Goal: Communication & Community: Answer question/provide support

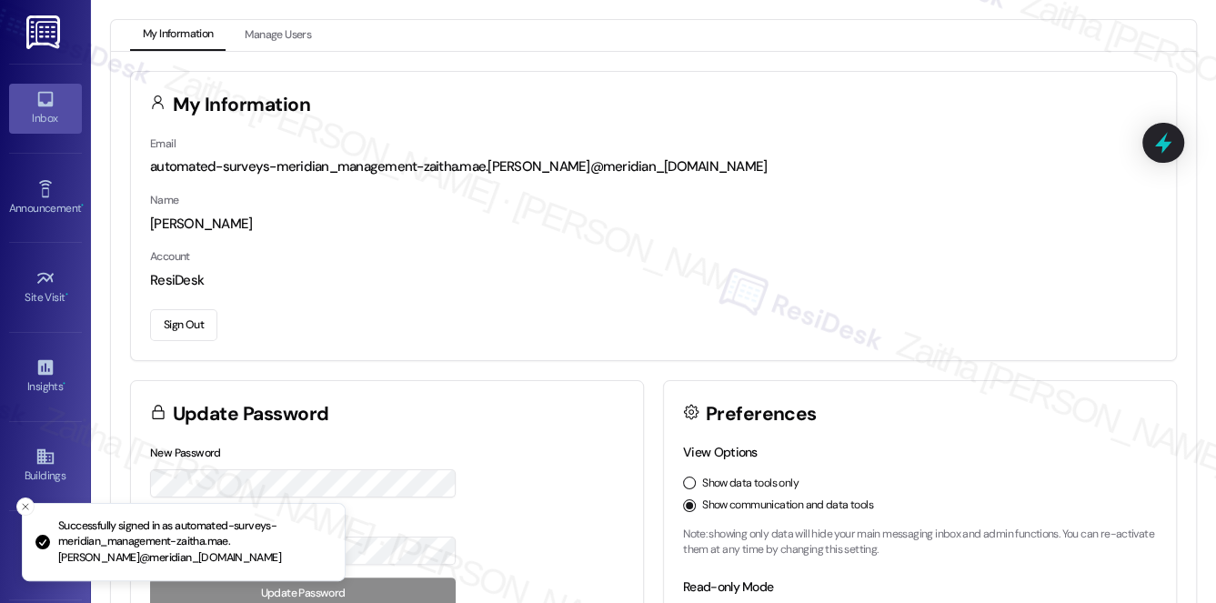
click at [31, 109] on div "Inbox" at bounding box center [45, 118] width 91 height 18
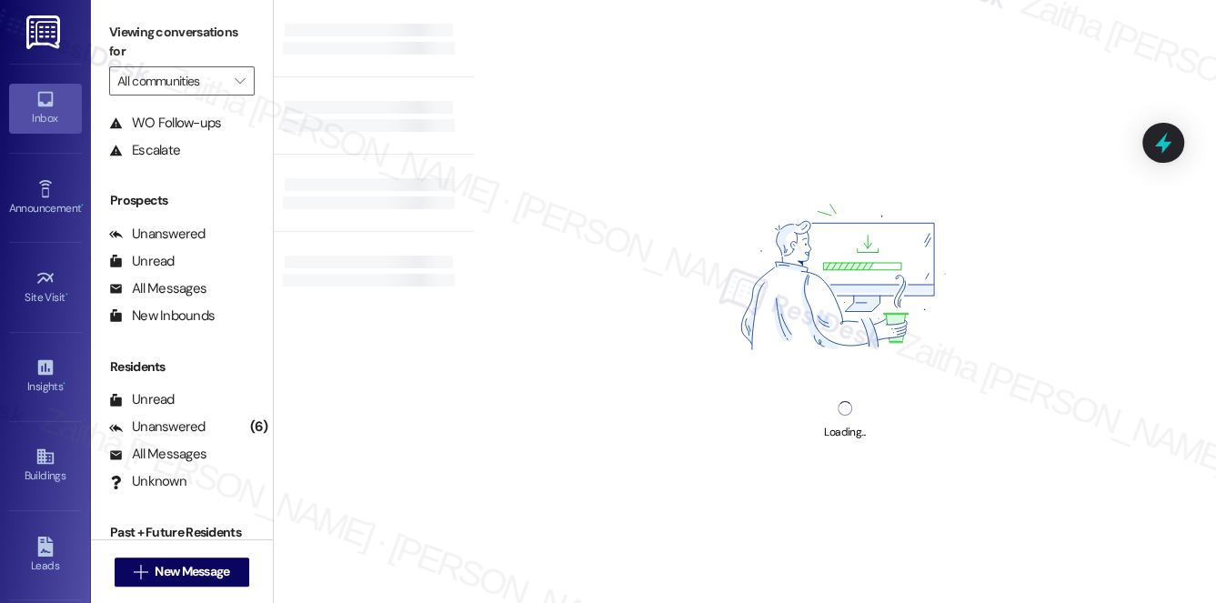
scroll to position [216, 0]
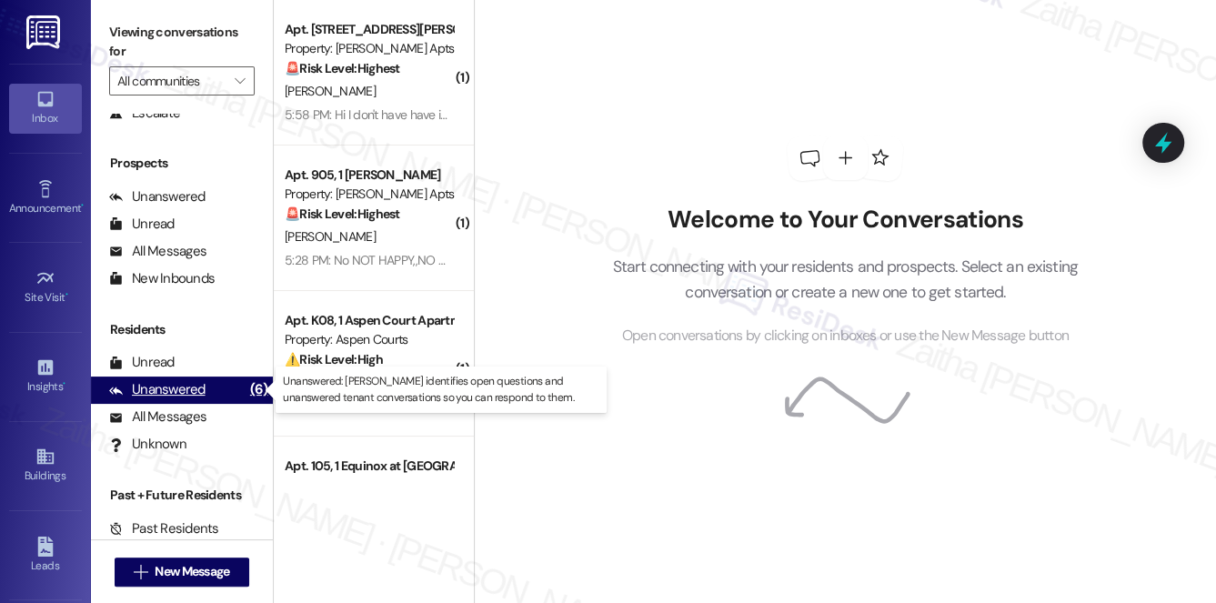
click at [167, 388] on div "Unanswered" at bounding box center [157, 389] width 96 height 19
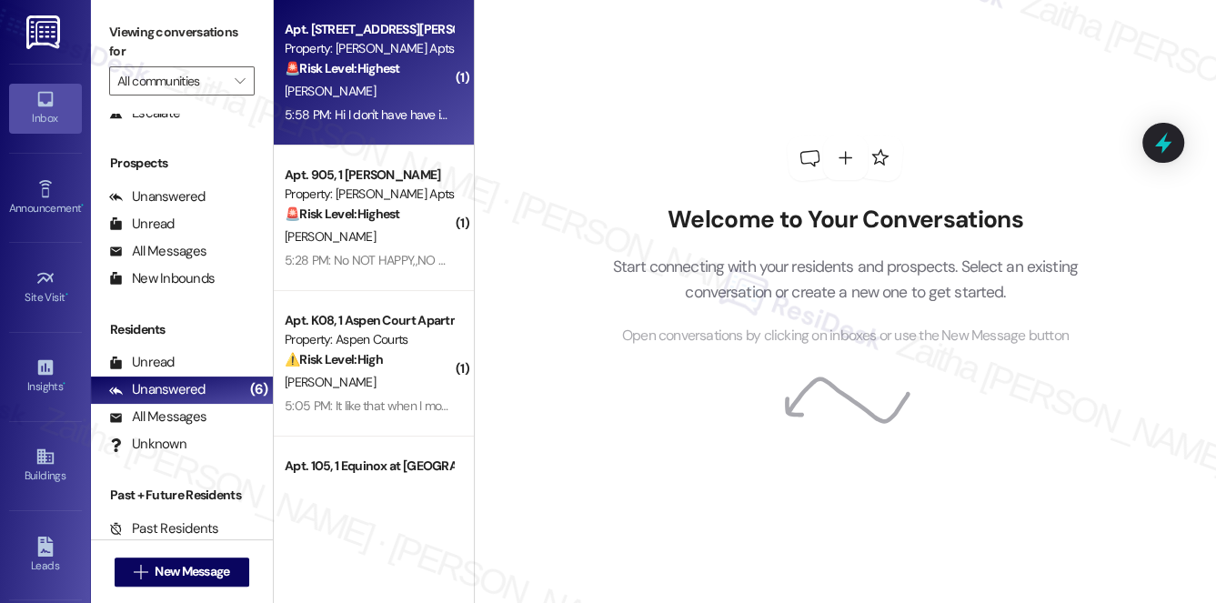
click at [404, 98] on div "[PERSON_NAME]" at bounding box center [369, 91] width 172 height 23
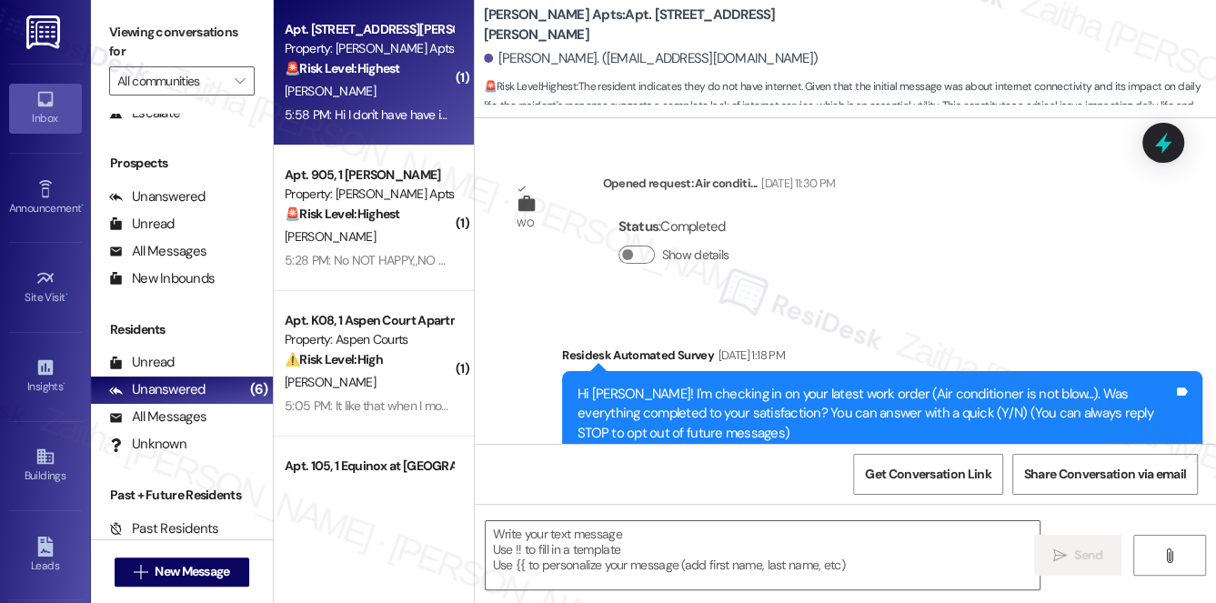
scroll to position [23530, 0]
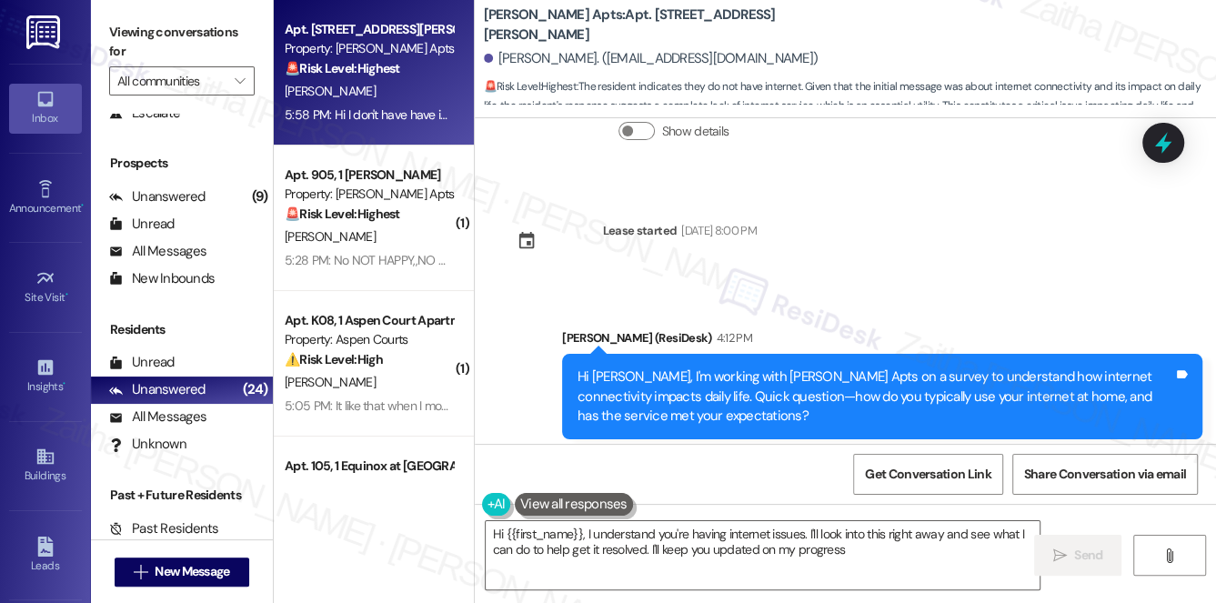
type textarea "Hi {{first_name}}, I understand you're having internet issues. I'll look into t…"
drag, startPoint x: 508, startPoint y: 405, endPoint x: 681, endPoint y: 421, distance: 173.5
click at [681, 547] on div "Hi I don't have have internet Tags and notes" at bounding box center [604, 570] width 205 height 46
copy div "Hi I don't have have internet Tags and notes"
click at [777, 480] on div "Received via SMS [PERSON_NAME] 5:58 PM Hi I don't have have internet Tags and n…" at bounding box center [845, 543] width 741 height 126
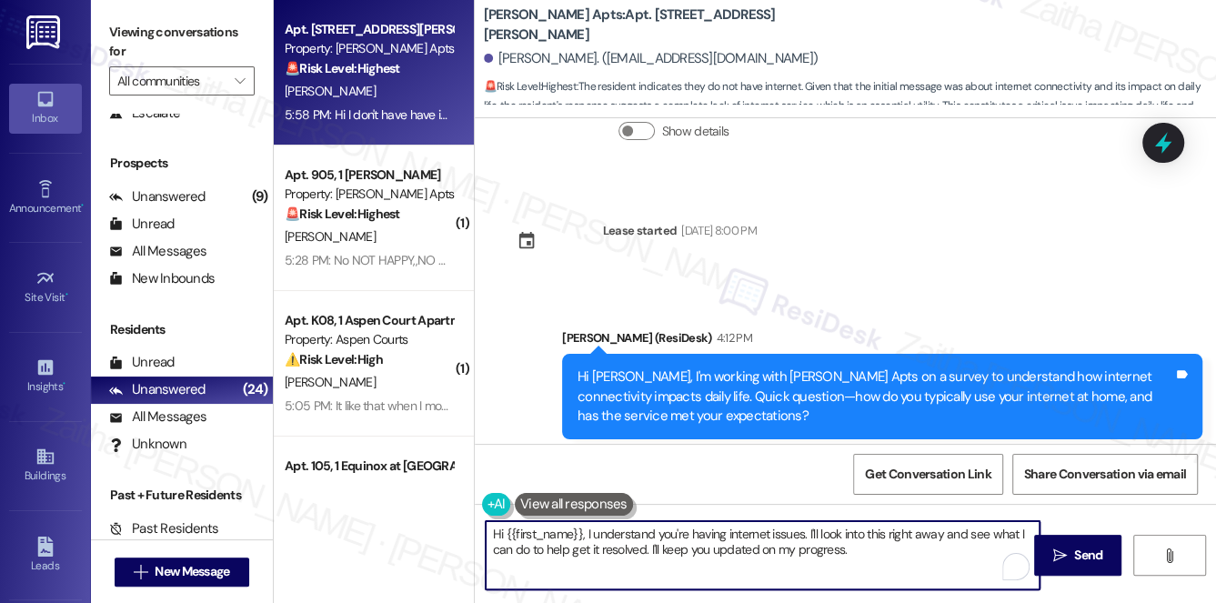
drag, startPoint x: 492, startPoint y: 527, endPoint x: 883, endPoint y: 552, distance: 391.8
click at [883, 552] on textarea "Hi {{first_name}}, I understand you're having internet issues. I'll look into t…" at bounding box center [763, 555] width 555 height 68
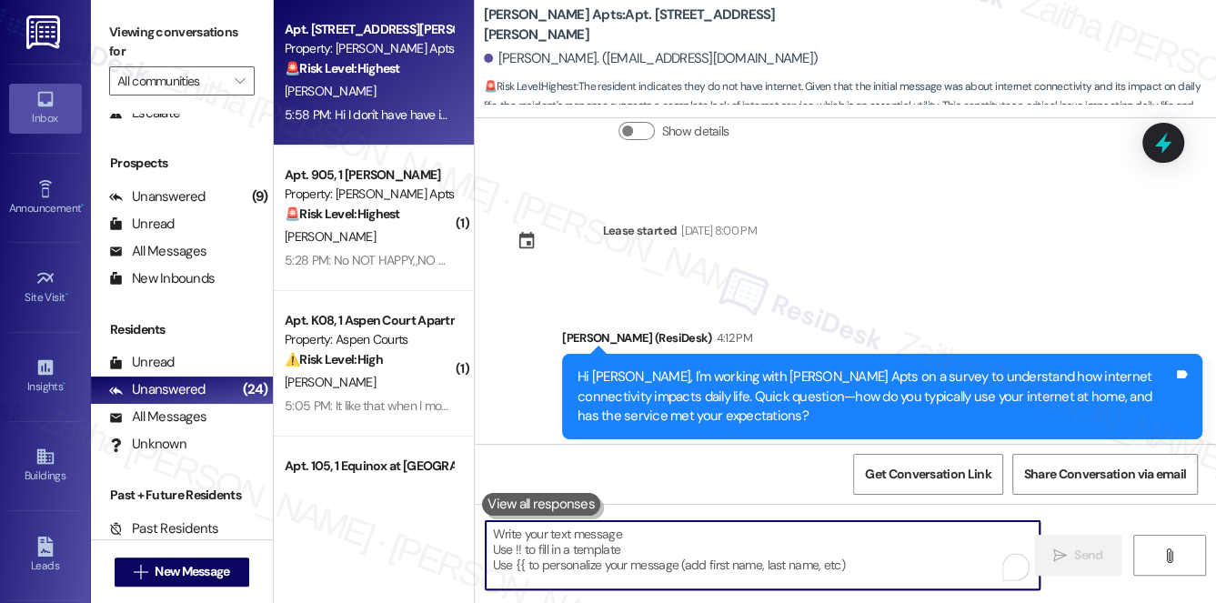
paste textarea "Thank you for letting me know. I understand you don’t currently have internet s…"
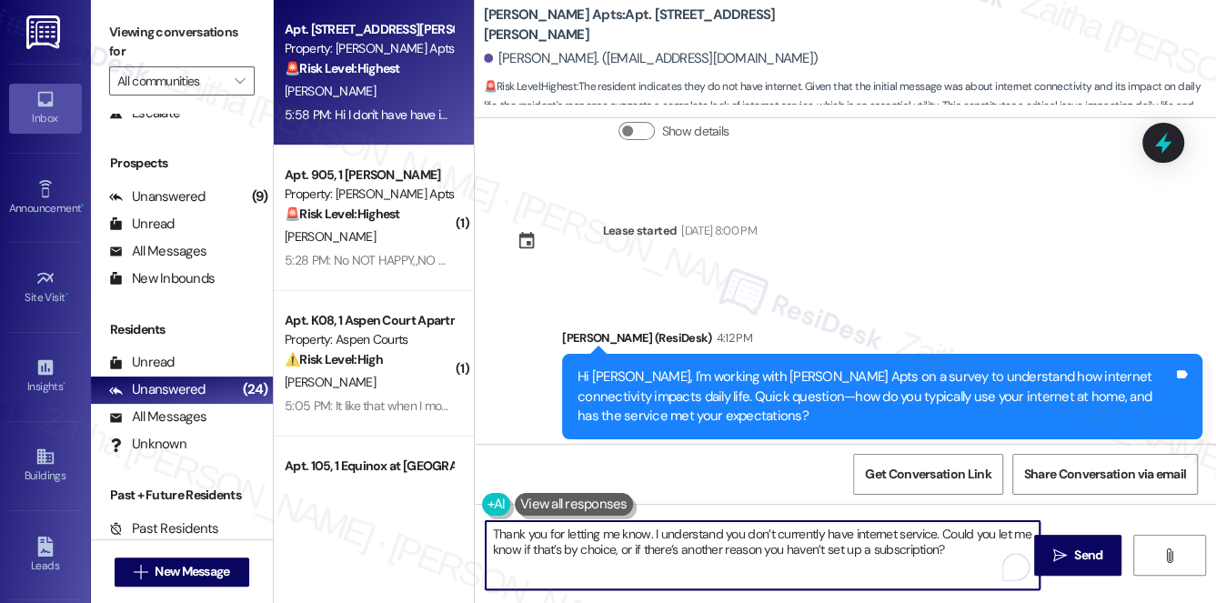
click at [514, 521] on div "Tracey Gladmon 5:58 PM" at bounding box center [604, 533] width 205 height 25
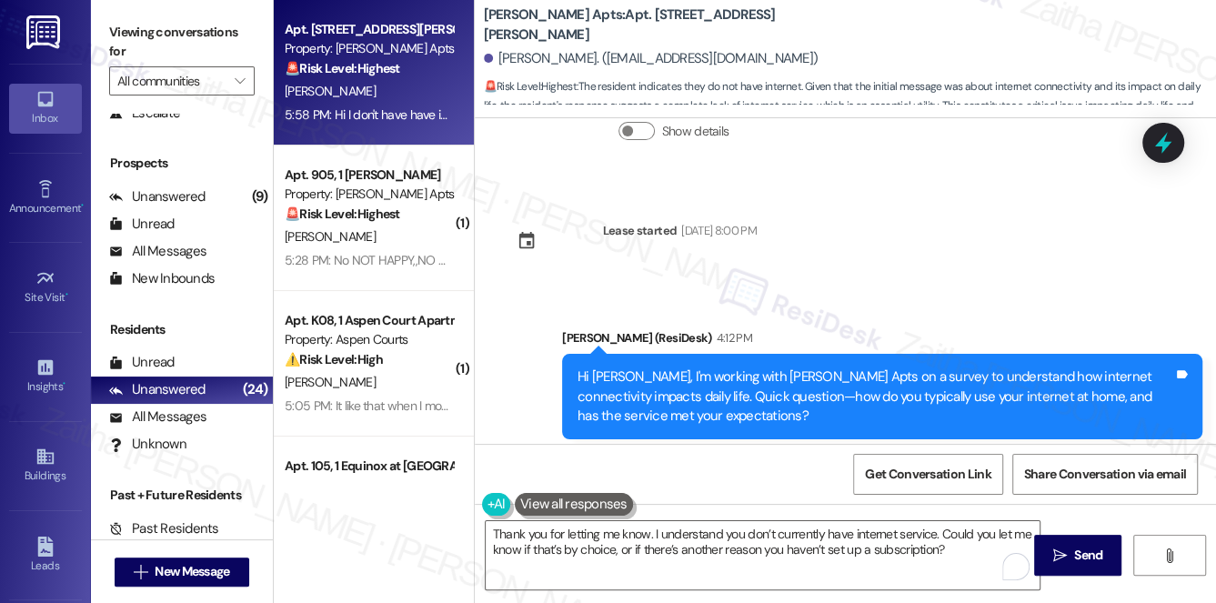
click at [513, 521] on div "Tracey Gladmon 5:58 PM" at bounding box center [604, 533] width 205 height 25
copy div "Tracey"
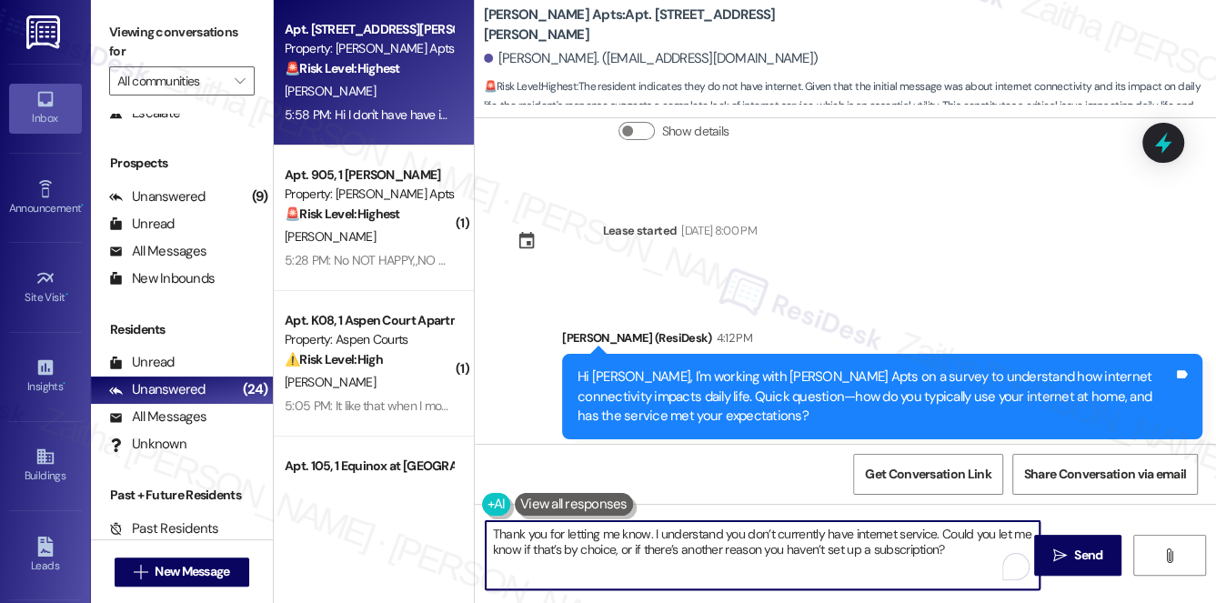
click at [649, 536] on textarea "Thank you for letting me know. I understand you don’t currently have internet s…" at bounding box center [763, 555] width 555 height 68
paste textarea "Tracey"
type textarea "Thank you for letting me know, Tracey. I understand you don’t currently have in…"
drag, startPoint x: 1088, startPoint y: 557, endPoint x: 1036, endPoint y: 525, distance: 62.1
click at [1090, 556] on span "Send" at bounding box center [1088, 555] width 28 height 19
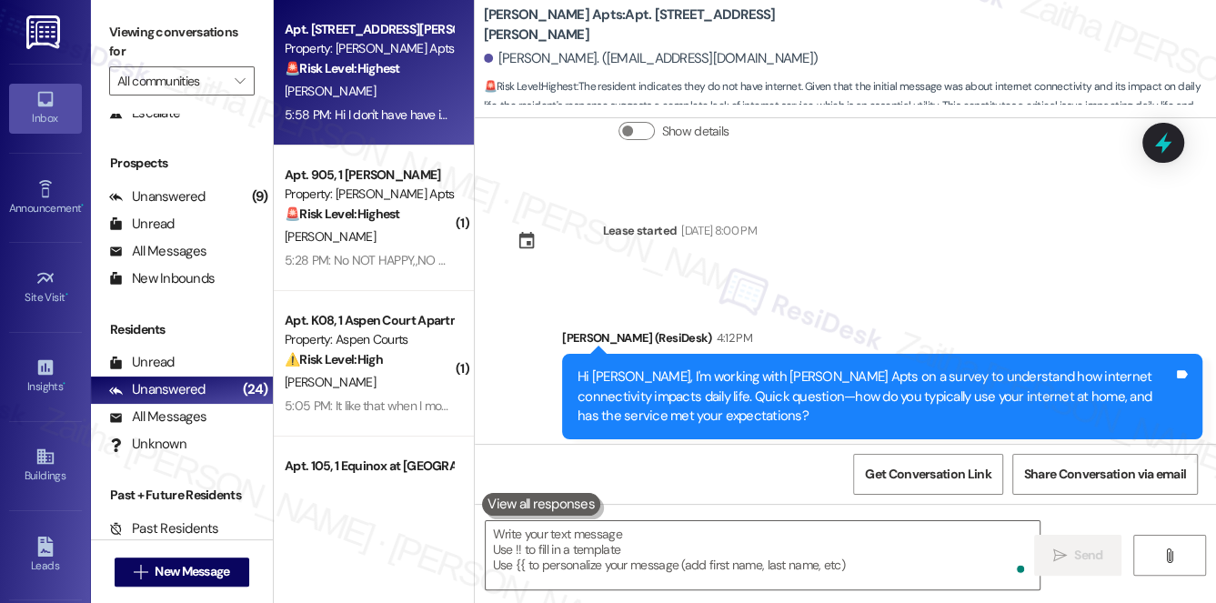
scroll to position [23529, 0]
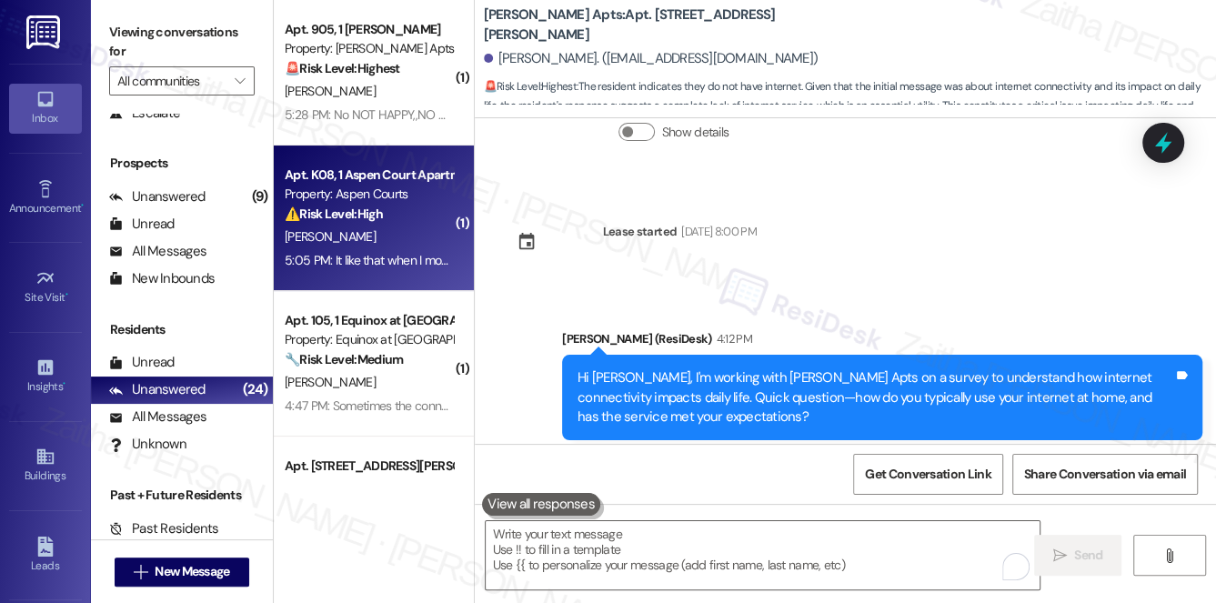
click at [412, 228] on div "D. Henderson" at bounding box center [369, 237] width 172 height 23
type textarea "Fetching suggested responses. Please feel free to read through the conversation…"
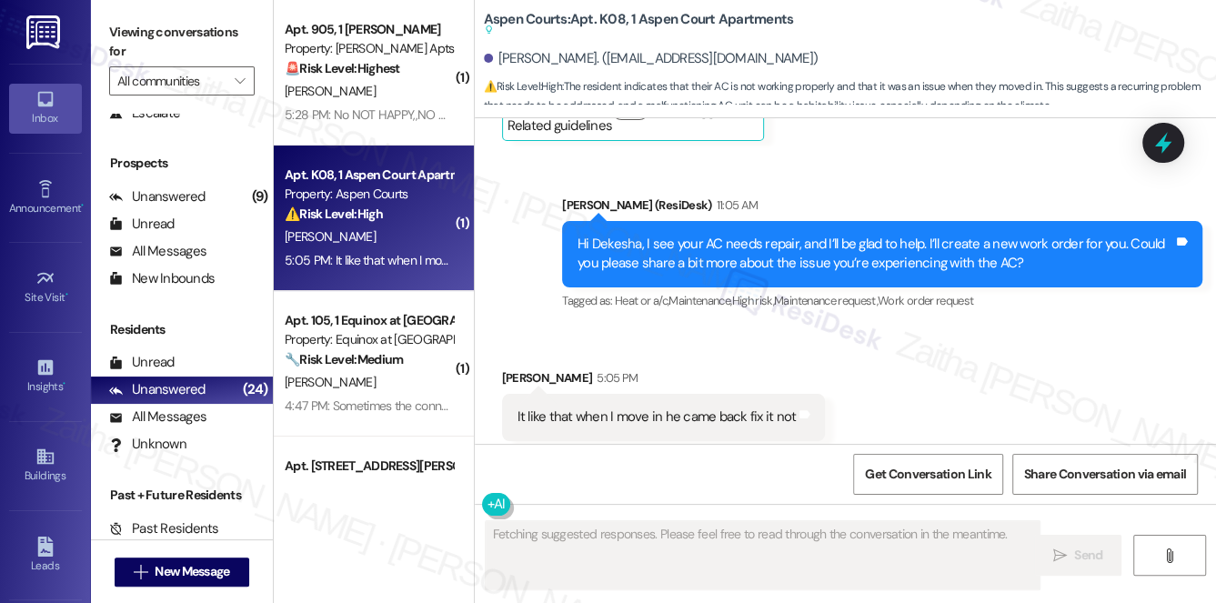
scroll to position [1128, 0]
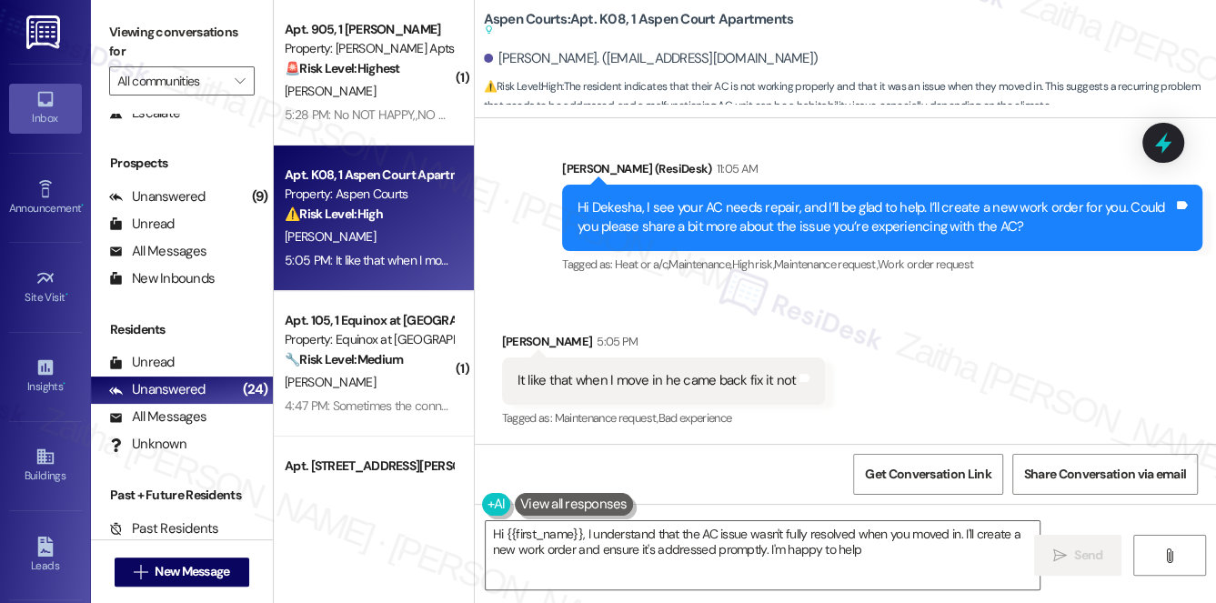
type textarea "Hi {{first_name}}, I understand that the AC issue wasn't fully resolved when yo…"
click at [1167, 146] on icon at bounding box center [1163, 143] width 22 height 28
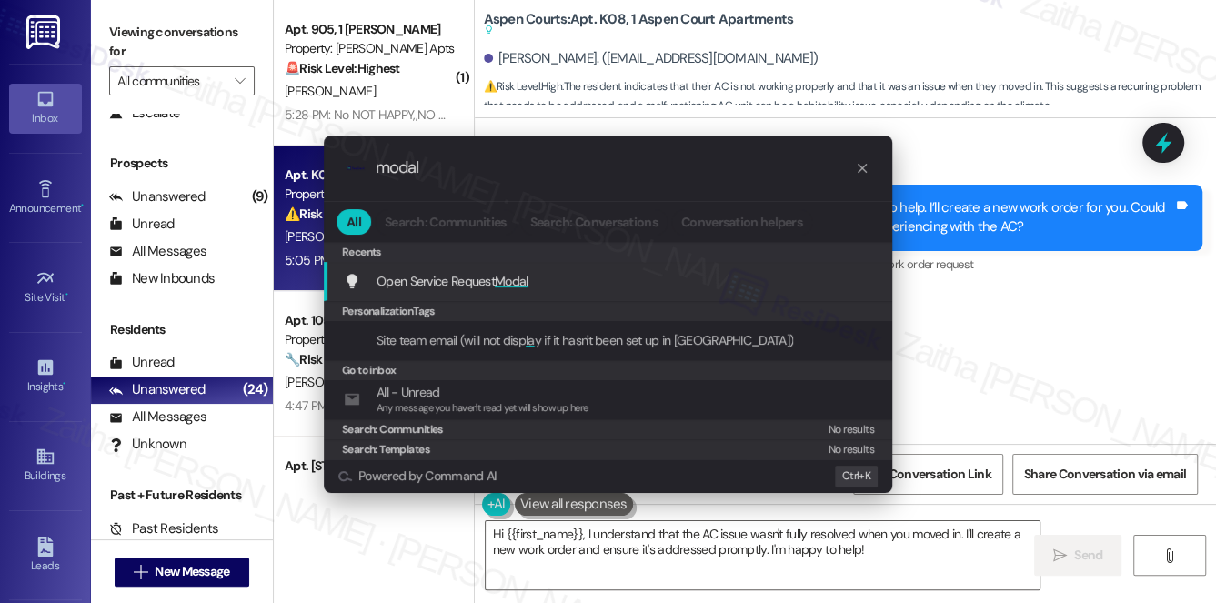
type input "modal"
click at [524, 276] on span "Modal" at bounding box center [512, 281] width 34 height 16
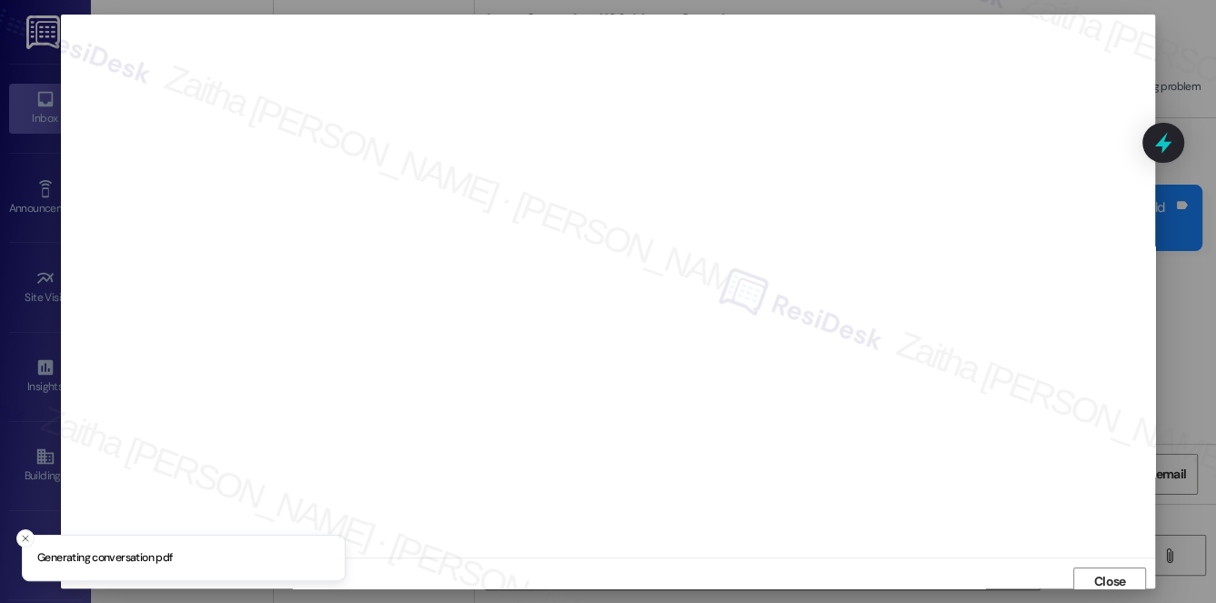
scroll to position [7, 0]
click at [1111, 567] on span "Close" at bounding box center [1110, 574] width 32 height 19
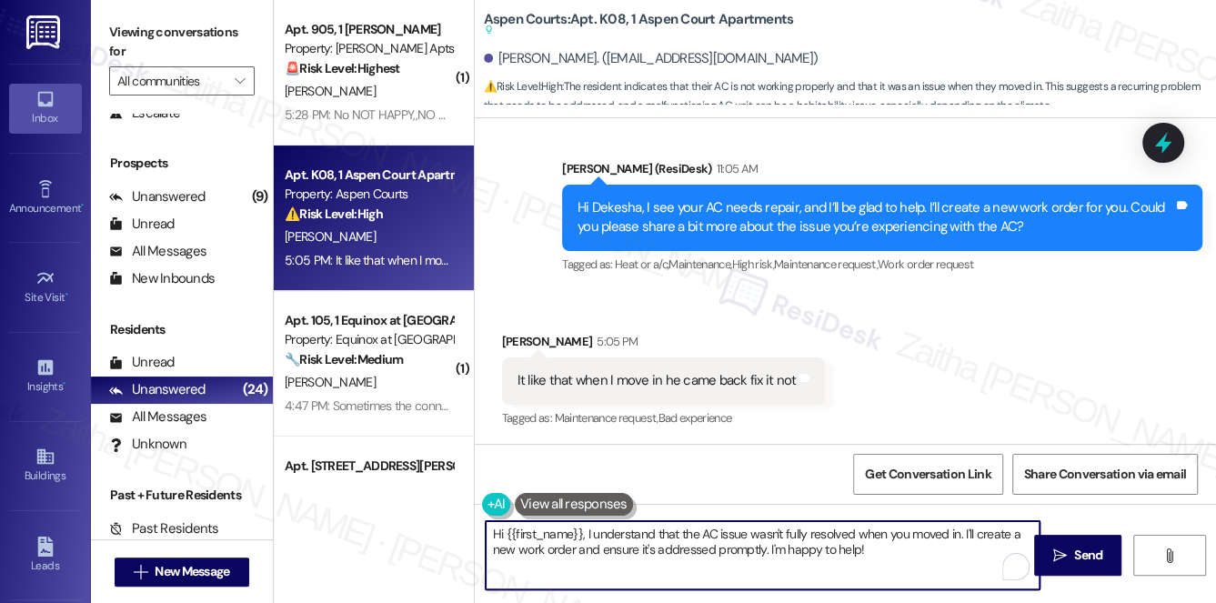
drag, startPoint x: 492, startPoint y: 535, endPoint x: 918, endPoint y: 585, distance: 428.5
click at [918, 585] on textarea "Hi {{first_name}}, I understand that the AC issue wasn't fully resolved when yo…" at bounding box center [763, 555] width 555 height 68
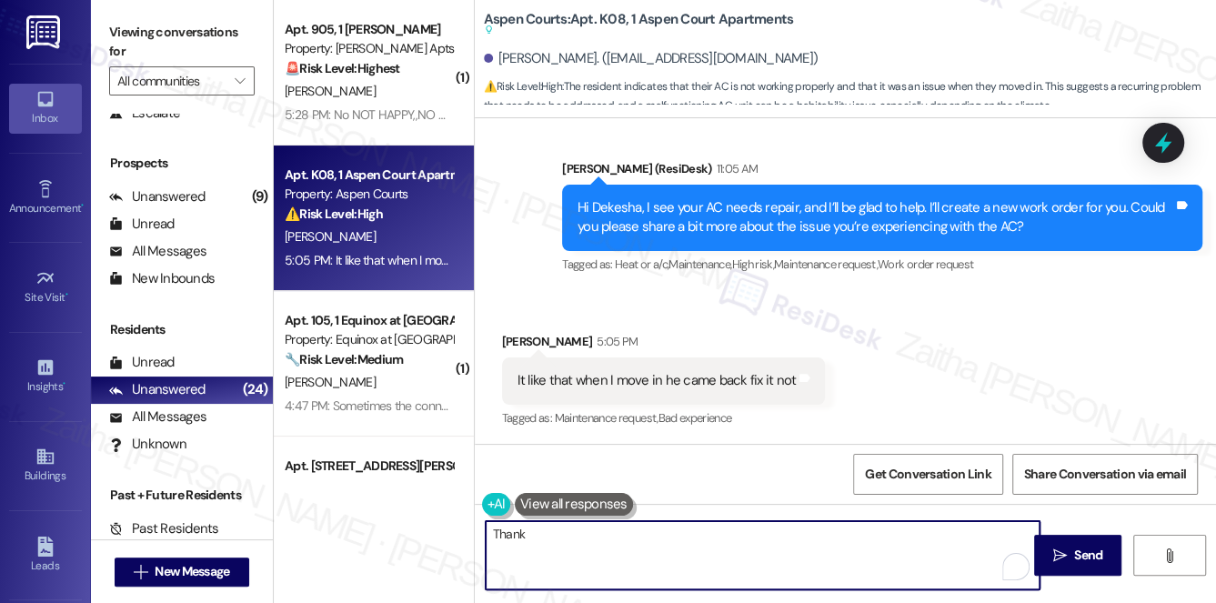
type textarea "Thank"
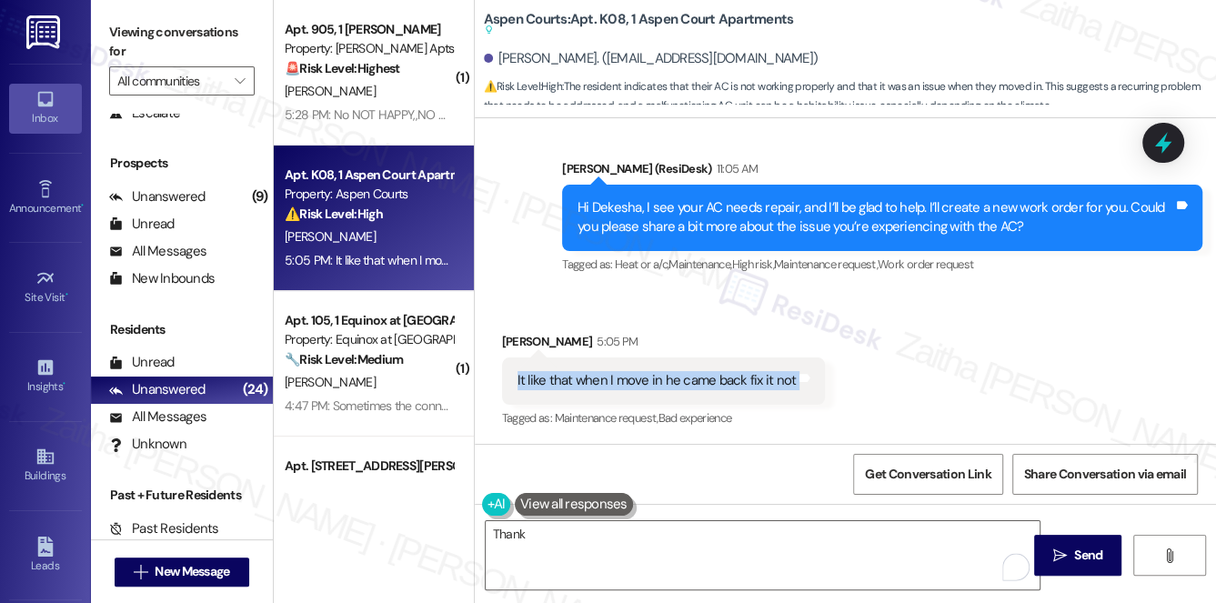
drag, startPoint x: 510, startPoint y: 376, endPoint x: 808, endPoint y: 381, distance: 298.3
click at [808, 381] on div "It like that when I move in he came back fix it not Tags and notes" at bounding box center [664, 380] width 324 height 46
copy div "It like that when I move in he came back fix it not Tags and notes"
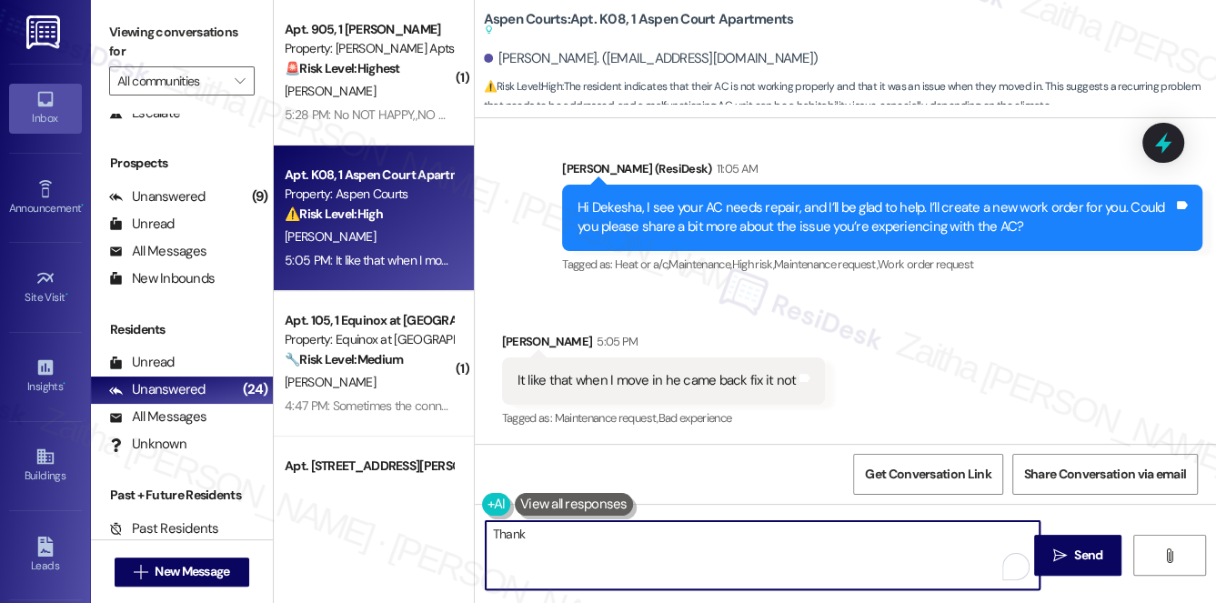
click at [542, 538] on textarea "Thank" at bounding box center [763, 555] width 555 height 68
drag, startPoint x: 553, startPoint y: 535, endPoint x: 457, endPoint y: 535, distance: 95.5
click at [456, 535] on div "( 1 ) Apt. 905, 1 Ashberry Property: Ashberry Apts 🚨 Risk Level: Highest The re…" at bounding box center [745, 301] width 942 height 603
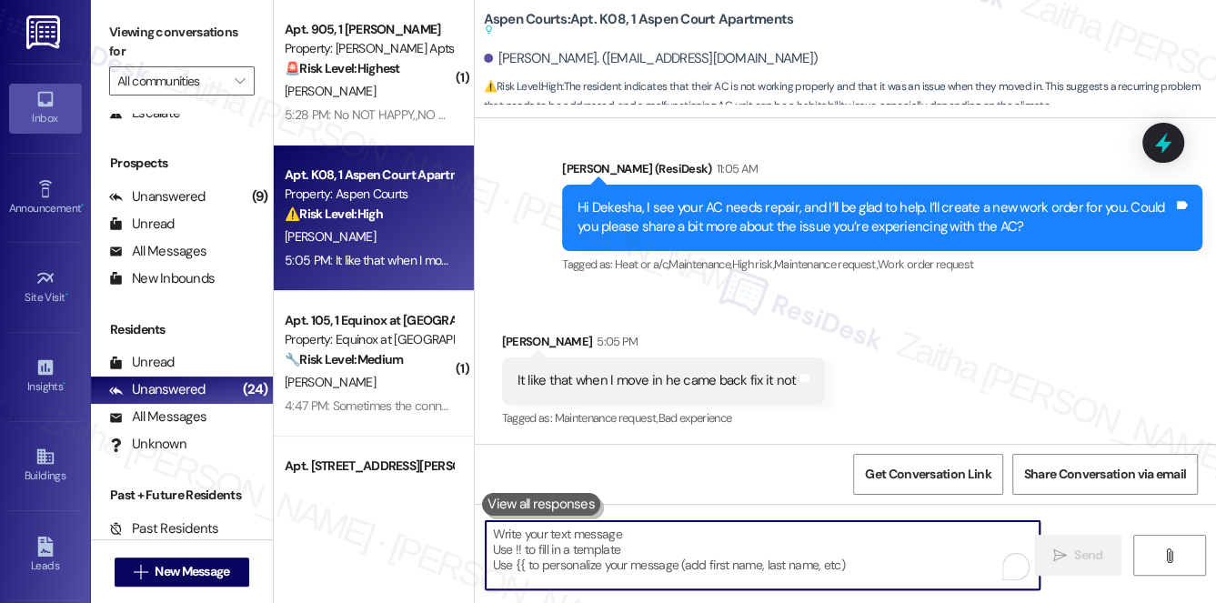
paste textarea "thank you for letting me know"
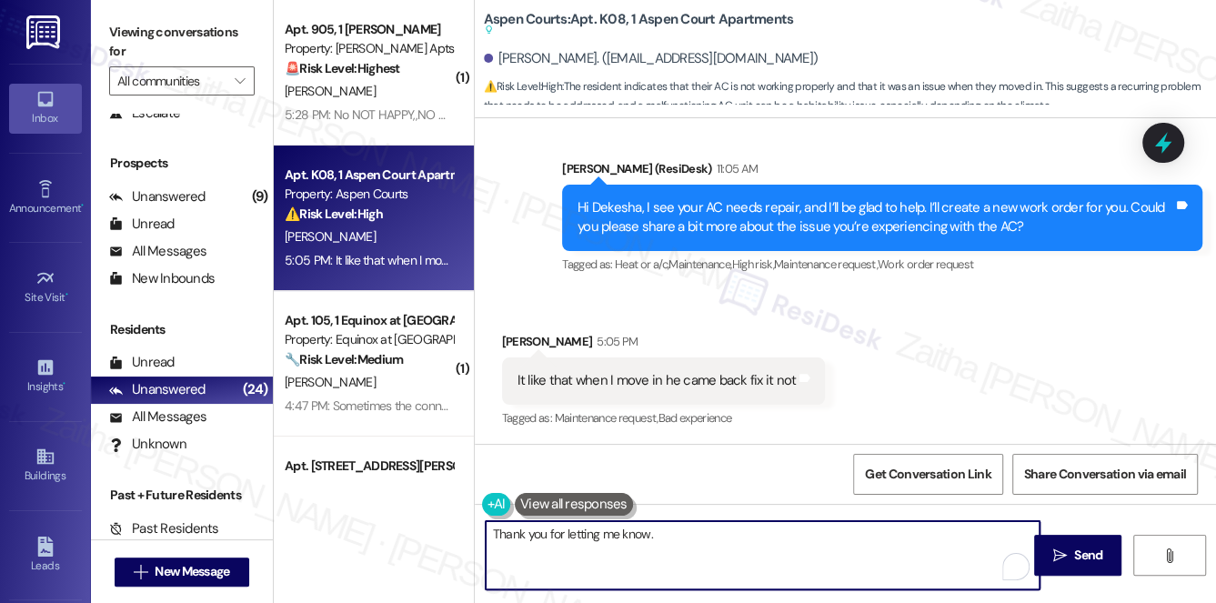
click at [697, 530] on textarea "Thank you for letting me know." at bounding box center [763, 555] width 555 height 68
paste textarea "Do we have your permission to enter during your absence? Do you have pets that …"
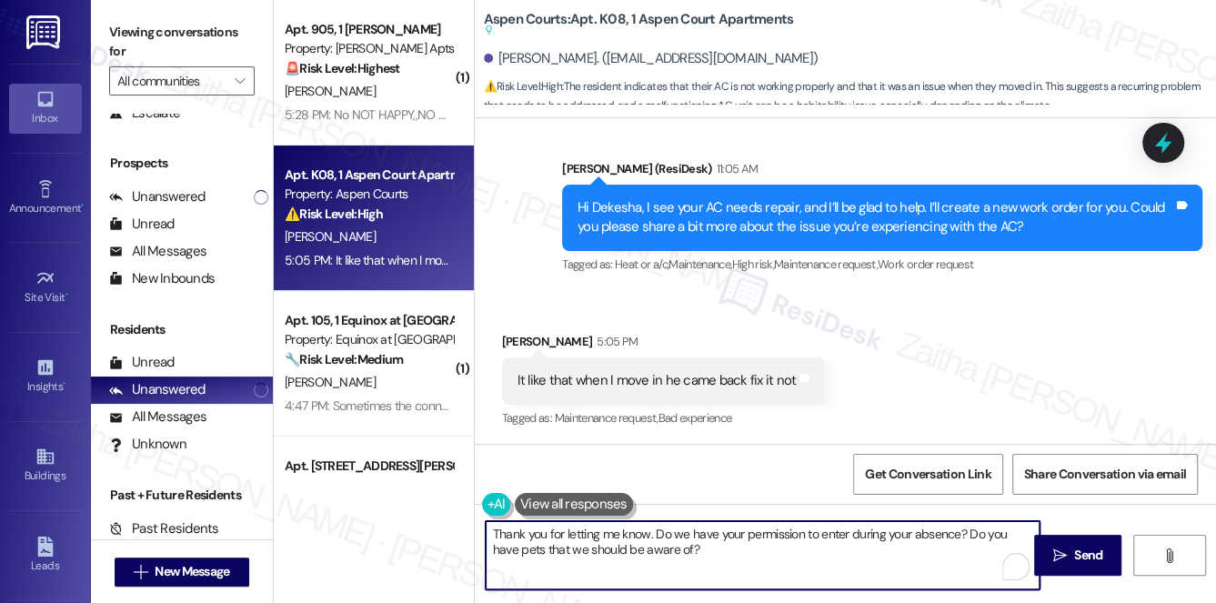
click at [653, 532] on textarea "Thank you for letting me know. Do we have your permission to enter during your …" at bounding box center [763, 555] width 555 height 68
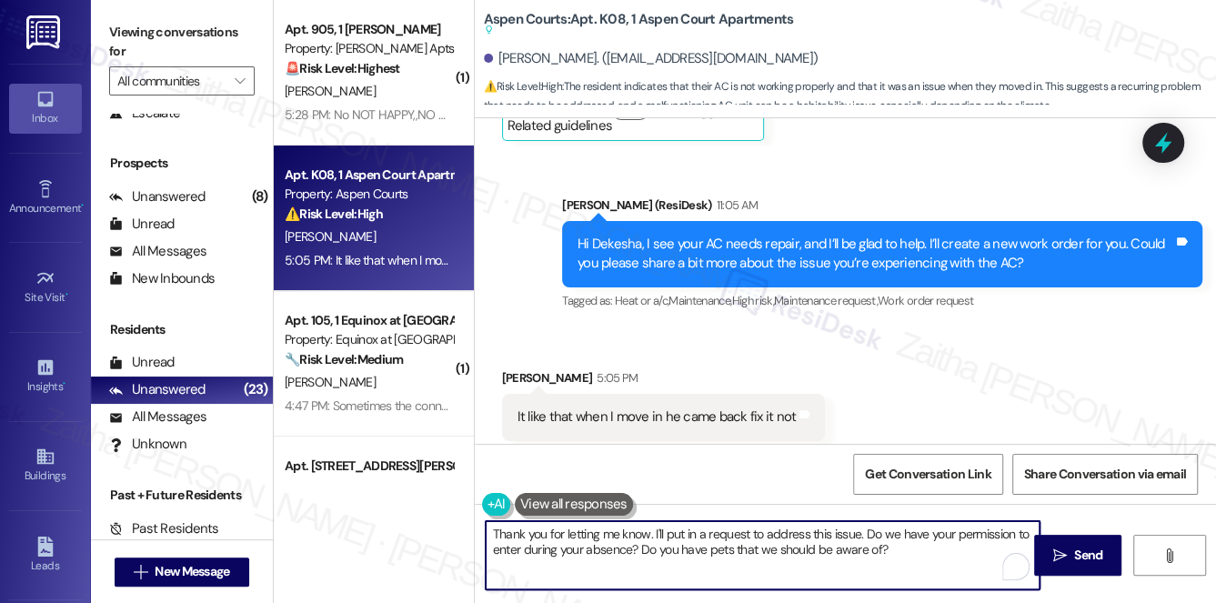
scroll to position [1128, 0]
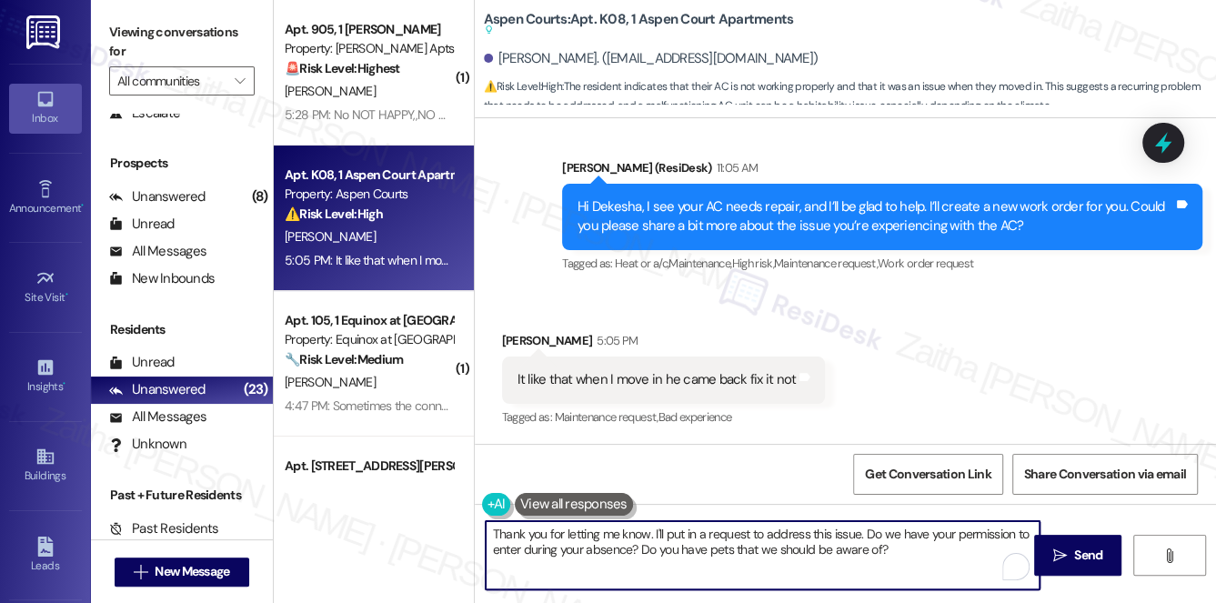
type textarea "Thank you for letting me know. I'll put in a request to address this issue. Do …"
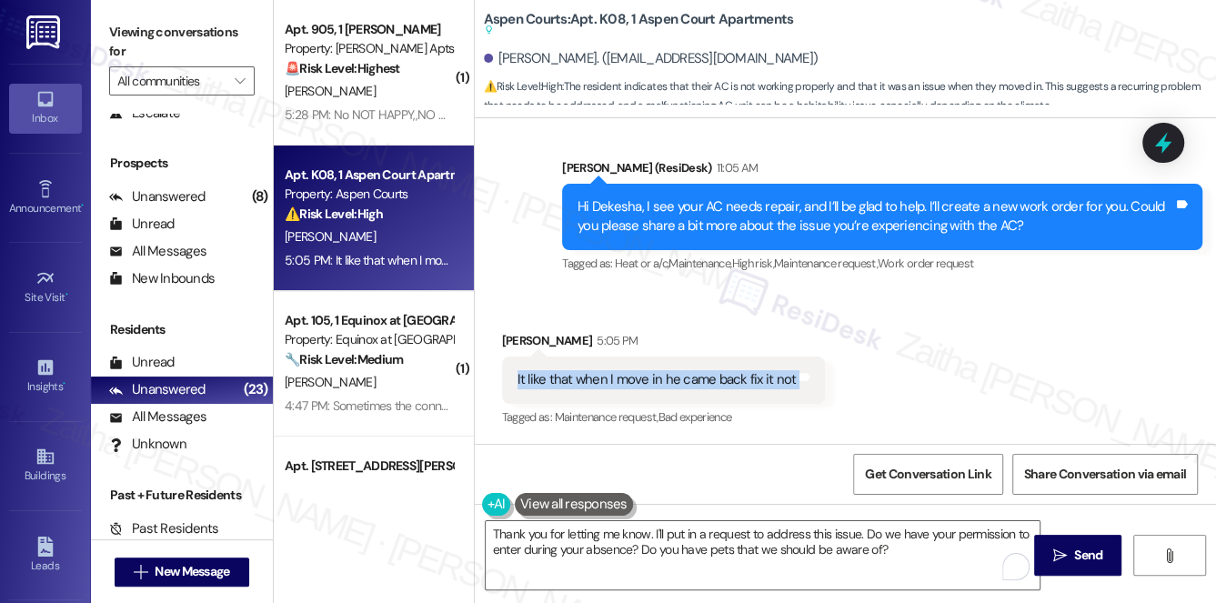
drag, startPoint x: 501, startPoint y: 382, endPoint x: 815, endPoint y: 384, distance: 313.7
click at [815, 384] on div "It like that when I move in he came back fix it not Tags and notes" at bounding box center [664, 379] width 324 height 46
copy div "It like that when I move in he came back fix it not Tags and notes"
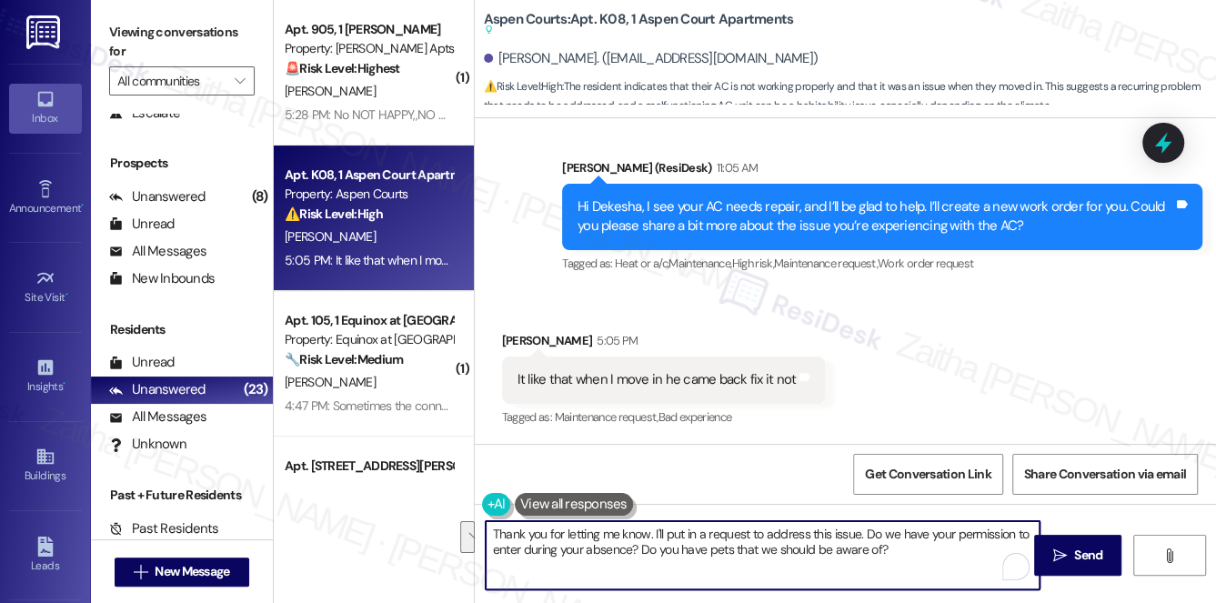
drag, startPoint x: 486, startPoint y: 534, endPoint x: 896, endPoint y: 564, distance: 411.2
click at [895, 564] on textarea "Thank you for letting me know. I'll put in a request to address this issue. Do …" at bounding box center [763, 555] width 555 height 68
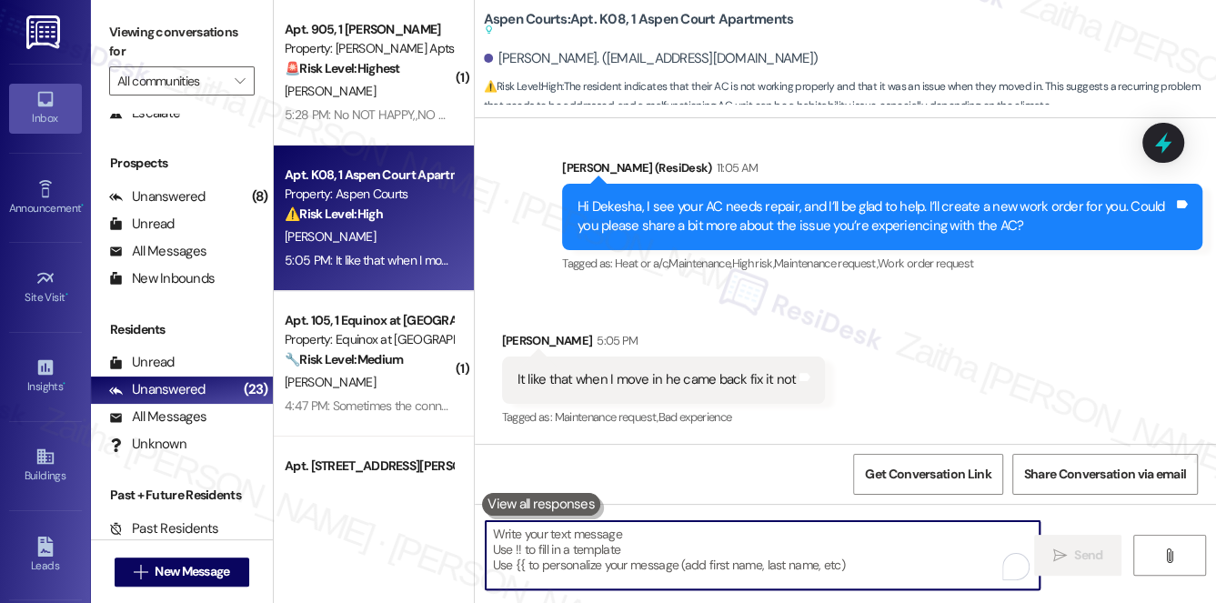
paste textarea "I understand the AC hasn’t been working properly since you moved in, even after…"
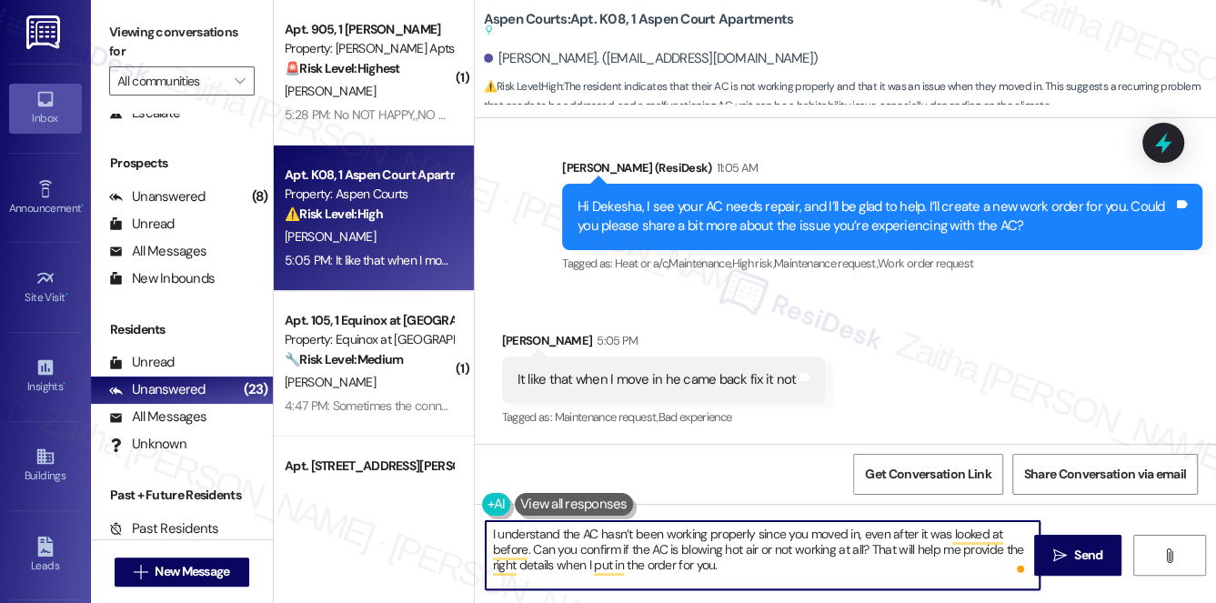
type textarea "I understand the AC hasn’t been working properly since you moved in, even after…"
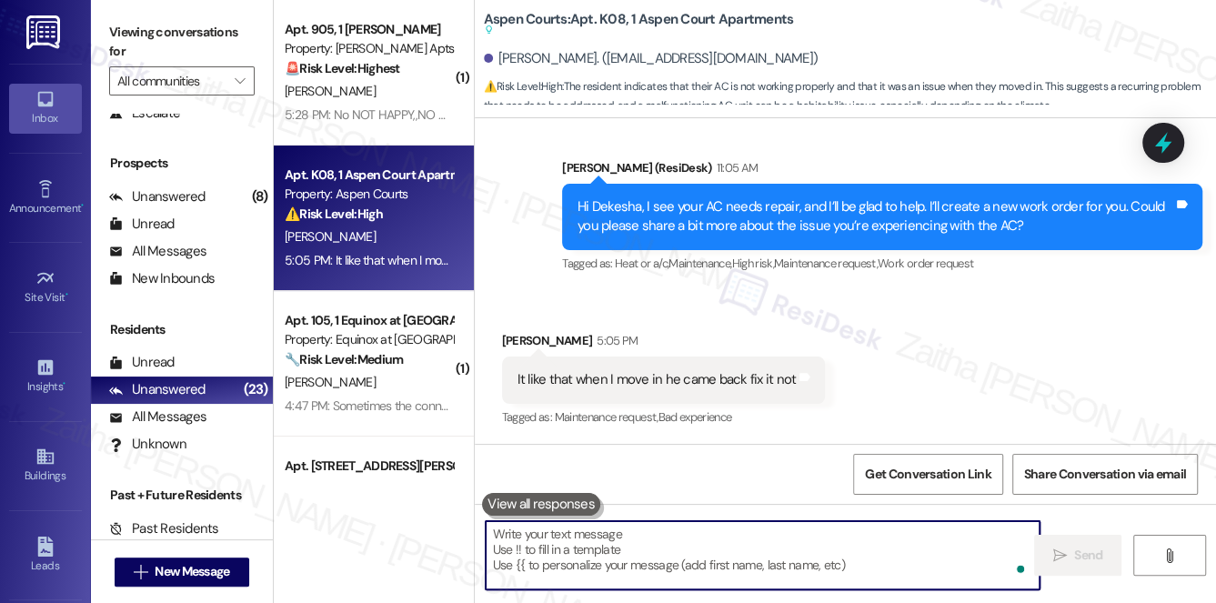
paste textarea "thank you for letting me know. I understand the AC hasn’t been working properly…"
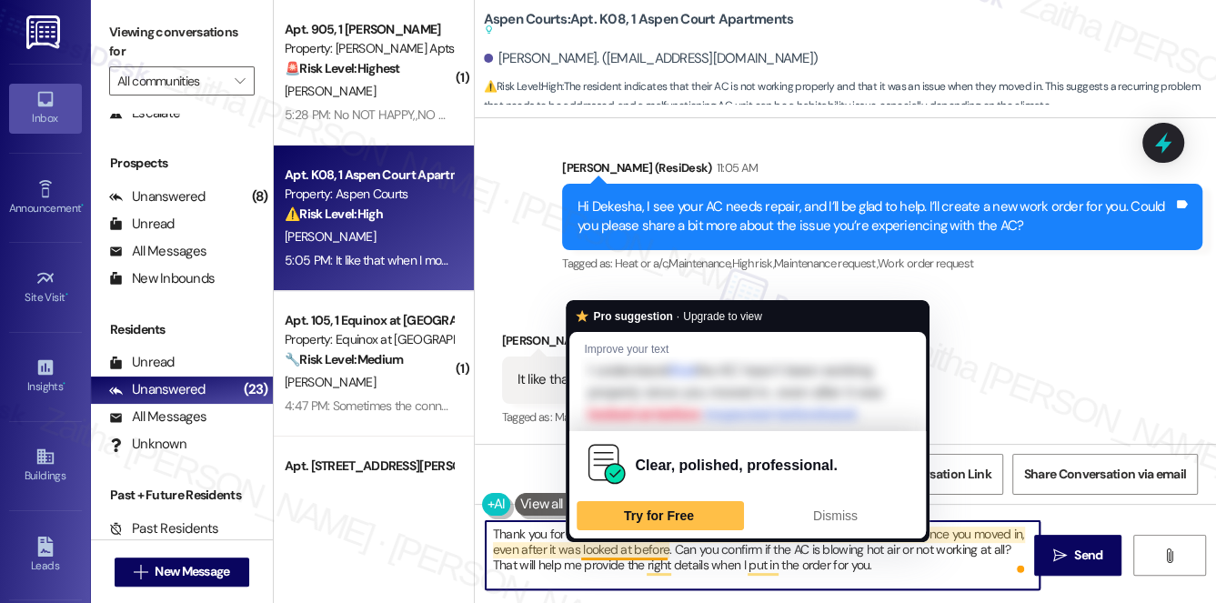
click at [598, 547] on textarea "Thank you for letting me know. I understand the AC hasn’t been working properly…" at bounding box center [763, 555] width 555 height 68
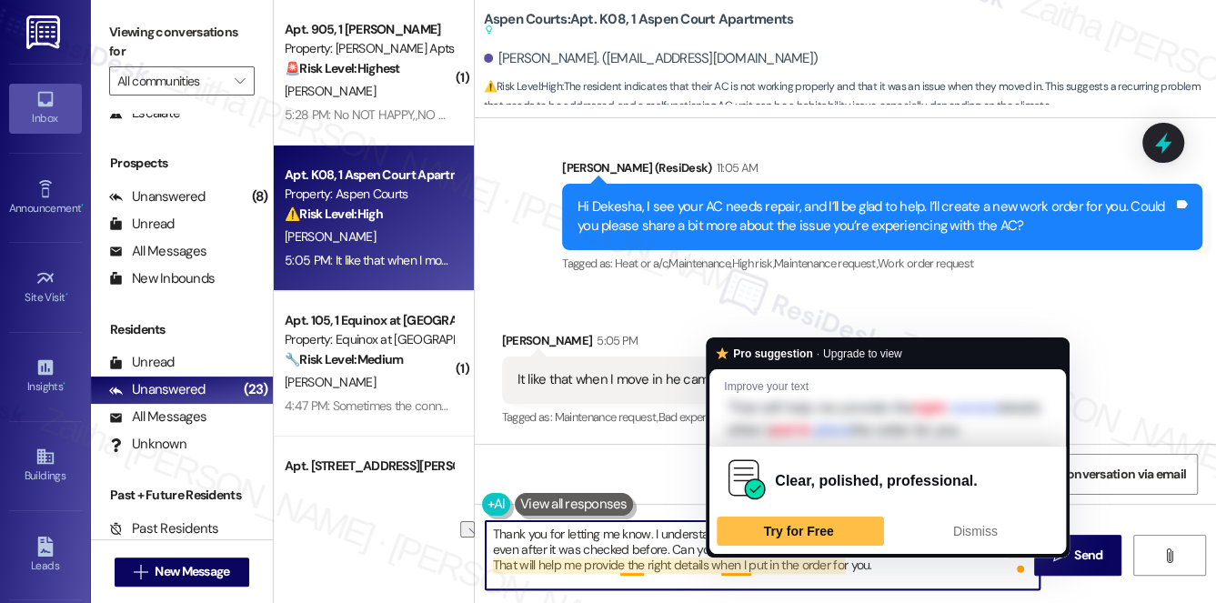
drag, startPoint x: 686, startPoint y: 561, endPoint x: 742, endPoint y: 562, distance: 56.4
click at [742, 562] on textarea "Thank you for letting me know. I understand the AC hasn’t been working properly…" at bounding box center [763, 555] width 555 height 68
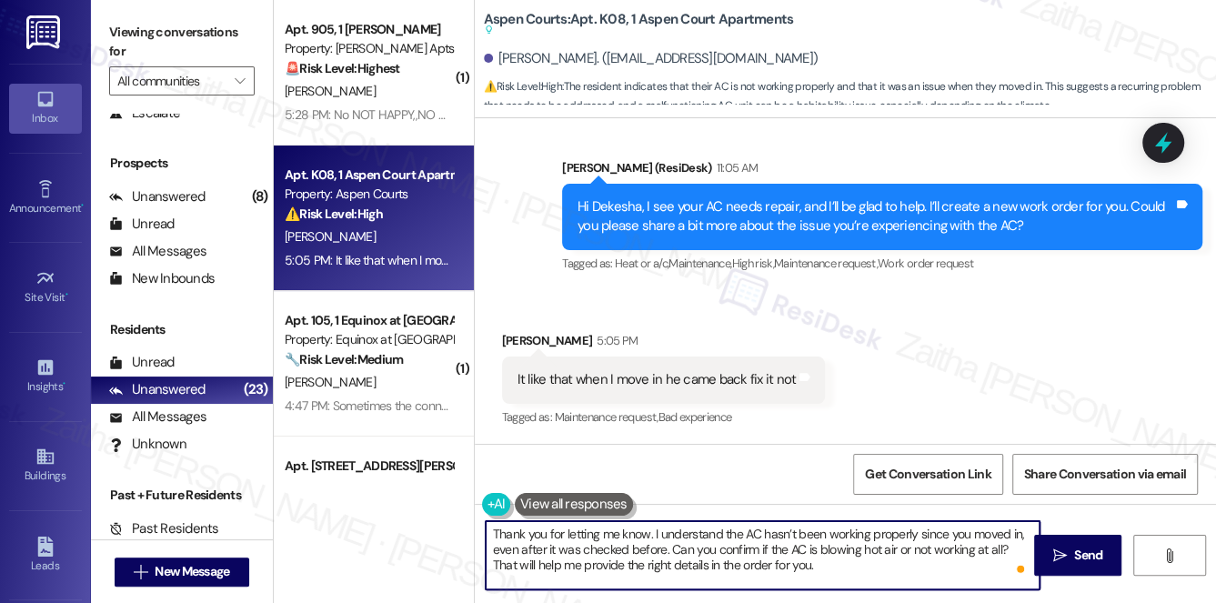
click at [805, 568] on textarea "Thank you for letting me know. I understand the AC hasn’t been working properly…" at bounding box center [763, 555] width 555 height 68
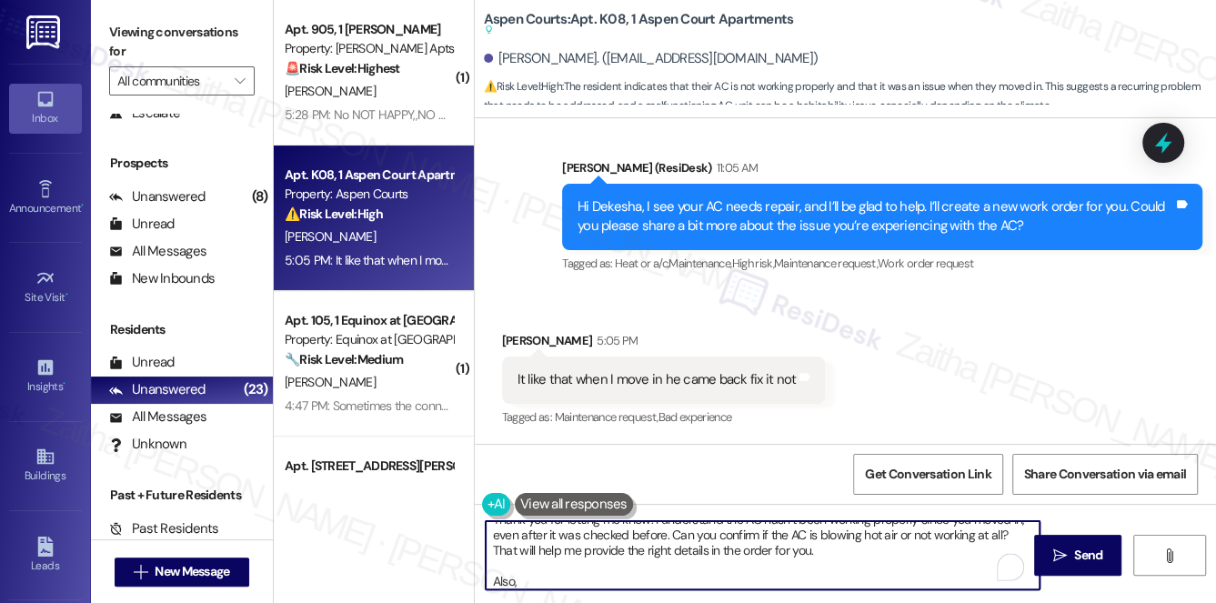
paste textarea "Do we have your permission to enter during your absence? Do you have pets that …"
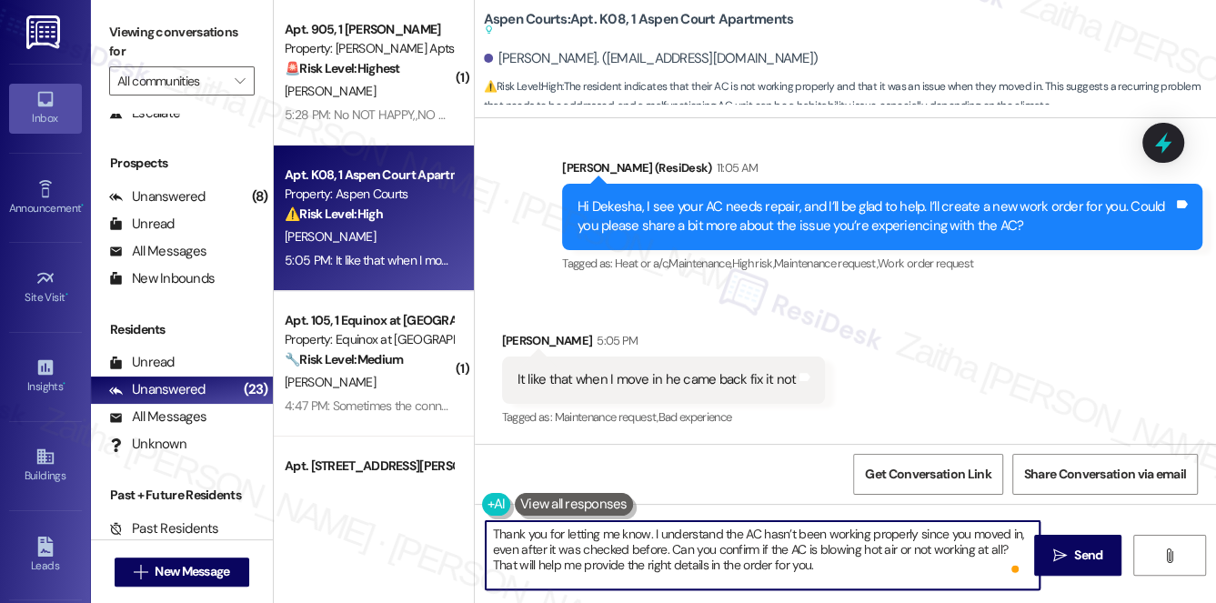
scroll to position [35, 0]
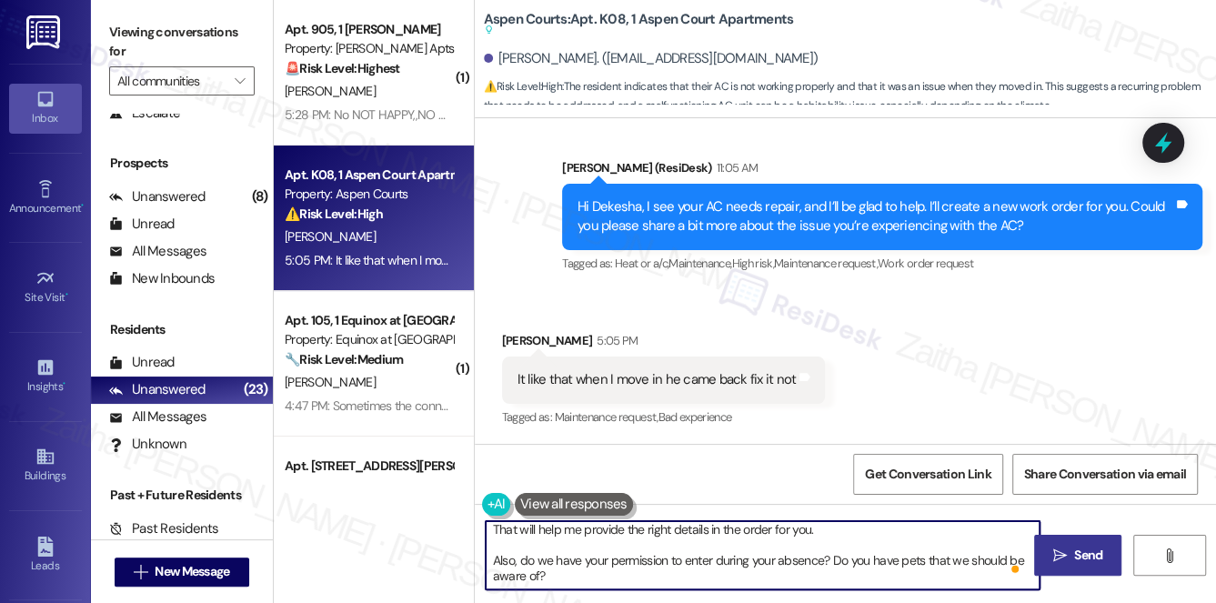
type textarea "Thank you for letting me know. I understand the AC hasn’t been working properly…"
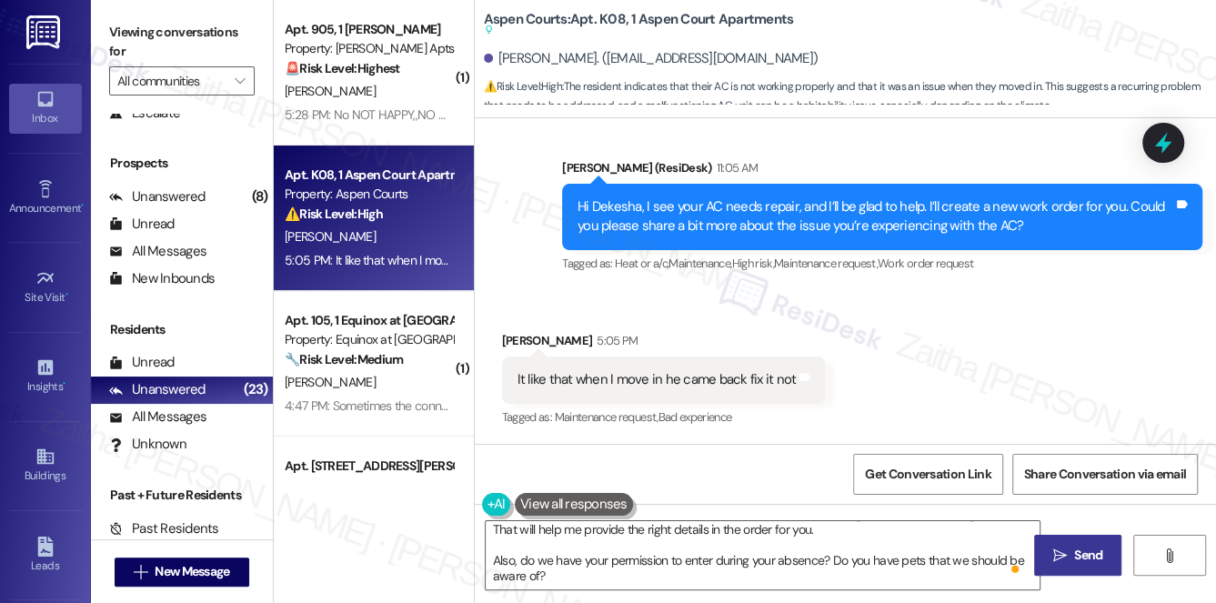
click at [1074, 557] on span "Send" at bounding box center [1088, 555] width 28 height 19
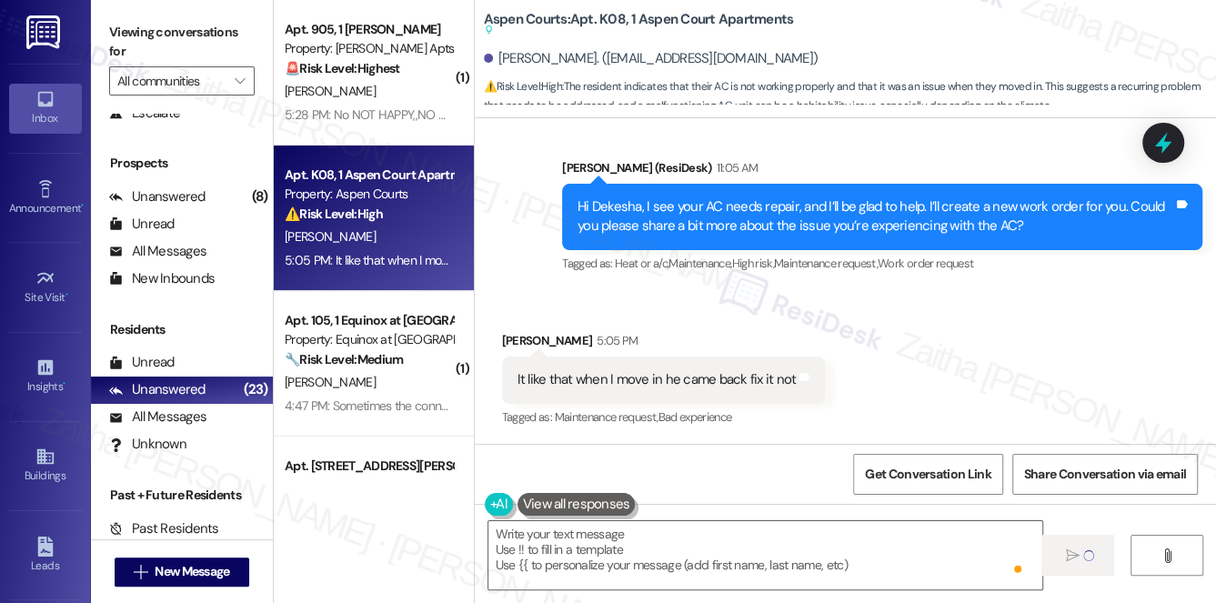
scroll to position [1074, 0]
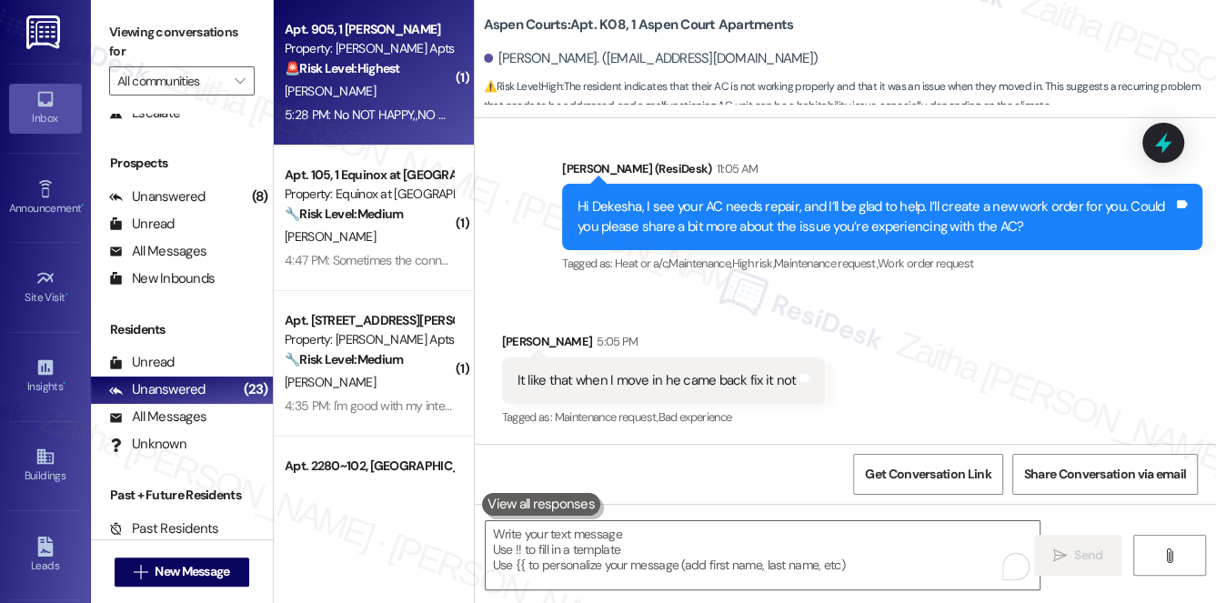
click at [400, 55] on div "Property: [PERSON_NAME] Apts" at bounding box center [369, 48] width 168 height 19
type textarea "Fetching suggested responses. Please feel free to read through the conversation…"
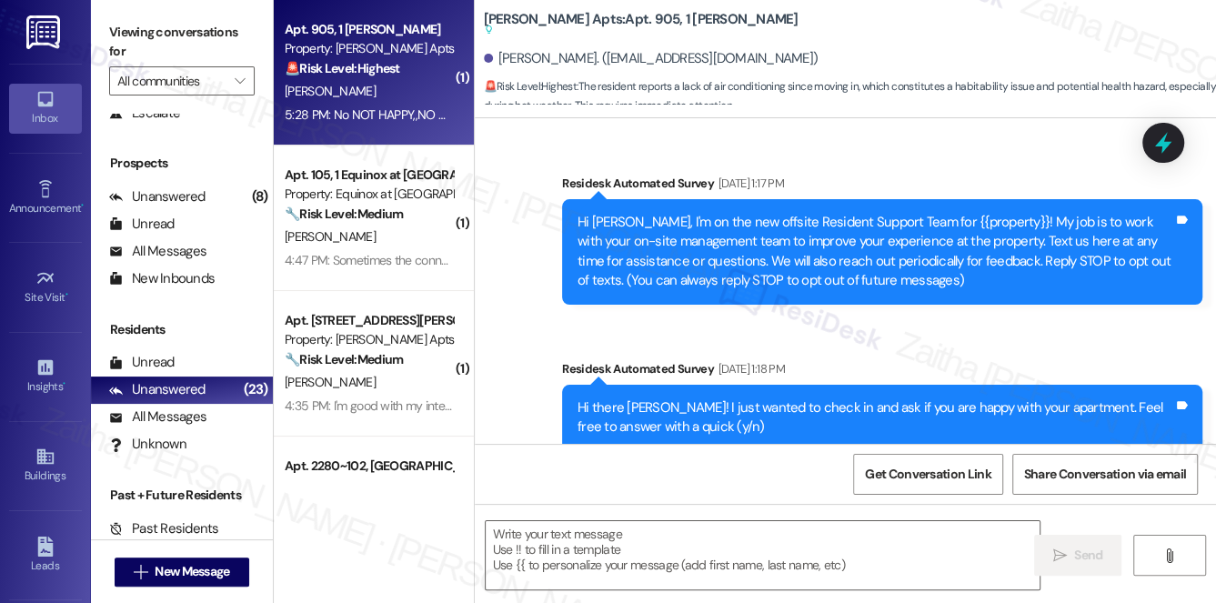
scroll to position [16588, 0]
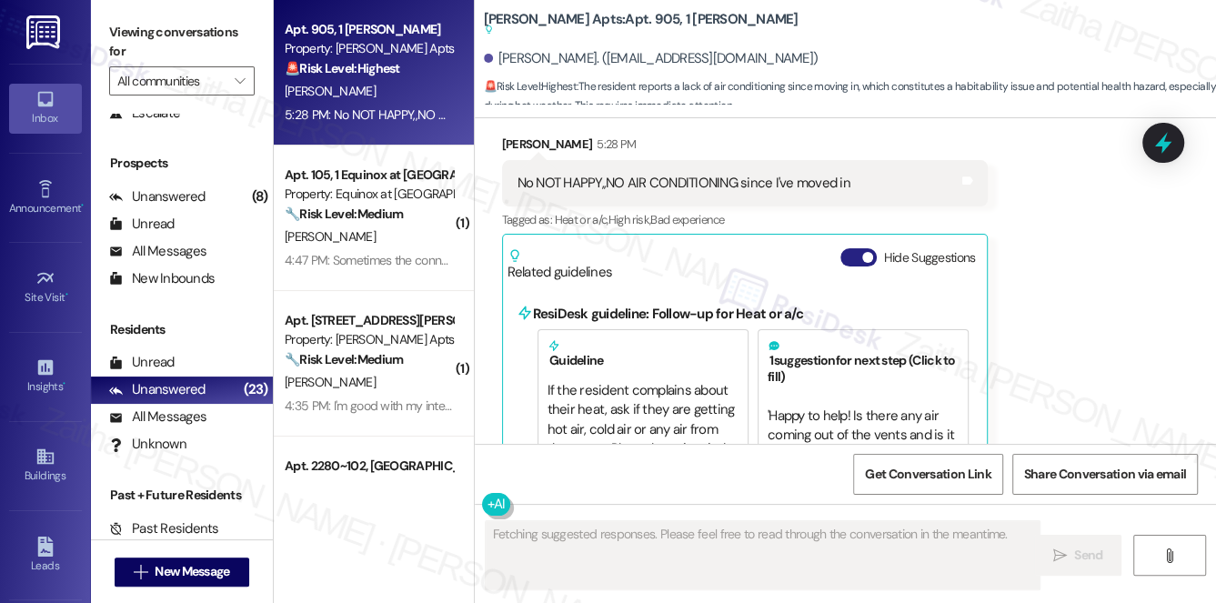
click at [845, 248] on button "Hide Suggestions" at bounding box center [858, 257] width 36 height 18
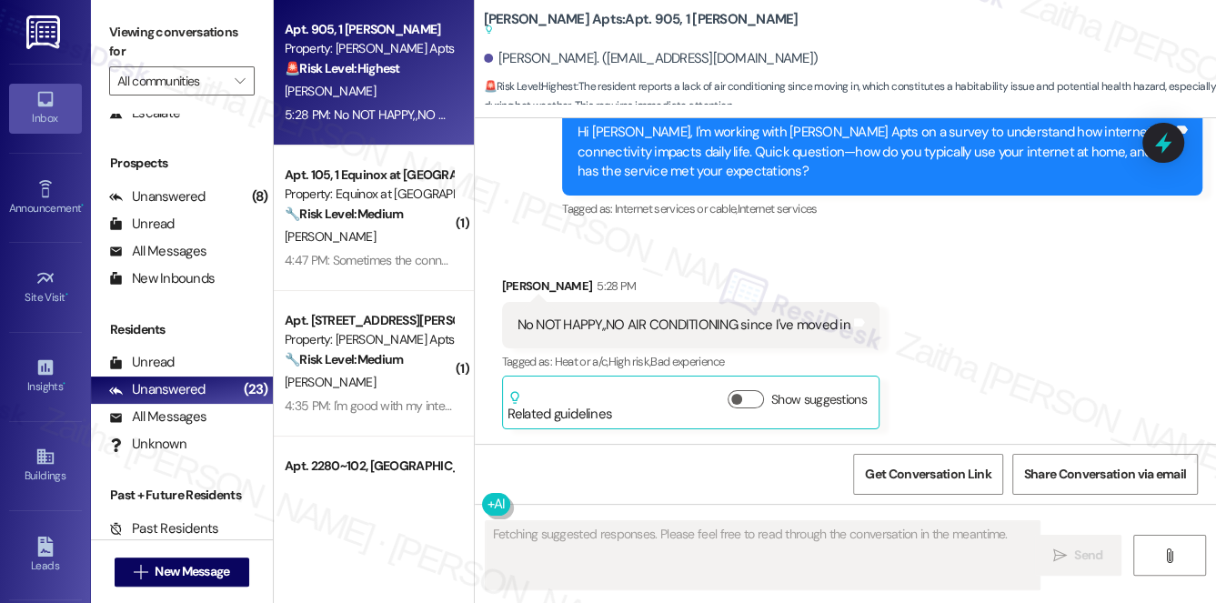
scroll to position [0, 0]
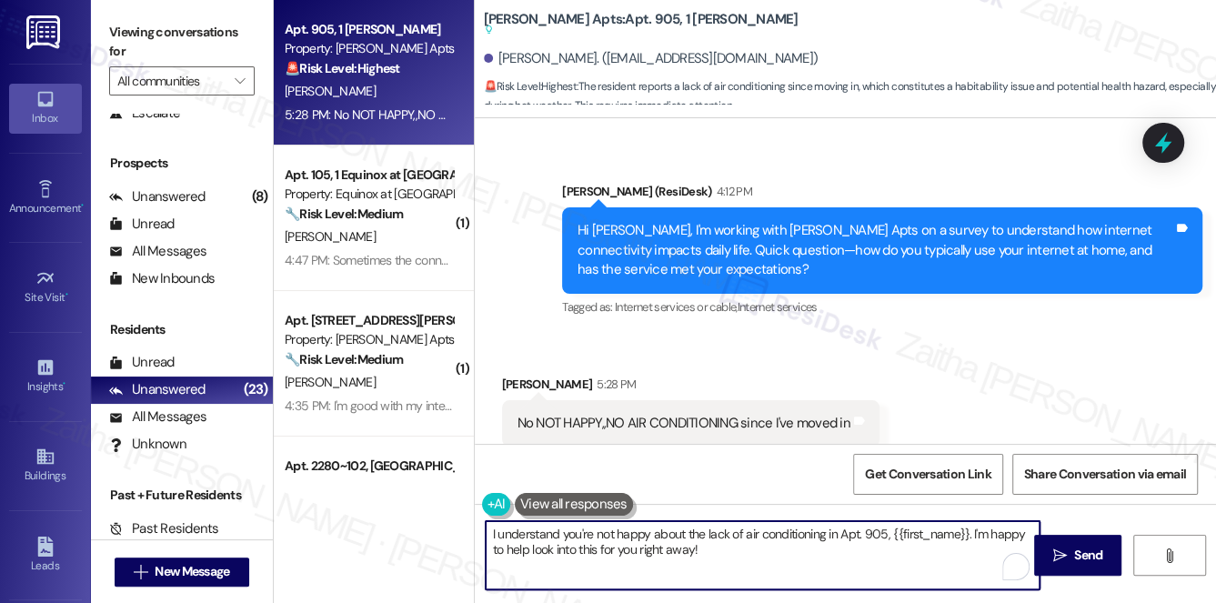
drag, startPoint x: 838, startPoint y: 537, endPoint x: 886, endPoint y: 534, distance: 47.4
click at [886, 534] on textarea "I understand you're not happy about the lack of air conditioning in Apt. 905, {…" at bounding box center [763, 555] width 555 height 68
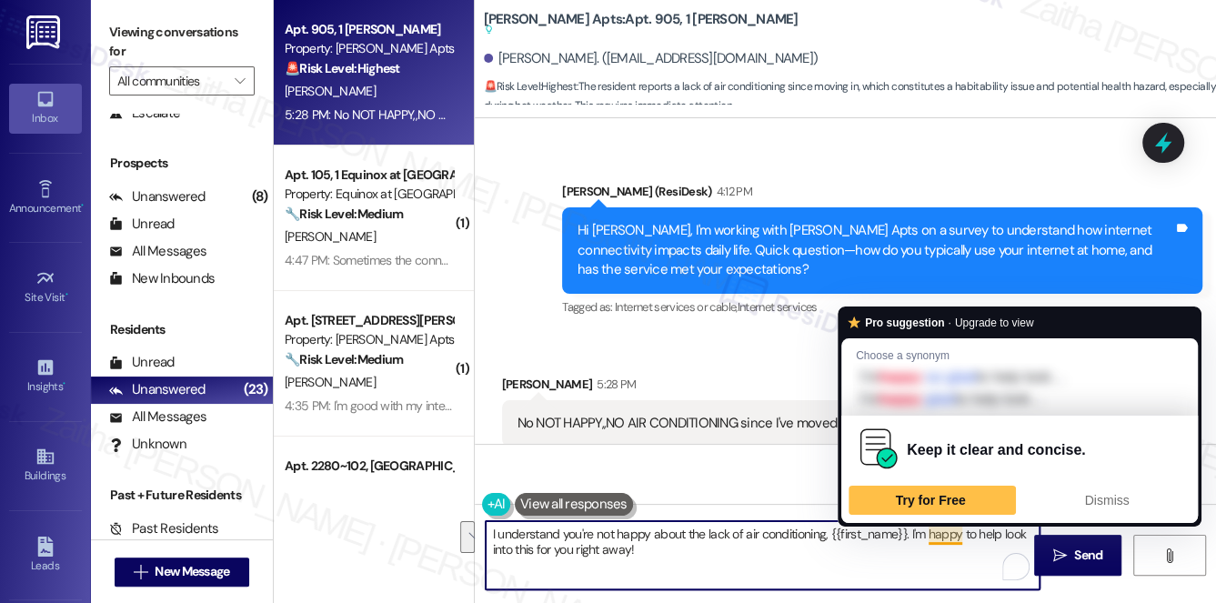
drag, startPoint x: 929, startPoint y: 531, endPoint x: 936, endPoint y: 558, distance: 28.0
click at [936, 558] on textarea "I understand you're not happy about the lack of air conditioning, {{first_name}…" at bounding box center [763, 555] width 555 height 68
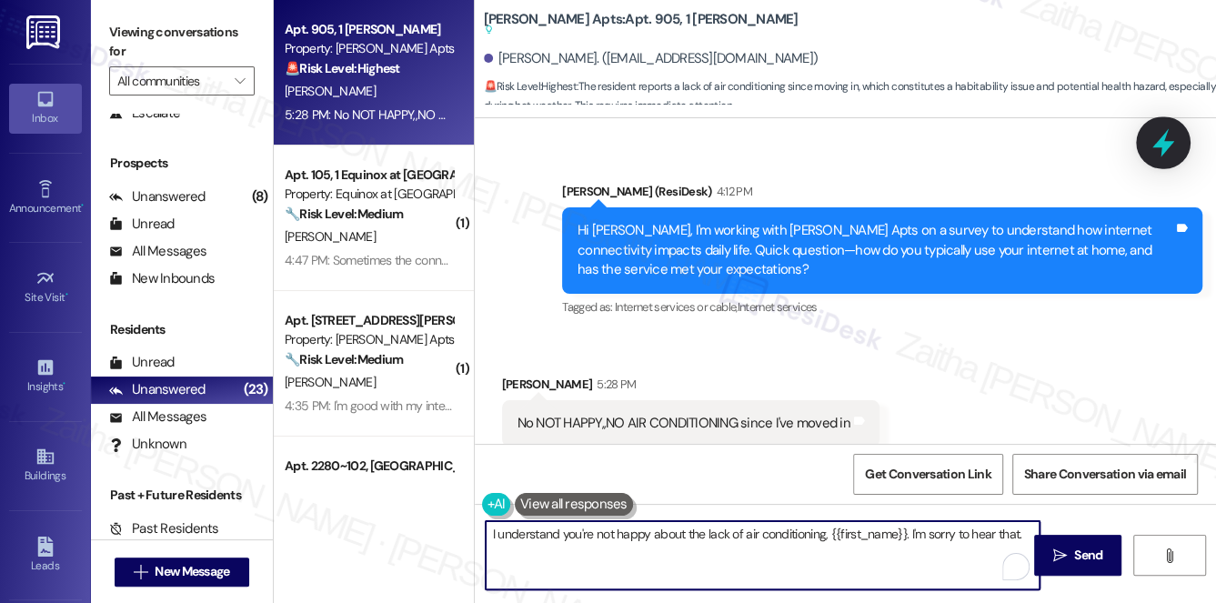
type textarea "I understand you're not happy about the lack of air conditioning, {{first_name}…"
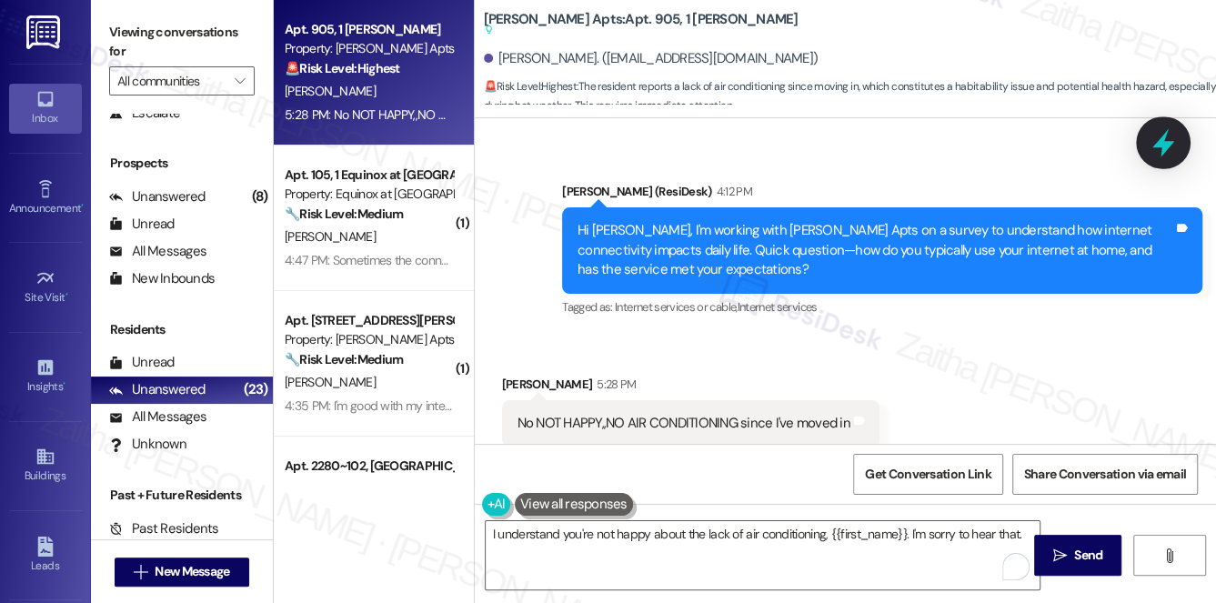
click at [1161, 151] on icon at bounding box center [1163, 143] width 22 height 28
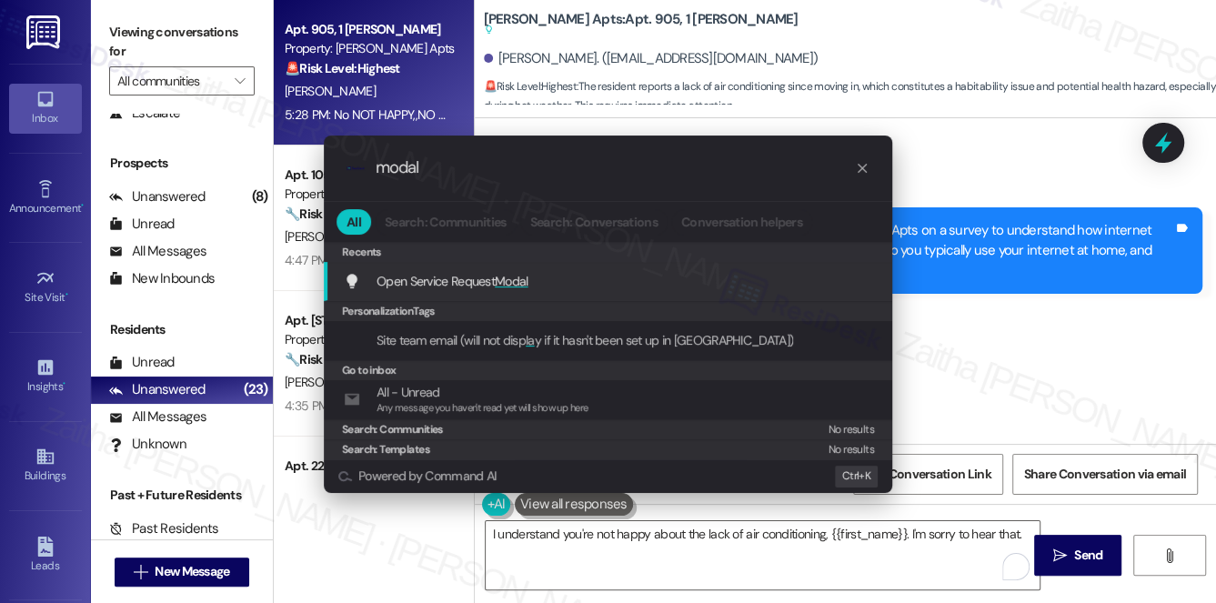
type input "modal"
click at [507, 275] on span "Modal" at bounding box center [512, 281] width 34 height 16
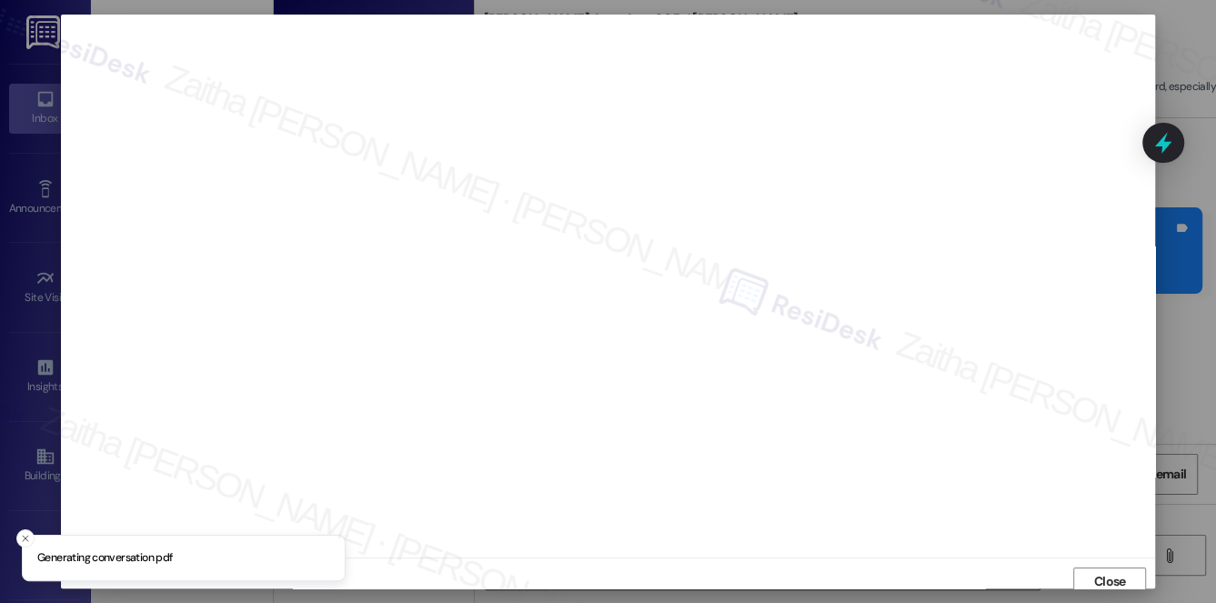
scroll to position [7, 0]
click at [1103, 572] on span "Close" at bounding box center [1110, 574] width 32 height 19
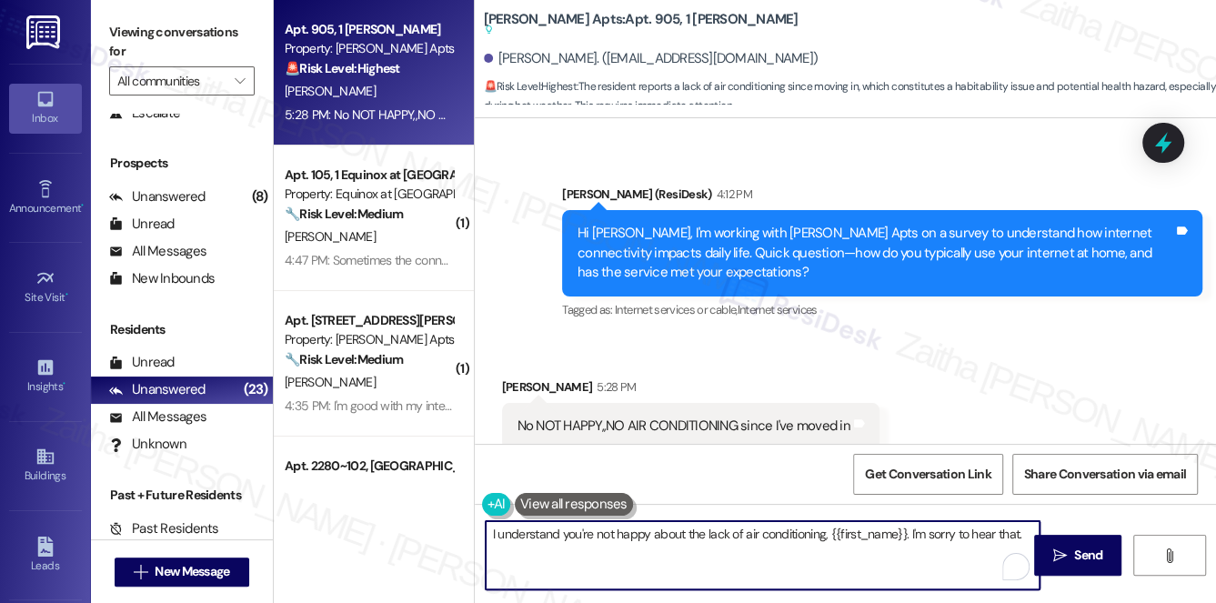
scroll to position [16348, 0]
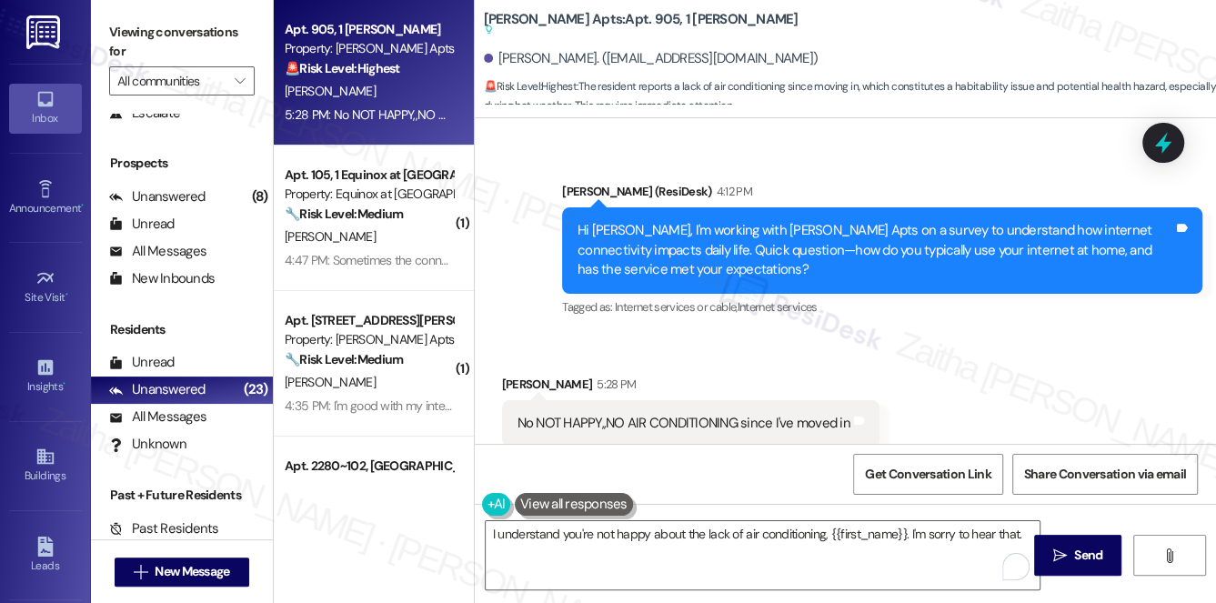
click at [509, 400] on div "No NOT HAPPY,,NO AIR CONDITIONING since I've moved in Tags and notes" at bounding box center [690, 423] width 377 height 46
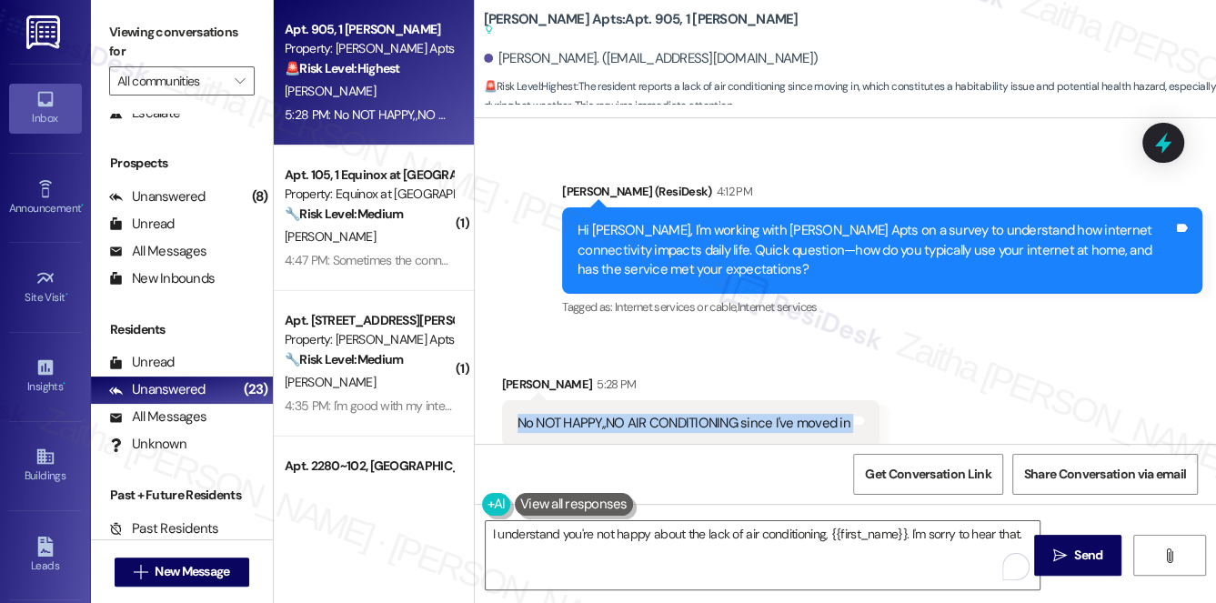
drag, startPoint x: 509, startPoint y: 327, endPoint x: 873, endPoint y: 334, distance: 363.8
click at [870, 400] on div "No NOT HAPPY,,NO AIR CONDITIONING since I've moved in Tags and notes" at bounding box center [690, 423] width 377 height 46
copy div "No NOT HAPPY,,NO AIR CONDITIONING since I've moved in Tags and notes"
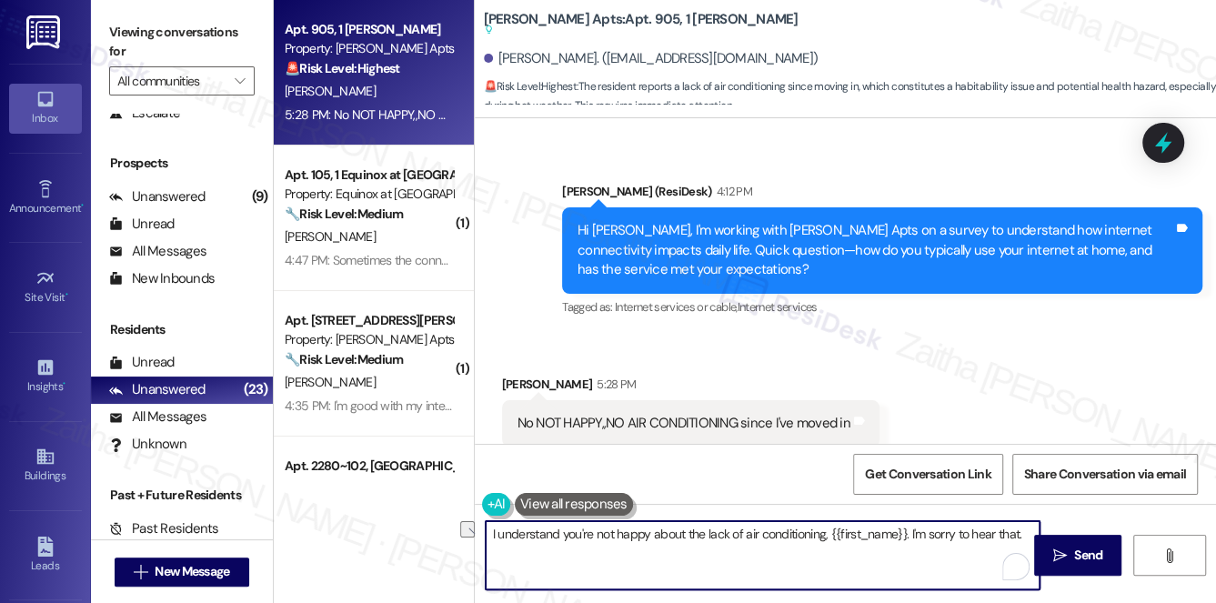
drag, startPoint x: 487, startPoint y: 534, endPoint x: 1024, endPoint y: 537, distance: 536.5
click at [1024, 537] on textarea "I understand you're not happy about the lack of air conditioning, {{first_name}…" at bounding box center [763, 555] width 555 height 68
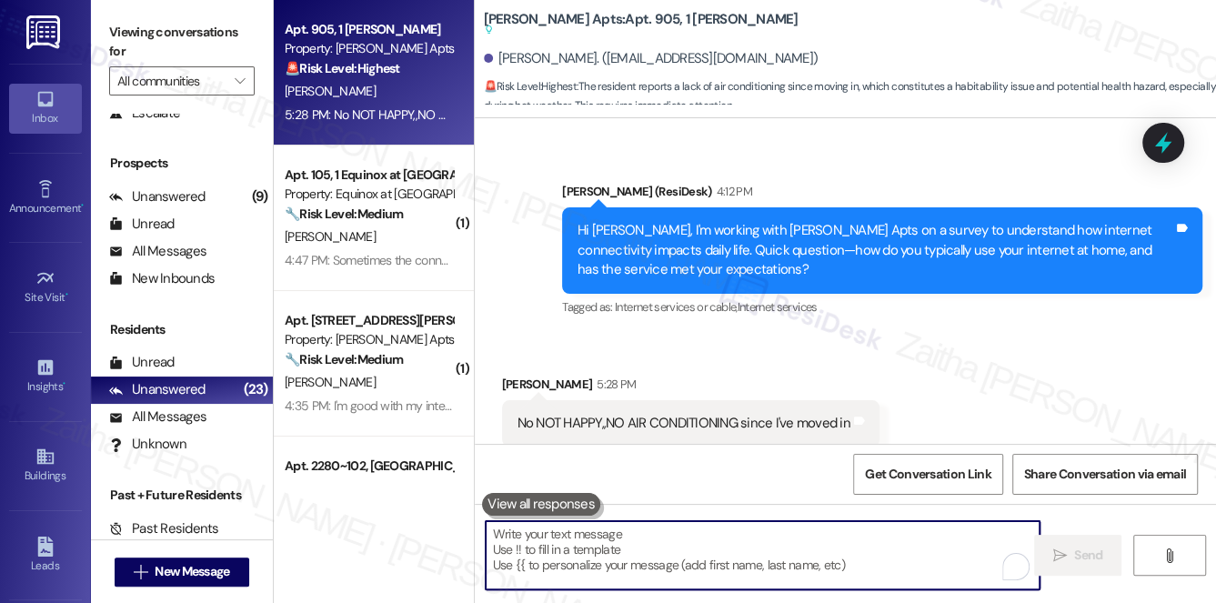
paste textarea "I’m really sorry to hear you’ve had no air conditioning since moving in. I comp…"
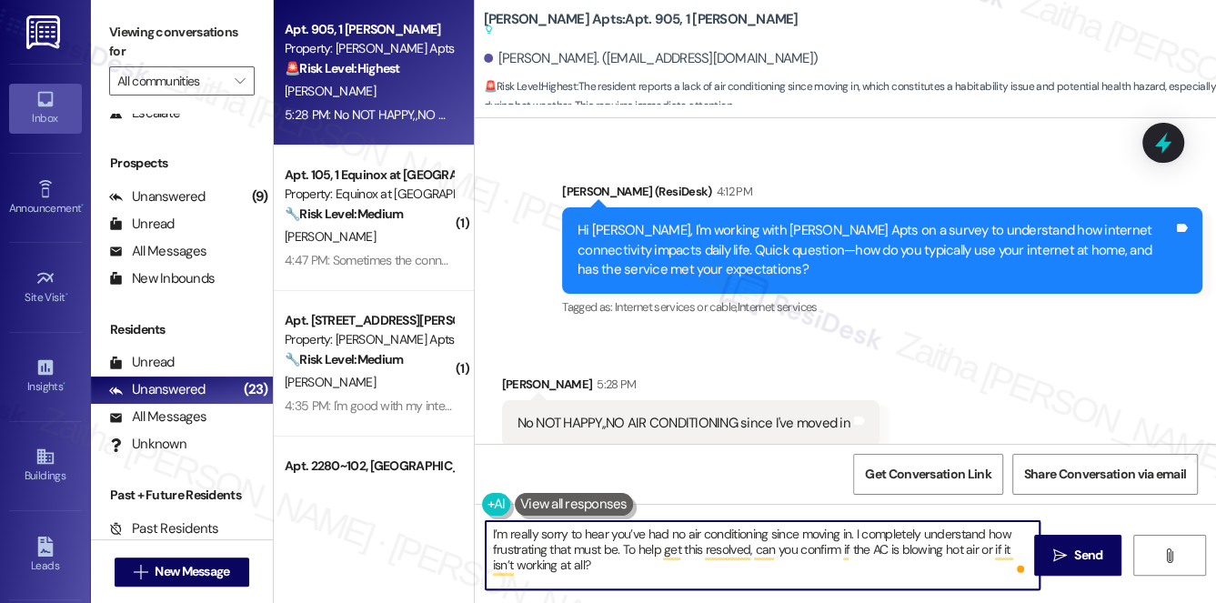
click at [511, 375] on div "Sheir Boyd 5:28 PM" at bounding box center [690, 387] width 377 height 25
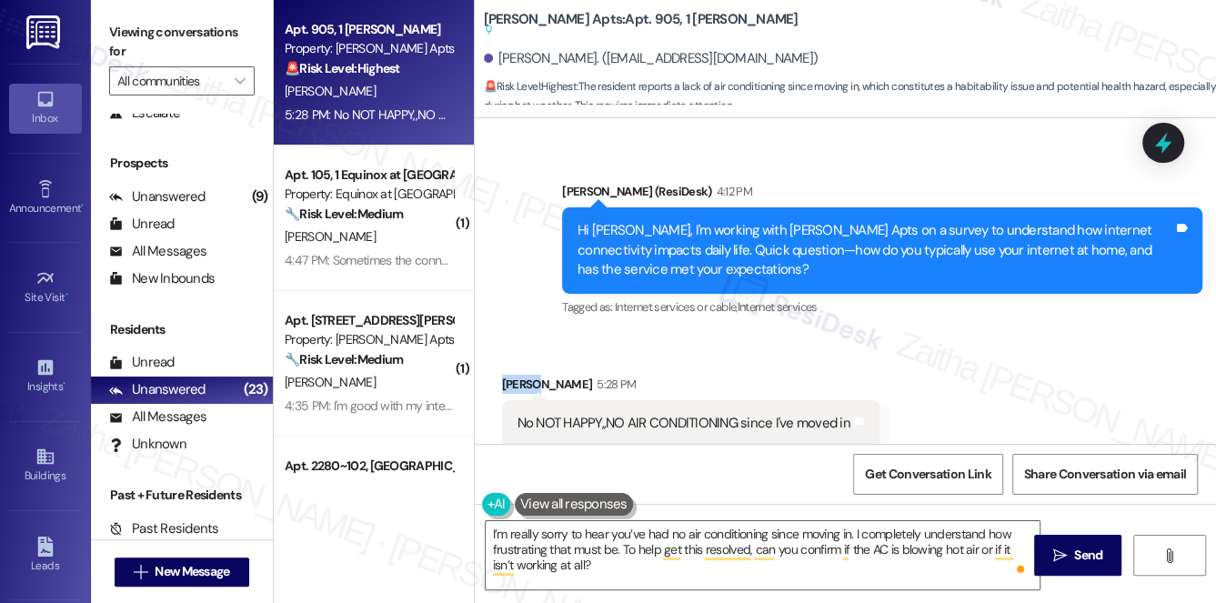
click at [511, 375] on div "Sheir Boyd 5:28 PM" at bounding box center [690, 387] width 377 height 25
copy div "Sheir"
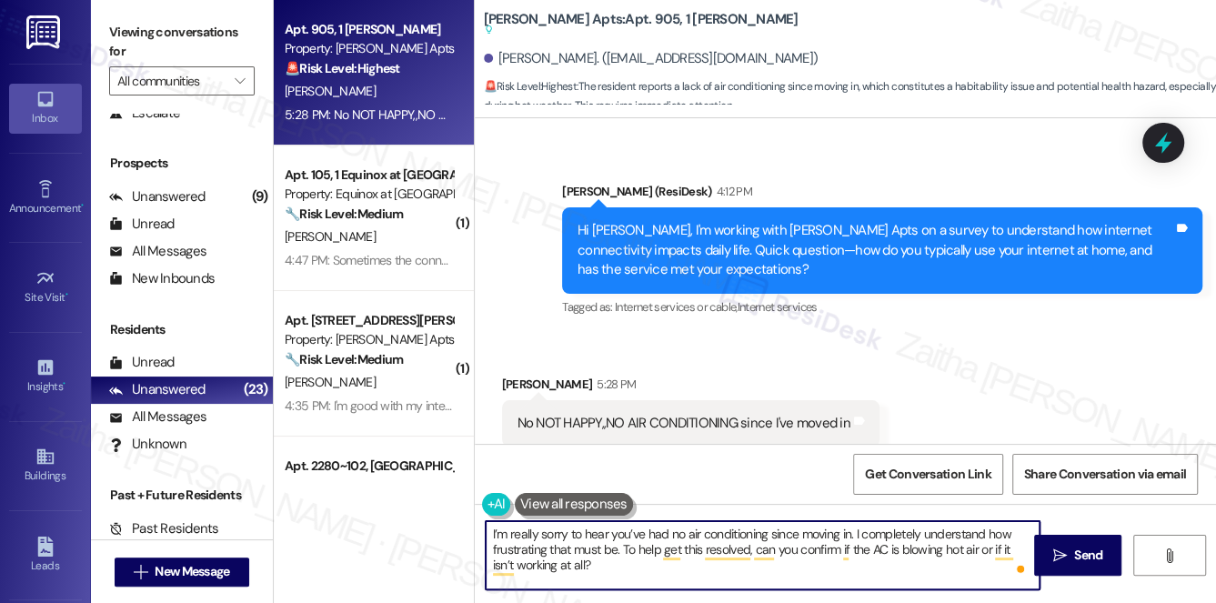
click at [848, 531] on textarea "I’m really sorry to hear you’ve had no air conditioning since moving in. I comp…" at bounding box center [763, 555] width 555 height 68
paste textarea "Sheir"
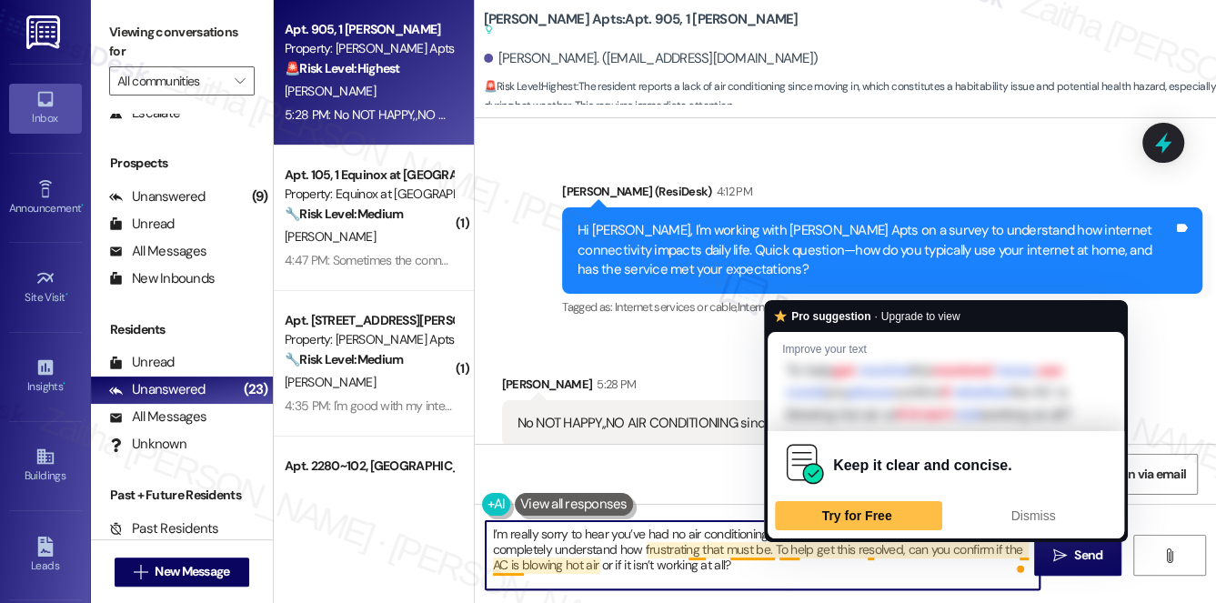
click at [786, 547] on textarea "I’m really sorry to hear you’ve had no air conditioning since moving in, Sheir.…" at bounding box center [763, 555] width 555 height 68
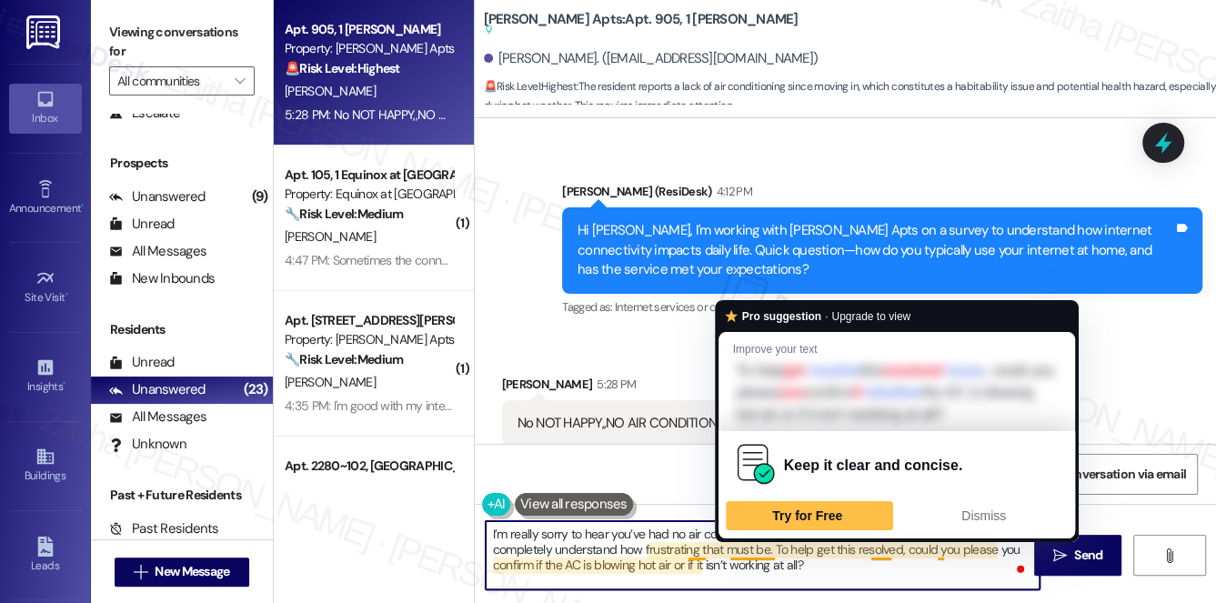
click at [757, 544] on textarea "I’m really sorry to hear you’ve had no air conditioning since moving in, Sheir.…" at bounding box center [763, 555] width 555 height 68
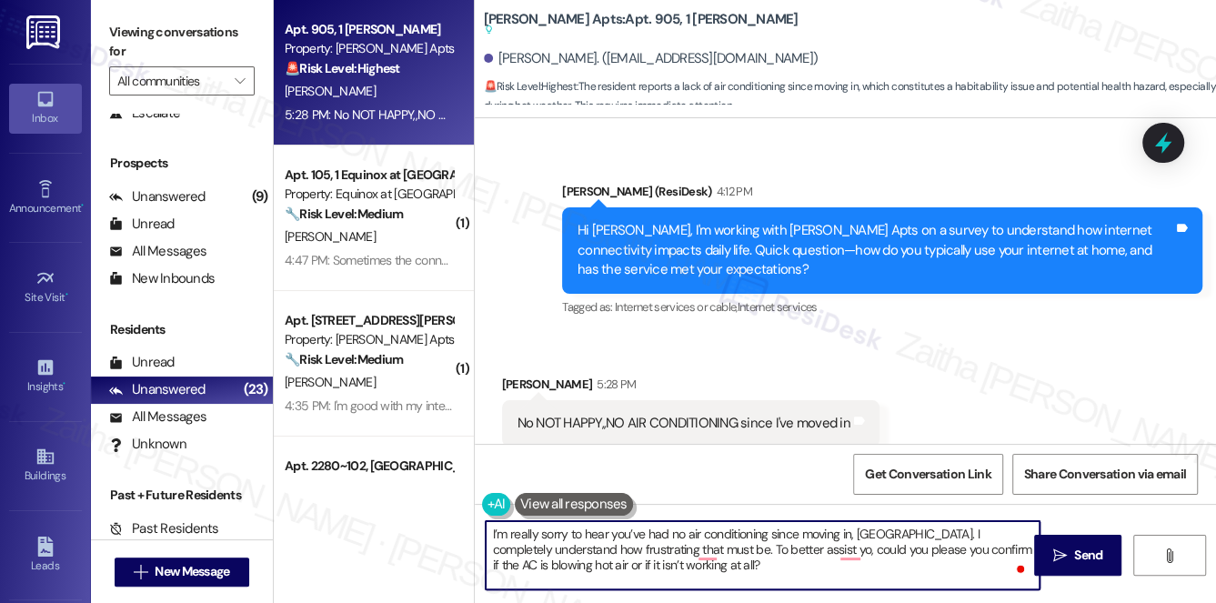
type textarea "I’m really sorry to hear you’ve had no air conditioning since moving in, Sheir.…"
click at [854, 548] on textarea "I’m really sorry to hear you’ve had no air conditioning since moving in, Sheir.…" at bounding box center [763, 555] width 555 height 68
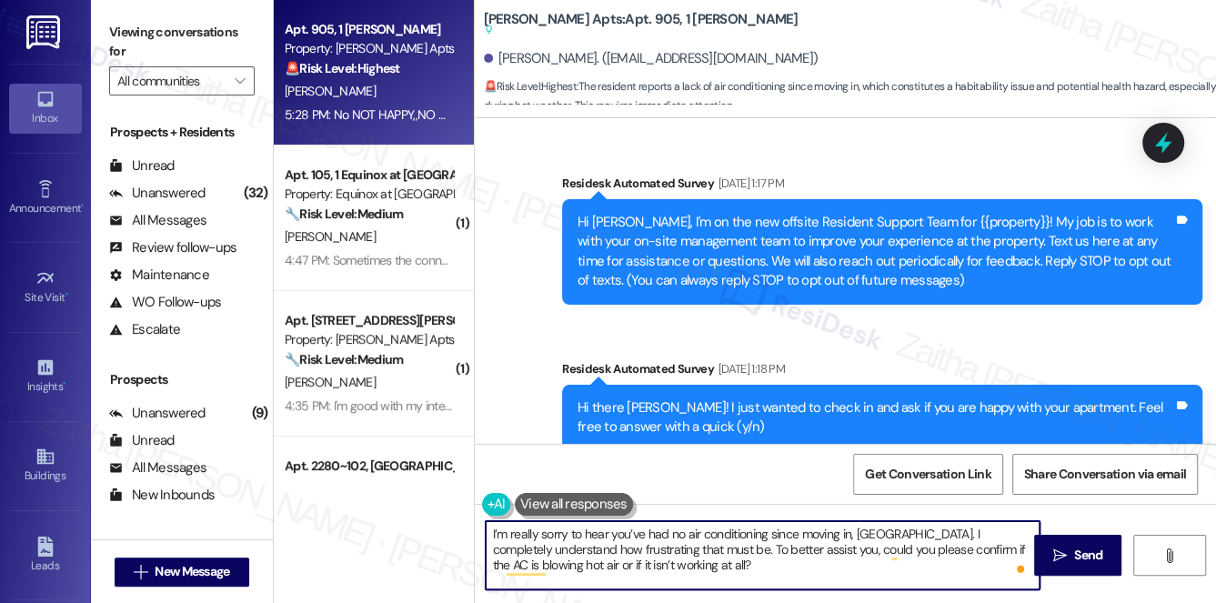
scroll to position [16348, 0]
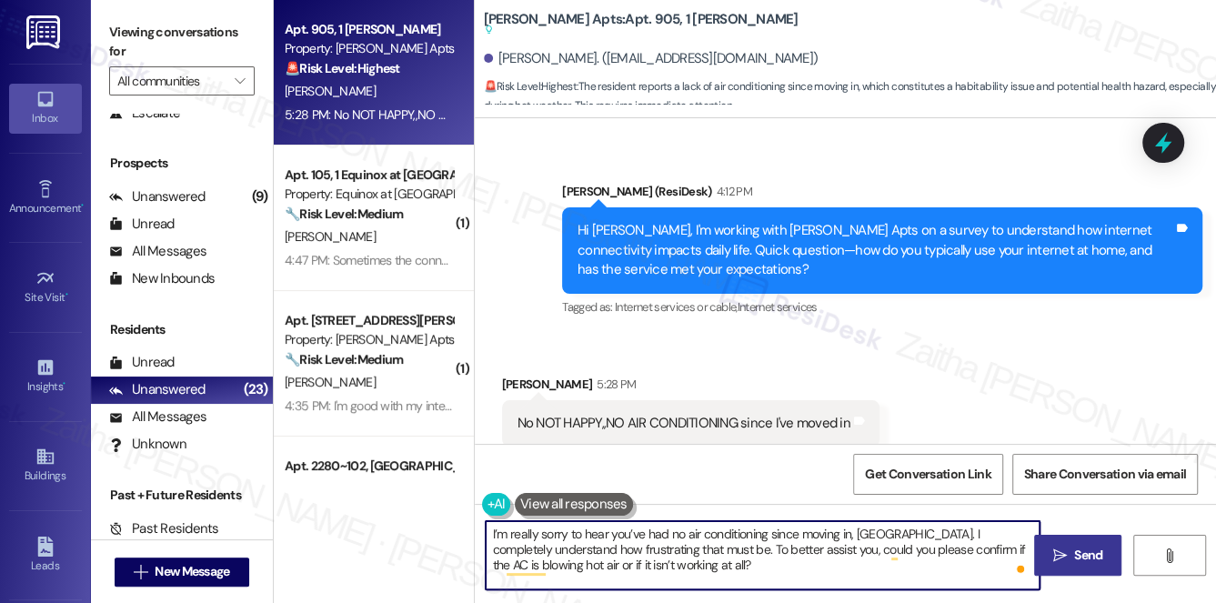
type textarea "I’m really sorry to hear you’ve had no air conditioning since moving in, Sheir.…"
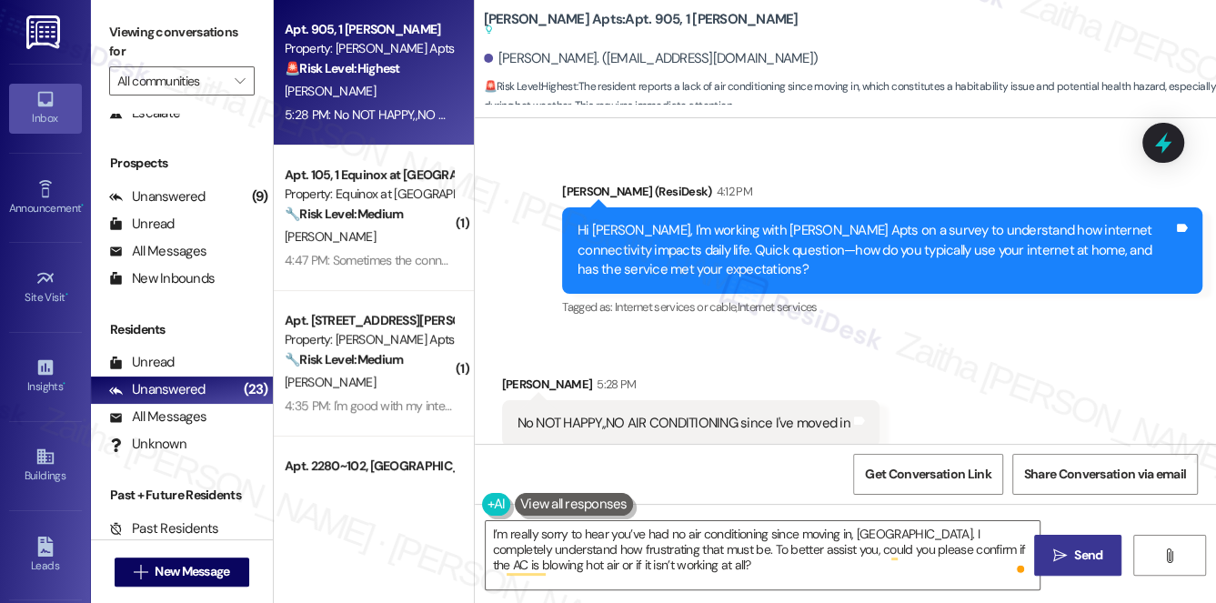
drag, startPoint x: 1088, startPoint y: 560, endPoint x: 1088, endPoint y: 547, distance: 13.6
click at [1088, 560] on span "Send" at bounding box center [1088, 555] width 28 height 19
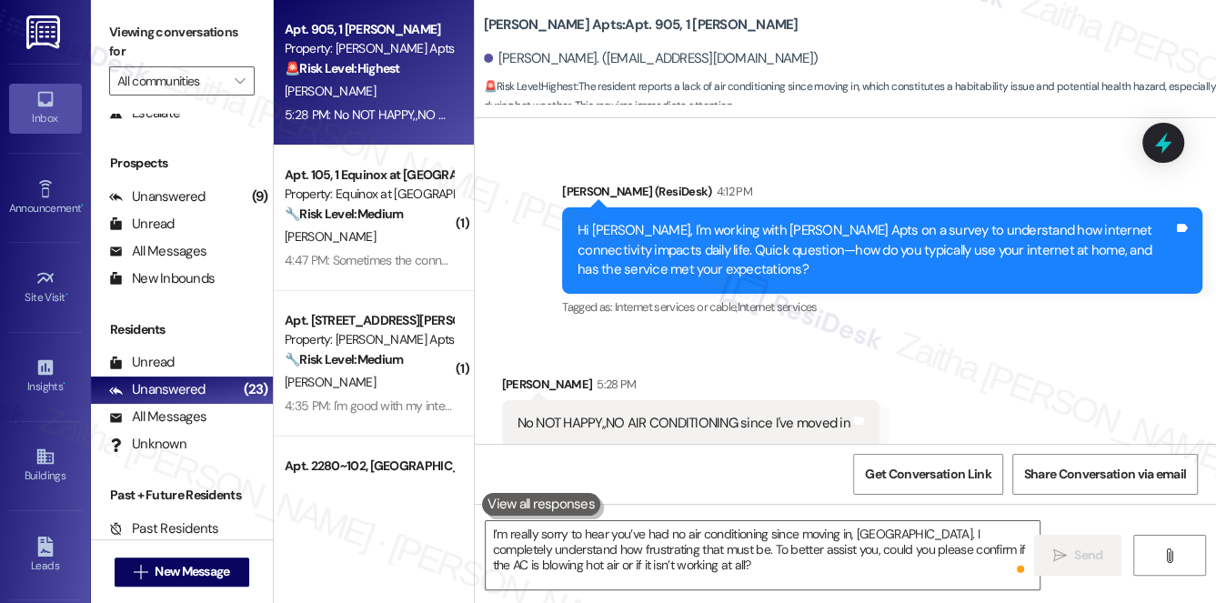
scroll to position [16294, 0]
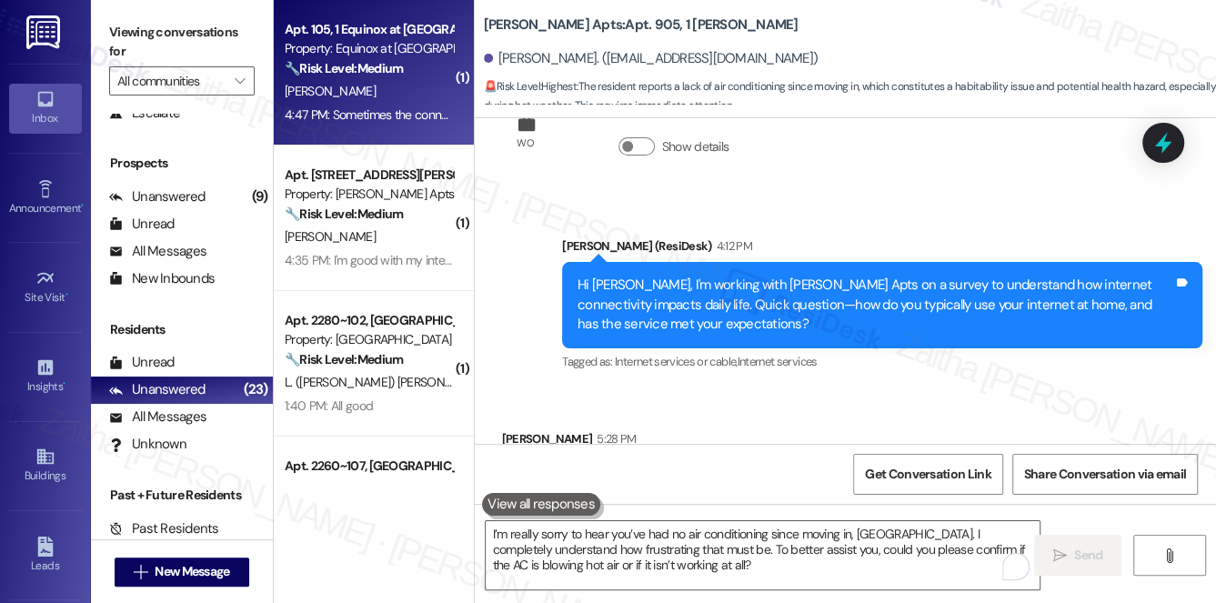
click at [393, 85] on div "[PERSON_NAME]" at bounding box center [369, 91] width 172 height 23
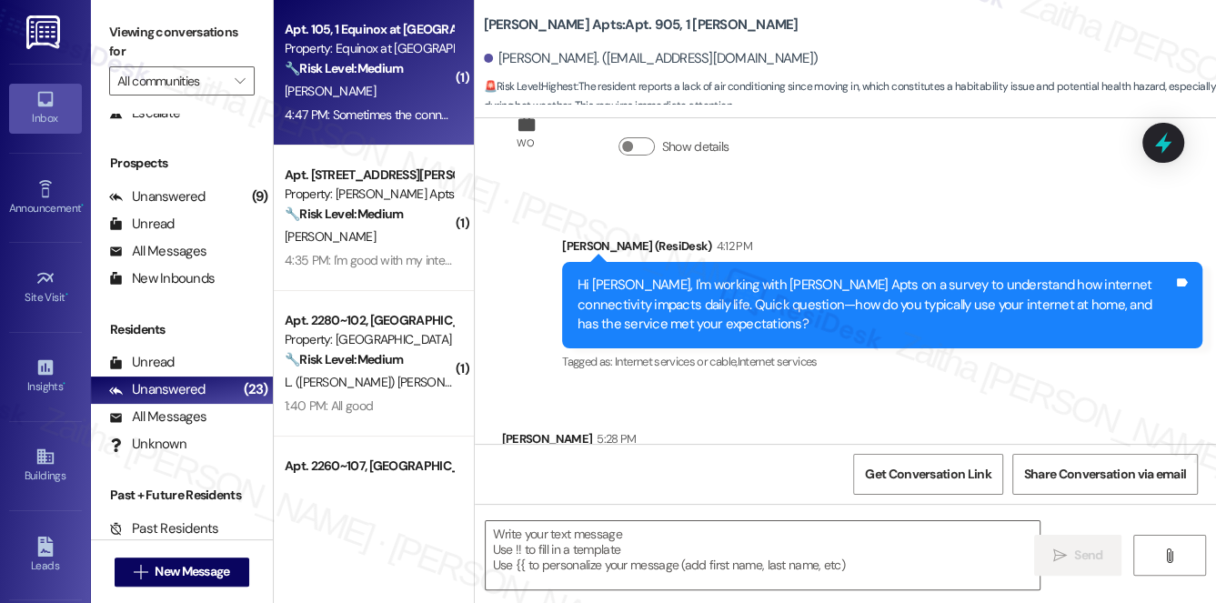
type textarea "Fetching suggested responses. Please feel free to read through the conversation…"
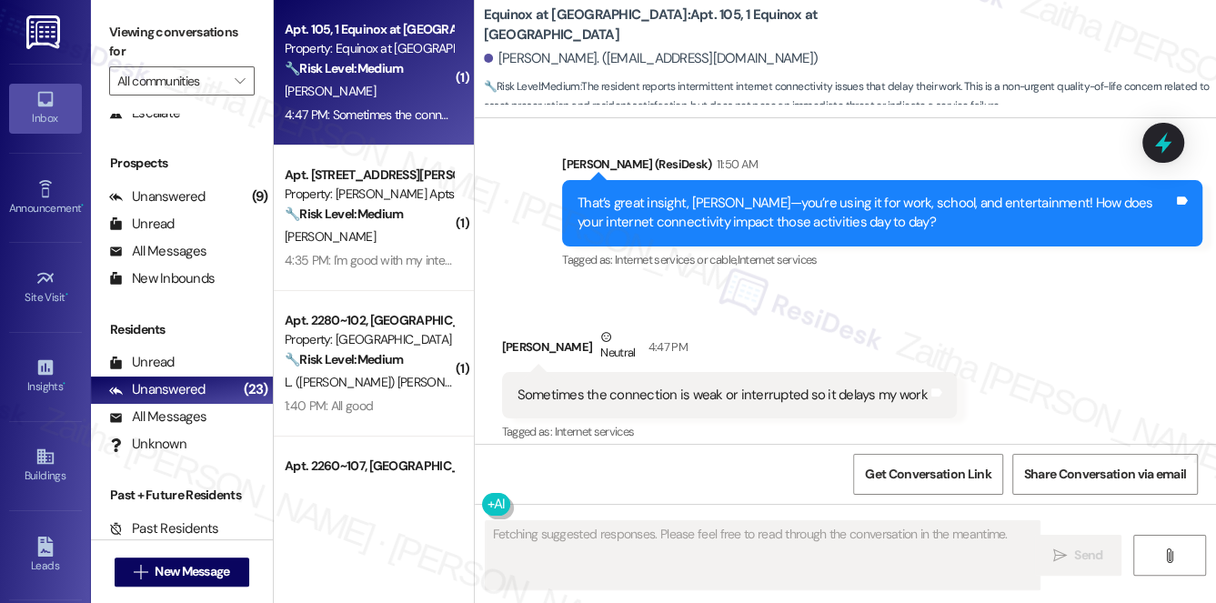
scroll to position [1028, 0]
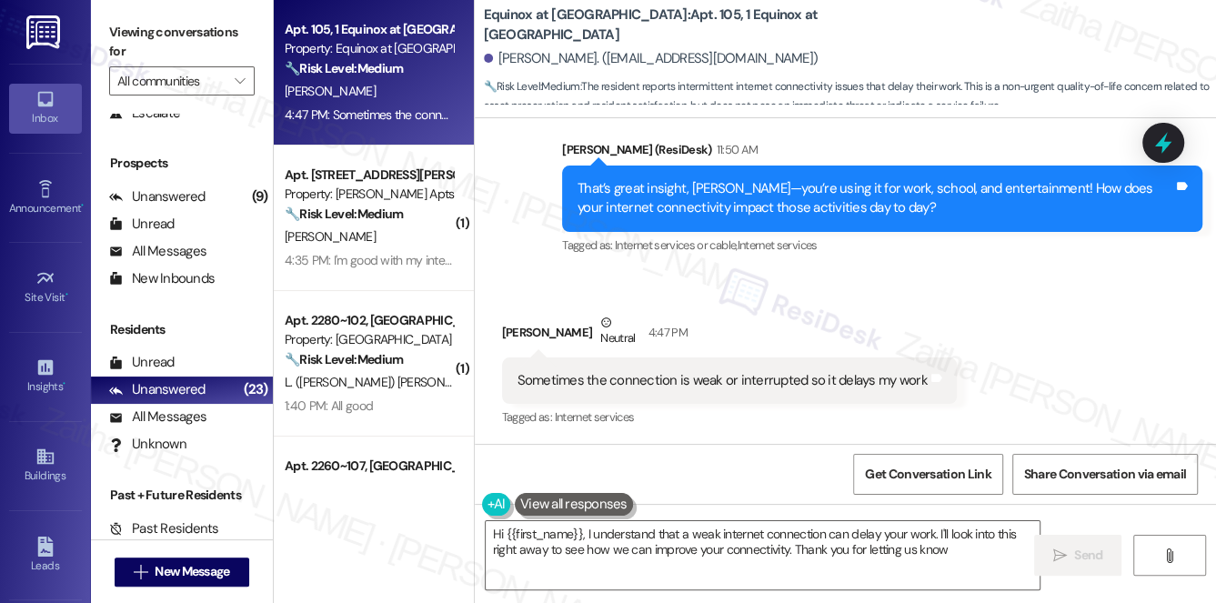
type textarea "Hi {{first_name}}, I understand that a weak internet connection can delay your …"
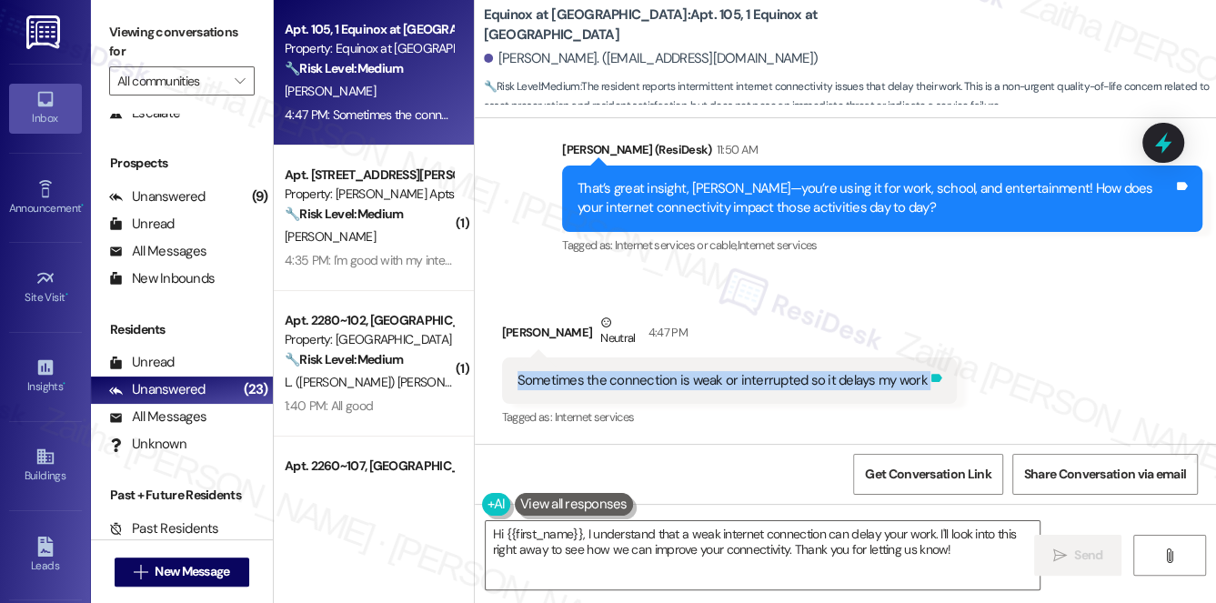
drag, startPoint x: 511, startPoint y: 381, endPoint x: 917, endPoint y: 388, distance: 405.6
click at [917, 388] on div "Sometimes the connection is weak or interrupted so it delays my work Tags and n…" at bounding box center [729, 380] width 455 height 46
copy div "Sometimes the connection is weak or interrupted so it delays my work Tags and n…"
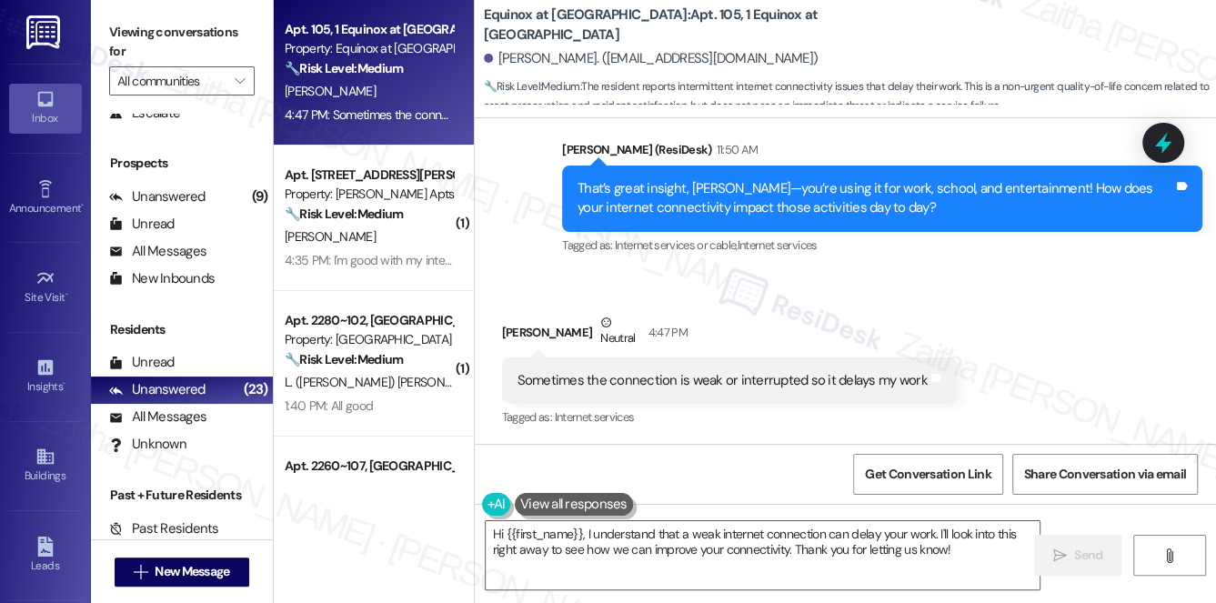
click at [958, 306] on div "Received via SMS Crystal Clay Neutral 4:47 PM Sometimes the connection is weak …" at bounding box center [845, 358] width 741 height 173
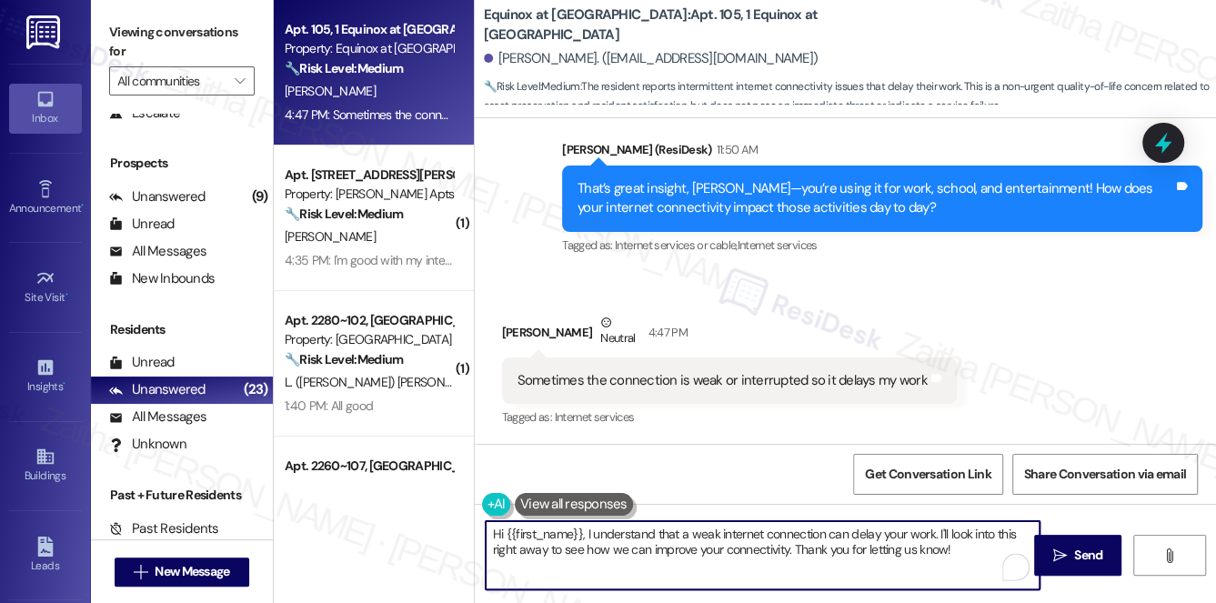
drag, startPoint x: 495, startPoint y: 534, endPoint x: 951, endPoint y: 549, distance: 456.8
click at [951, 549] on textarea "Hi {{first_name}}, I understand that a weak internet connection can delay your …" at bounding box center [763, 555] width 555 height 68
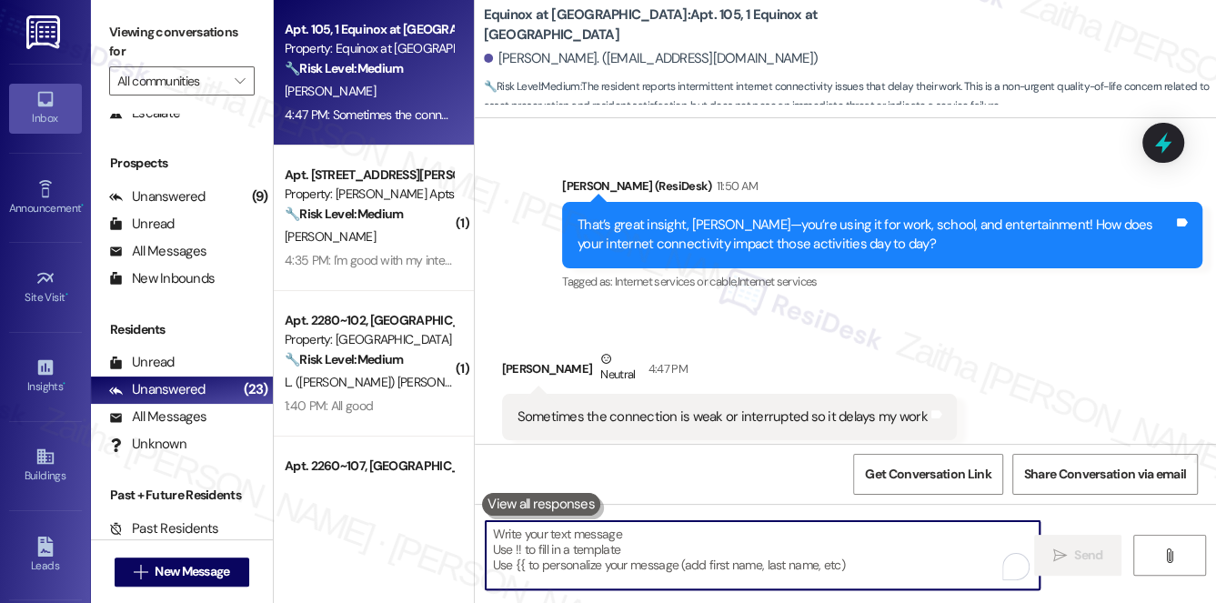
scroll to position [1028, 0]
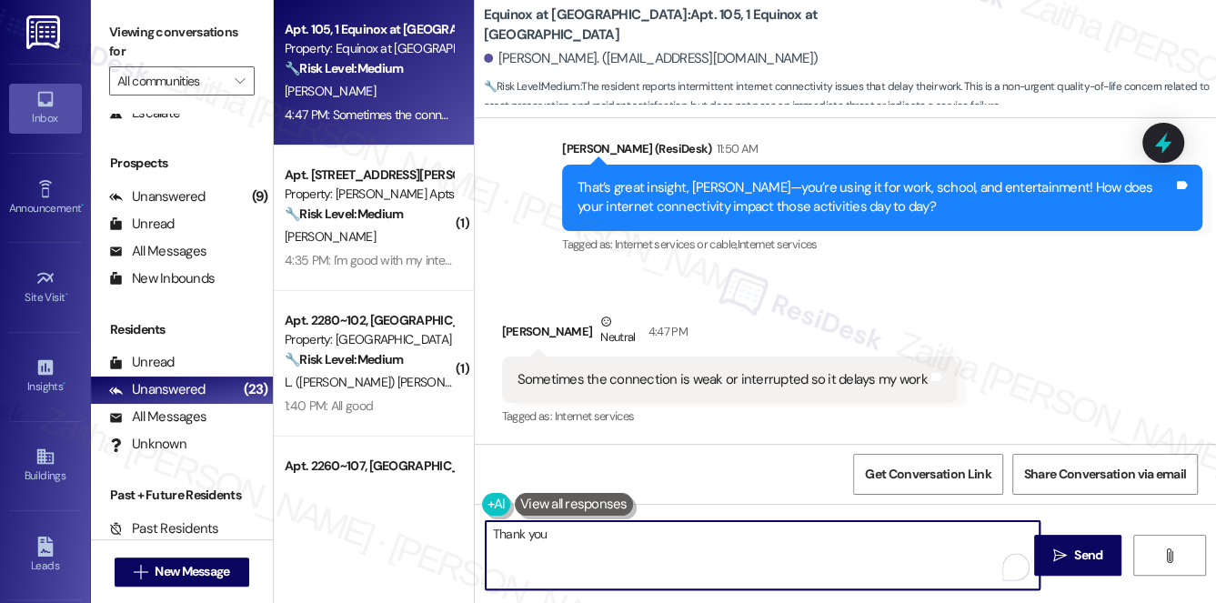
type textarea "Thank you"
drag, startPoint x: 543, startPoint y: 537, endPoint x: 471, endPoint y: 533, distance: 72.0
click at [470, 533] on div "Apt. 105, 1 Equinox at Midtown Property: Equinox at Midtown 🔧 Risk Level: Mediu…" at bounding box center [745, 301] width 942 height 603
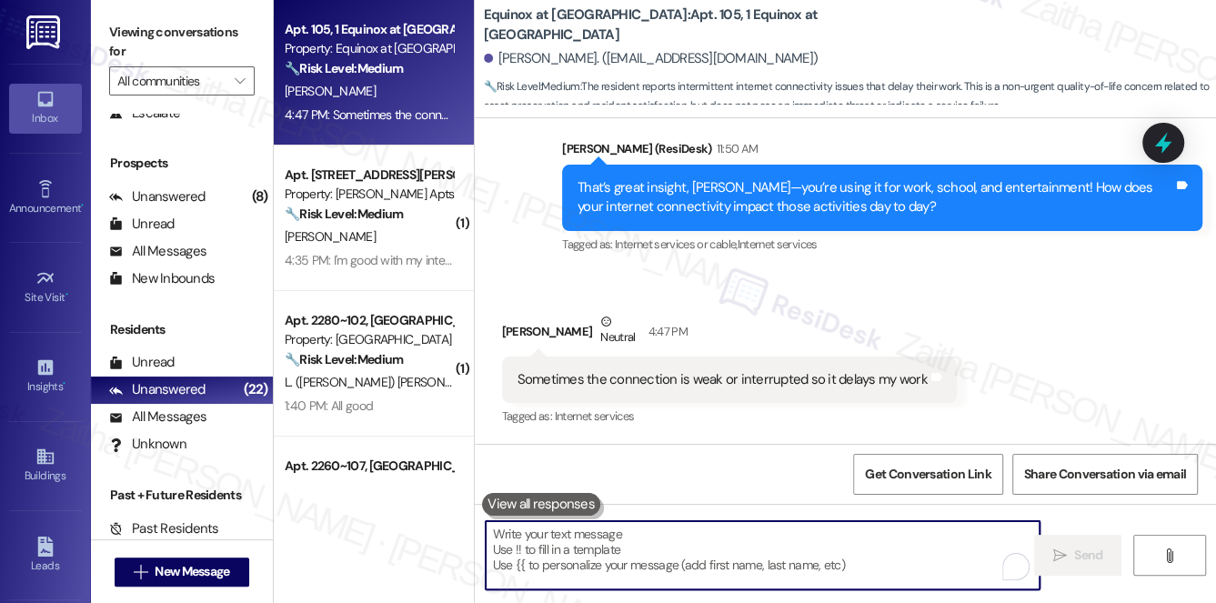
paste textarea "thank you for sharing that feedback. I understand the weak or interrupted conne…"
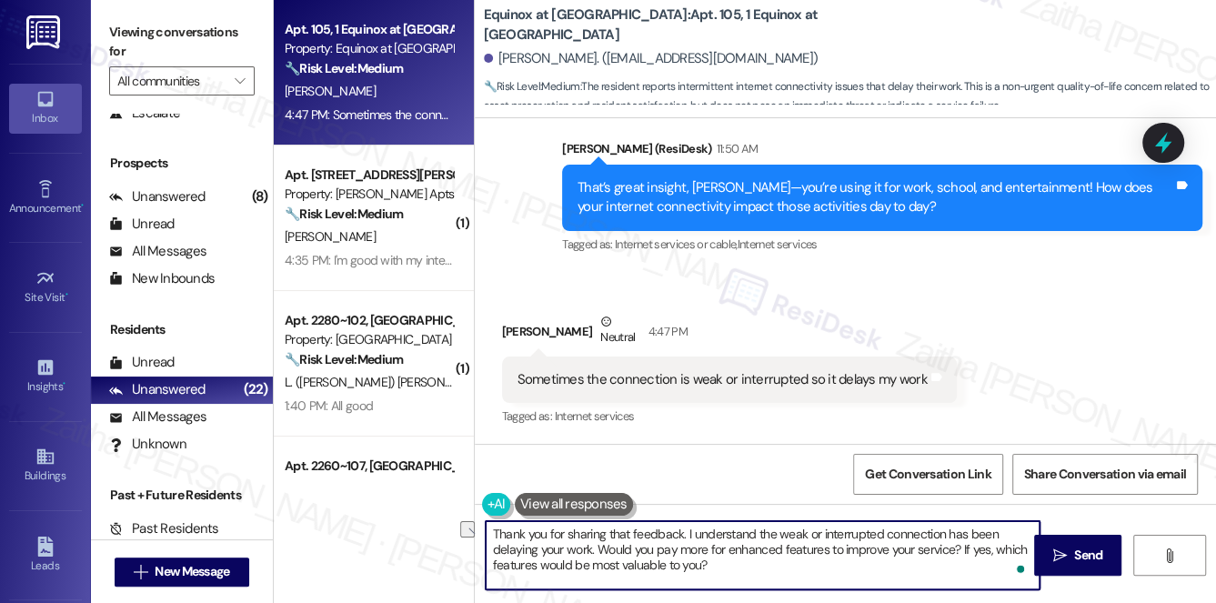
drag, startPoint x: 944, startPoint y: 532, endPoint x: 998, endPoint y: 538, distance: 54.9
click at [998, 538] on textarea "Thank you for sharing that feedback. I understand the weak or interrupted conne…" at bounding box center [763, 555] width 555 height 68
click at [686, 563] on textarea "Thank you for sharing that feedback. I understand the weak or interrupted conne…" at bounding box center [763, 555] width 555 height 68
type textarea "Thank you for sharing that feedback. I understand the weak or interrupted conne…"
click at [1081, 551] on span "Send" at bounding box center [1088, 555] width 28 height 19
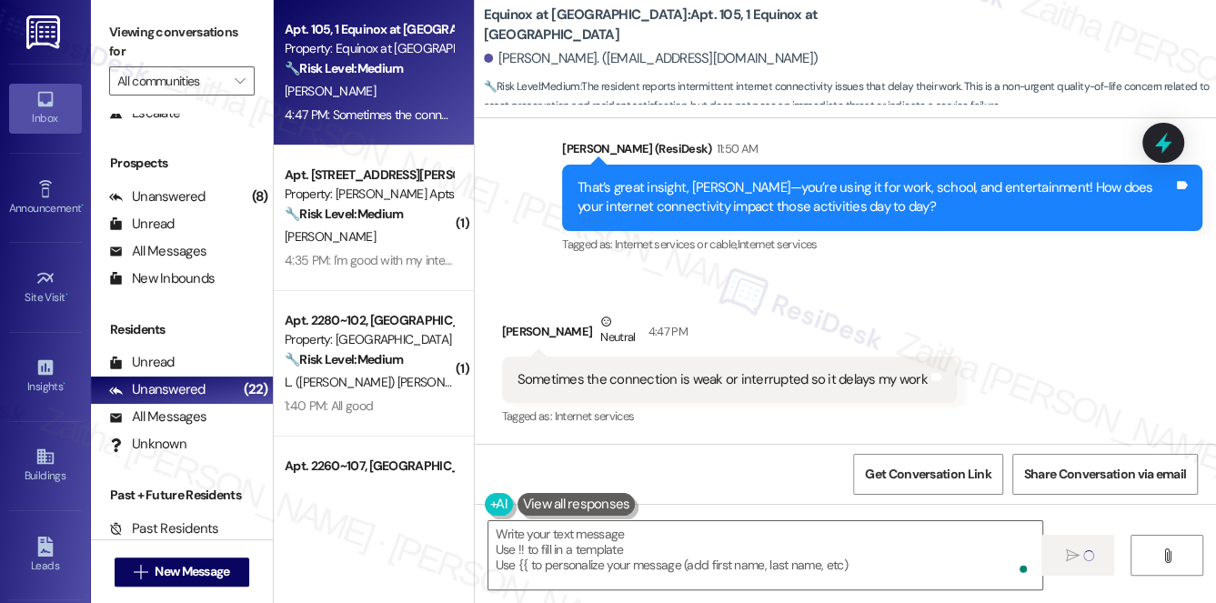
scroll to position [1028, 0]
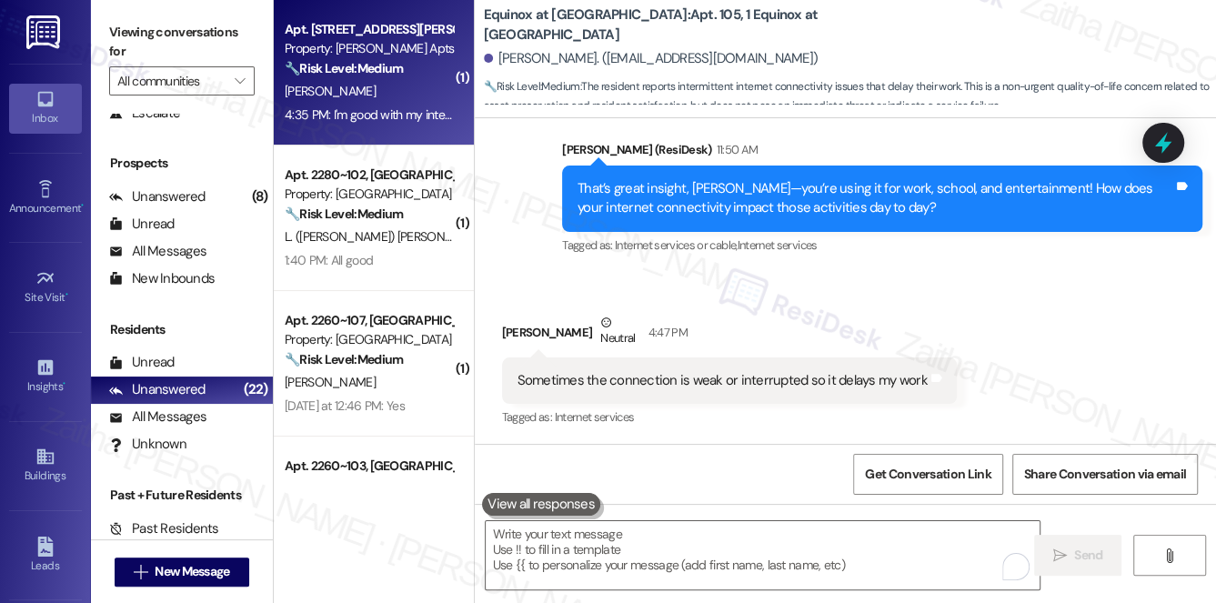
click at [435, 100] on div "[PERSON_NAME]" at bounding box center [369, 91] width 172 height 23
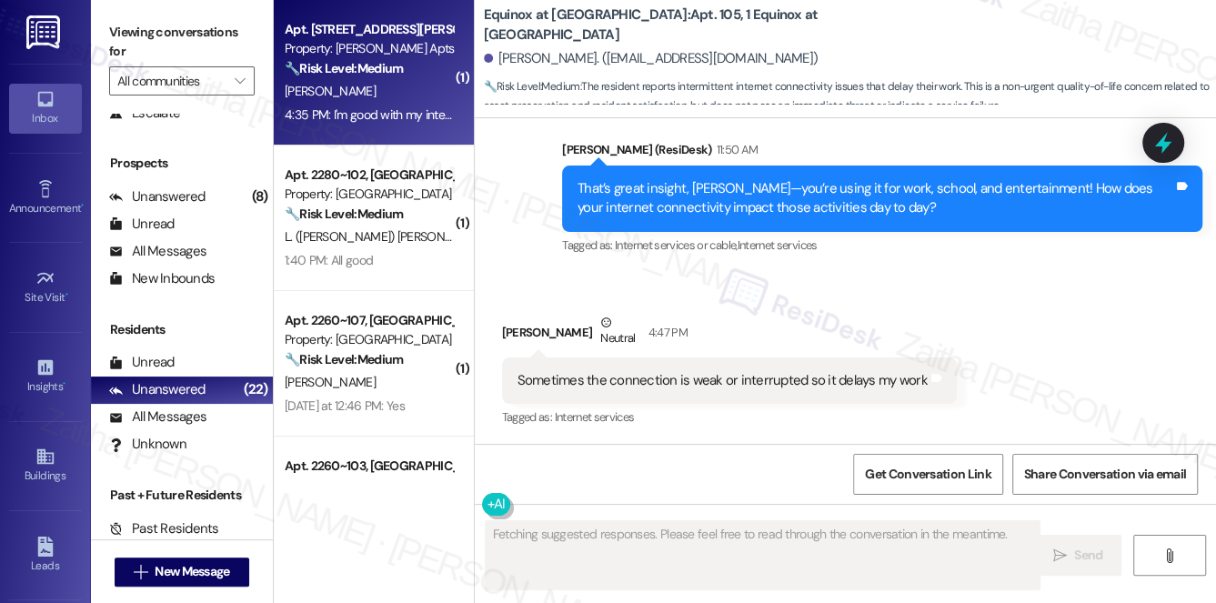
type textarea "Fetching suggested responses. Please feel free to read through the conversation…"
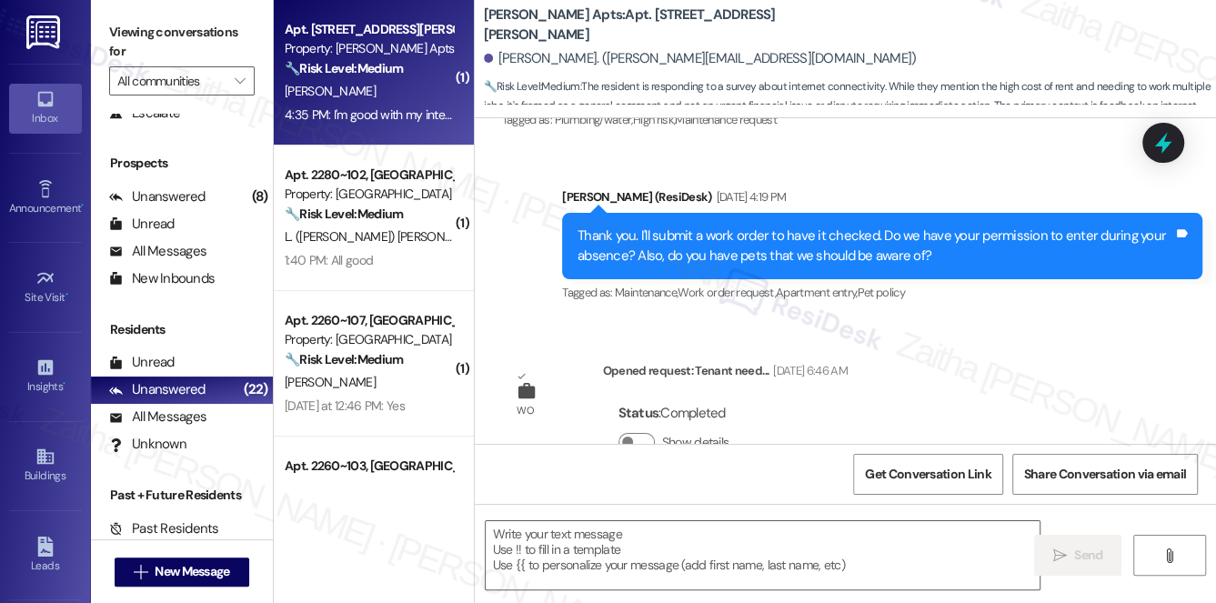
scroll to position [8308, 0]
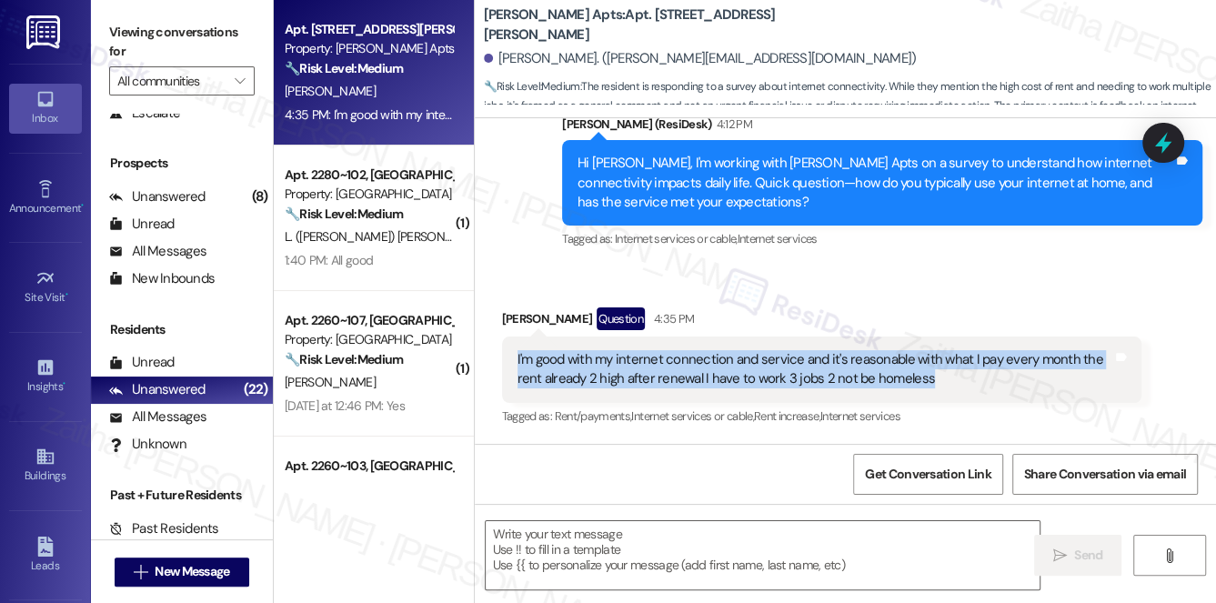
drag, startPoint x: 510, startPoint y: 358, endPoint x: 949, endPoint y: 388, distance: 440.2
click at [949, 388] on div "I'm good with my internet connection and service and it's reasonable with what …" at bounding box center [822, 369] width 640 height 66
copy div "I'm good with my internet connection and service and it's reasonable with what …"
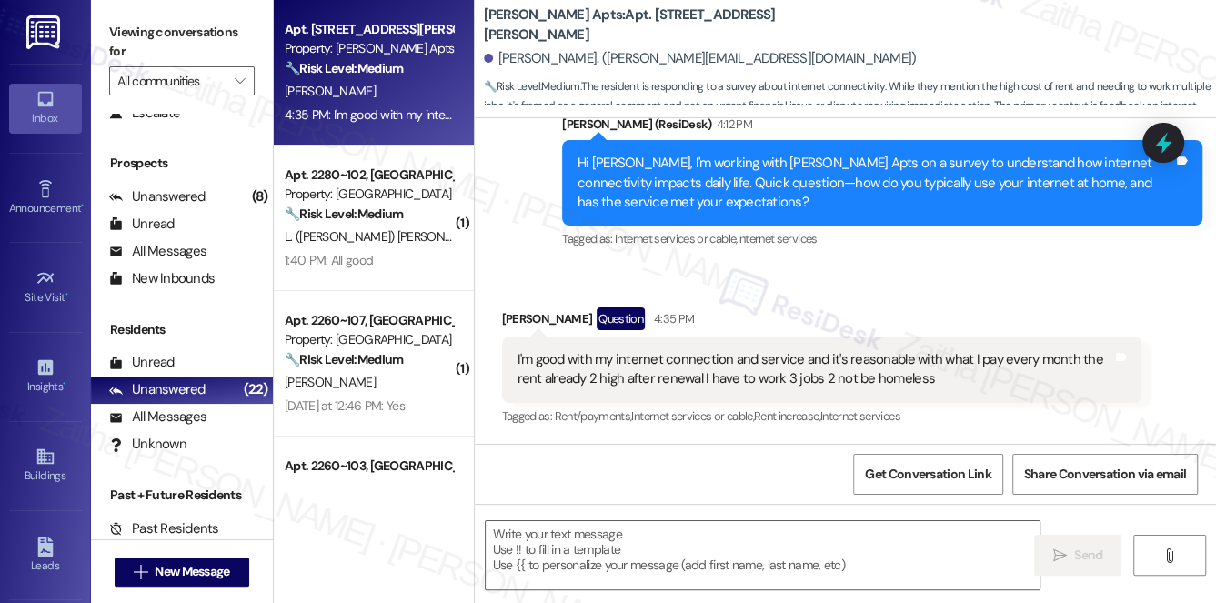
click at [877, 296] on div "Received via SMS Kimberly Starks Question 4:35 PM I'm good with my internet con…" at bounding box center [821, 368] width 667 height 149
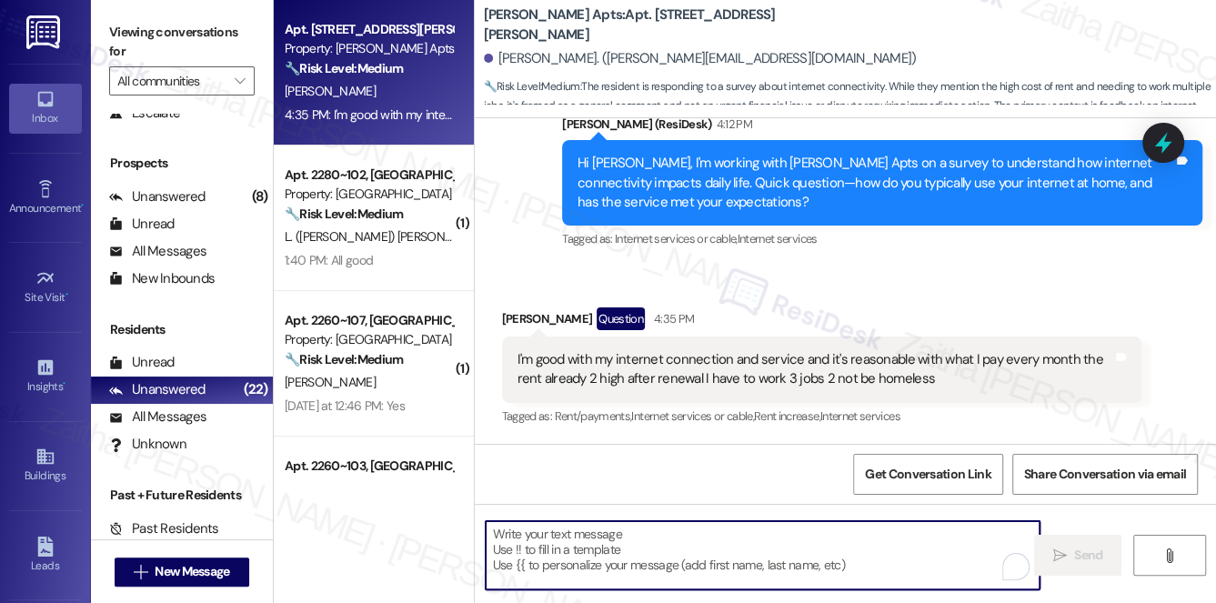
click at [601, 533] on textarea "To enrich screen reader interactions, please activate Accessibility in Grammarl…" at bounding box center [763, 555] width 555 height 68
paste textarea "thank you for sharing that with me. I understand your internet service has been…"
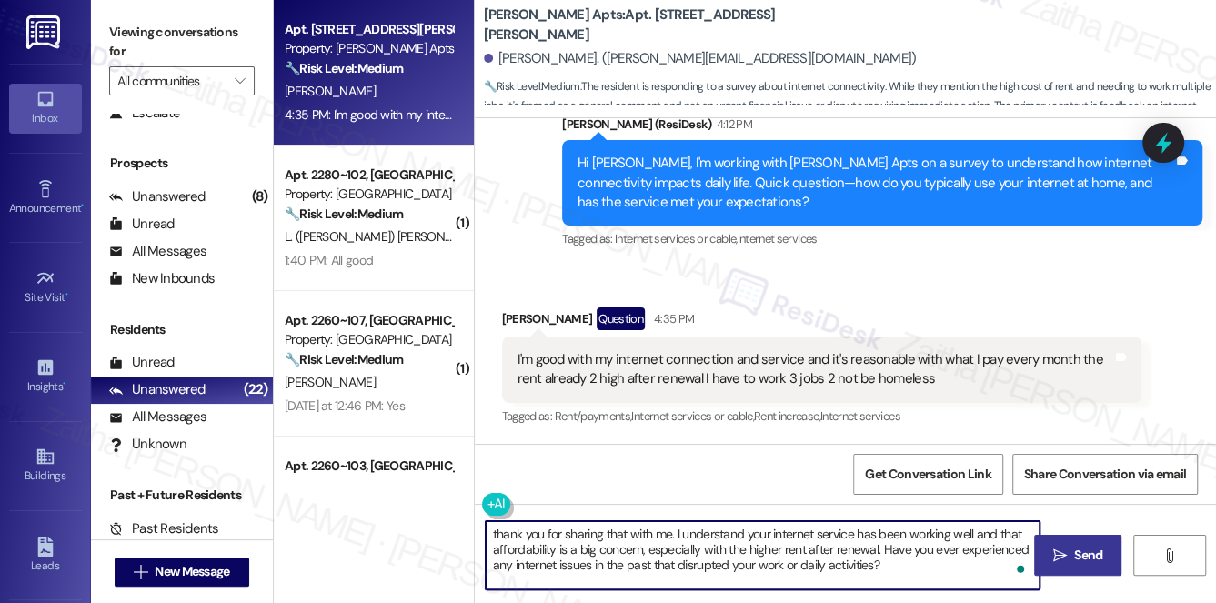
click at [495, 531] on textarea "thank you for sharing that with me. I understand your internet service has been…" at bounding box center [763, 555] width 555 height 68
click at [905, 564] on textarea "Thank you for sharing that with me. I understand your internet service has been…" at bounding box center [763, 555] width 555 height 68
type textarea "Thank you for sharing that with me. I understand your internet service has been…"
click at [1063, 556] on icon "" at bounding box center [1060, 555] width 14 height 15
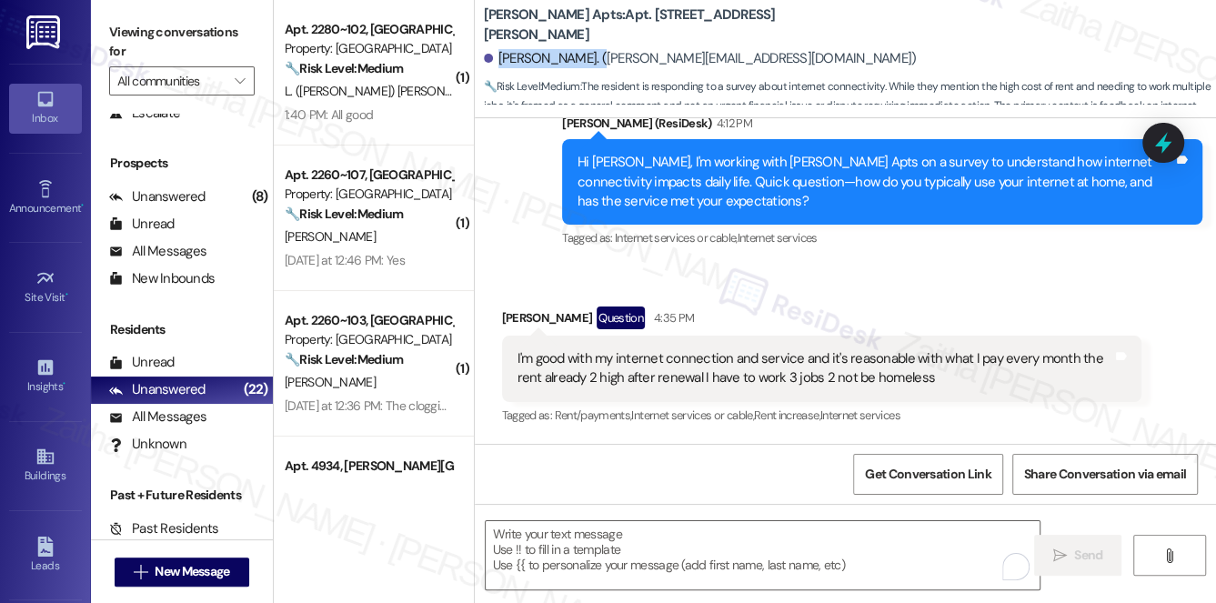
drag, startPoint x: 496, startPoint y: 56, endPoint x: 587, endPoint y: 52, distance: 92.0
click at [587, 52] on div "Kimberly Starks. (jordan.kimber128@gmail.com)" at bounding box center [700, 58] width 433 height 19
copy div "Kimberly Starks."
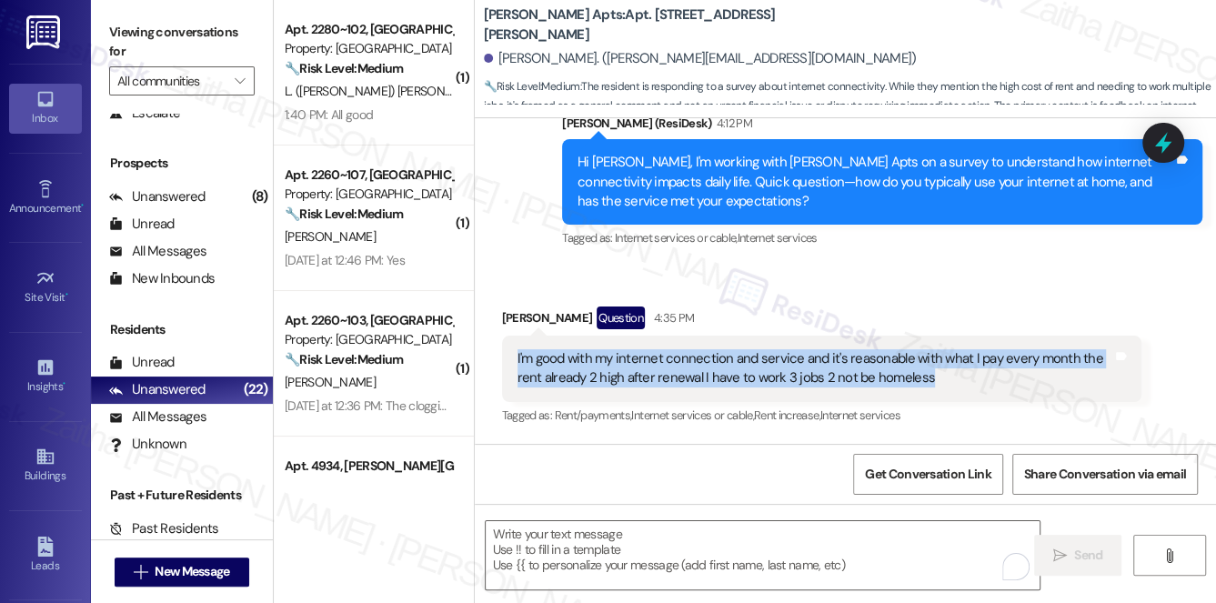
drag, startPoint x: 532, startPoint y: 360, endPoint x: 976, endPoint y: 392, distance: 444.9
click at [977, 397] on div "I'm good with my internet connection and service and it's reasonable with what …" at bounding box center [822, 369] width 640 height 66
copy div "I'm good with my internet connection and service and it's reasonable with what …"
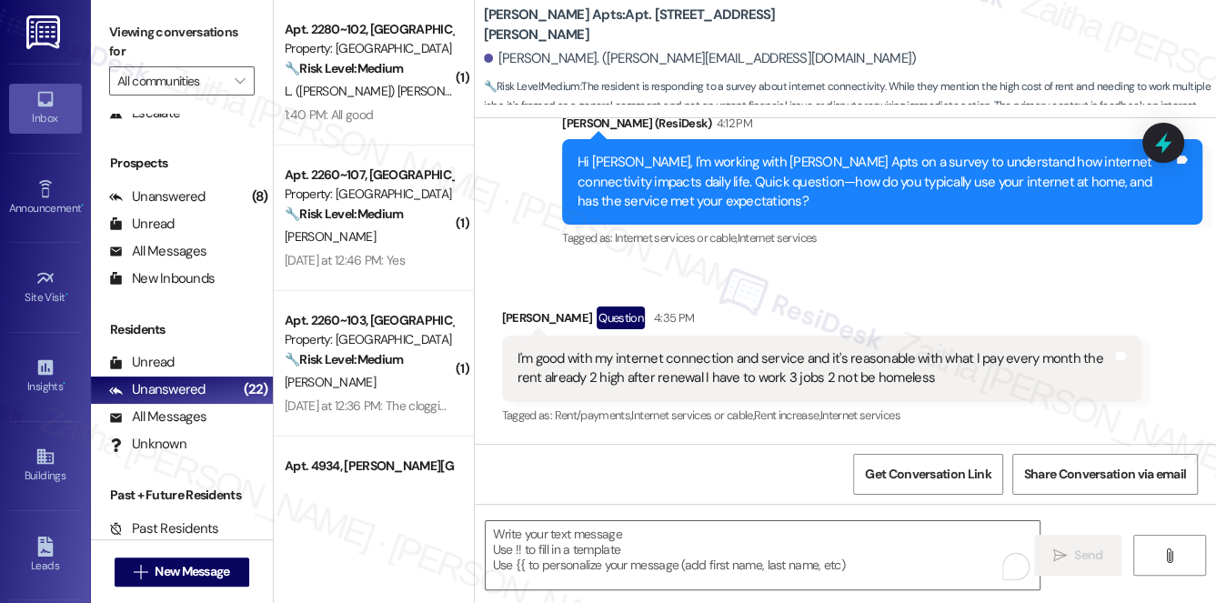
click at [910, 313] on div "Kimberly Starks Question 4:35 PM" at bounding box center [822, 320] width 640 height 29
drag, startPoint x: 926, startPoint y: 471, endPoint x: 517, endPoint y: 332, distance: 431.4
click at [924, 471] on span "Get Conversation Link" at bounding box center [927, 474] width 125 height 19
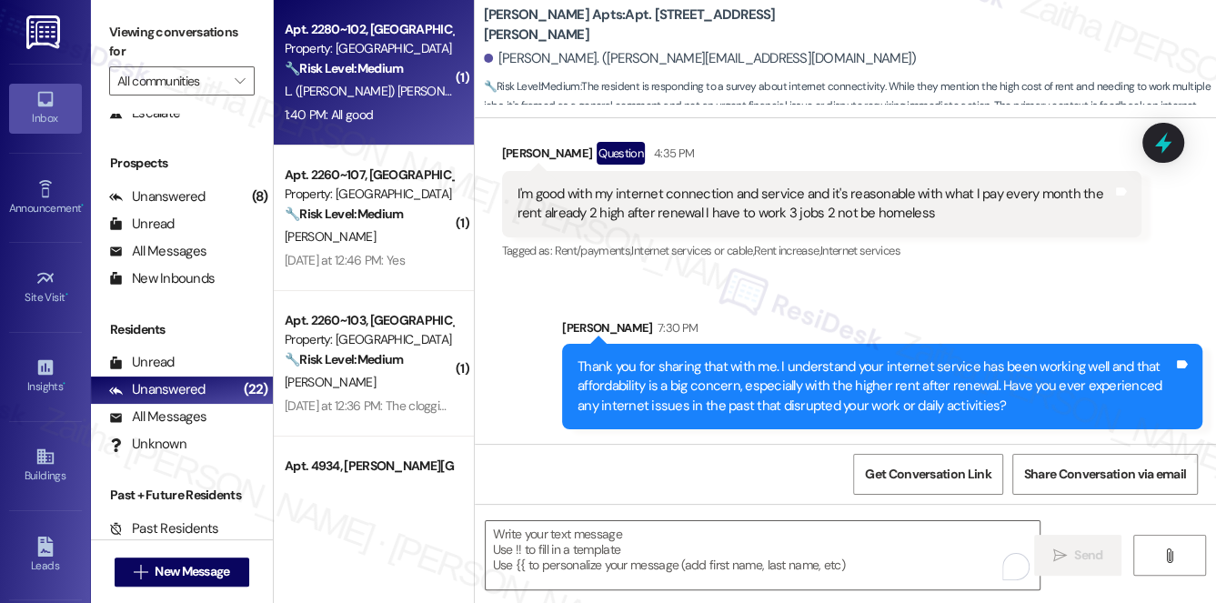
click at [418, 119] on div "1:40 PM: All good 1:40 PM: All good" at bounding box center [369, 115] width 172 height 23
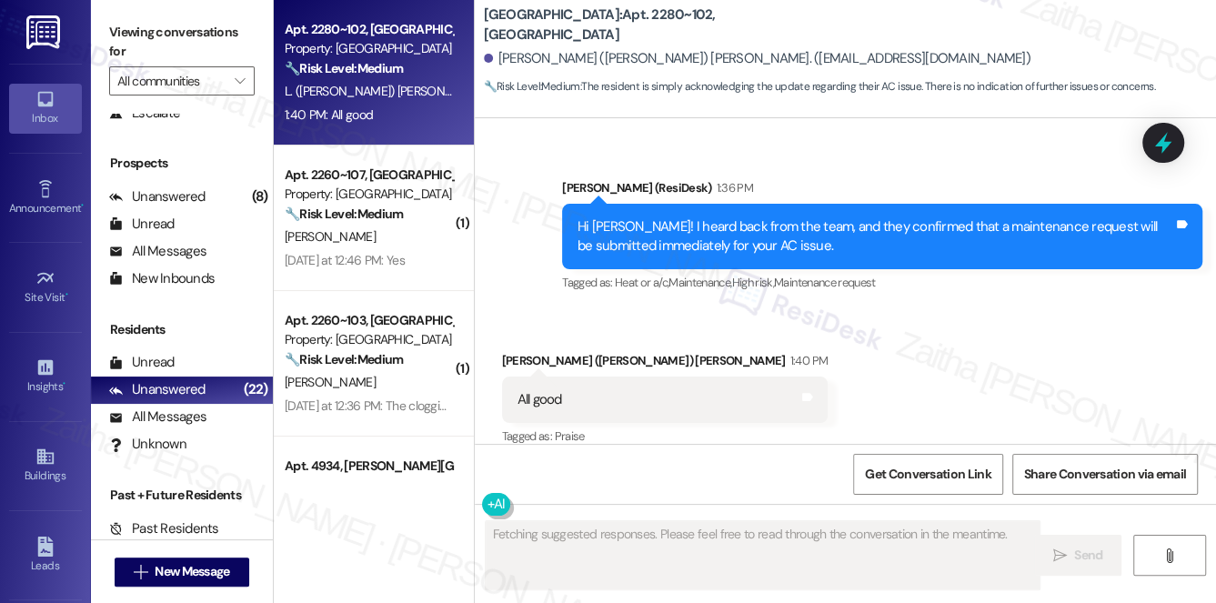
scroll to position [6668, 0]
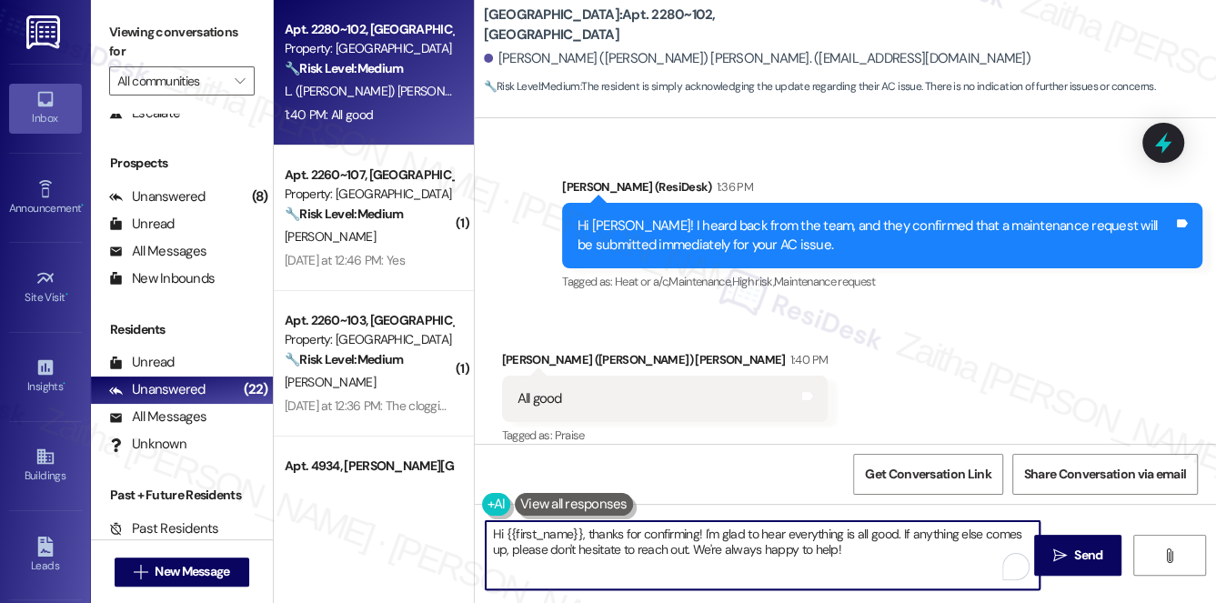
drag, startPoint x: 591, startPoint y: 534, endPoint x: 484, endPoint y: 534, distance: 107.3
click at [485, 534] on div "Hi {{first_name}}, thanks for confirming! I'm glad to hear everything is all go…" at bounding box center [763, 555] width 557 height 70
click at [787, 548] on textarea "Thanks for confirming! I'm glad to hear everything is all good. If anything els…" at bounding box center [763, 555] width 555 height 68
type textarea "Thanks for confirming! I'm glad to hear everything is all good. If anything els…"
click at [1067, 547] on span " Send" at bounding box center [1077, 555] width 57 height 19
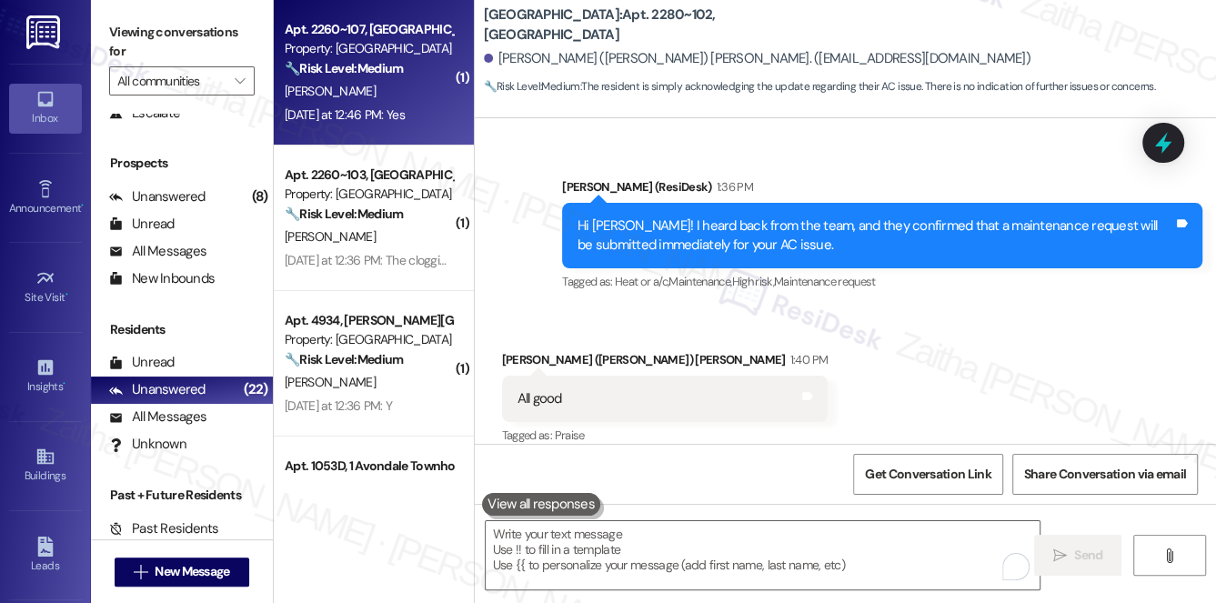
click at [398, 100] on div "V. Shoemaker" at bounding box center [369, 91] width 172 height 23
type textarea "Fetching suggested responses. Please feel free to read through the conversation…"
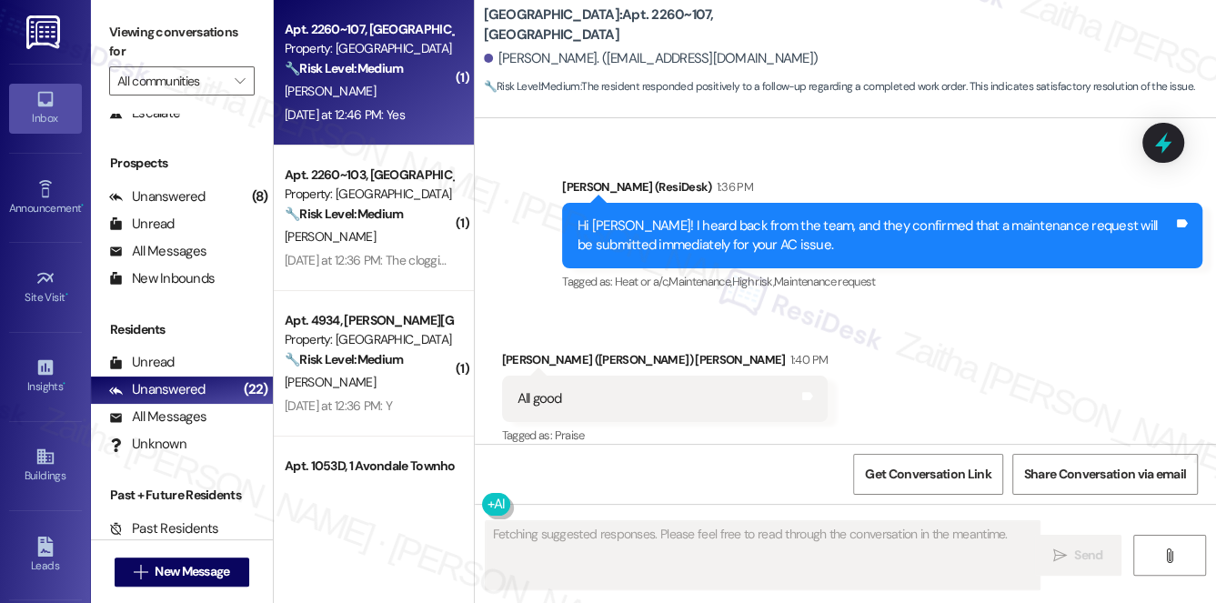
scroll to position [178, 0]
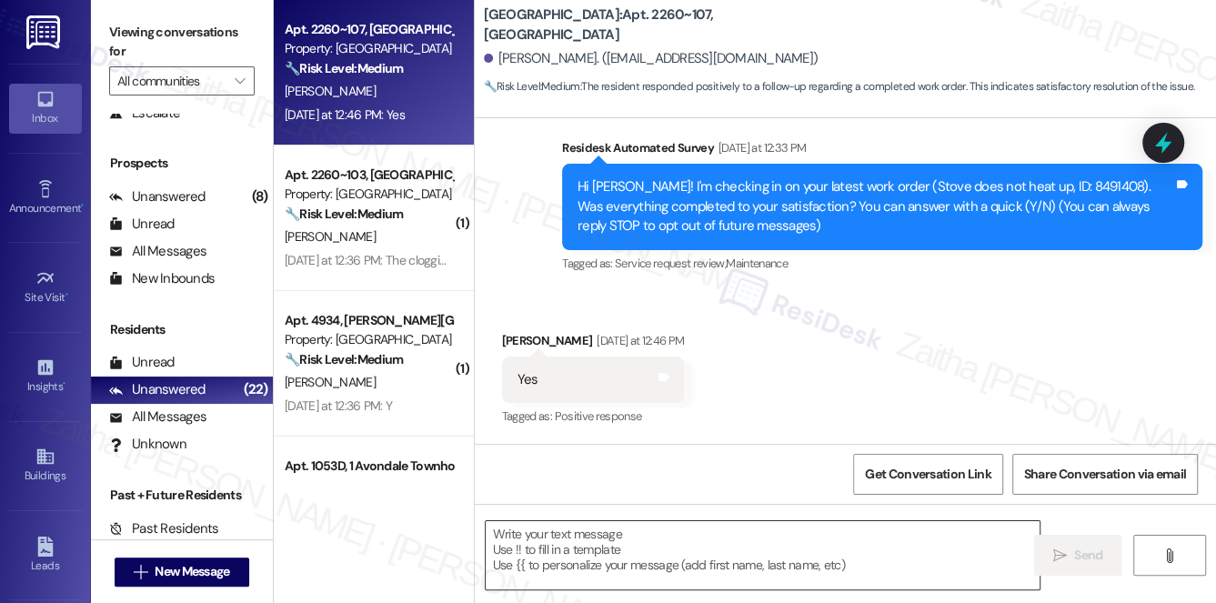
click at [564, 547] on textarea at bounding box center [763, 555] width 555 height 68
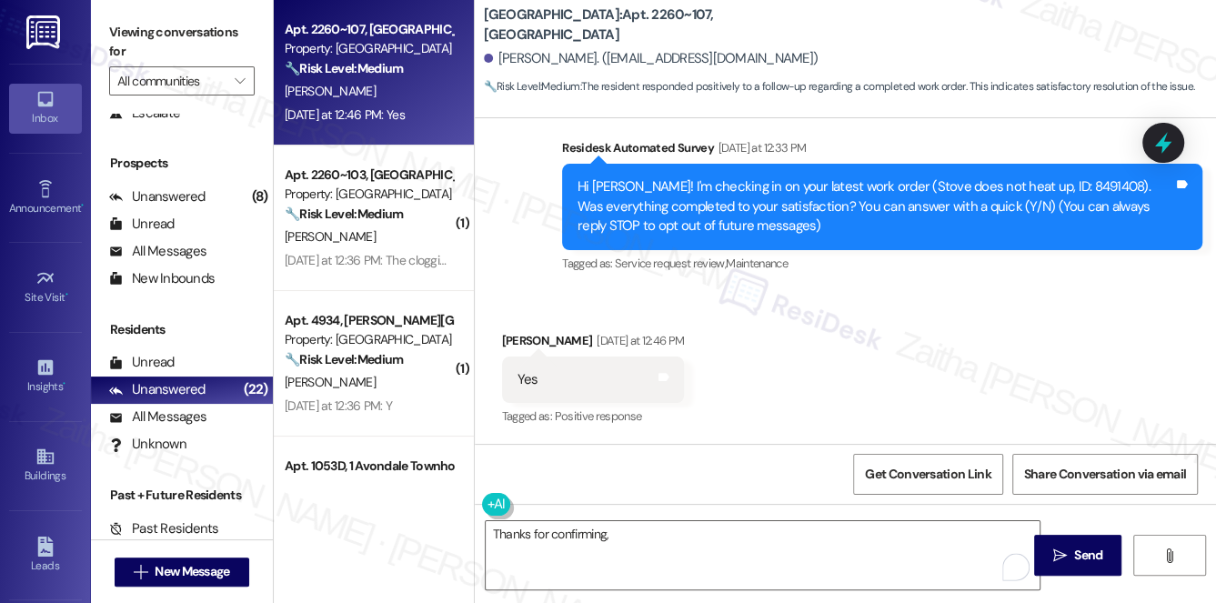
click at [517, 345] on div "Valerie Shoemaker Yesterday at 12:46 PM" at bounding box center [593, 343] width 183 height 25
copy div "Valerie"
click at [641, 578] on textarea "Thanks for confirming," at bounding box center [763, 555] width 555 height 68
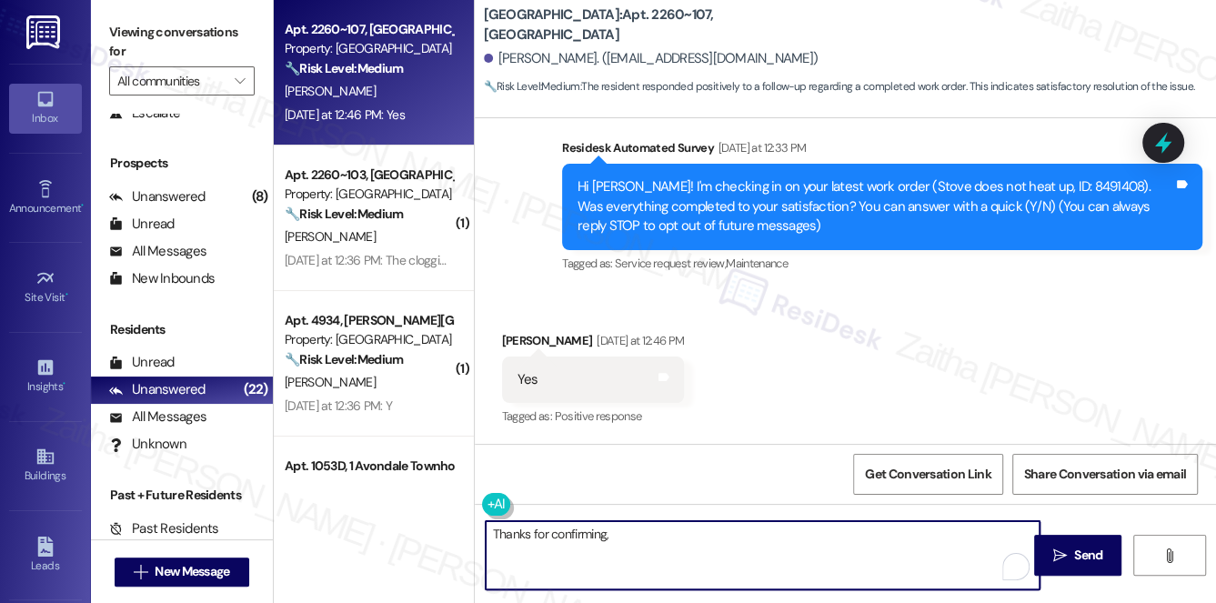
paste textarea "Valerie"
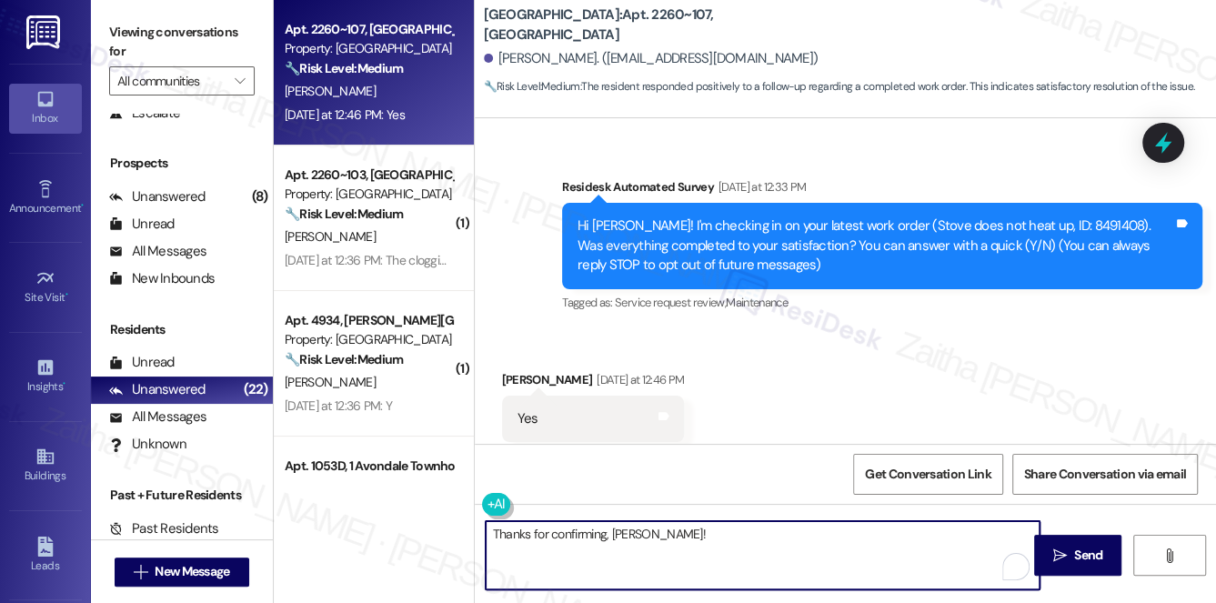
scroll to position [165, 0]
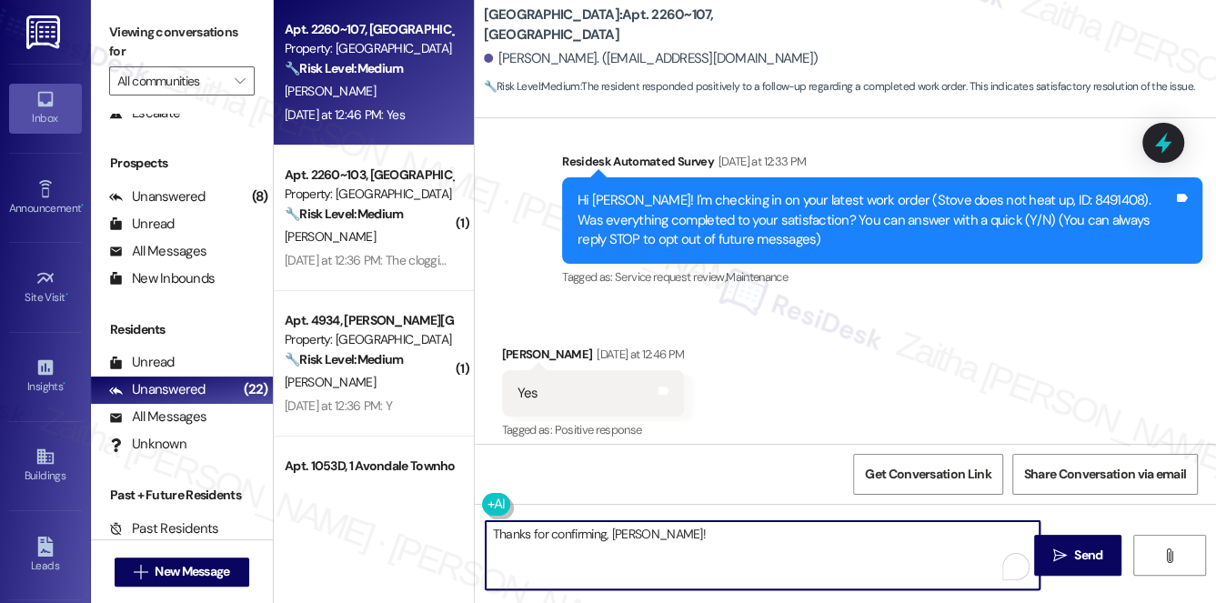
paste textarea "I'm happy the work order was completed to your satisfaction! We'd also love to …"
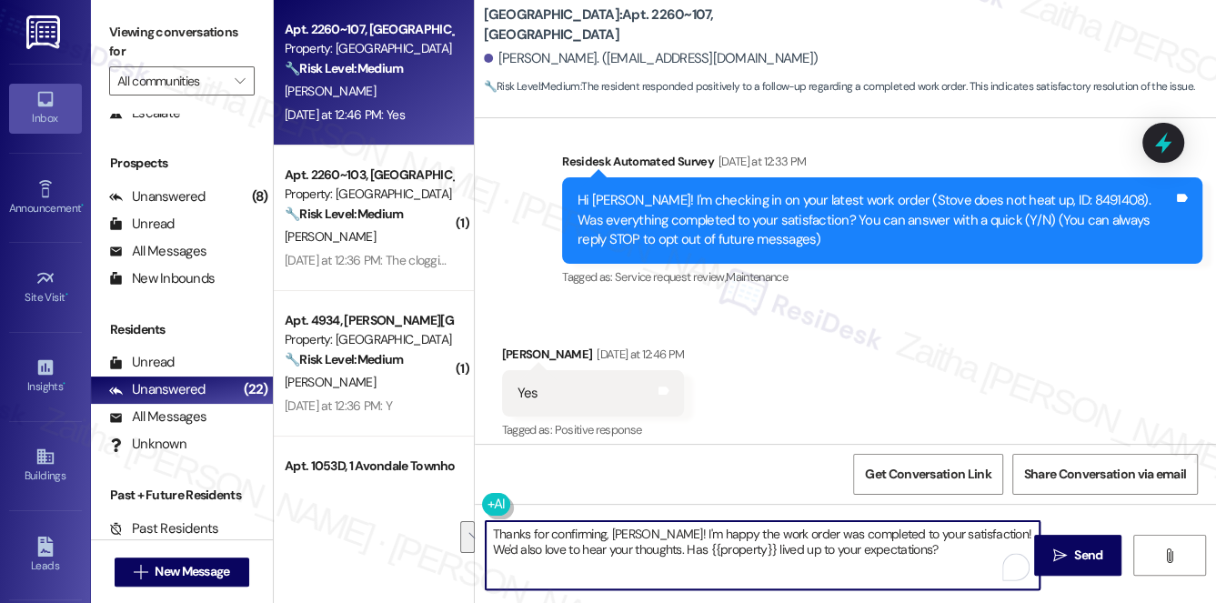
drag, startPoint x: 977, startPoint y: 529, endPoint x: 976, endPoint y: 553, distance: 23.7
click at [976, 553] on textarea "Thanks for confirming, Valerie! I'm happy the work order was completed to your …" at bounding box center [763, 555] width 555 height 68
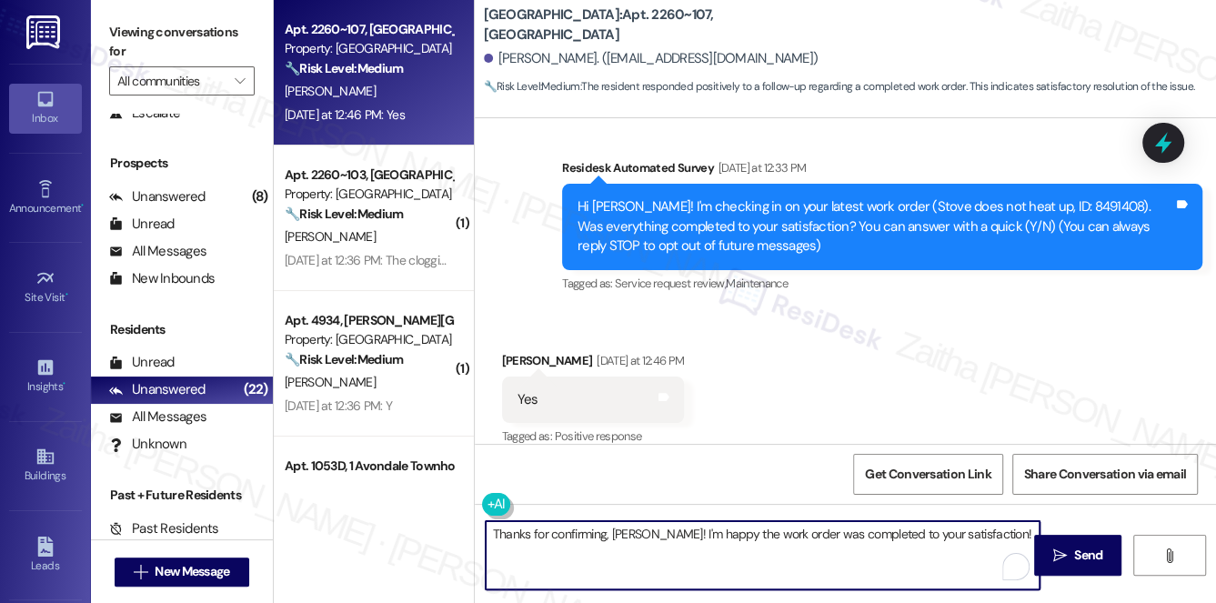
scroll to position [178, 0]
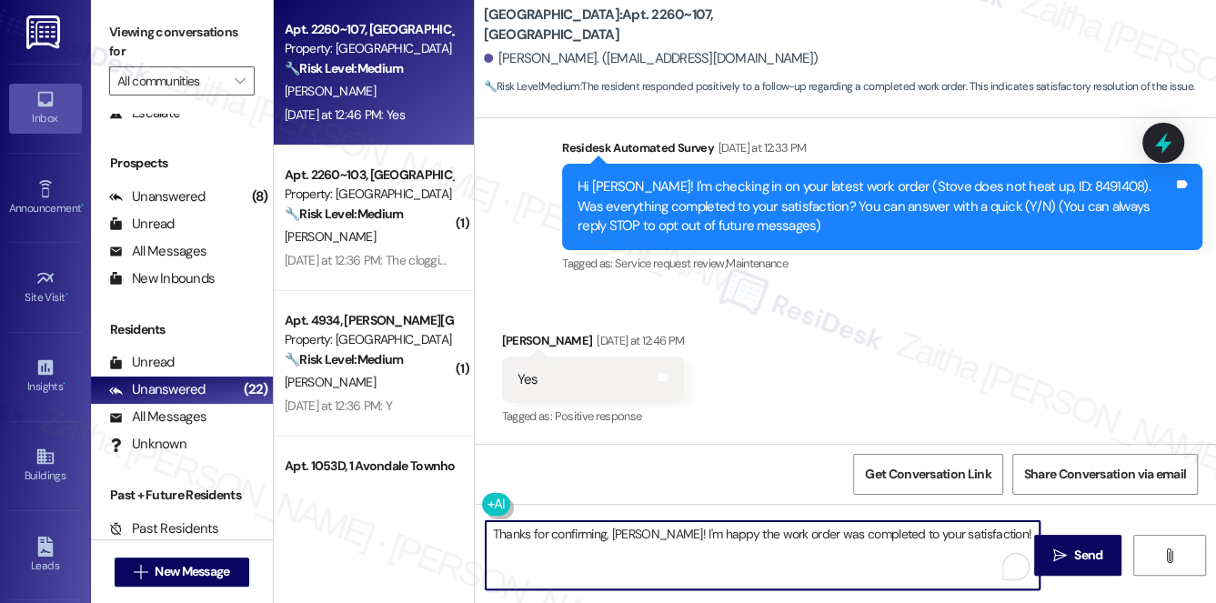
paste textarea "If there’s anything else you need, please don’t hesitate to reach out."
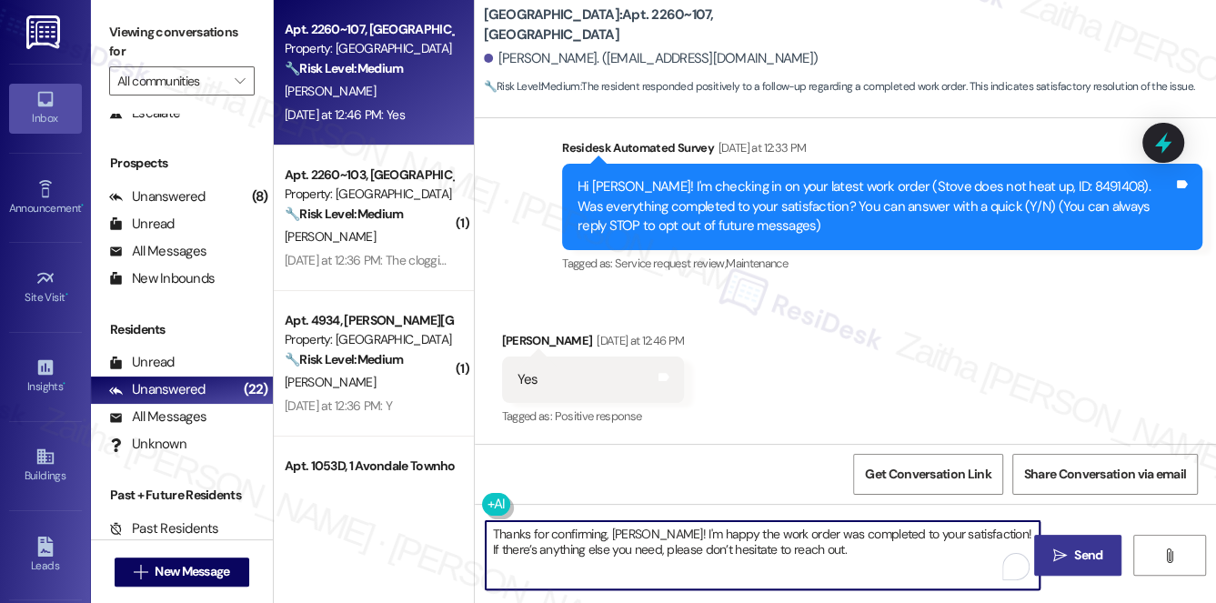
type textarea "Thanks for confirming, Valerie! I'm happy the work order was completed to your …"
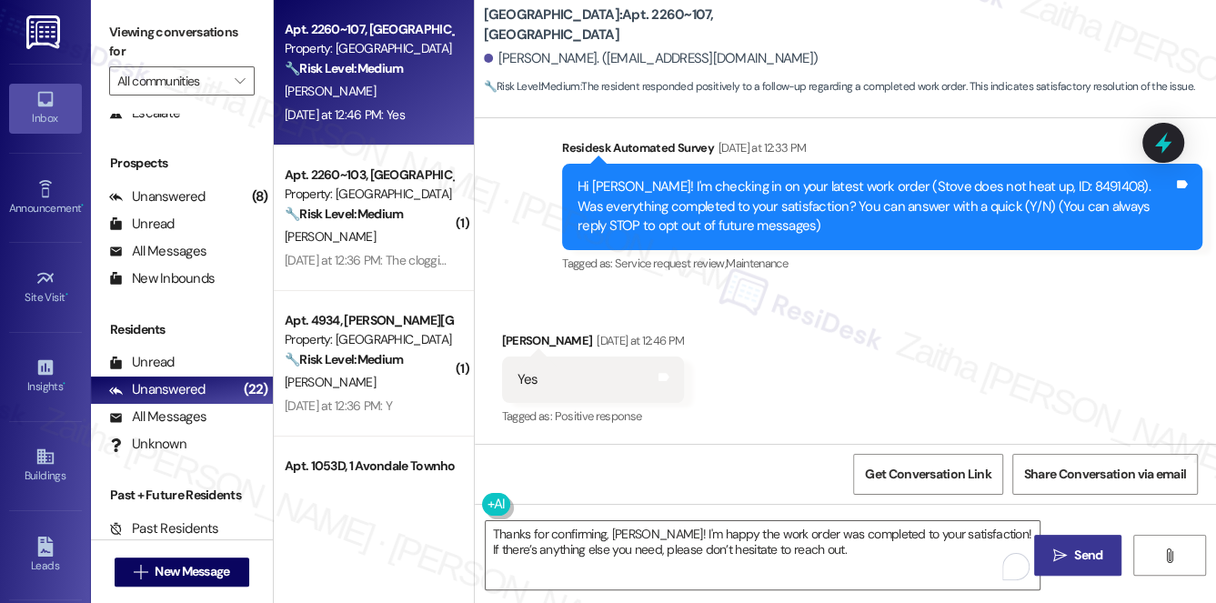
click at [1096, 552] on span "Send" at bounding box center [1088, 555] width 28 height 19
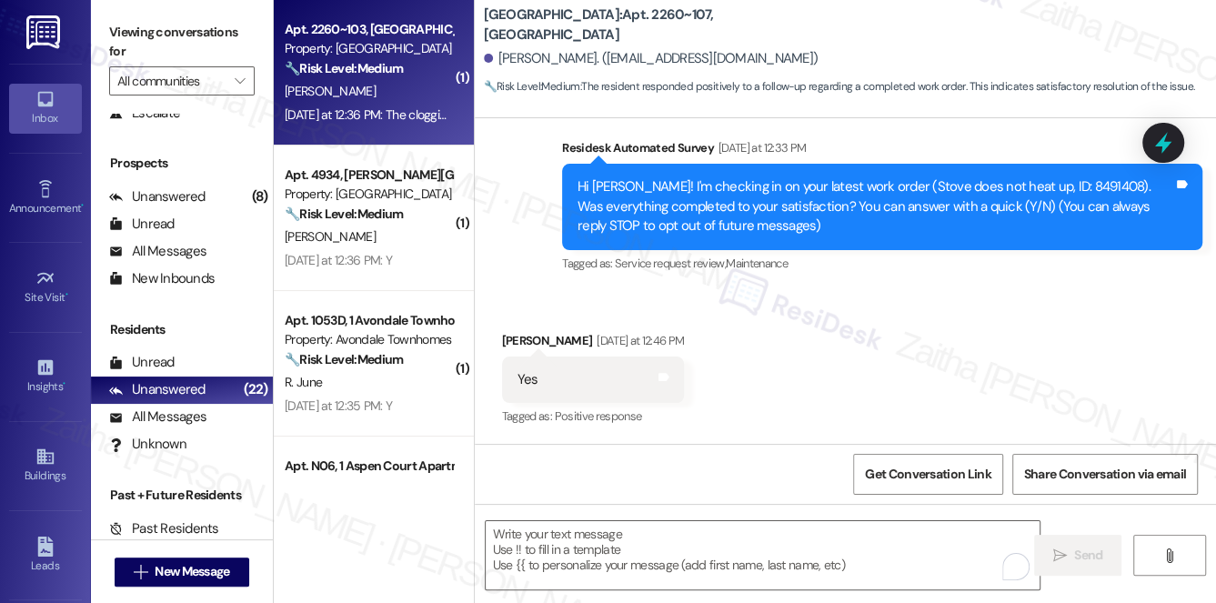
click at [403, 95] on div "[PERSON_NAME]" at bounding box center [369, 91] width 172 height 23
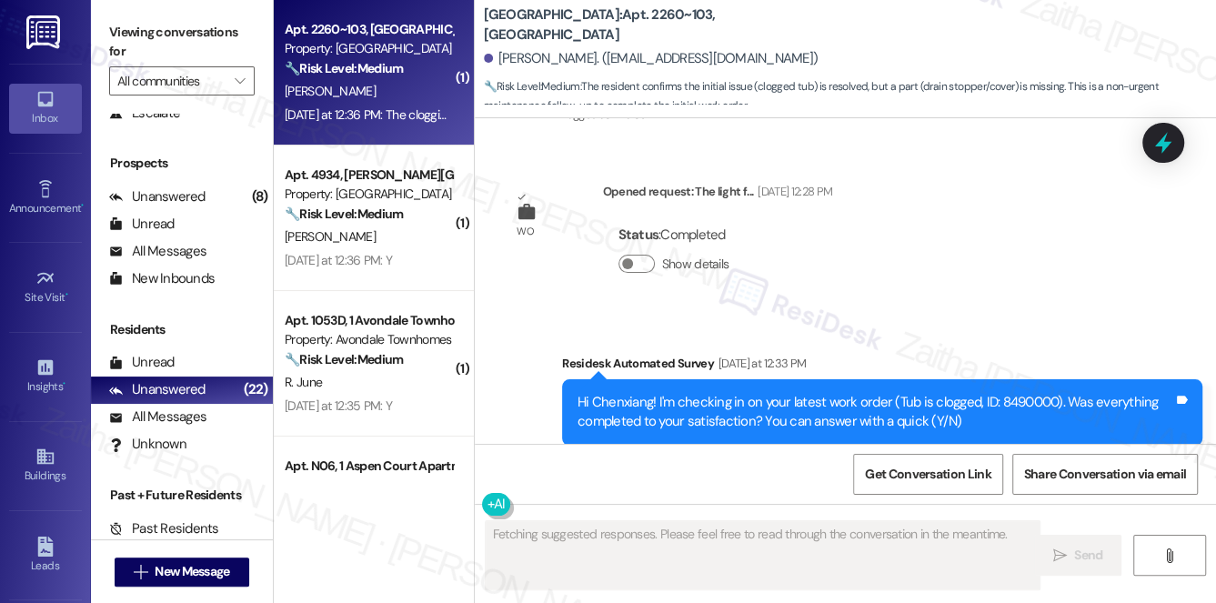
scroll to position [2482, 0]
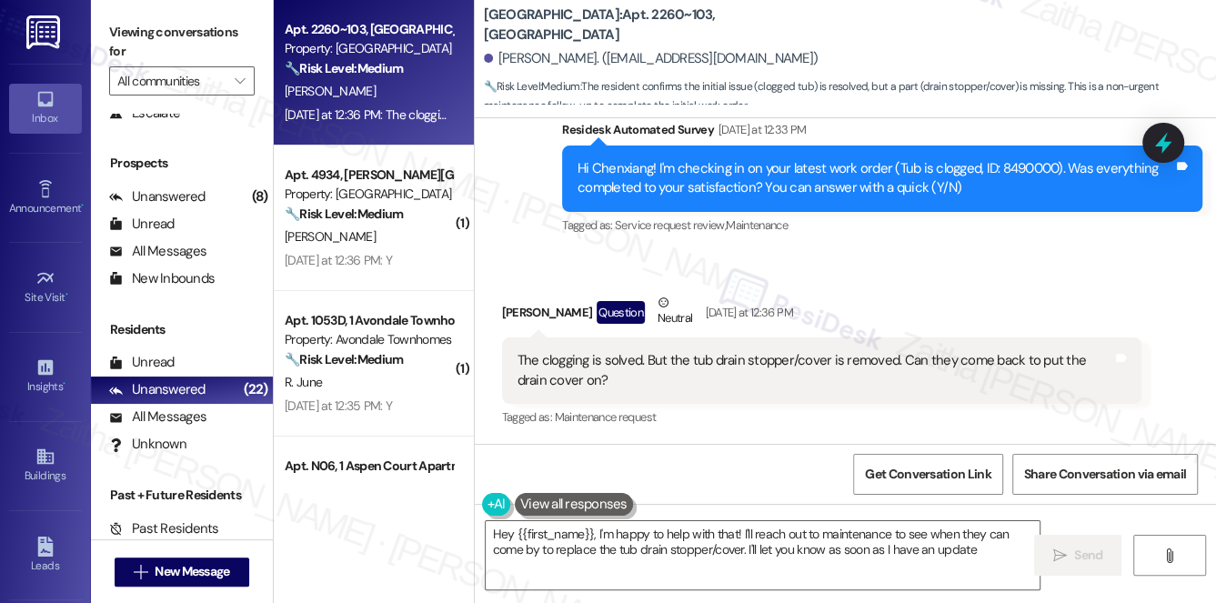
type textarea "Hey {{first_name}}, I'm happy to help with that! I'll reach out to maintenance …"
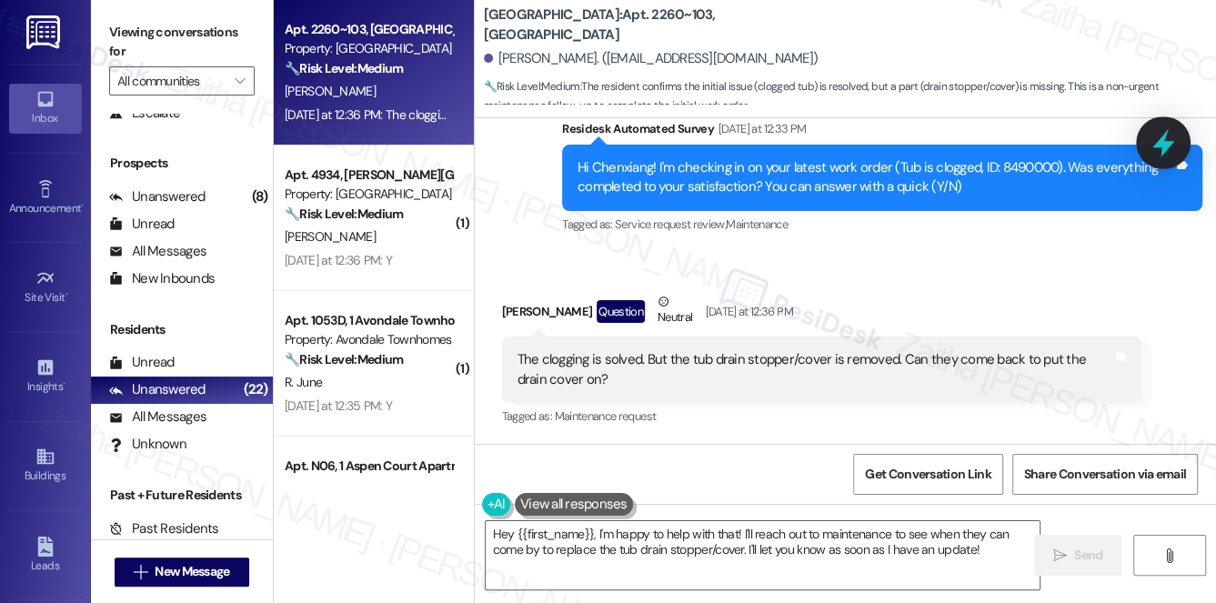
click at [1150, 144] on icon at bounding box center [1163, 142] width 31 height 31
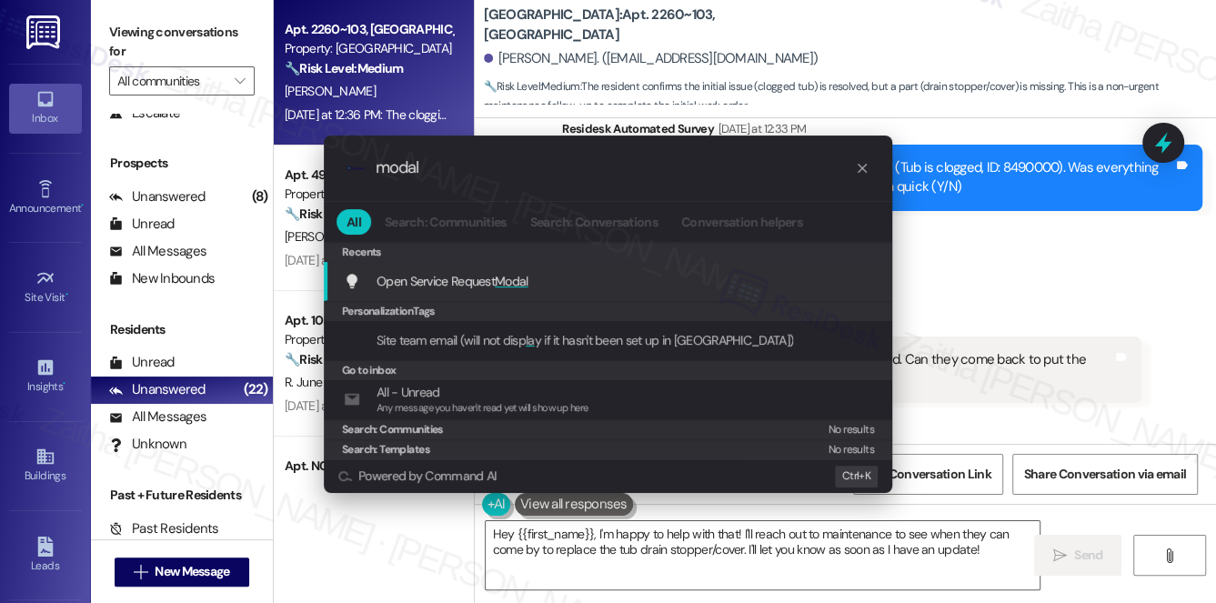
type input "modal"
click at [511, 276] on span "Modal" at bounding box center [512, 281] width 34 height 16
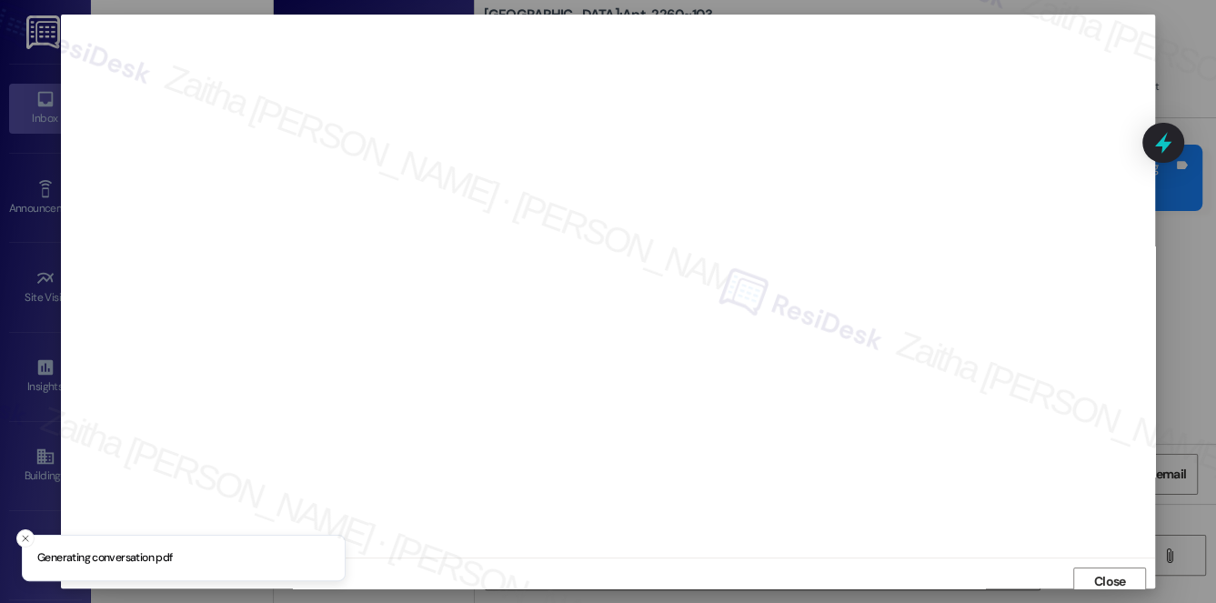
scroll to position [7, 0]
click at [1094, 573] on span "Close" at bounding box center [1110, 574] width 32 height 19
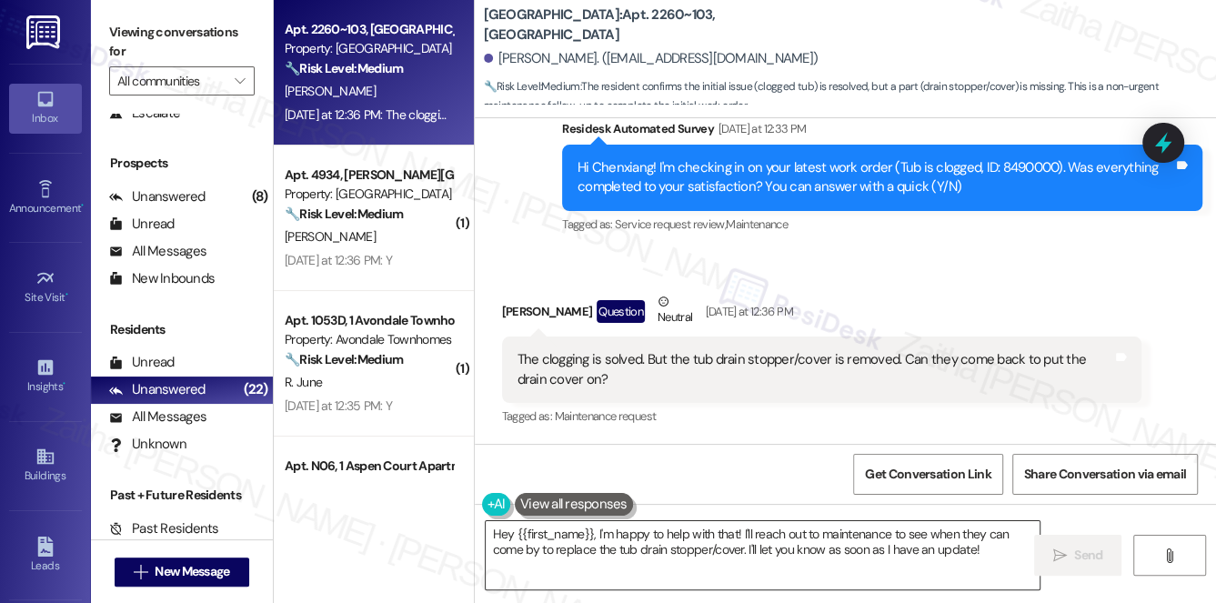
click at [499, 534] on textarea "Hey {{first_name}}, I'm happy to help with that! I'll reach out to maintenance …" at bounding box center [763, 555] width 555 height 68
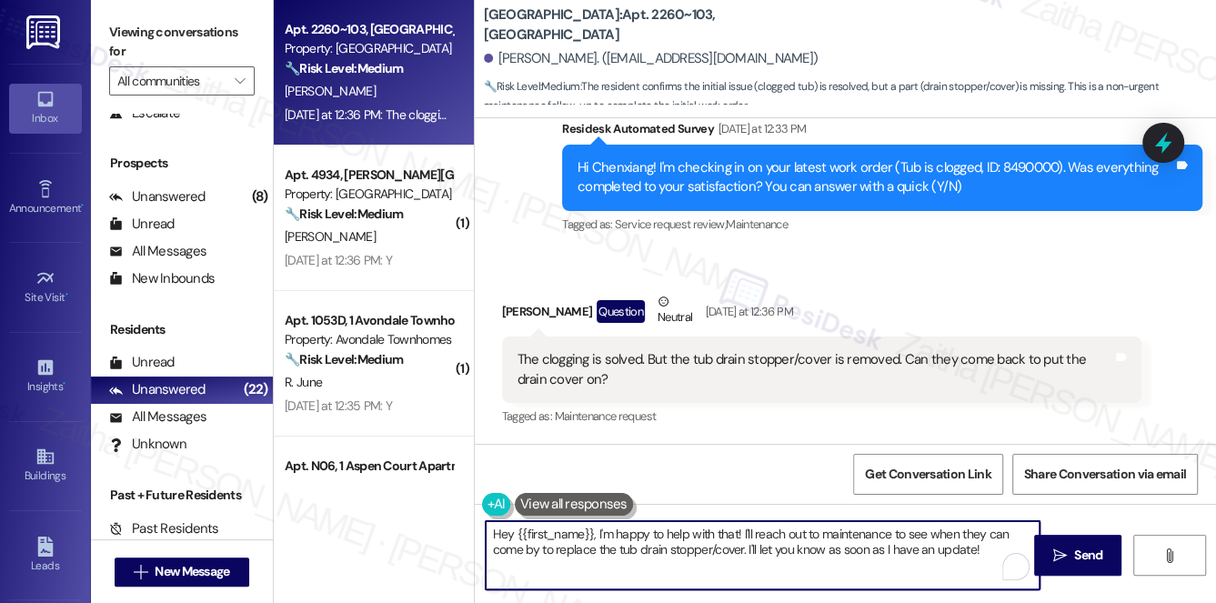
click at [499, 534] on textarea "Hey {{first_name}}, I'm happy to help with that! I'll reach out to maintenance …" at bounding box center [763, 555] width 555 height 68
drag, startPoint x: 729, startPoint y: 534, endPoint x: 875, endPoint y: 532, distance: 145.5
click at [875, 532] on textarea "Thank you for letting me know, {{first_name}}, I'm happy to help with that! I'l…" at bounding box center [763, 555] width 555 height 68
drag, startPoint x: 748, startPoint y: 533, endPoint x: 992, endPoint y: 558, distance: 245.0
click at [992, 558] on textarea "Thank you for letting me know, {{first_name}}! I'll reach out to maintenance to…" at bounding box center [763, 555] width 555 height 68
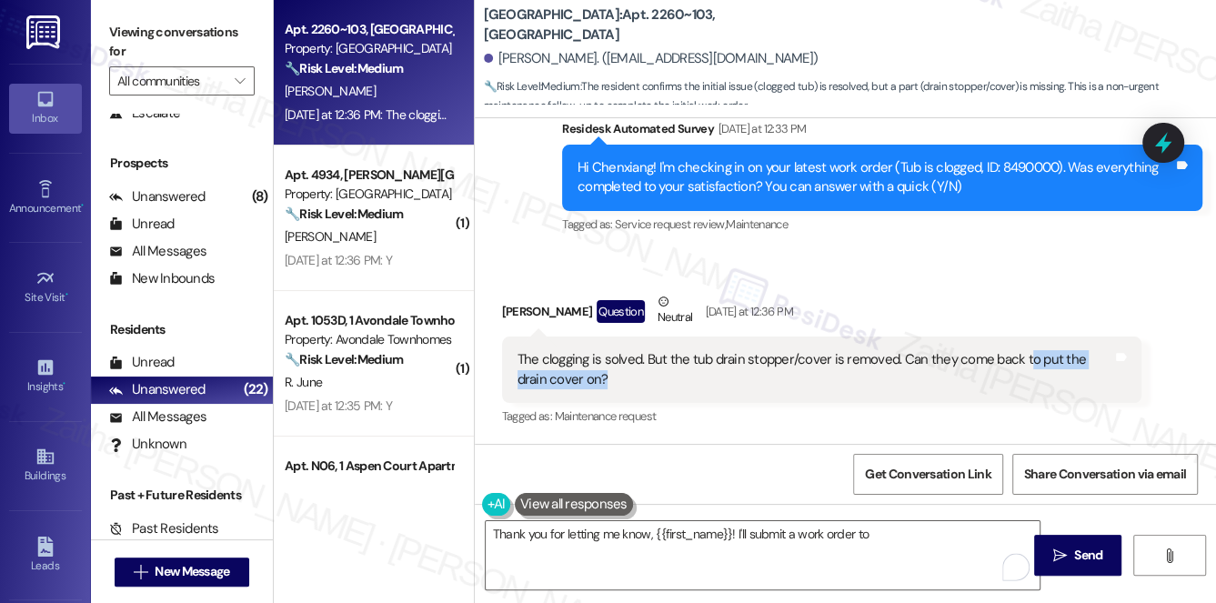
drag, startPoint x: 1018, startPoint y: 359, endPoint x: 1009, endPoint y: 390, distance: 32.2
click at [1009, 390] on div "The clogging is solved. But the tub drain stopper/cover is removed. Can they co…" at bounding box center [822, 369] width 640 height 66
copy div "o put the drain cover on?"
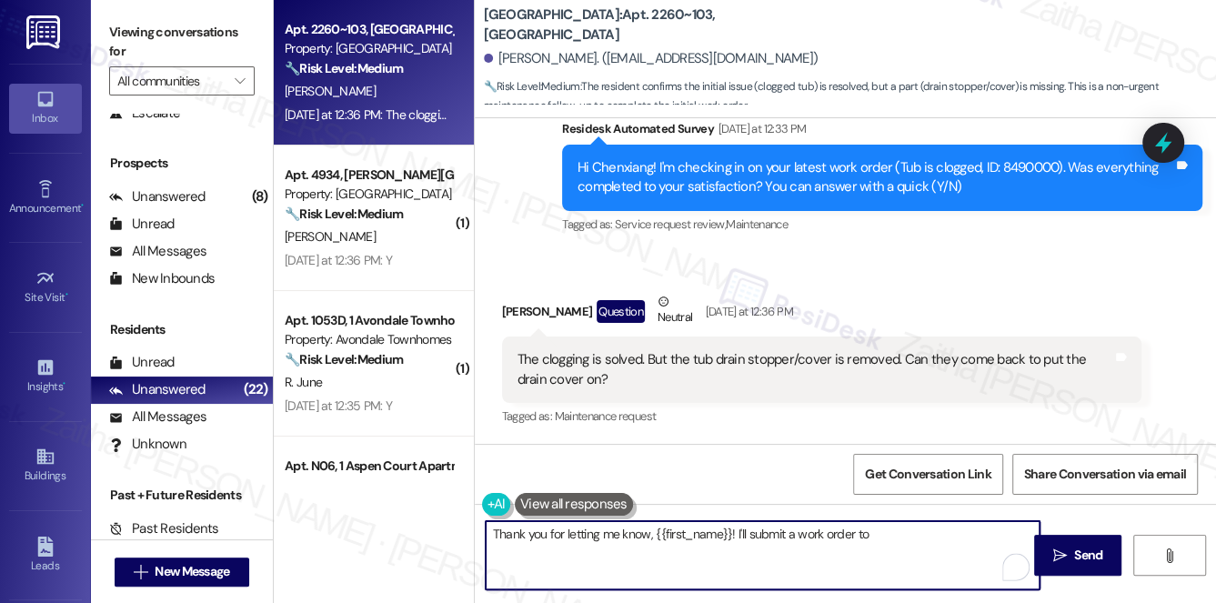
click at [863, 545] on textarea "Thank you for letting me know, {{first_name}}! I'll submit a work order to" at bounding box center [763, 555] width 555 height 68
paste textarea "o put the drain cover on?"
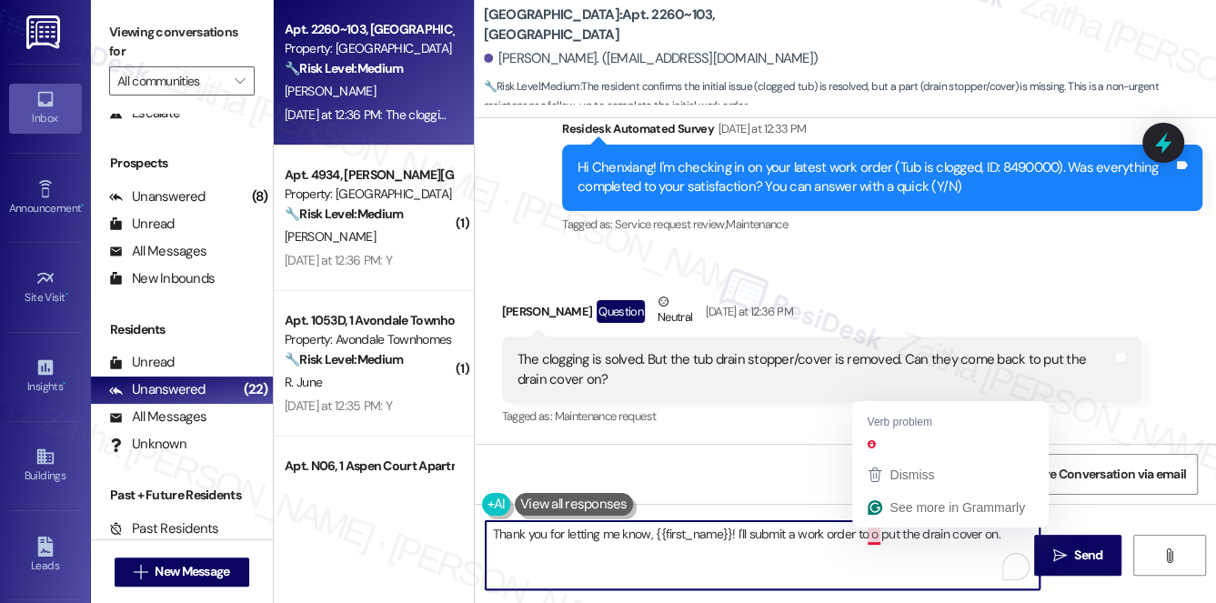
type textarea "Thank you for letting me know, {{first_name}}! I'll submit a work order to put …"
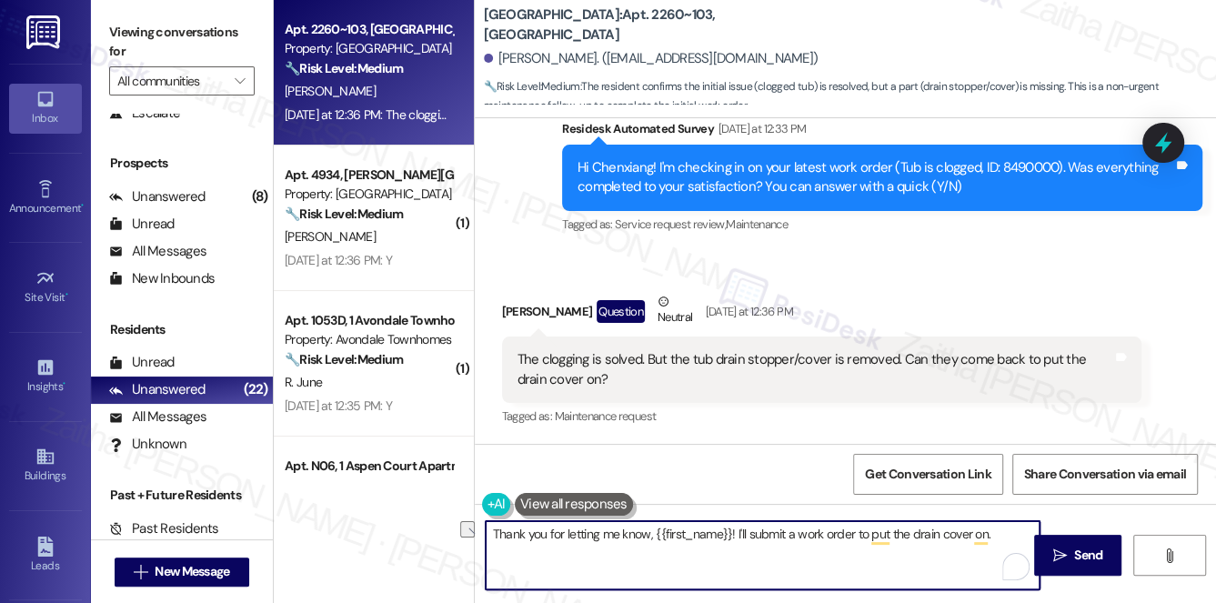
drag, startPoint x: 487, startPoint y: 528, endPoint x: 997, endPoint y: 537, distance: 509.3
click at [997, 537] on textarea "Thank you for letting me know, {{first_name}}! I'll submit a work order to put …" at bounding box center [763, 555] width 555 height 68
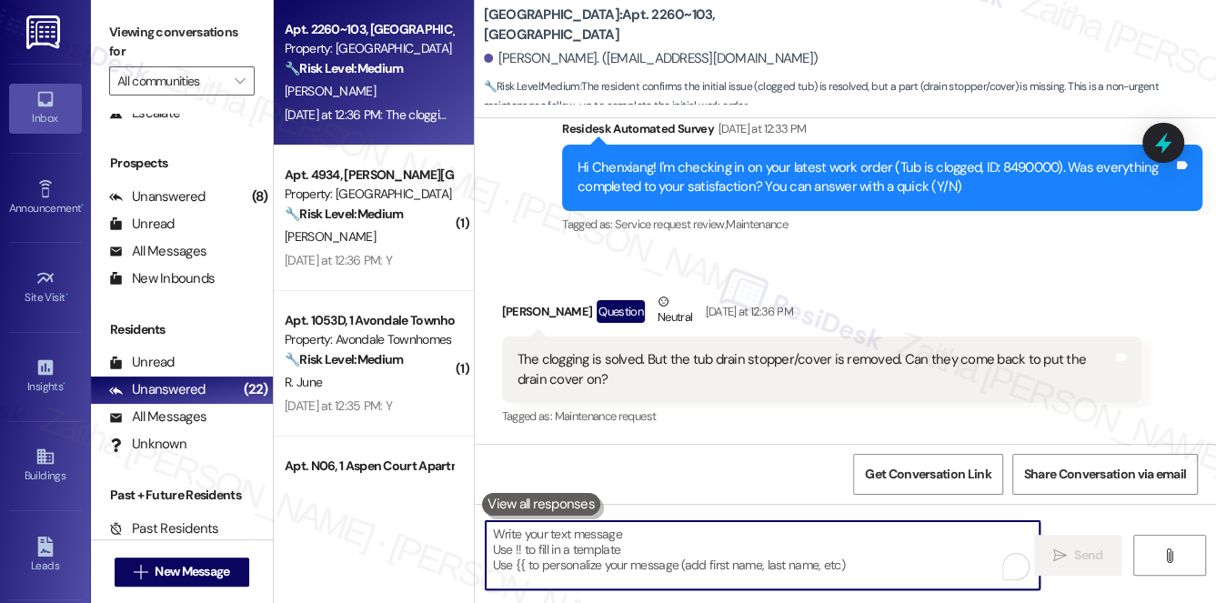
paste textarea "Thank you for letting me know, {{first_name}}."
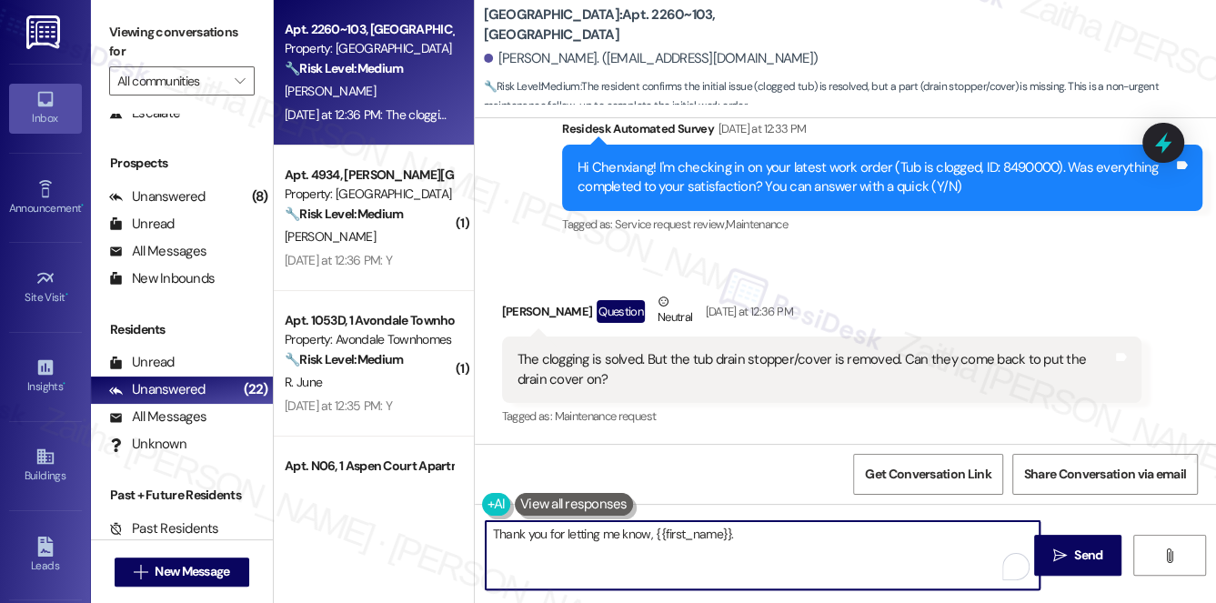
paste textarea "I’ll place a work order to ensure the drain cover is put on."
paste textarea "Do we have your permission to enter during your absence? Do you have pets that …"
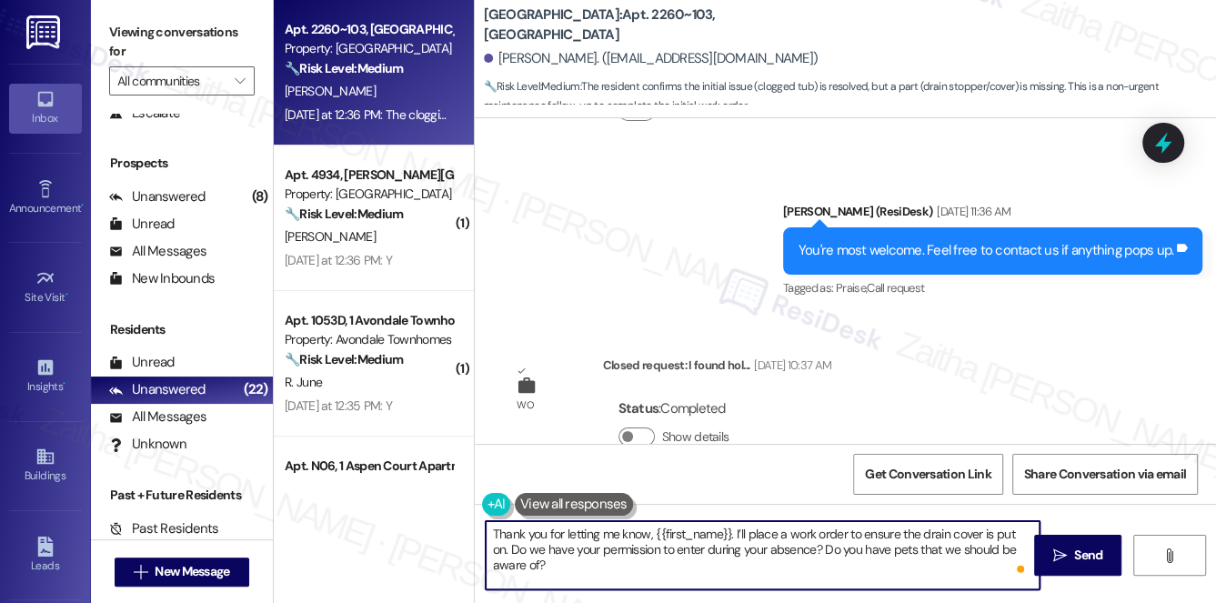
scroll to position [1903, 0]
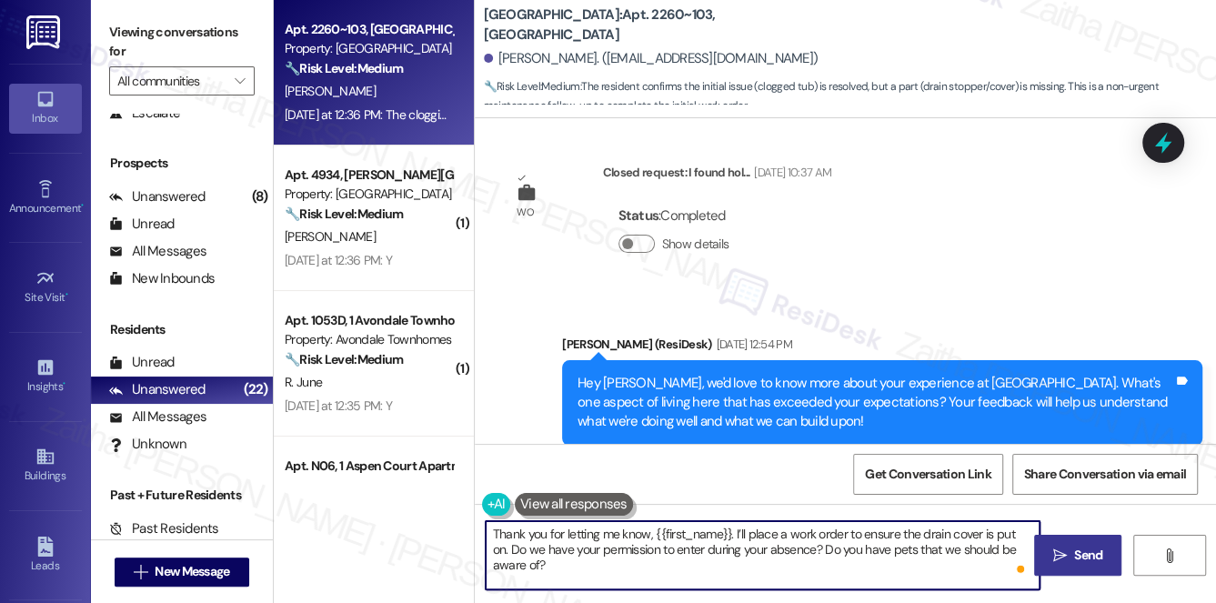
type textarea "Thank you for letting me know, {{first_name}}. I’ll place a work order to ensur…"
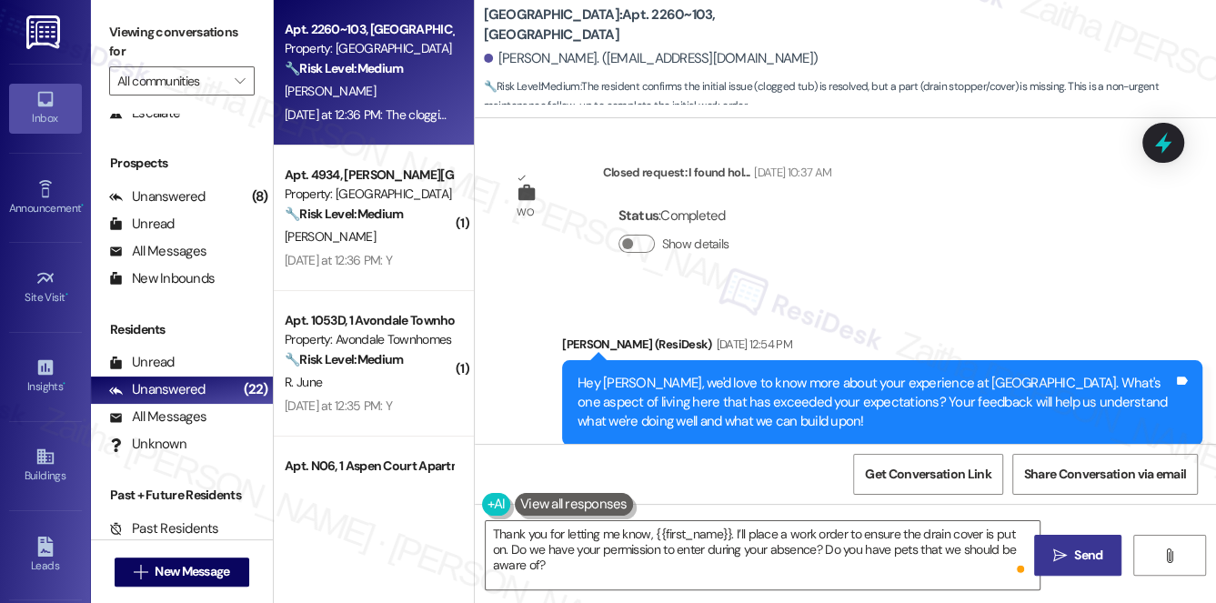
click at [1077, 549] on span "Send" at bounding box center [1088, 555] width 28 height 19
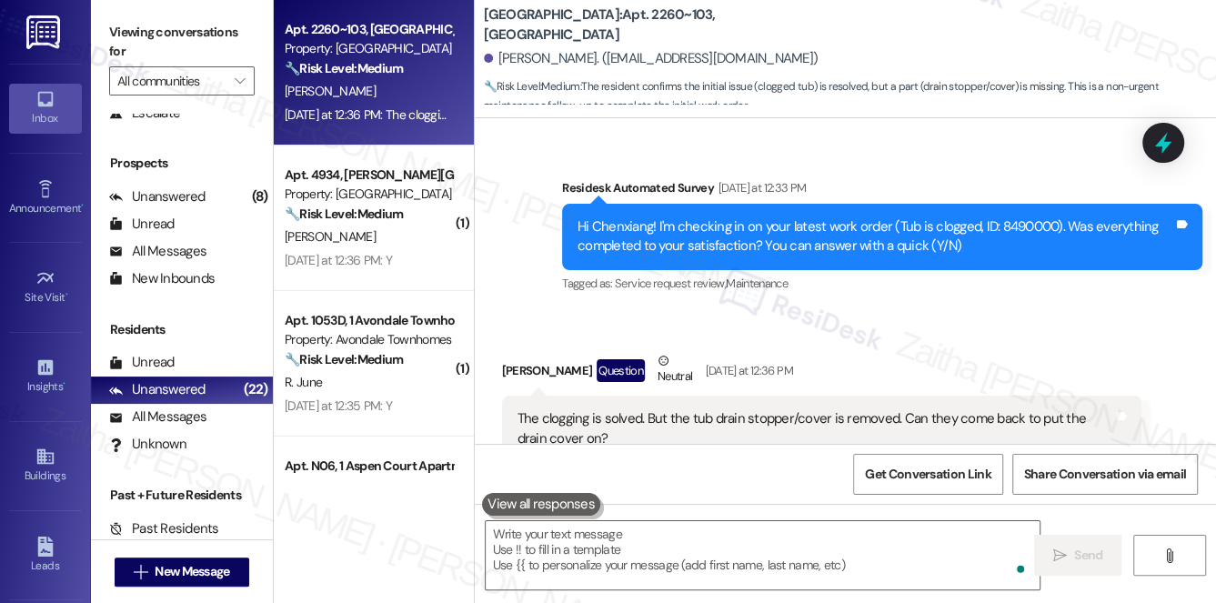
scroll to position [2482, 0]
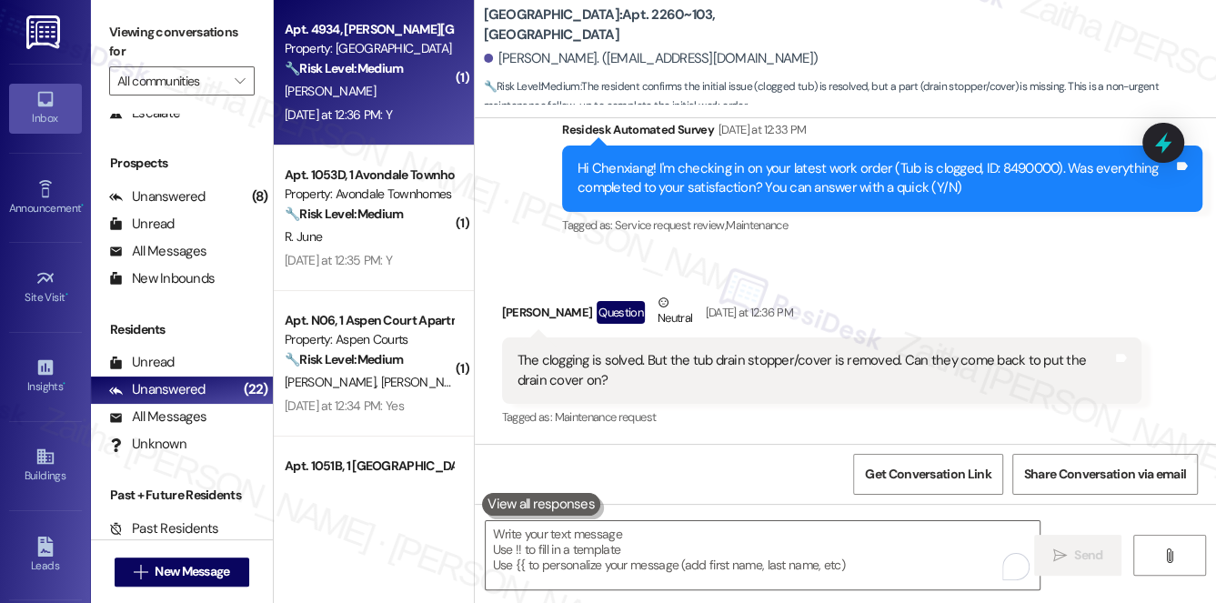
click at [424, 79] on div "Apt. 4934, Marsh Meadowview Apartments Property: Meadowview Townhomes 🔧 Risk Le…" at bounding box center [369, 49] width 172 height 62
type textarea "Fetching suggested responses. Please feel free to read through the conversation…"
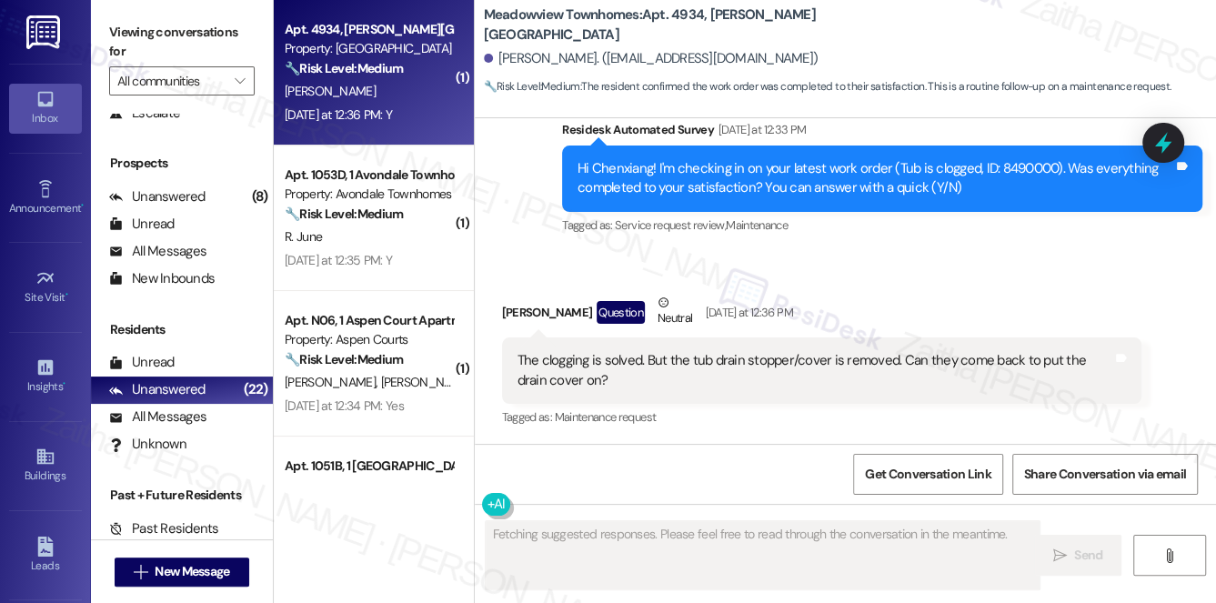
scroll to position [2129, 0]
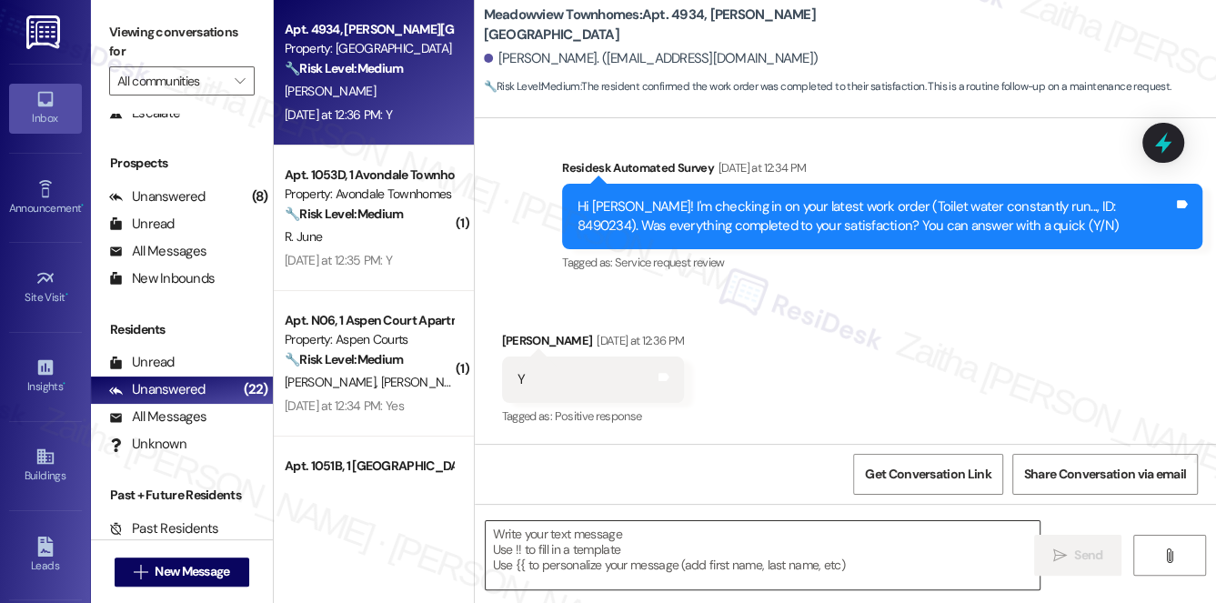
click at [556, 553] on textarea at bounding box center [763, 555] width 555 height 68
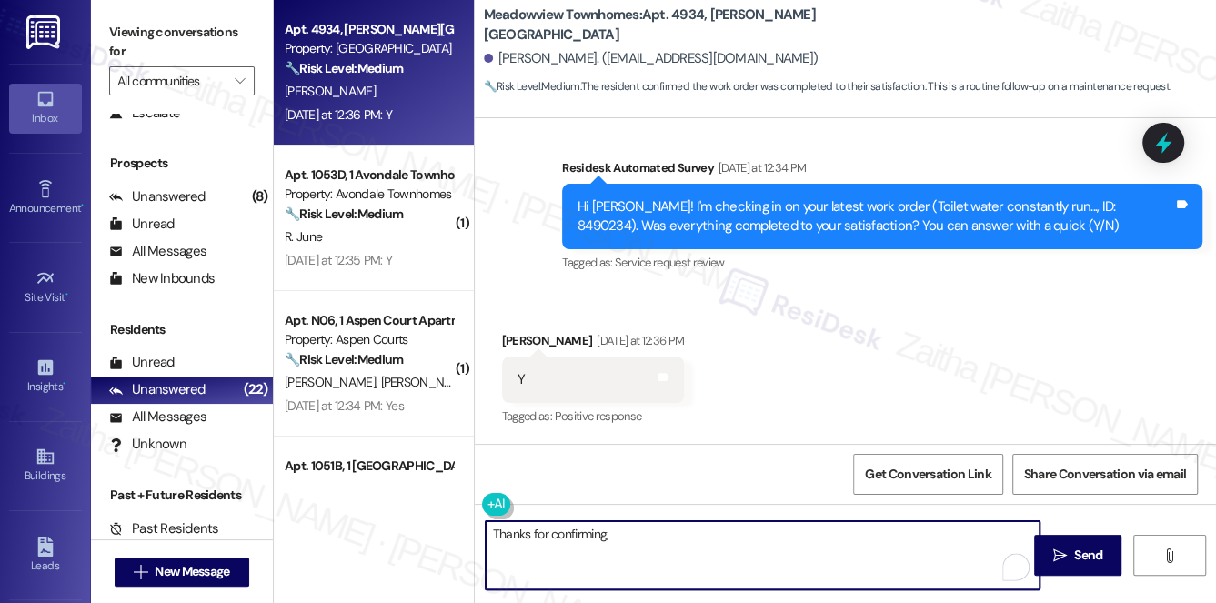
click at [535, 336] on div "Dominique Guidry Yesterday at 12:36 PM" at bounding box center [593, 343] width 183 height 25
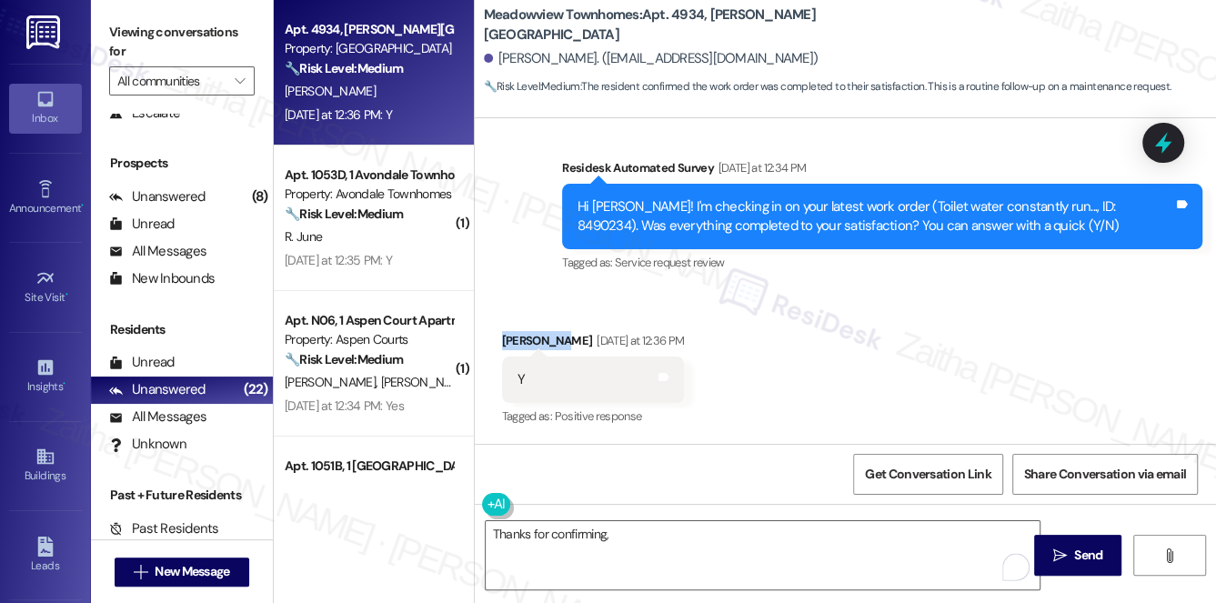
click at [535, 336] on div "Dominique Guidry Yesterday at 12:36 PM" at bounding box center [593, 343] width 183 height 25
copy div "Dominique"
click at [643, 534] on textarea "Thanks for confirming," at bounding box center [763, 555] width 555 height 68
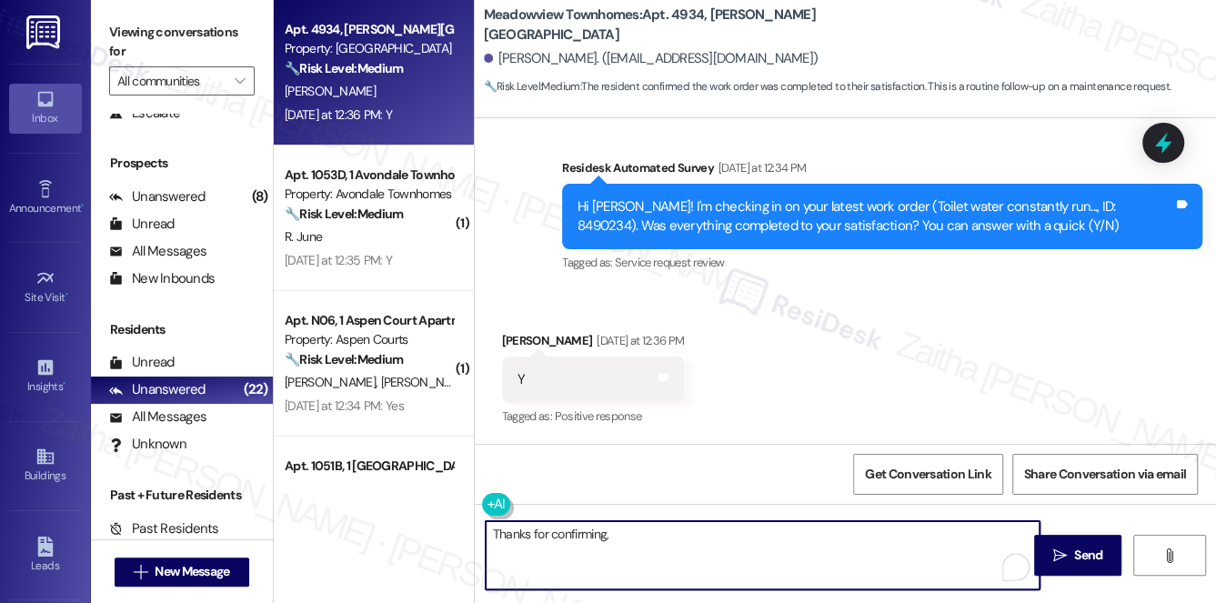
paste textarea "Dominique"
type textarea "Thanks for confirming, Dominique!"
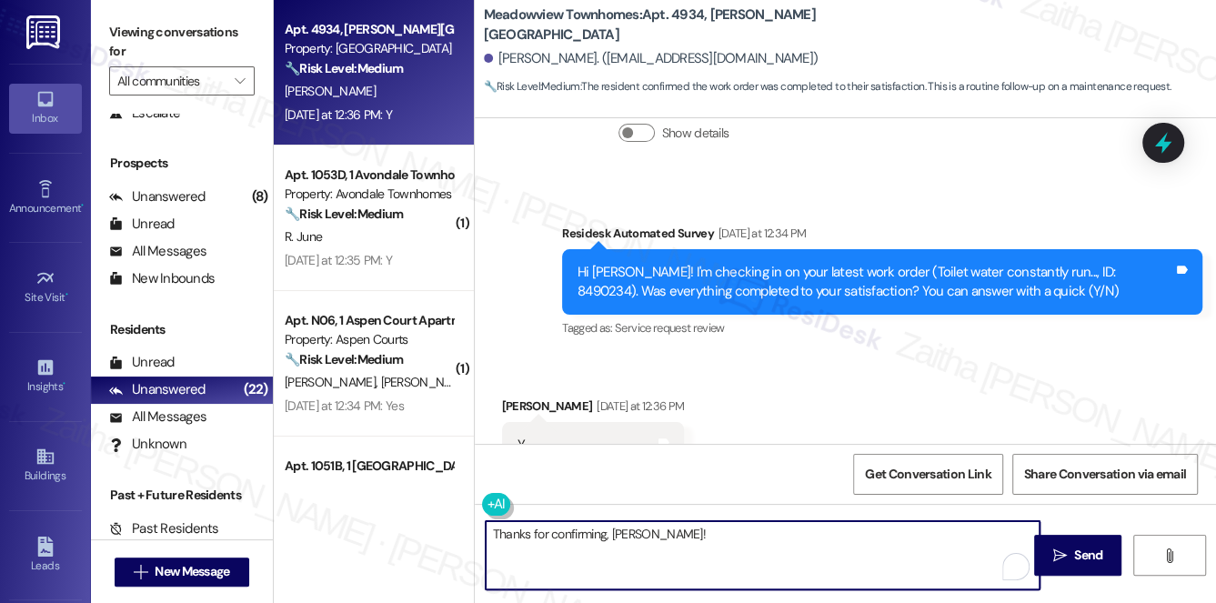
scroll to position [2129, 0]
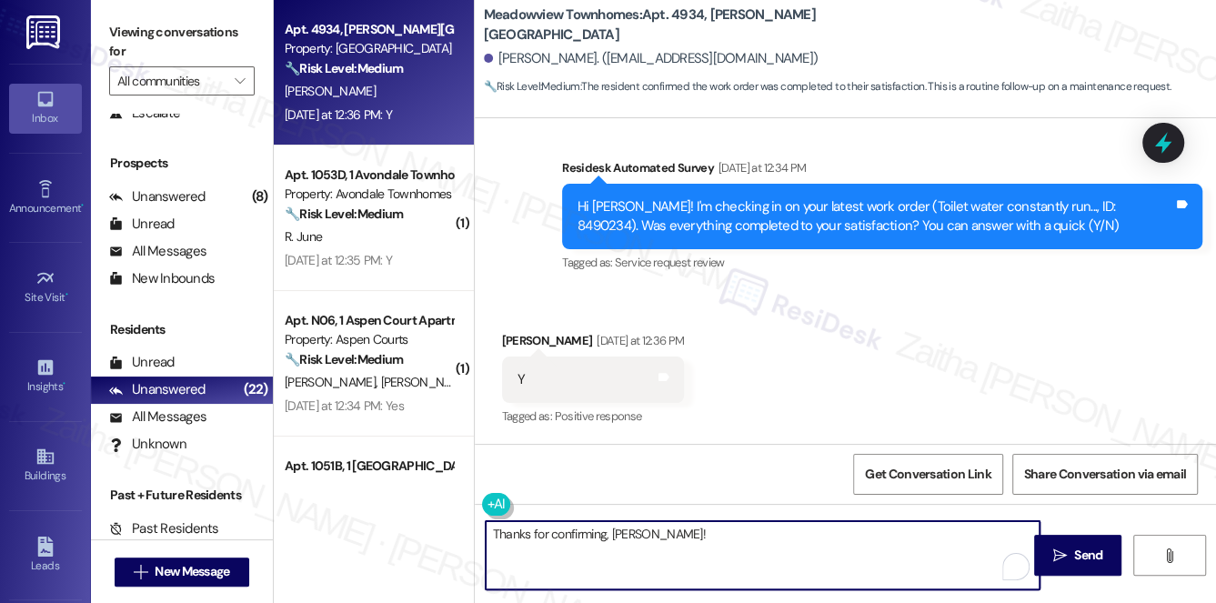
paste textarea "I'm happy the work order was completed to your satisfaction! We'd also love to …"
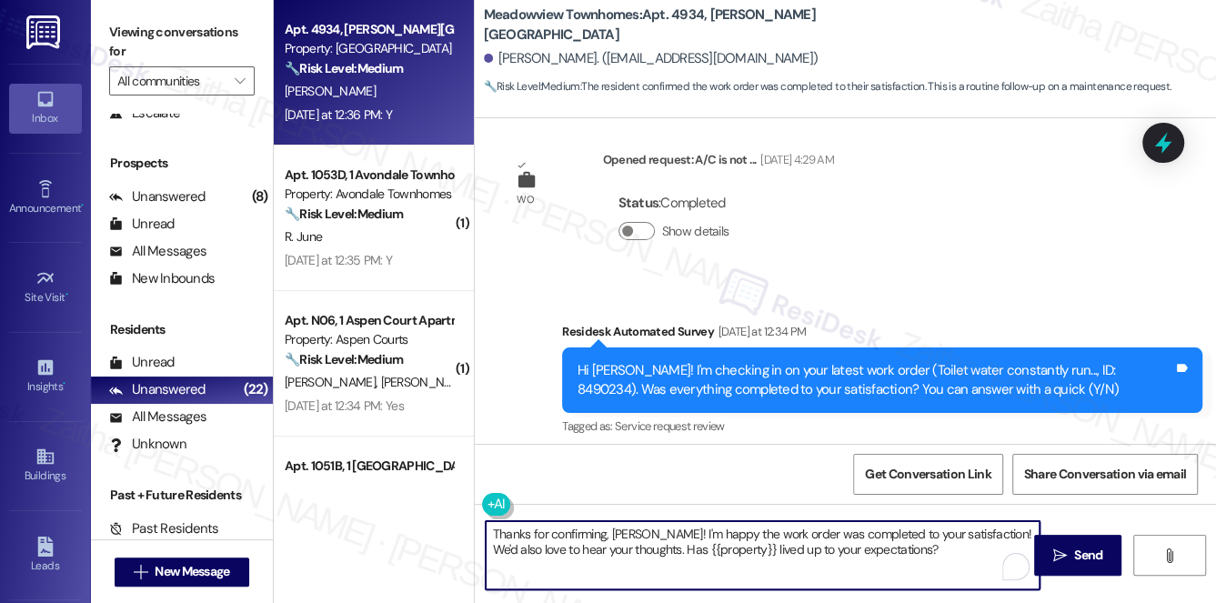
scroll to position [1964, 0]
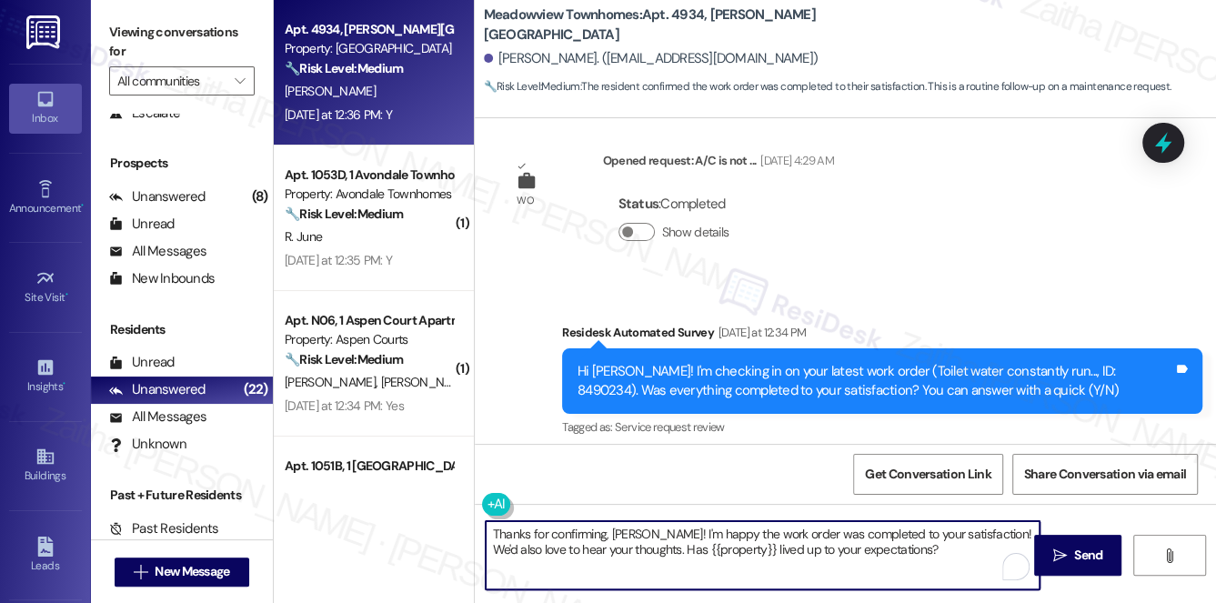
type textarea "Thanks for confirming, Dominique! I'm happy the work order was completed to you…"
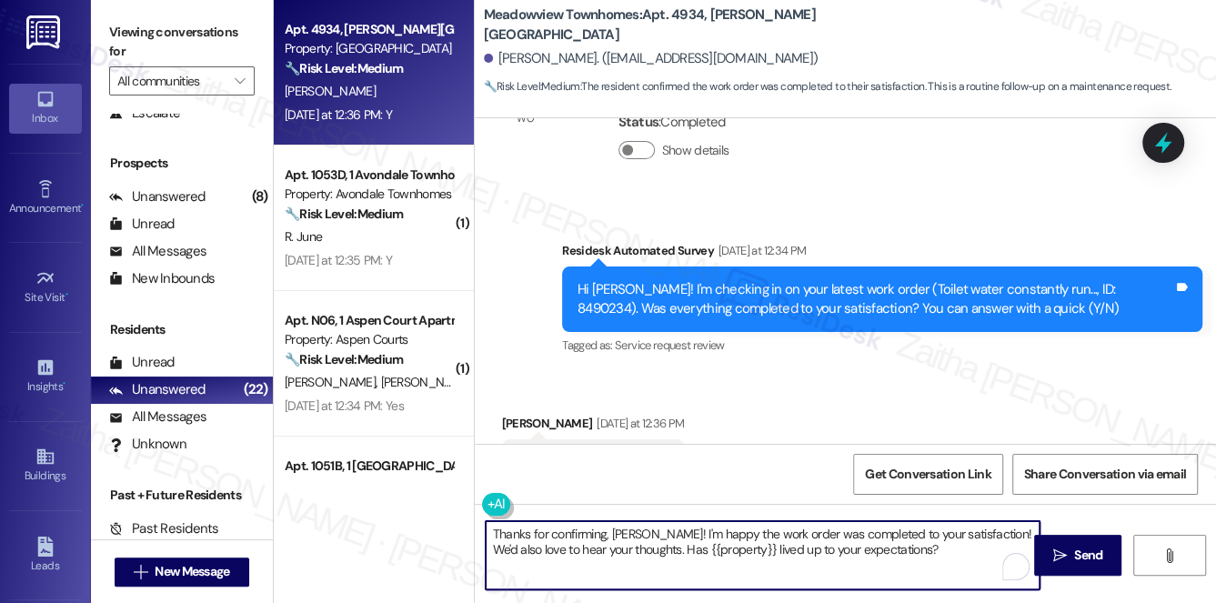
scroll to position [2129, 0]
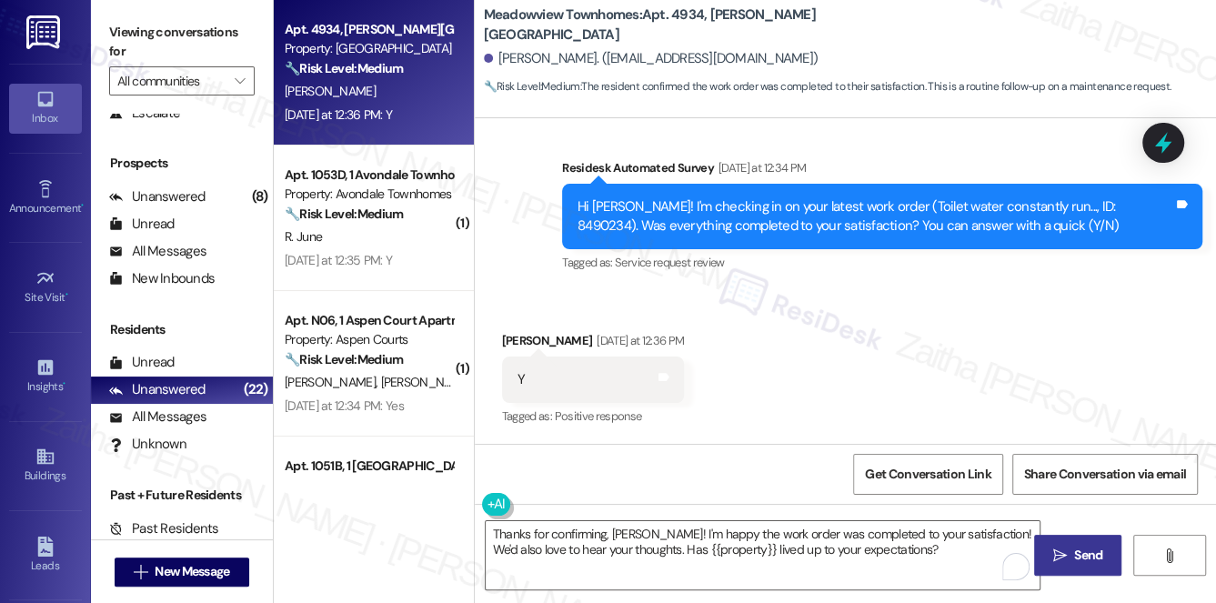
click at [1086, 549] on span "Send" at bounding box center [1088, 555] width 28 height 19
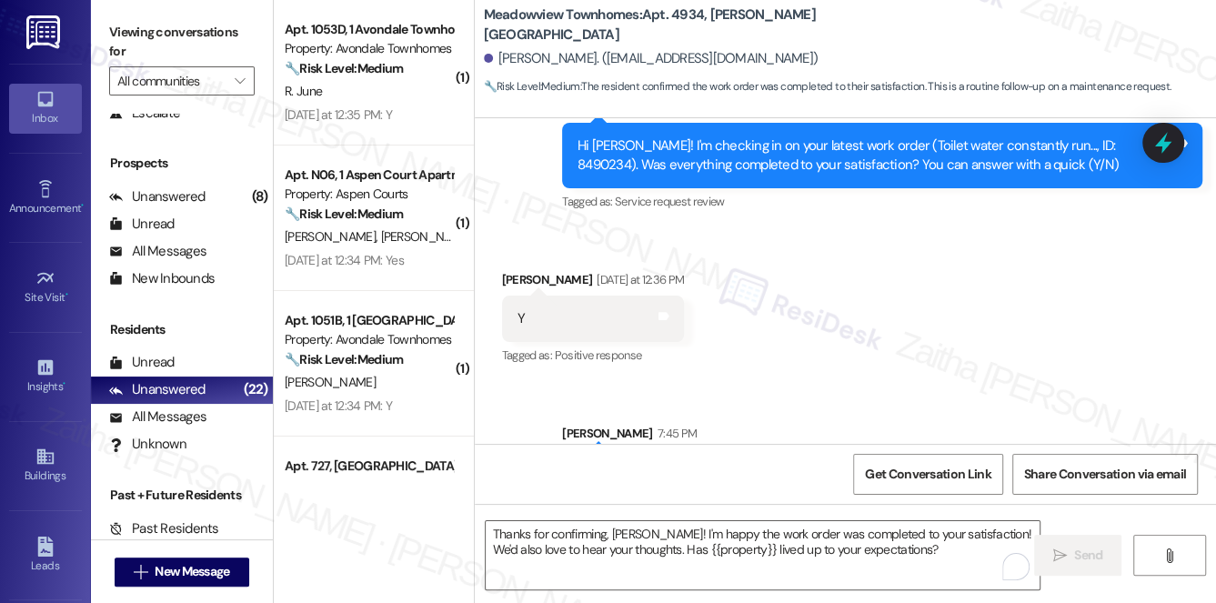
scroll to position [2275, 0]
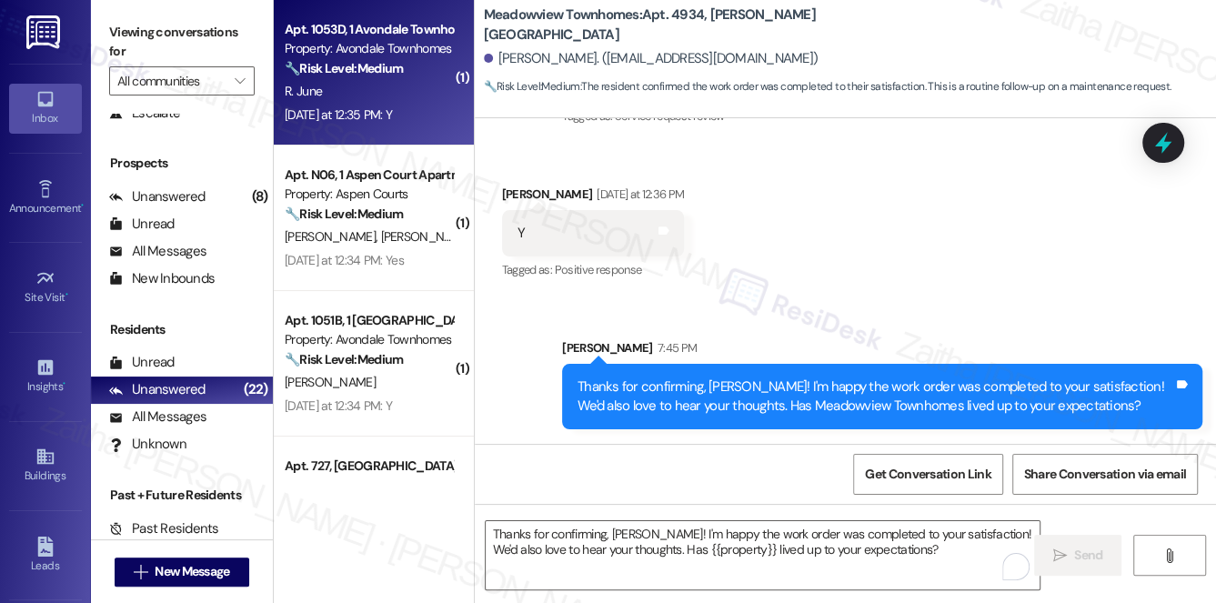
click at [394, 90] on div "R. June" at bounding box center [369, 91] width 172 height 23
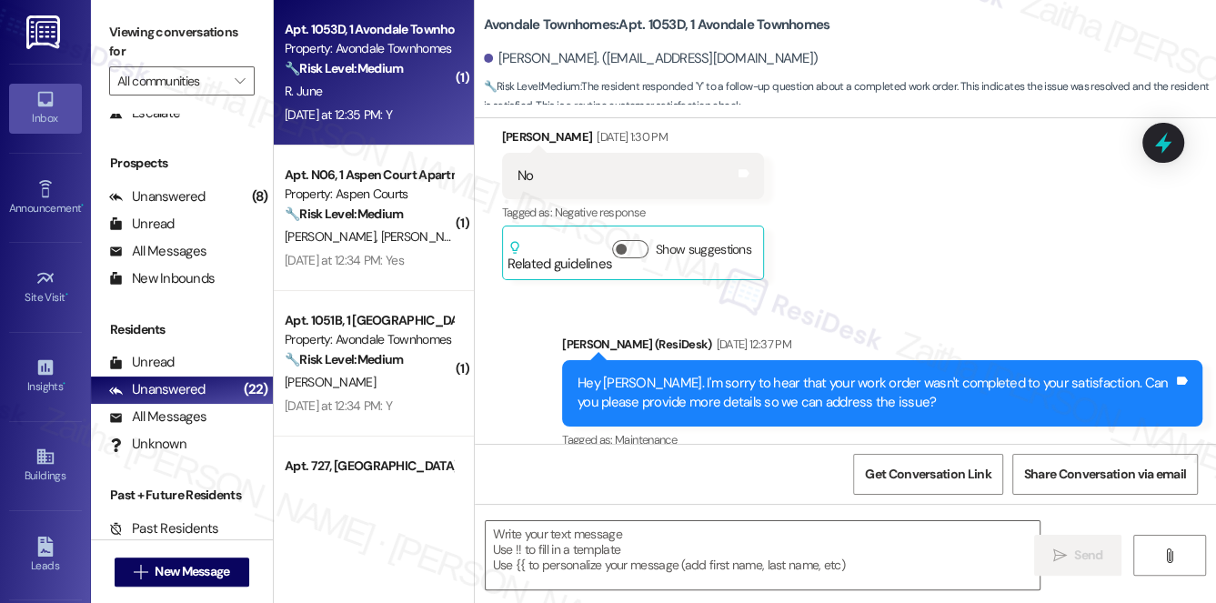
type textarea "Fetching suggested responses. Please feel free to read through the conversation…"
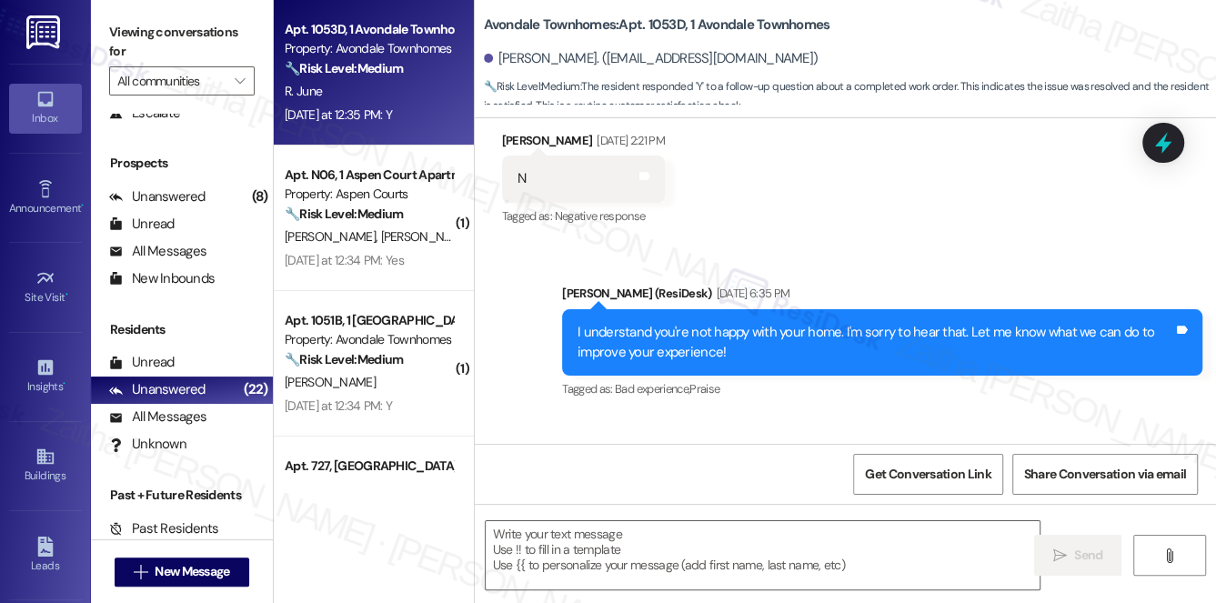
scroll to position [10876, 0]
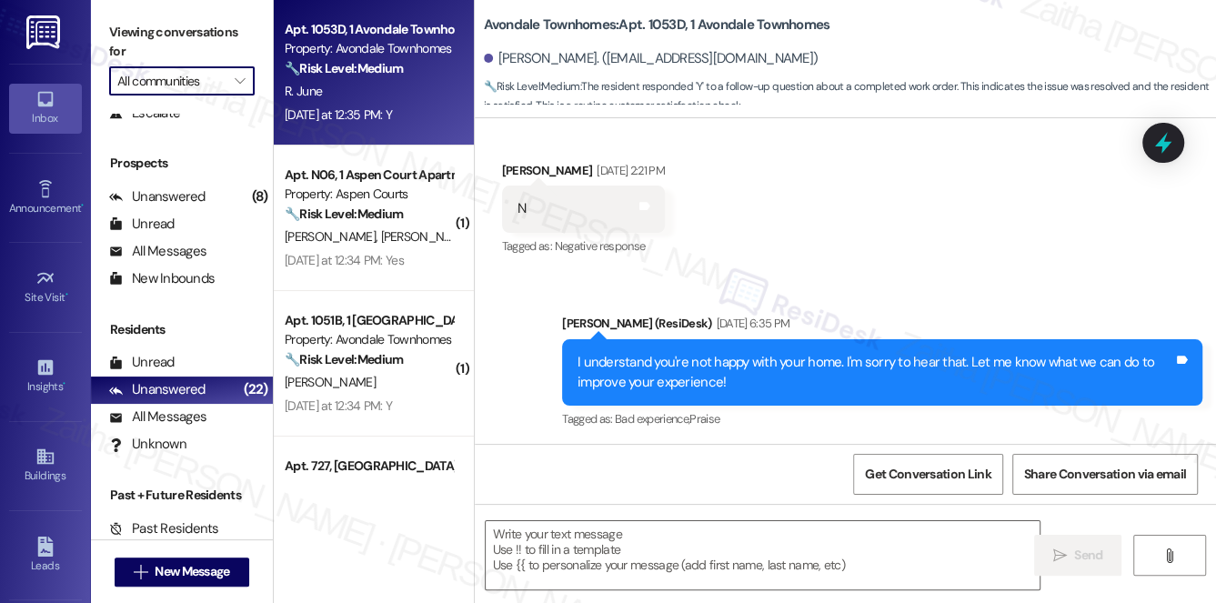
click at [219, 83] on input "All communities" at bounding box center [171, 80] width 108 height 29
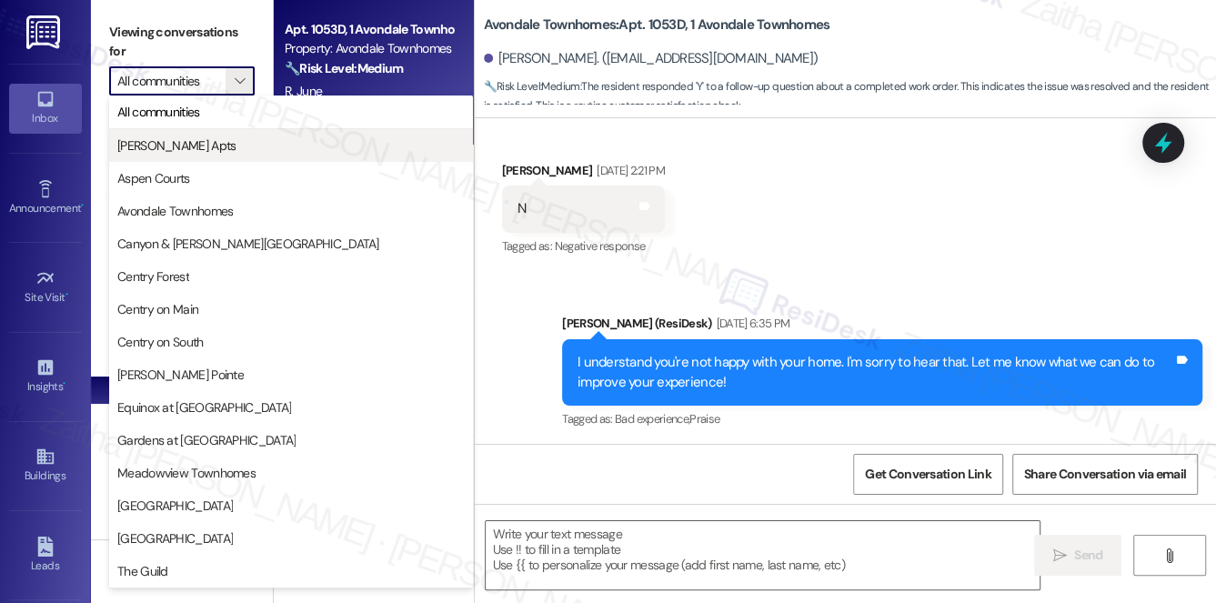
click at [182, 141] on span "Ashberry Apts" at bounding box center [176, 145] width 118 height 18
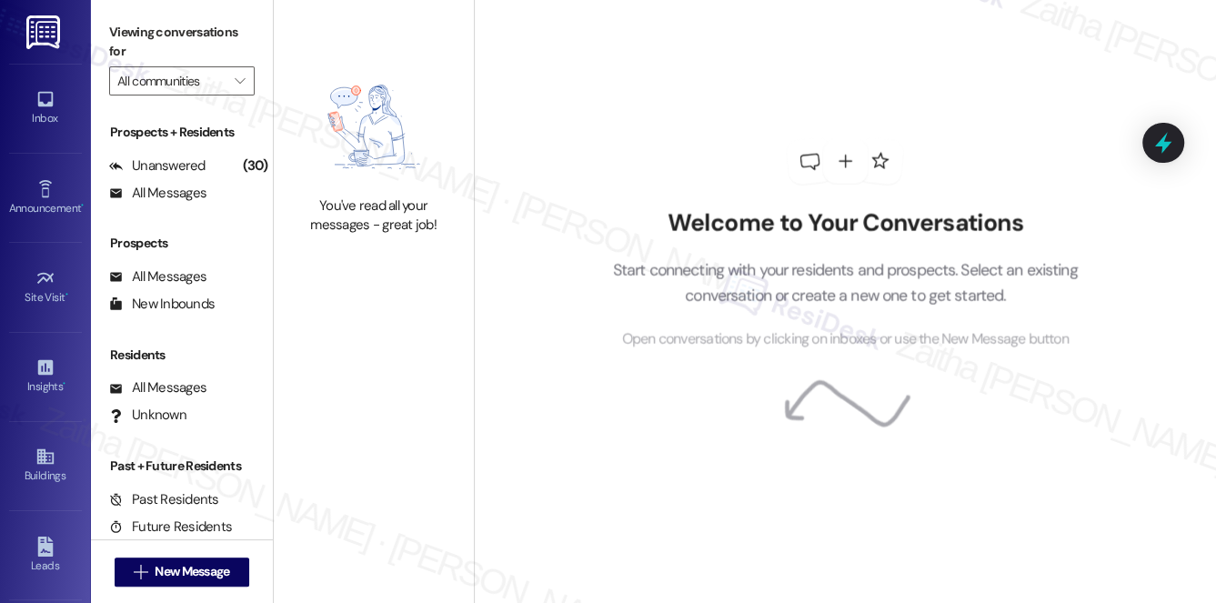
type input "Ashberry Apts"
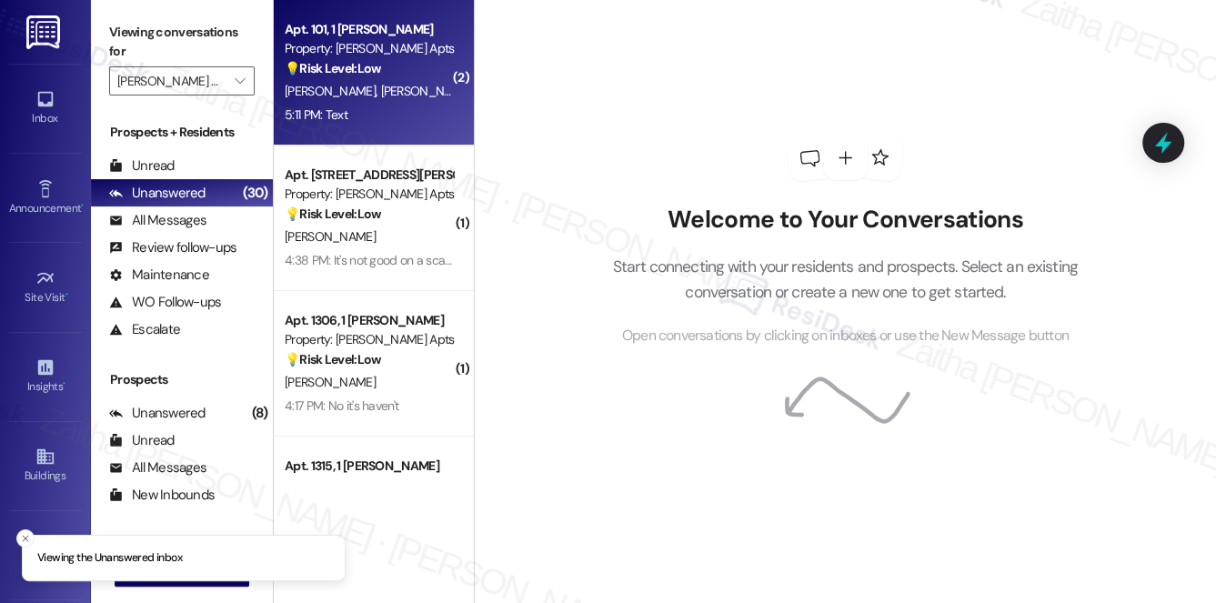
click at [386, 106] on div "5:11 PM: Text 5:11 PM: Text" at bounding box center [369, 115] width 172 height 23
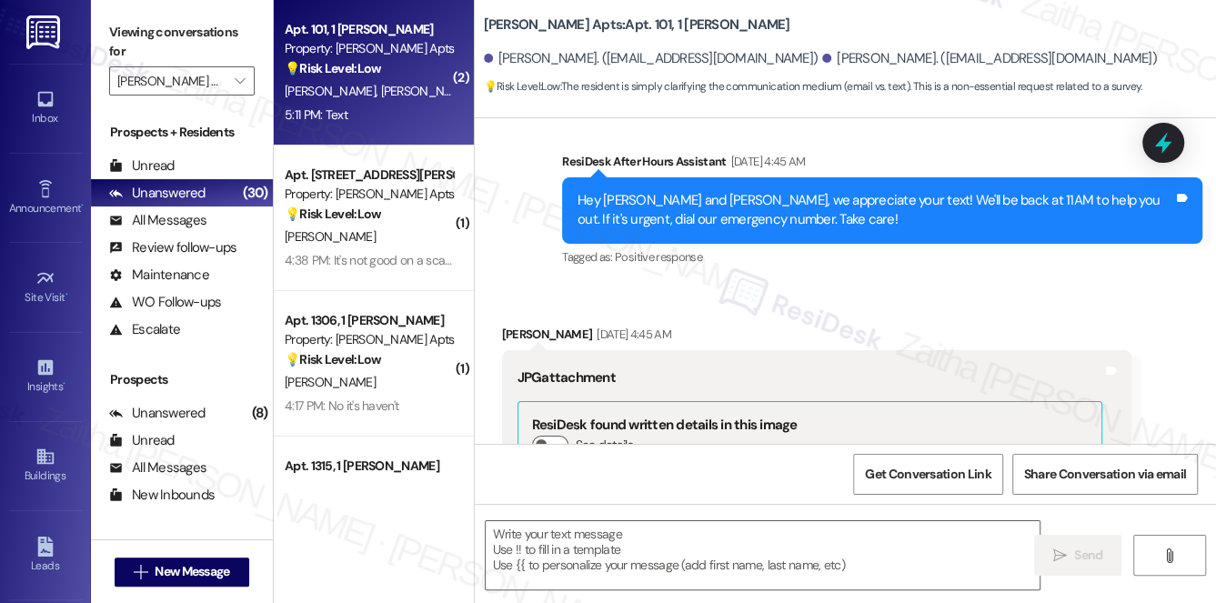
type textarea "Fetching suggested responses. Please feel free to read through the conversation…"
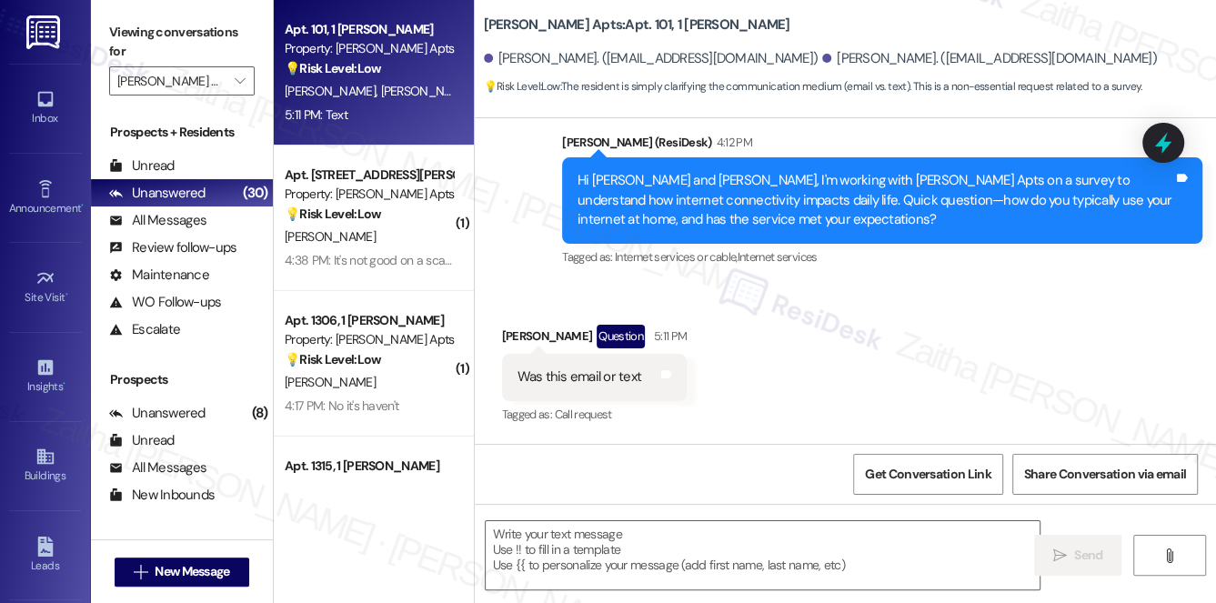
scroll to position [4678, 0]
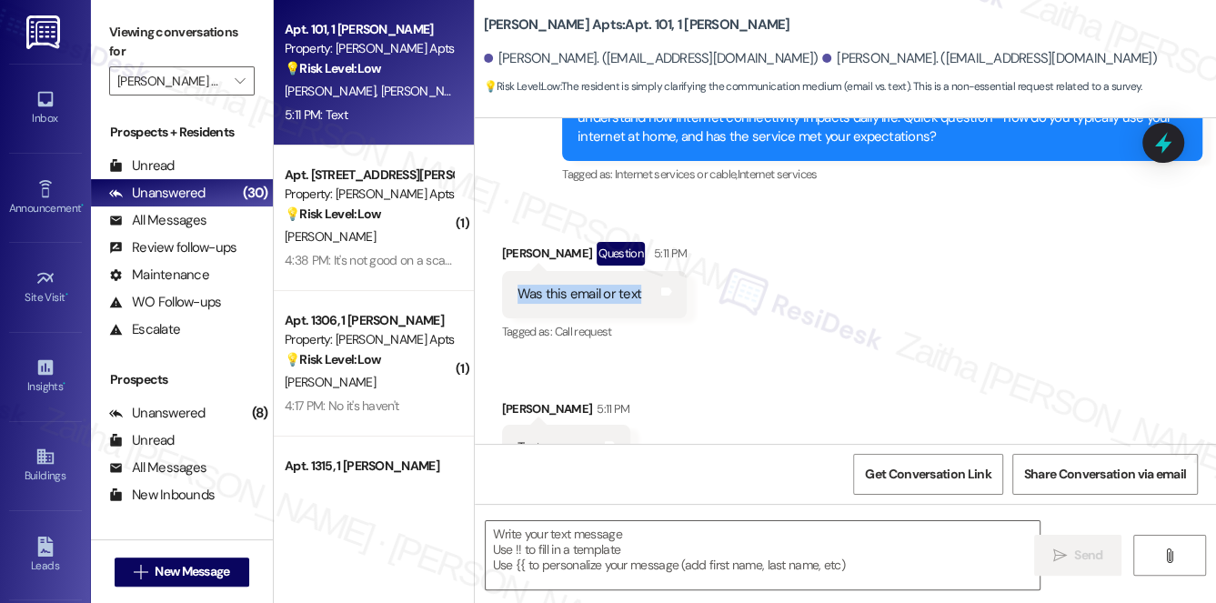
drag, startPoint x: 513, startPoint y: 250, endPoint x: 641, endPoint y: 258, distance: 128.5
click at [641, 271] on div "Was this email or text Tags and notes" at bounding box center [595, 294] width 186 height 46
copy div "Was this email or text"
click at [835, 330] on div "Received via SMS Annette Harmon Question 5:11 PM Was this email or text Tags an…" at bounding box center [845, 343] width 741 height 284
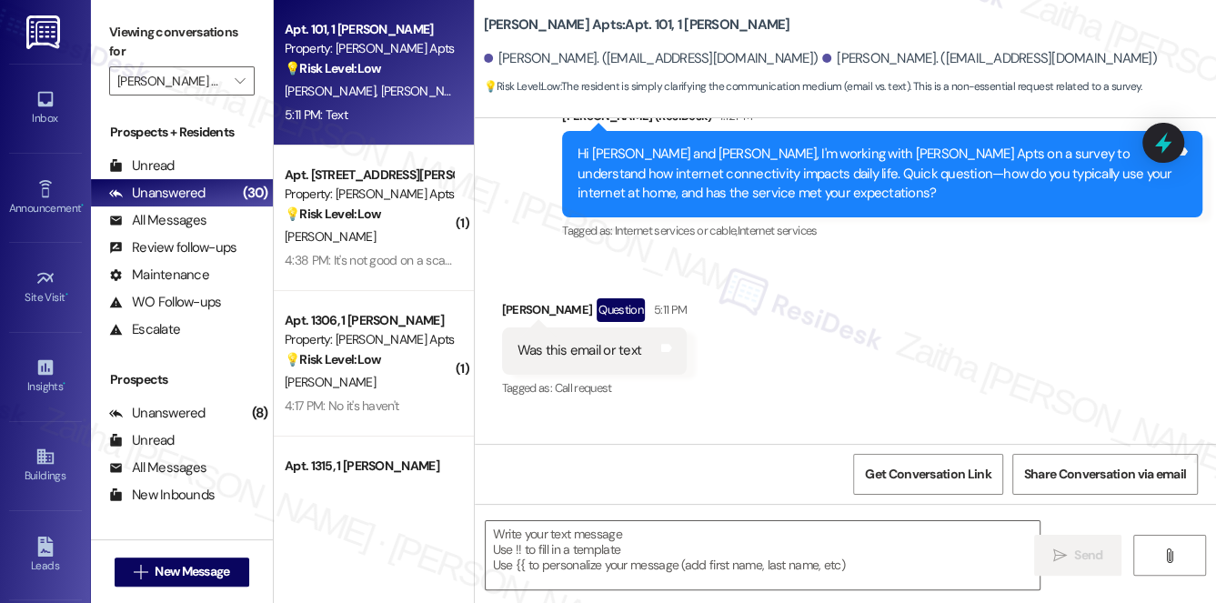
scroll to position [4595, 0]
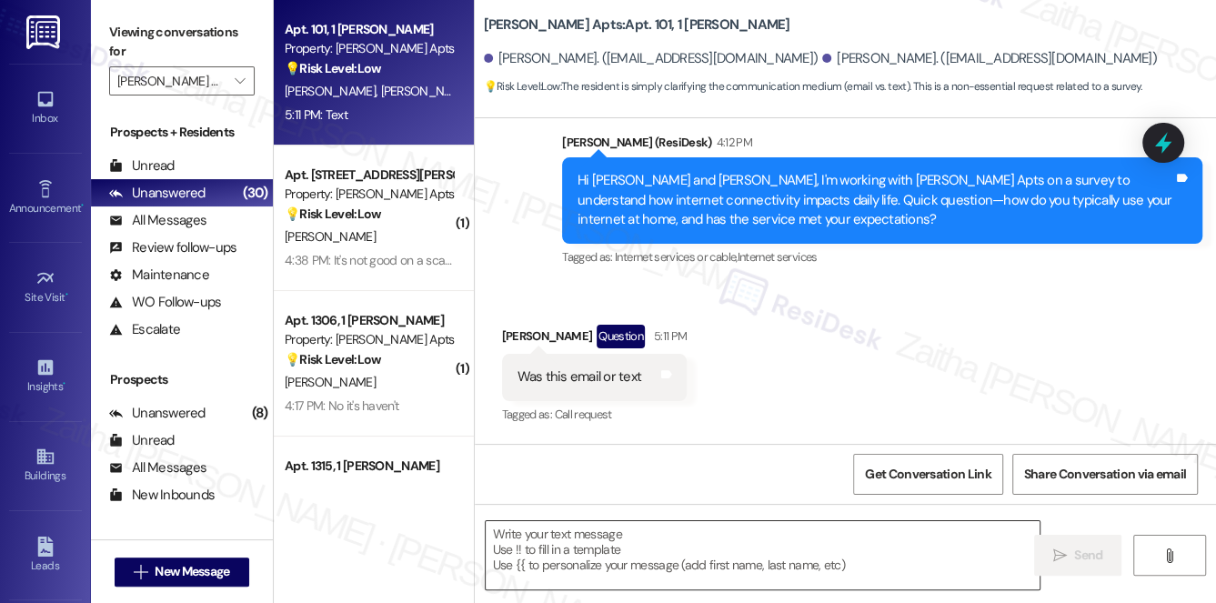
click at [655, 555] on textarea at bounding box center [763, 555] width 555 height 68
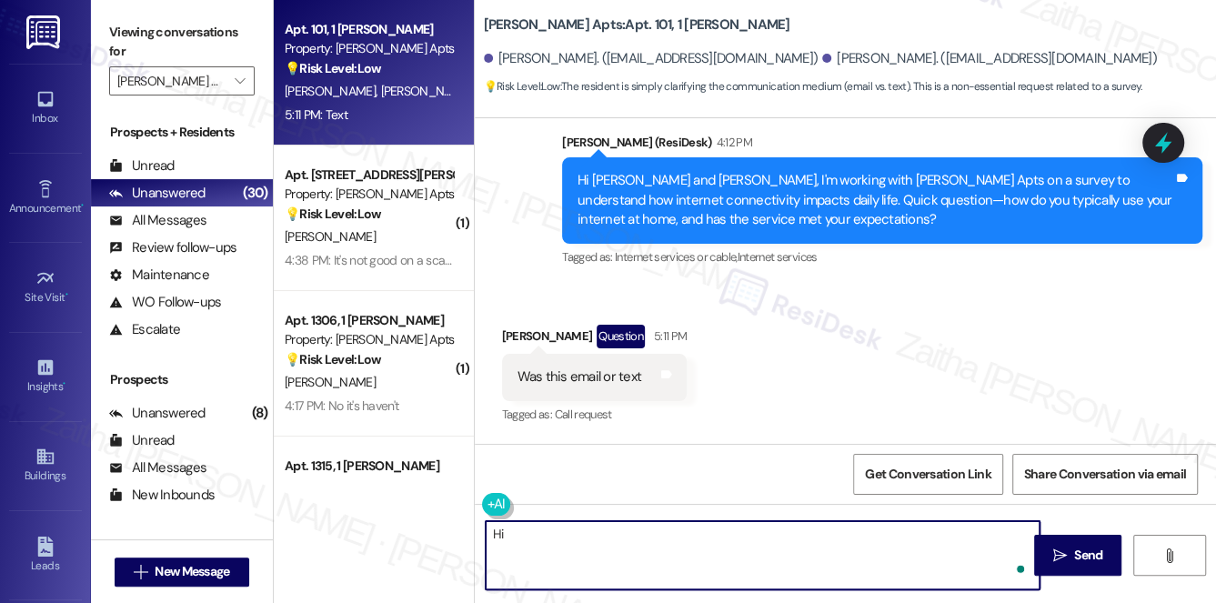
paste textarea "We're gathering resident feedback to improve connectivity. It only takes a few …"
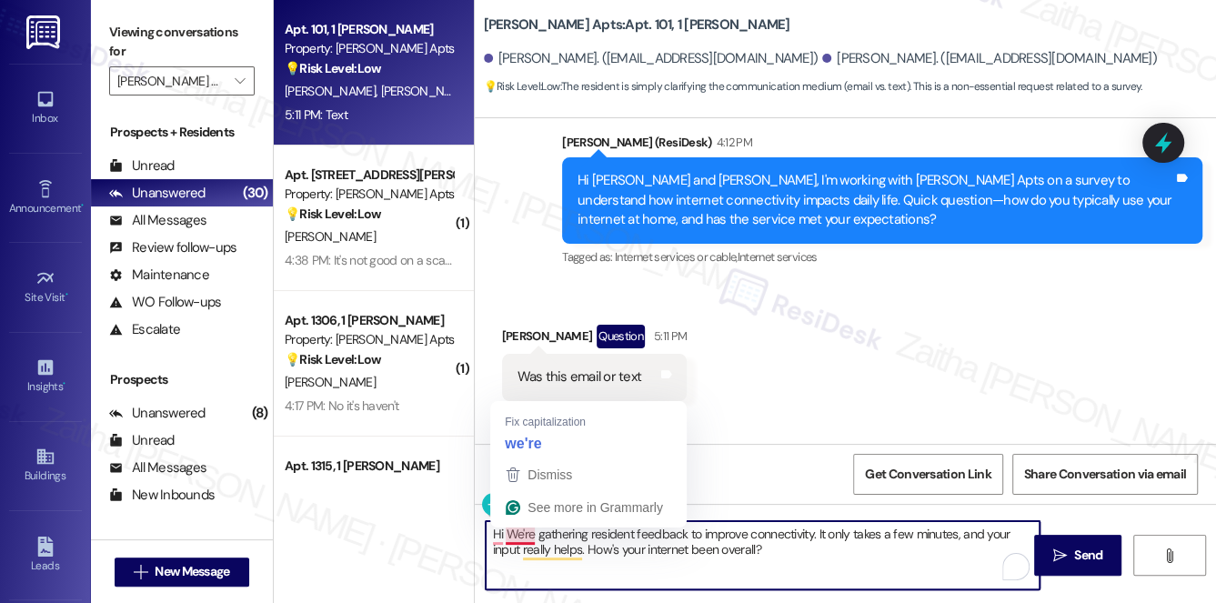
click at [507, 529] on textarea "Hi We're gathering resident feedback to improve connectivity. It only takes a f…" at bounding box center [763, 555] width 555 height 68
paste textarea "{{first_name}}!"
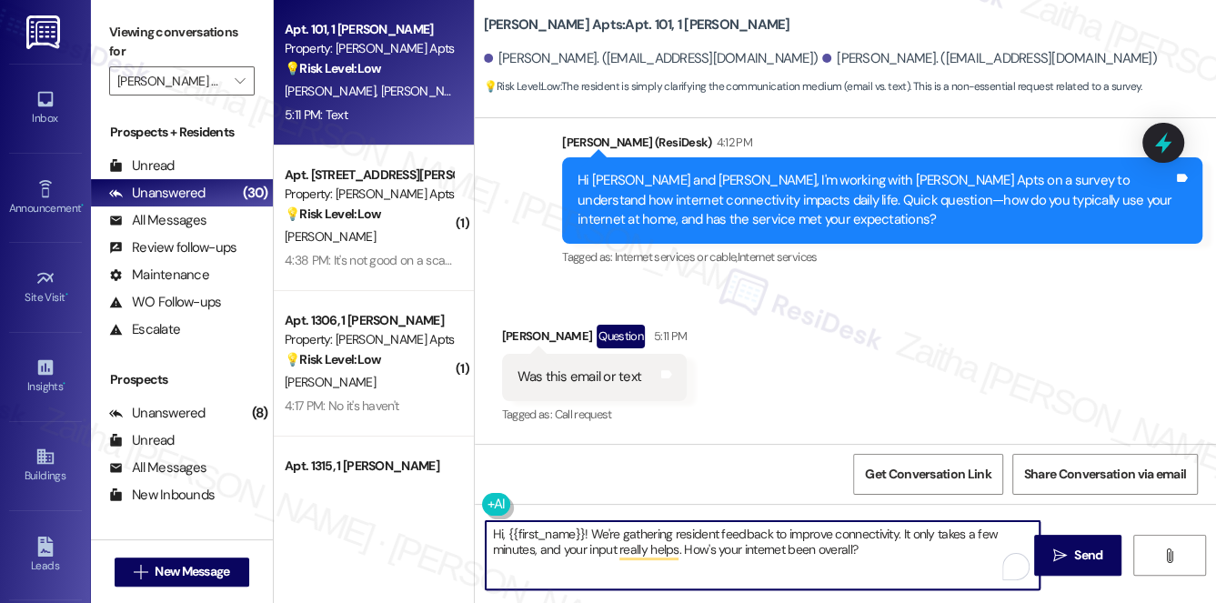
type textarea "Hi {{first_name}}! We're gathering resident feedback to improve connectivity. I…"
click at [888, 550] on textarea "Hi {{first_name}}! We're gathering resident feedback to improve connectivity. I…" at bounding box center [763, 555] width 555 height 68
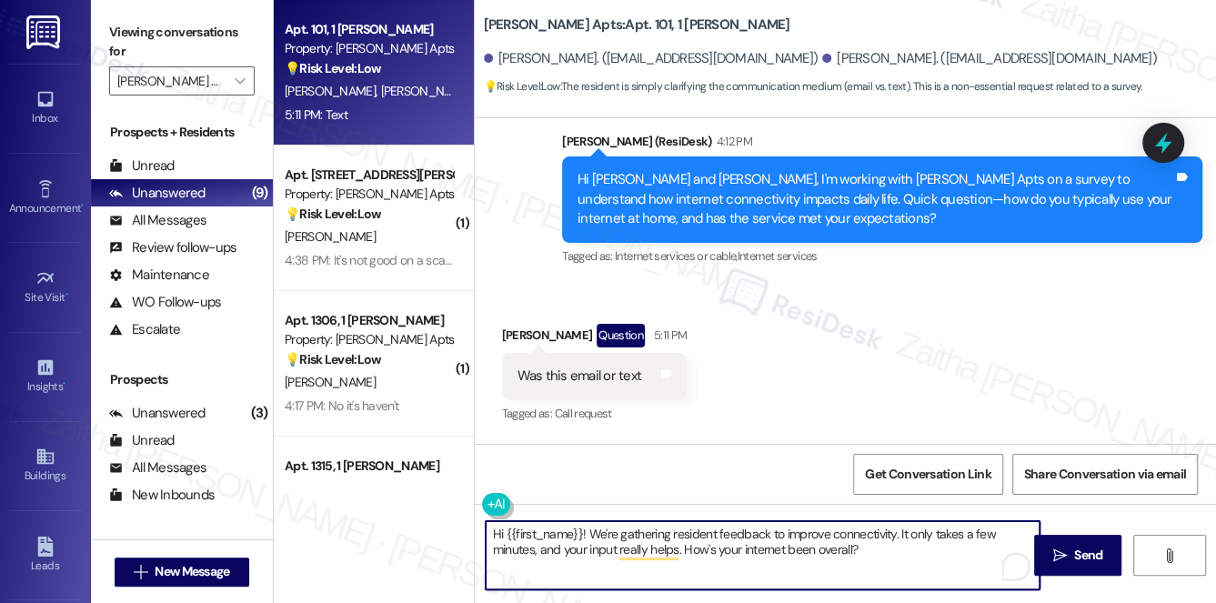
scroll to position [4678, 0]
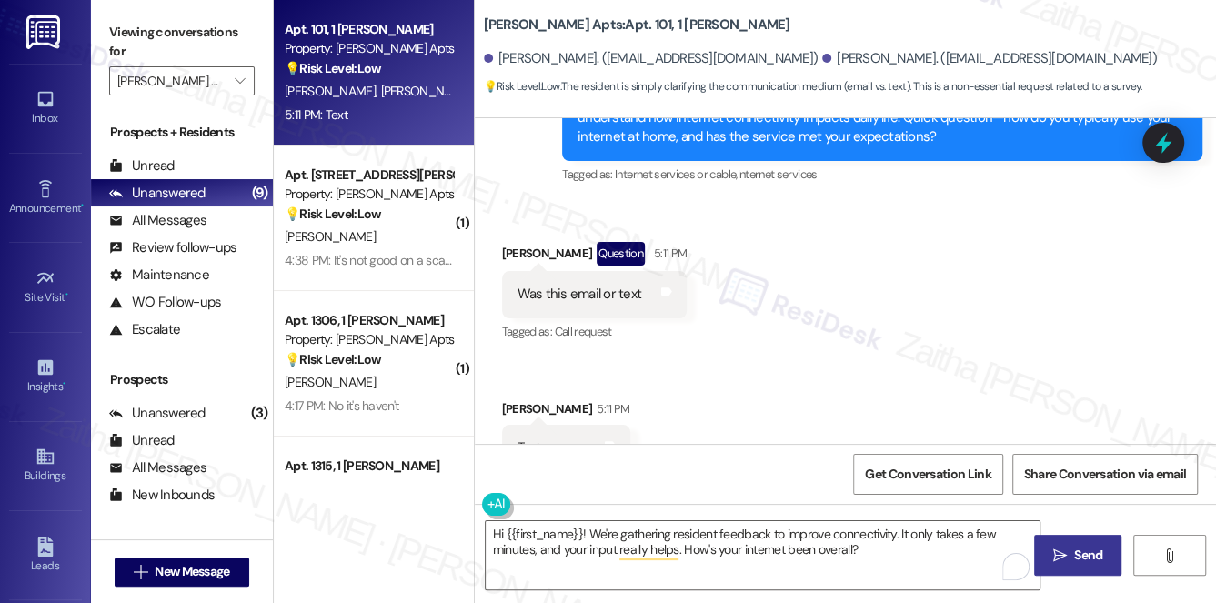
click at [1090, 555] on span "Send" at bounding box center [1088, 555] width 28 height 19
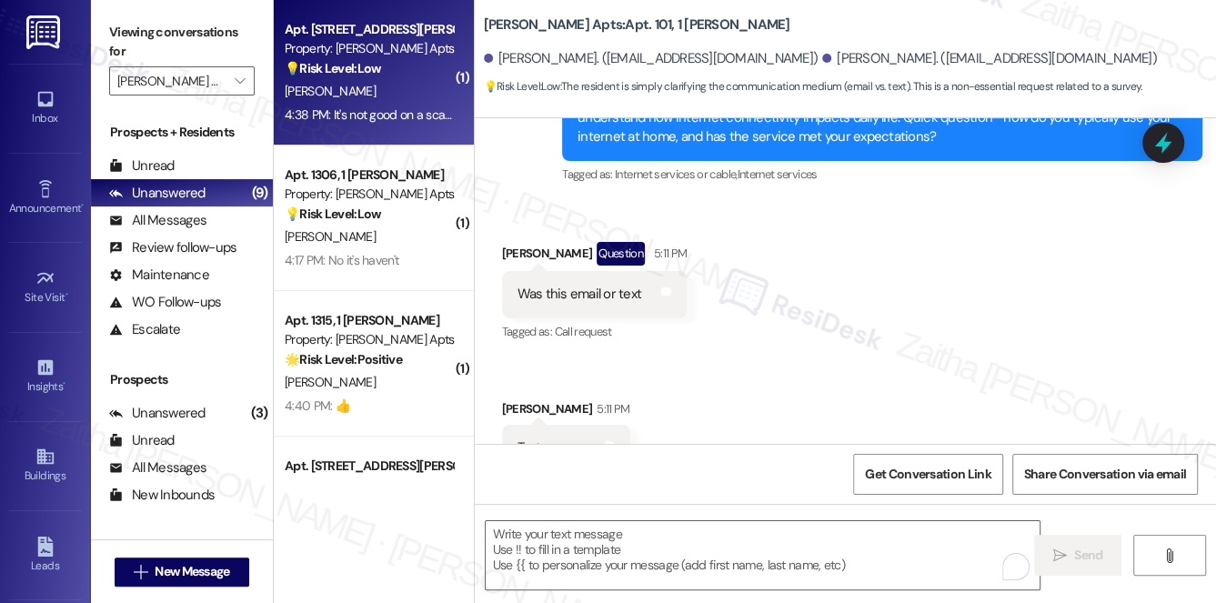
click at [407, 108] on div "4:38 PM: It's not good on a scale from 1-10 I would say 6 4:38 PM: It's not goo…" at bounding box center [432, 114] width 294 height 16
type textarea "Fetching suggested responses. Please feel free to read through the conversation…"
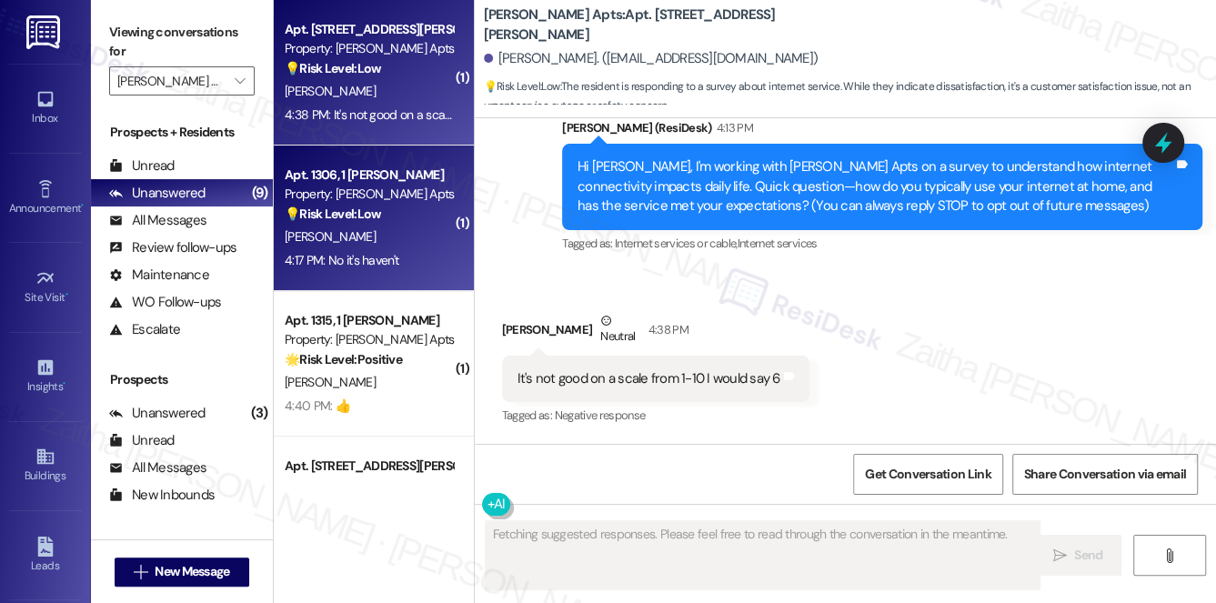
scroll to position [197, 0]
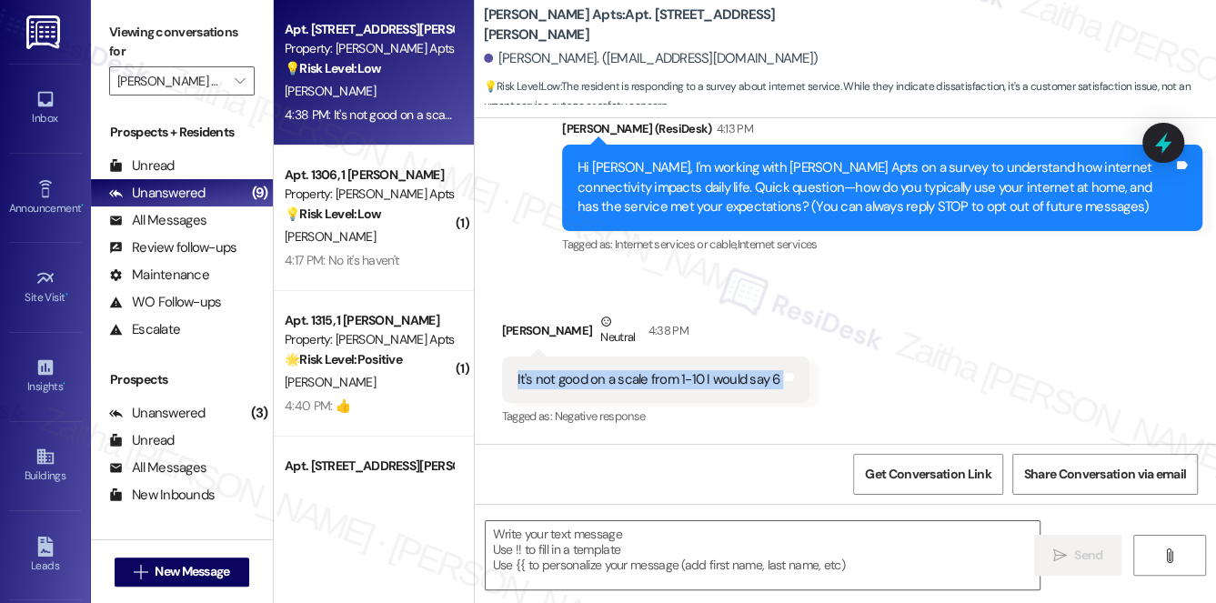
drag, startPoint x: 509, startPoint y: 376, endPoint x: 807, endPoint y: 392, distance: 298.7
click at [807, 392] on div "Received via SMS Courtney Knight Neutral 4:38 PM It's not good on a scale from …" at bounding box center [655, 370] width 335 height 145
copy div "It's not good on a scale from 1-10 I would say 6 Tags and notes"
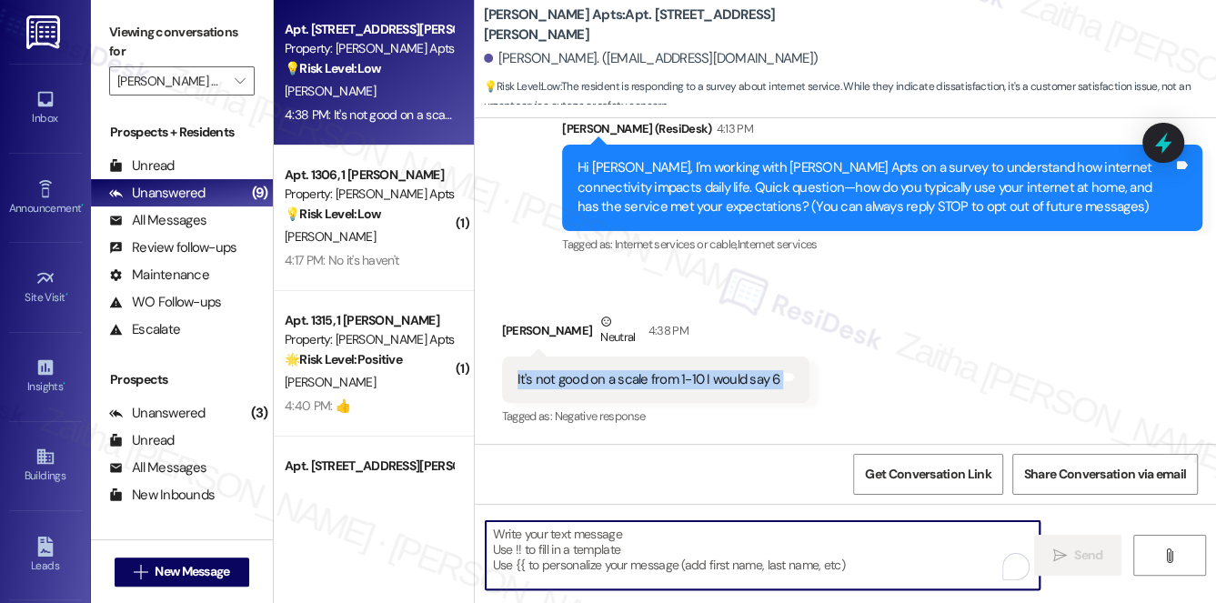
click at [642, 541] on textarea "To enrich screen reader interactions, please activate Accessibility in Grammarl…" at bounding box center [763, 555] width 555 height 68
paste textarea "Thank you for sharing that with me, {{first_name}}. I understand your connectio…"
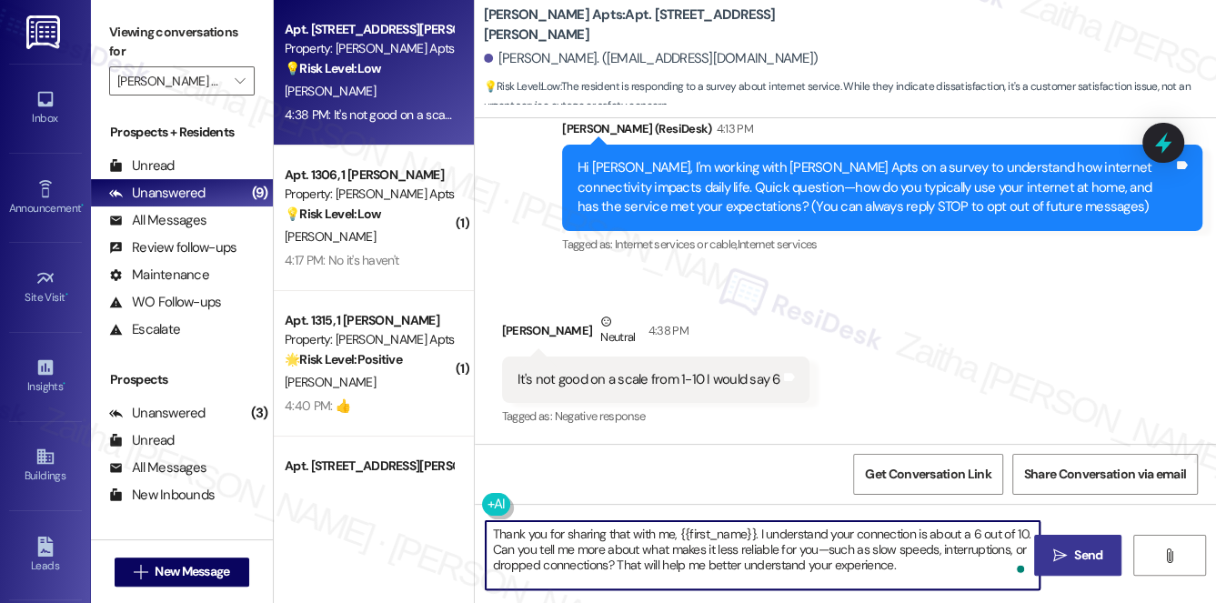
type textarea "Thank you for sharing that with me, {{first_name}}. I understand your connectio…"
click at [1071, 558] on span "Send" at bounding box center [1087, 555] width 35 height 19
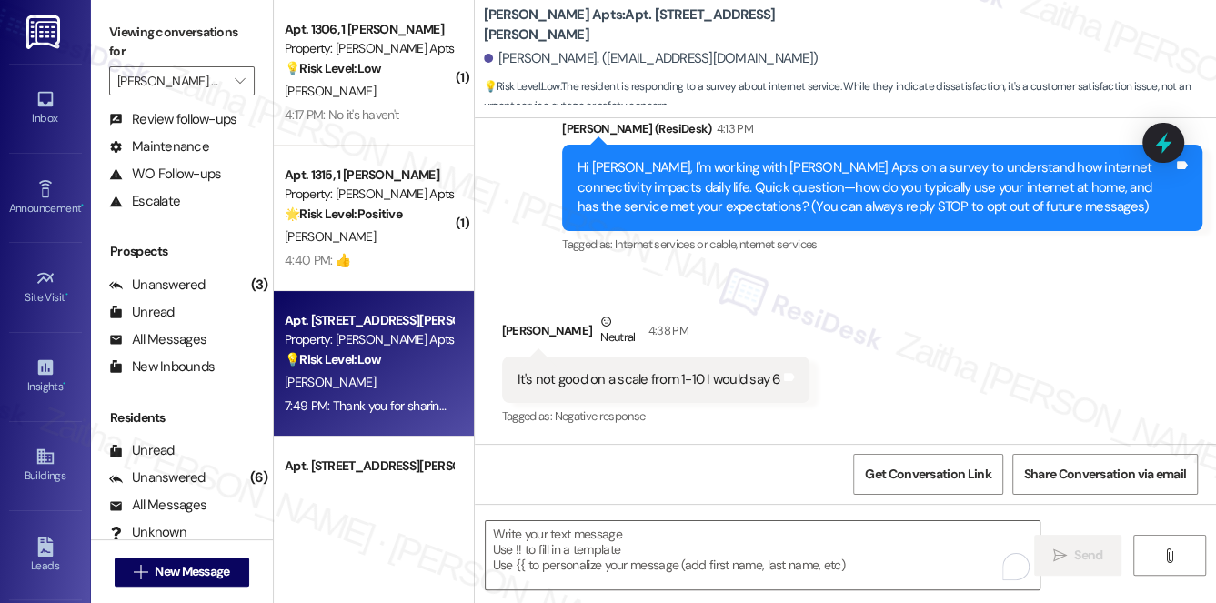
scroll to position [165, 0]
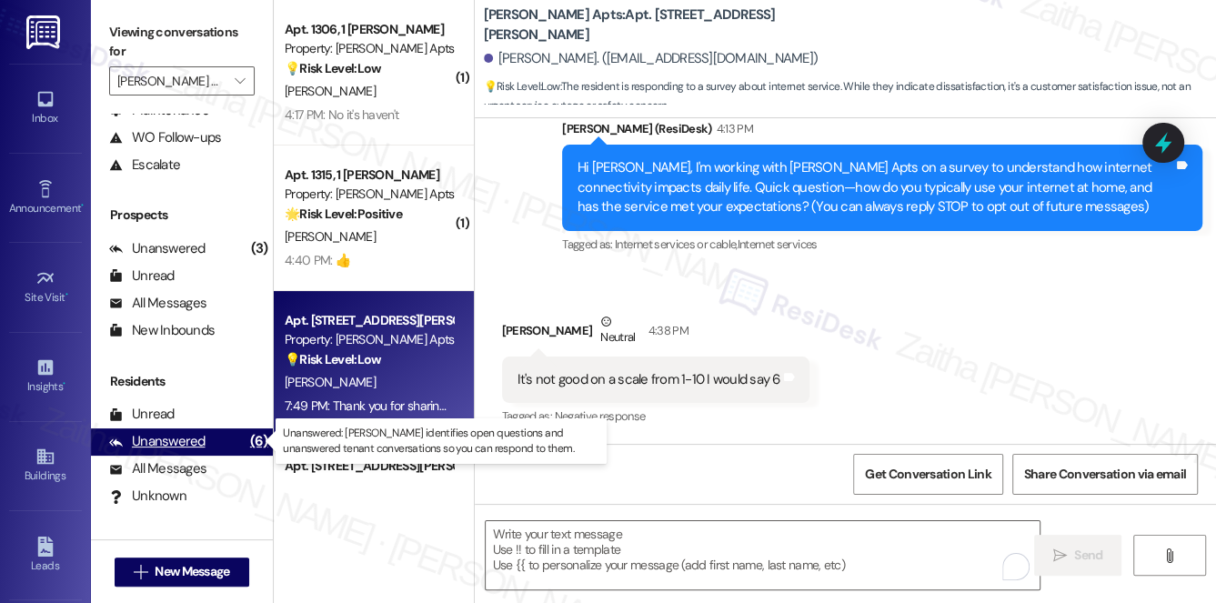
click at [176, 442] on div "Unanswered" at bounding box center [157, 441] width 96 height 19
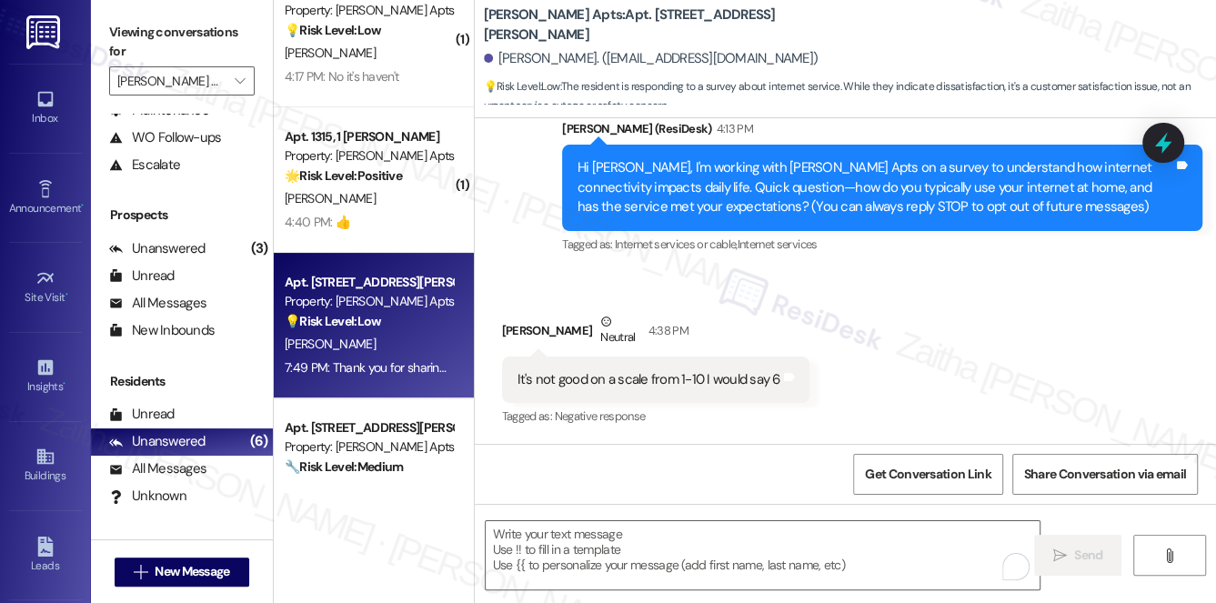
scroll to position [0, 0]
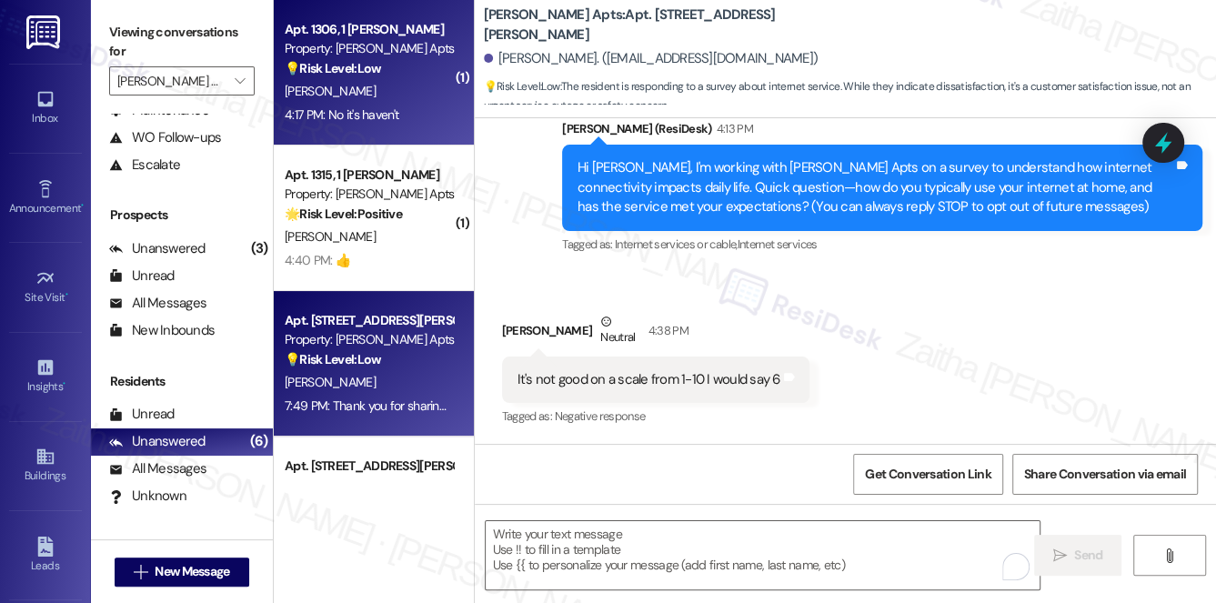
click at [405, 86] on div "S. Knox" at bounding box center [369, 91] width 172 height 23
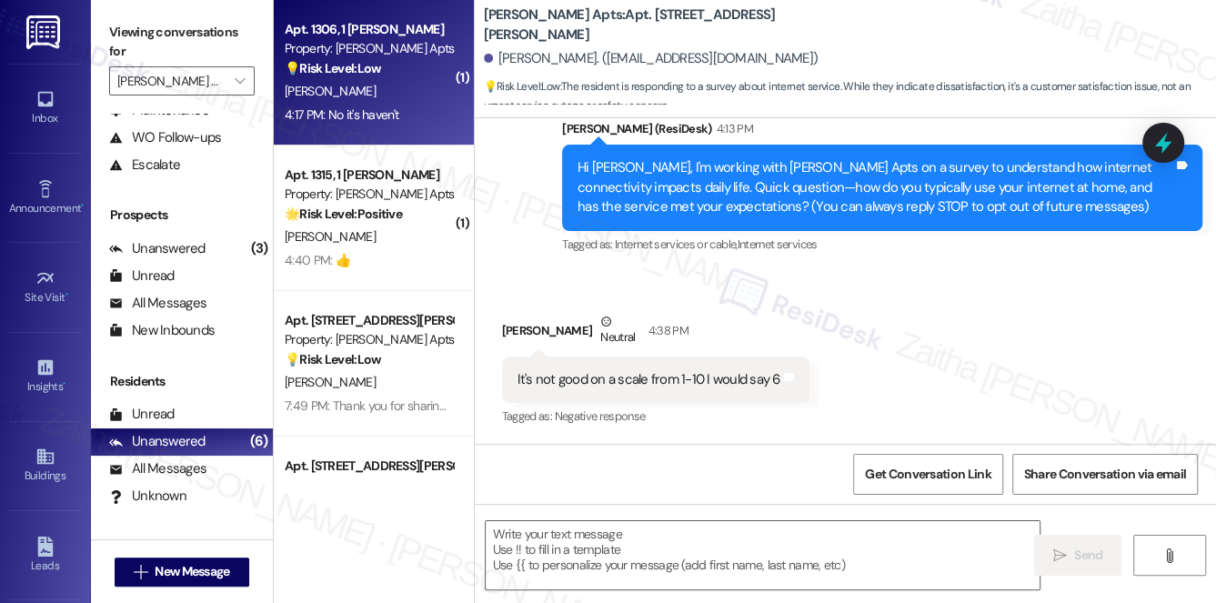
type textarea "Fetching suggested responses. Please feel free to read through the conversation…"
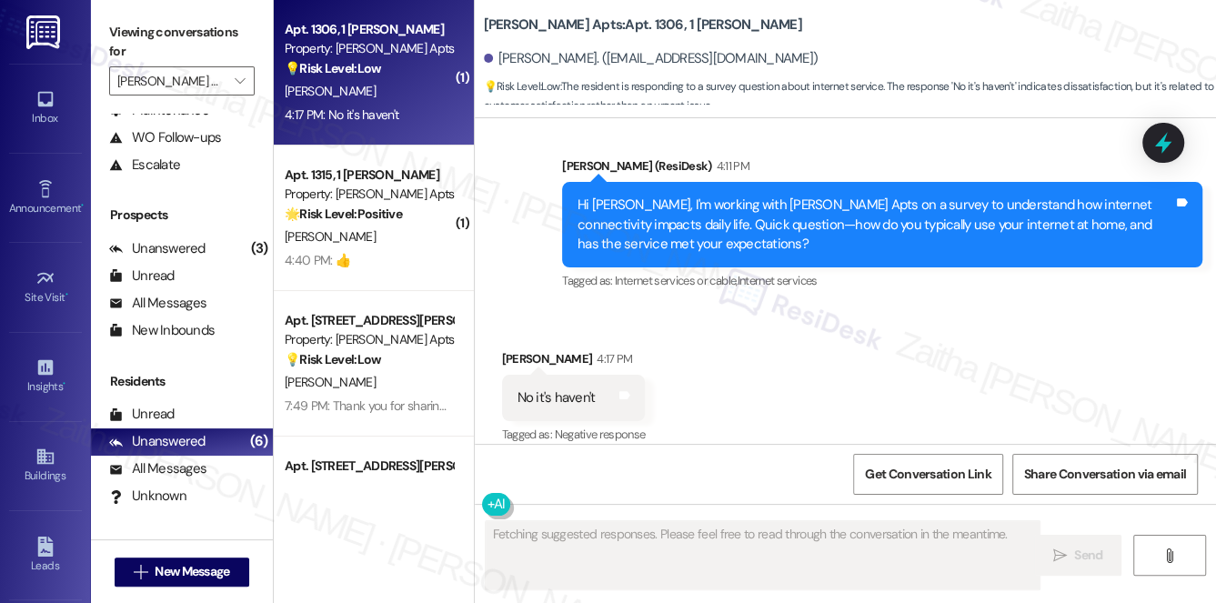
scroll to position [506, 0]
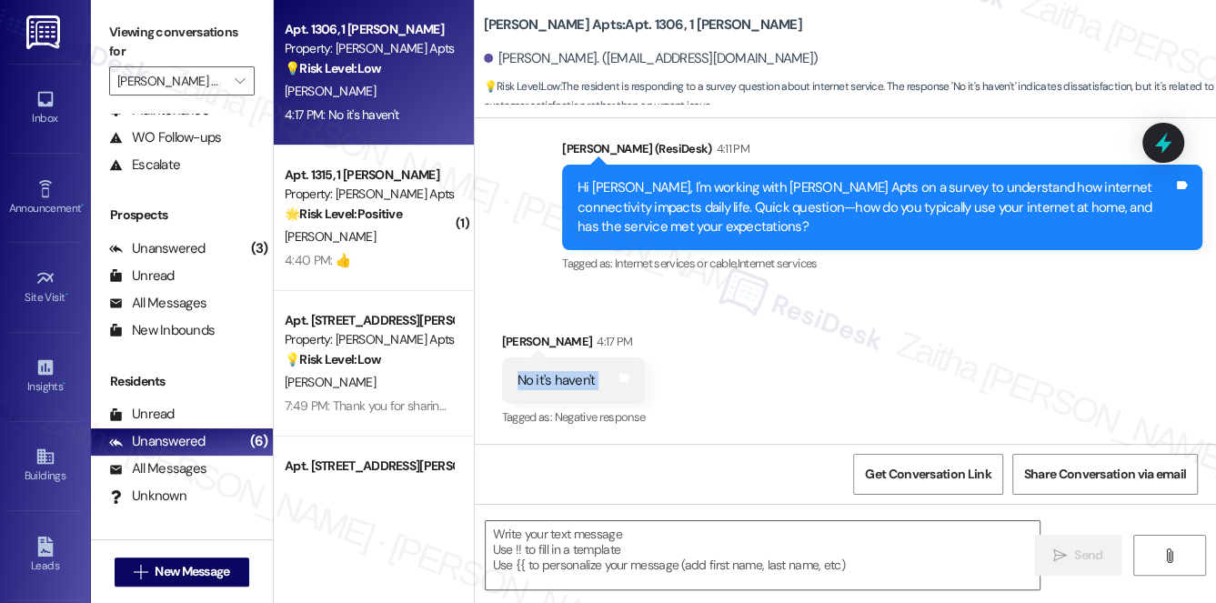
drag, startPoint x: 513, startPoint y: 376, endPoint x: 617, endPoint y: 385, distance: 104.0
click at [617, 385] on div "No it's haven't Tags and notes" at bounding box center [574, 380] width 144 height 46
copy div "No it's haven't Tags and notes"
click at [816, 363] on div "Received via SMS Sean Knox 4:17 PM No it's haven't Tags and notes Tagged as: Ne…" at bounding box center [845, 368] width 741 height 154
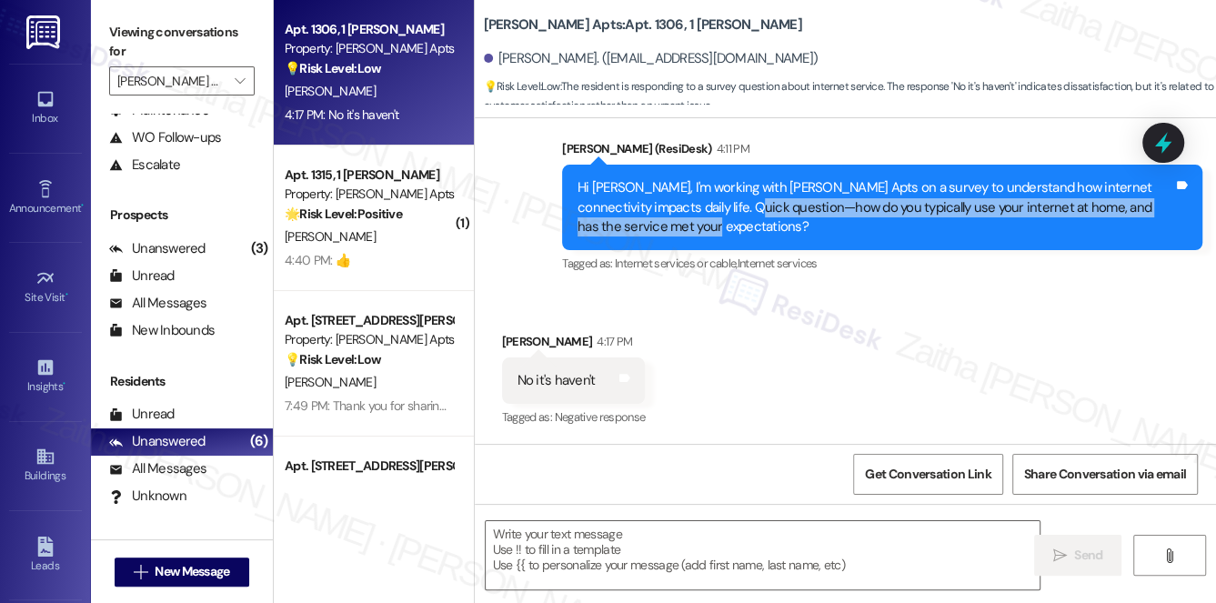
drag, startPoint x: 720, startPoint y: 206, endPoint x: 735, endPoint y: 231, distance: 29.3
click at [735, 231] on div "Hi Sean, I'm working with Ashberry Apts on a survey to understand how internet …" at bounding box center [875, 207] width 596 height 58
copy div "how do you typically use your internet at home, and has the service met your ex…"
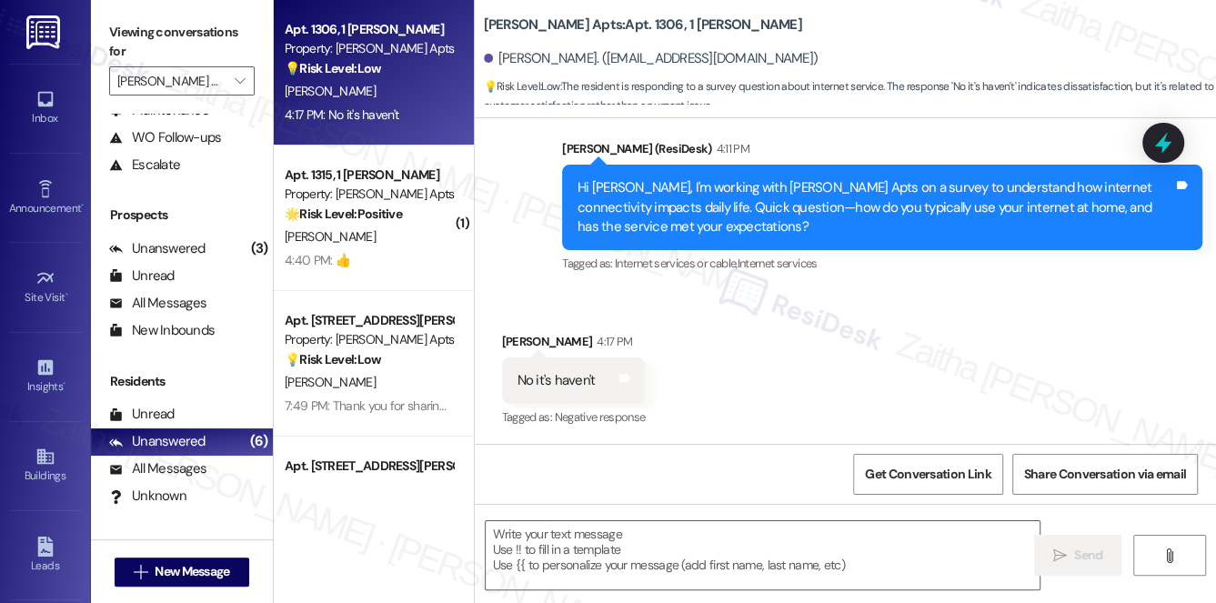
click at [751, 350] on div "Received via SMS Sean Knox 4:17 PM No it's haven't Tags and notes Tagged as: Ne…" at bounding box center [845, 368] width 741 height 154
click at [565, 553] on textarea at bounding box center [763, 555] width 555 height 68
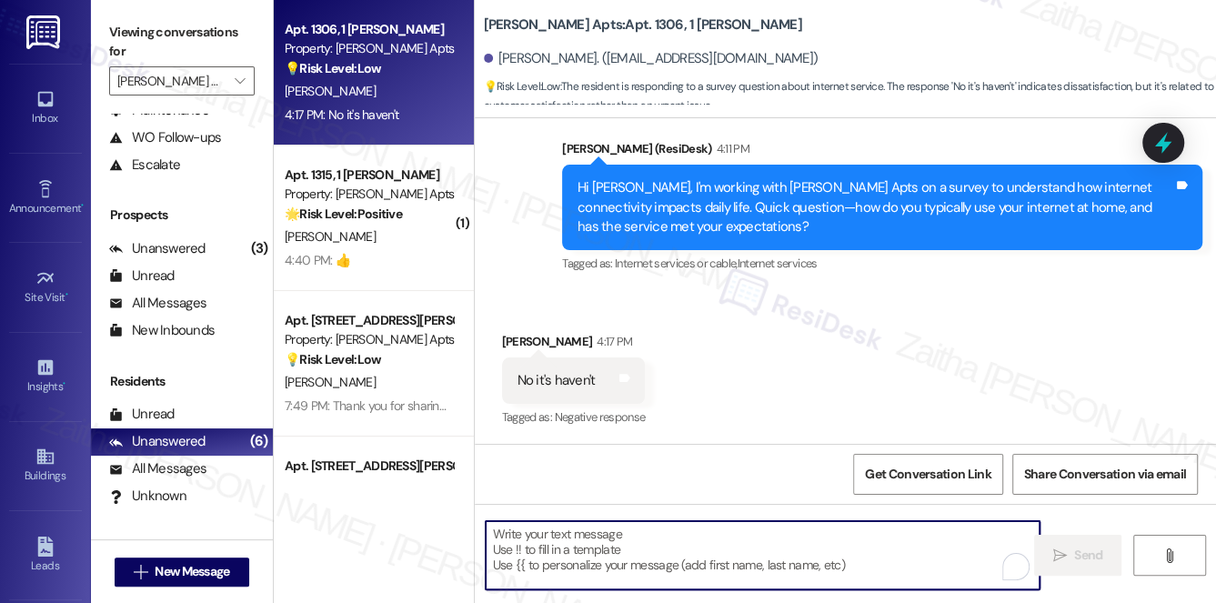
paste textarea "Thank you for sharing that, {{first_name}}. Can you tell me a bit more about wh…"
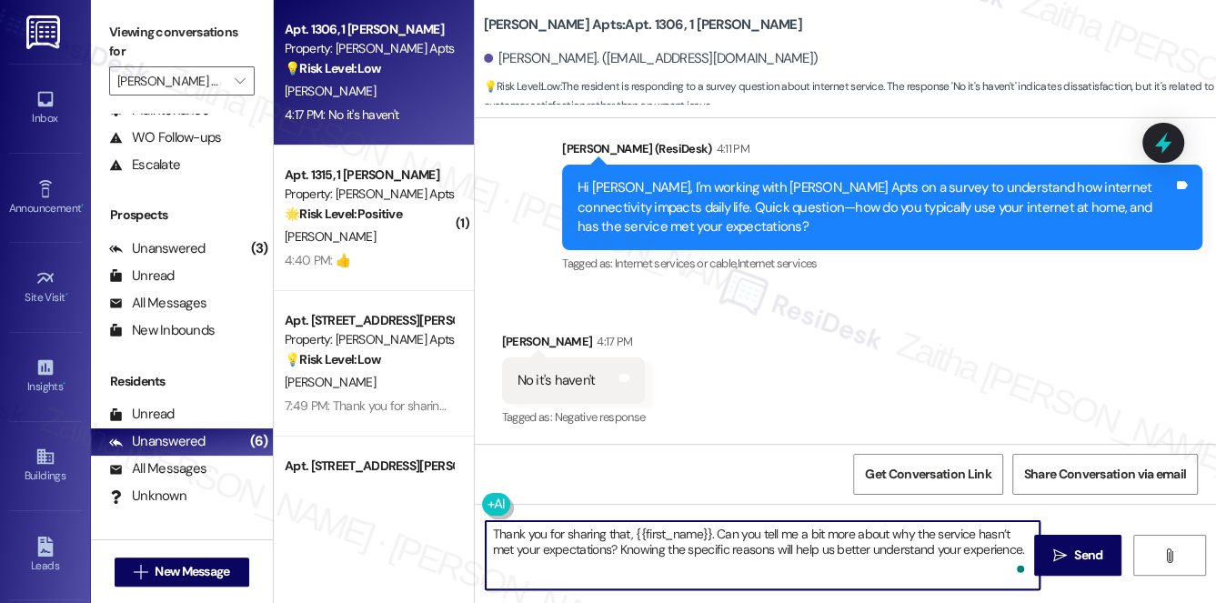
scroll to position [507, 0]
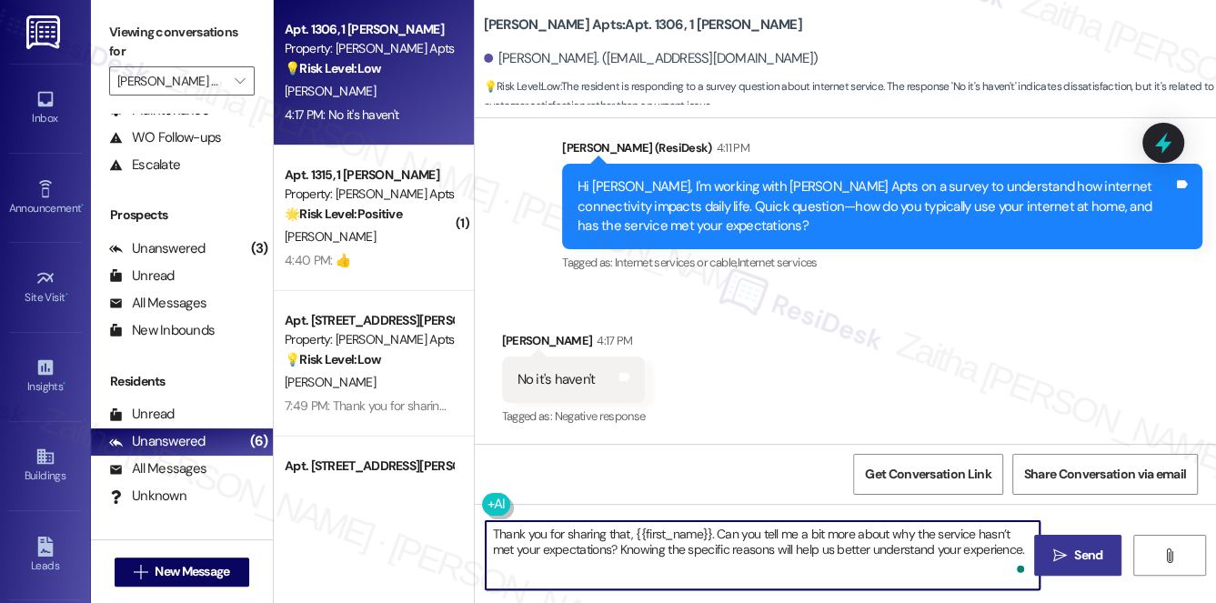
type textarea "Thank you for sharing that, {{first_name}}. Can you tell me a bit more about wh…"
click at [1096, 550] on span "Send" at bounding box center [1088, 555] width 28 height 19
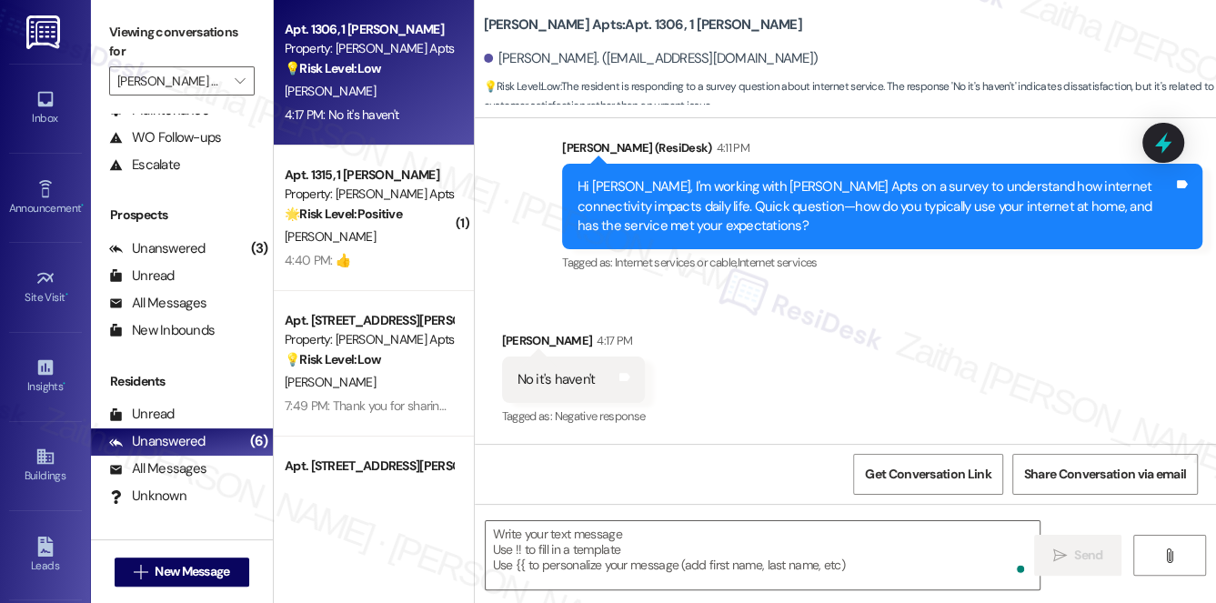
scroll to position [506, 0]
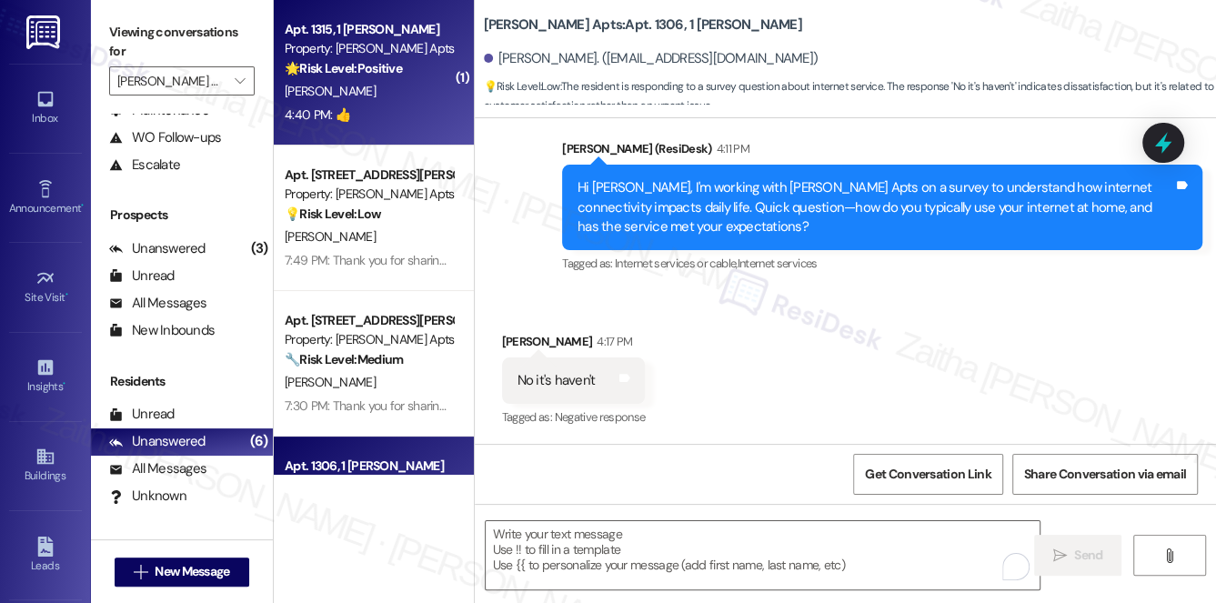
click at [398, 102] on div "T. Gray" at bounding box center [369, 91] width 172 height 23
type textarea "Fetching suggested responses. Please feel free to read through the conversation…"
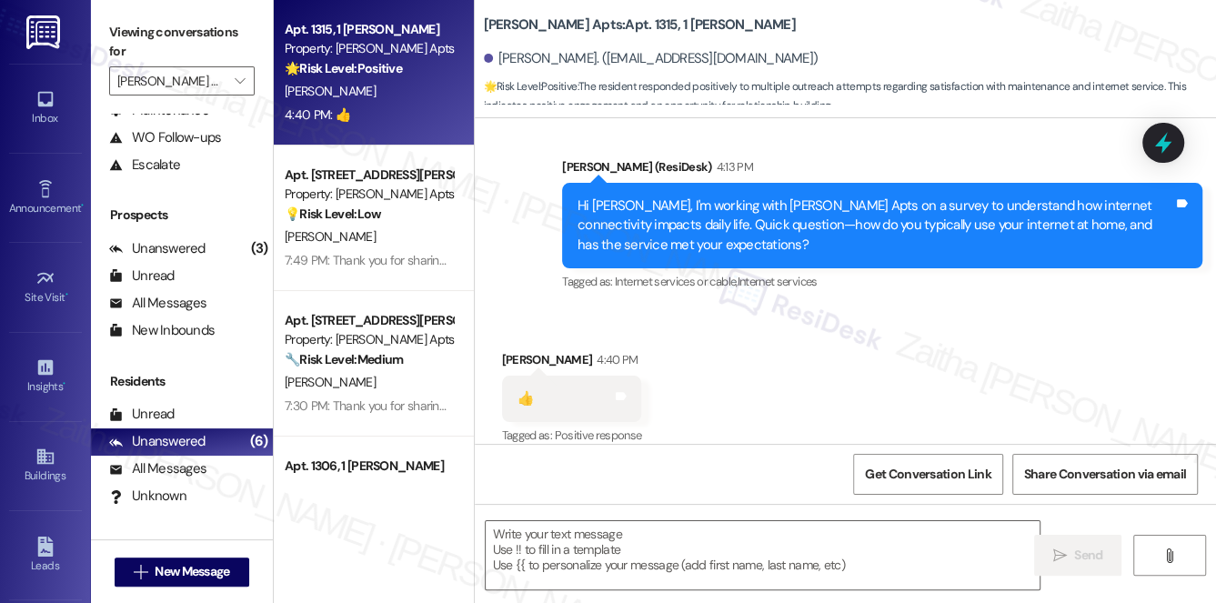
scroll to position [5213, 0]
drag, startPoint x: 507, startPoint y: 378, endPoint x: 551, endPoint y: 377, distance: 43.7
click at [551, 377] on div "👍 Tags and notes" at bounding box center [572, 399] width 140 height 46
copy div "👍"
click at [841, 366] on div "Received via SMS Tony Gray 4:40 PM 👍 Tags and notes Tagged as: Positive respons…" at bounding box center [845, 386] width 741 height 154
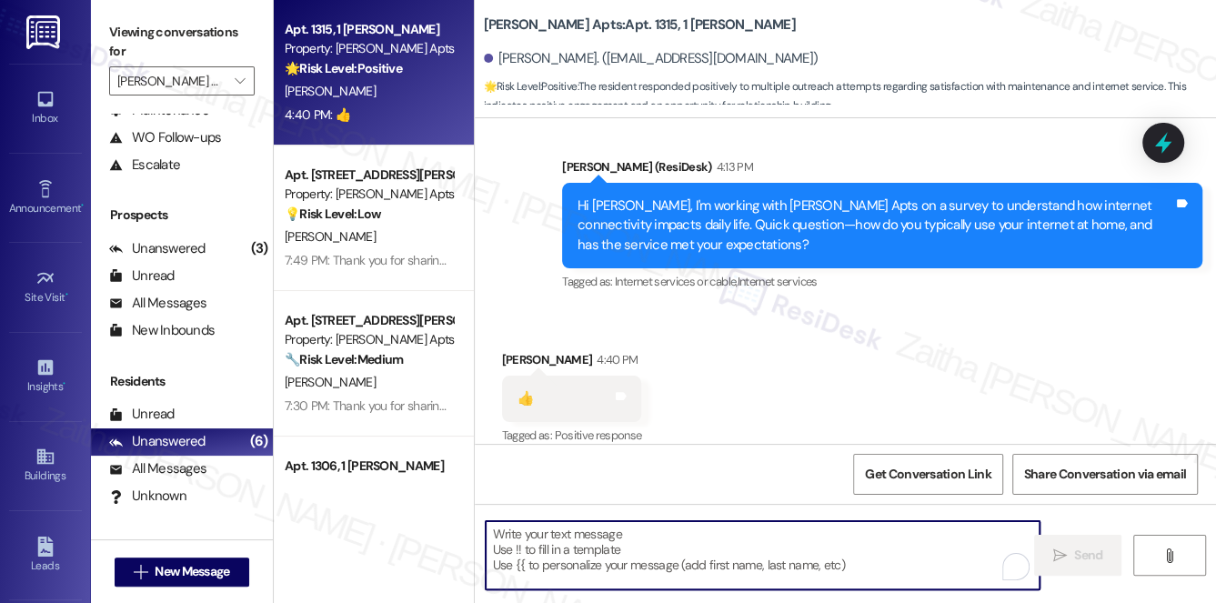
click at [563, 534] on textarea "To enrich screen reader interactions, please activate Accessibility in Grammarl…" at bounding box center [763, 555] width 555 height 68
paste textarea "Thank you for your response, {{first_name}}!"
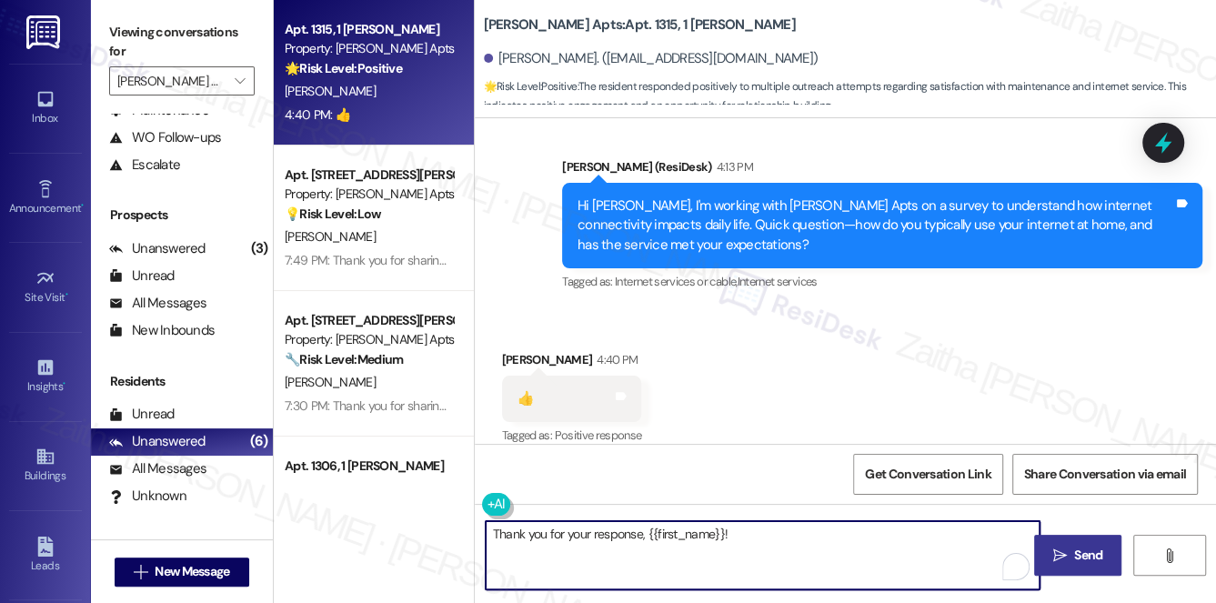
paste textarea "If there’s anything more you’d like to share about your internet experience, I’…"
type textarea "Thank you for your response, {{first_name}}! If there’s anything more you’d lik…"
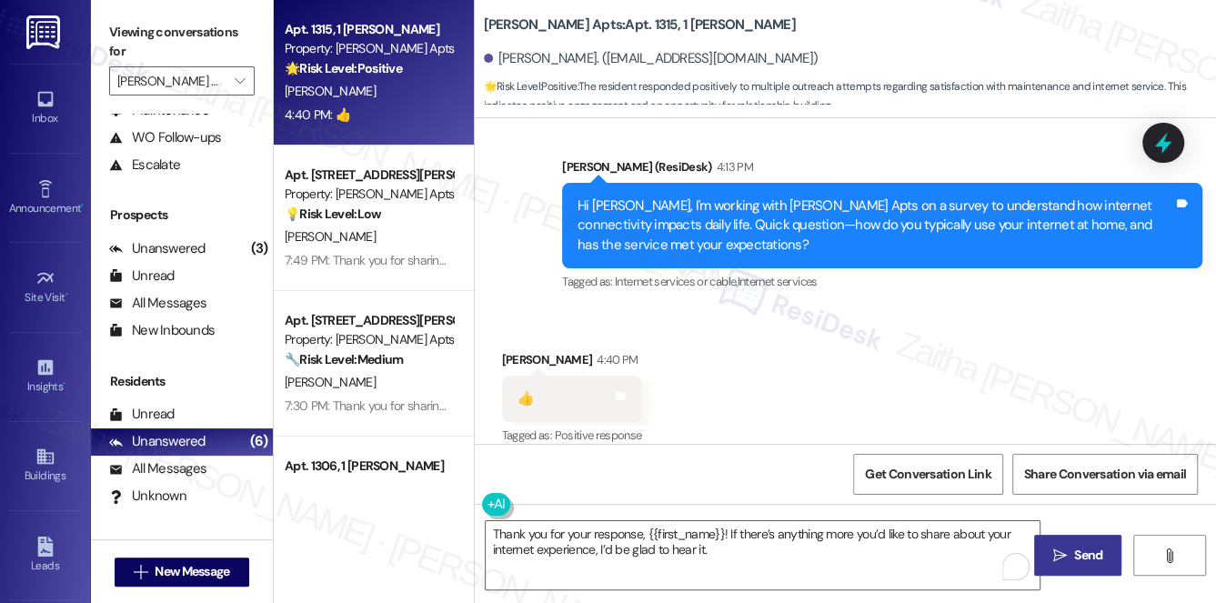
click at [1082, 556] on span "Send" at bounding box center [1088, 555] width 28 height 19
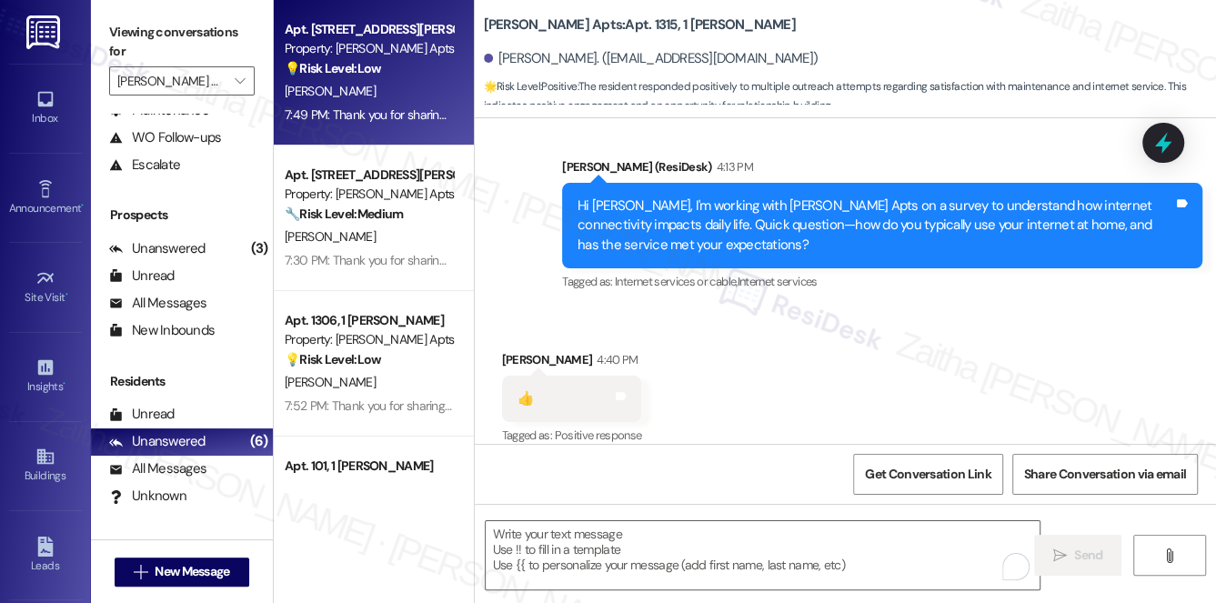
click at [407, 95] on div "[PERSON_NAME]" at bounding box center [369, 91] width 172 height 23
type textarea "Fetching suggested responses. Please feel free to read through the conversation…"
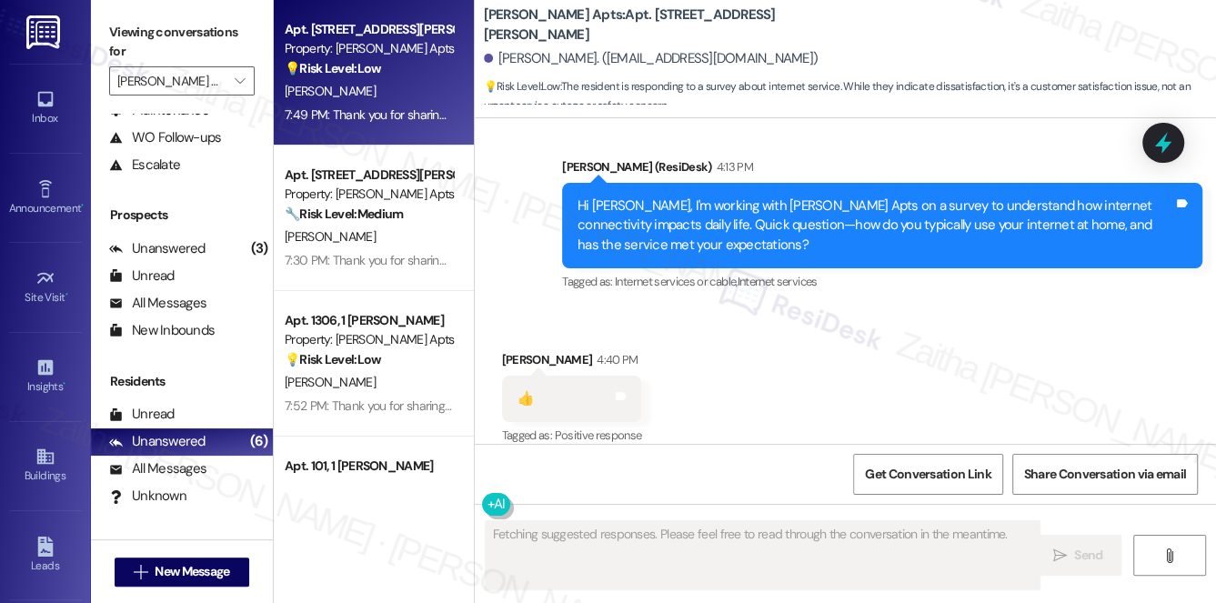
scroll to position [390, 0]
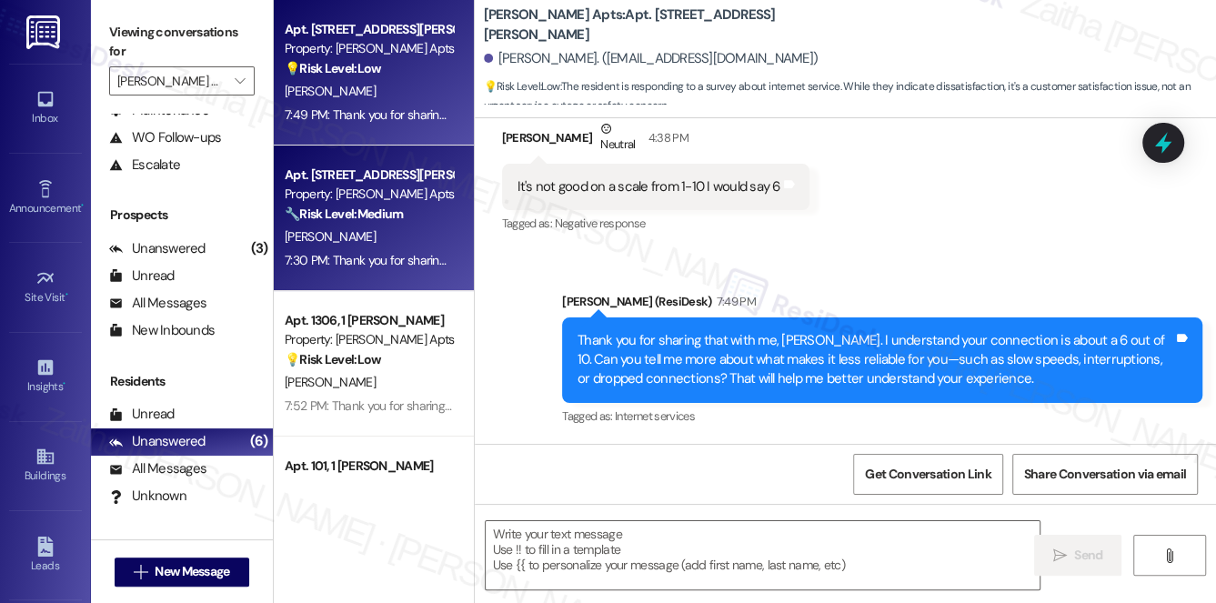
click at [415, 225] on div "Apt. 1105, 1 Ashberry Property: Ashberry Apts 🔧 Risk Level: Medium The resident…" at bounding box center [369, 195] width 172 height 62
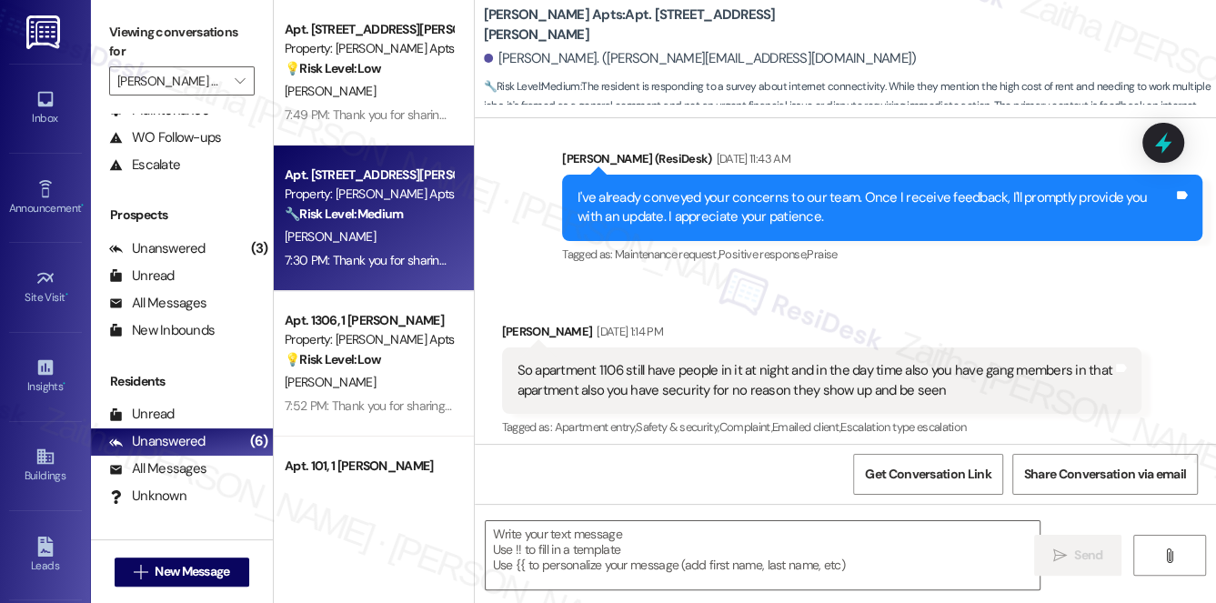
type textarea "Fetching suggested responses. Please feel free to read through the conversation…"
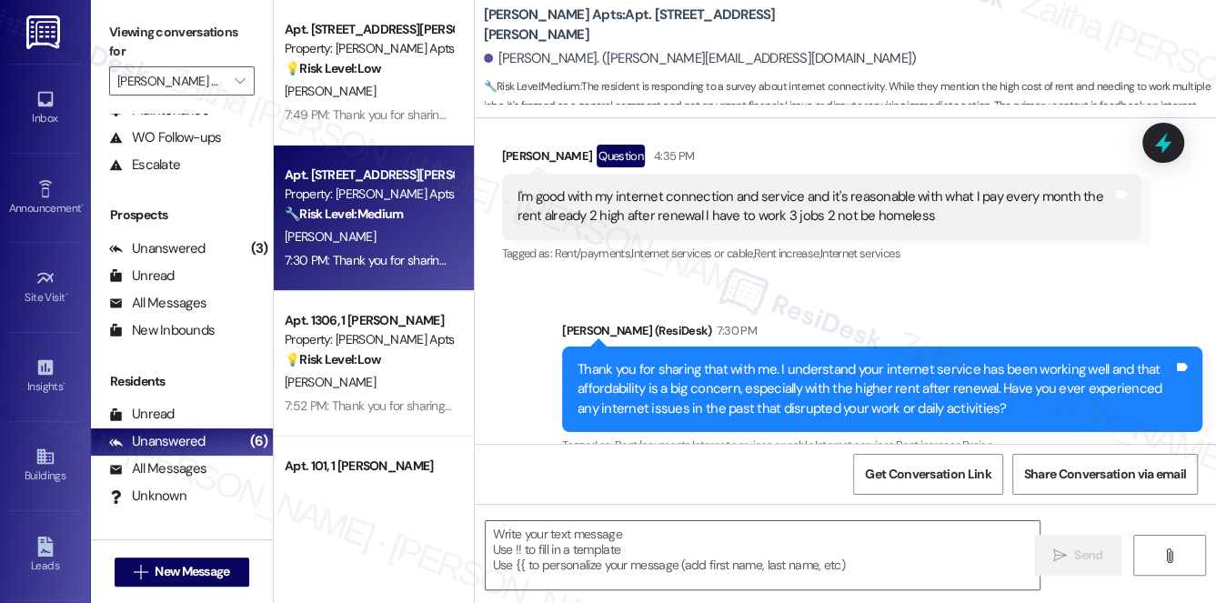
scroll to position [8472, 0]
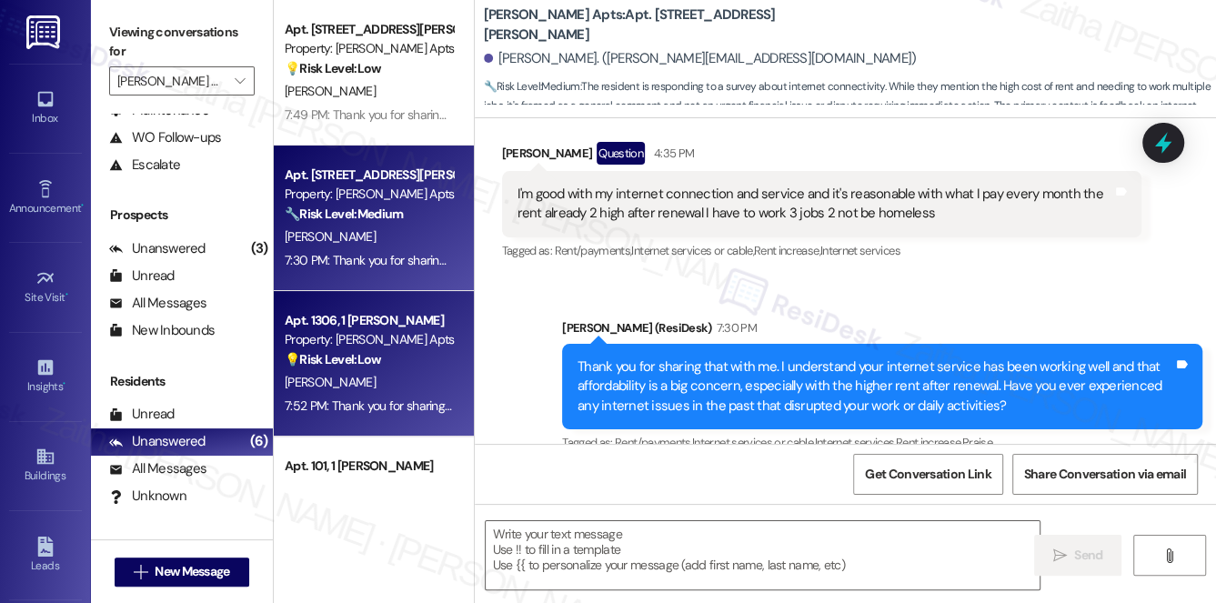
click at [391, 377] on div "S. Knox" at bounding box center [369, 382] width 172 height 23
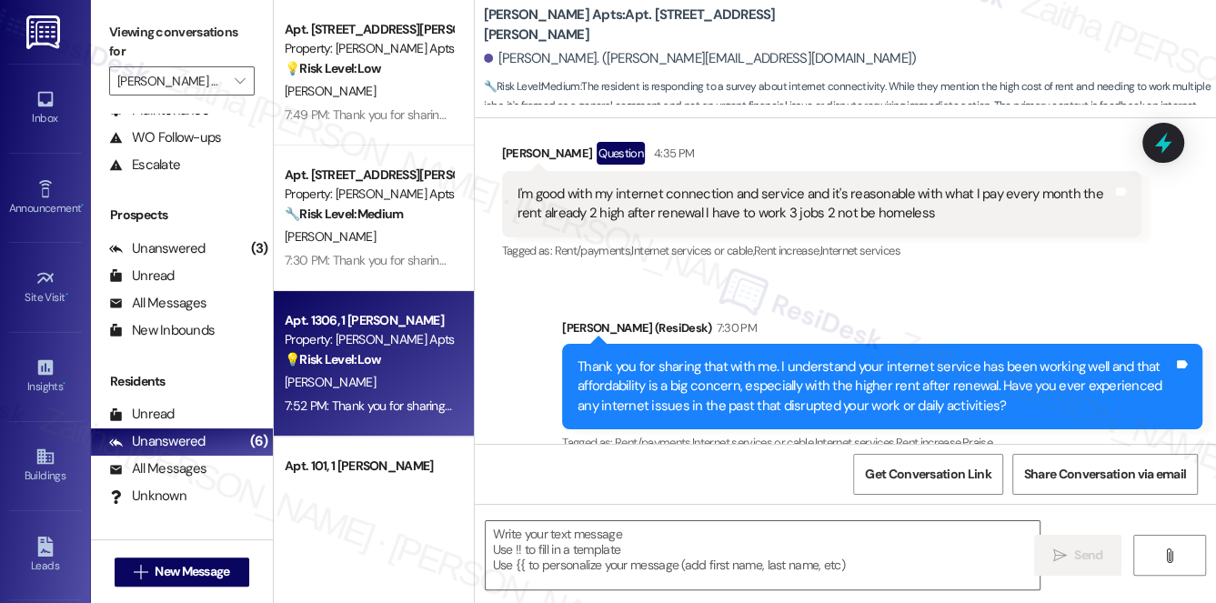
type textarea "Fetching suggested responses. Please feel free to read through the conversation…"
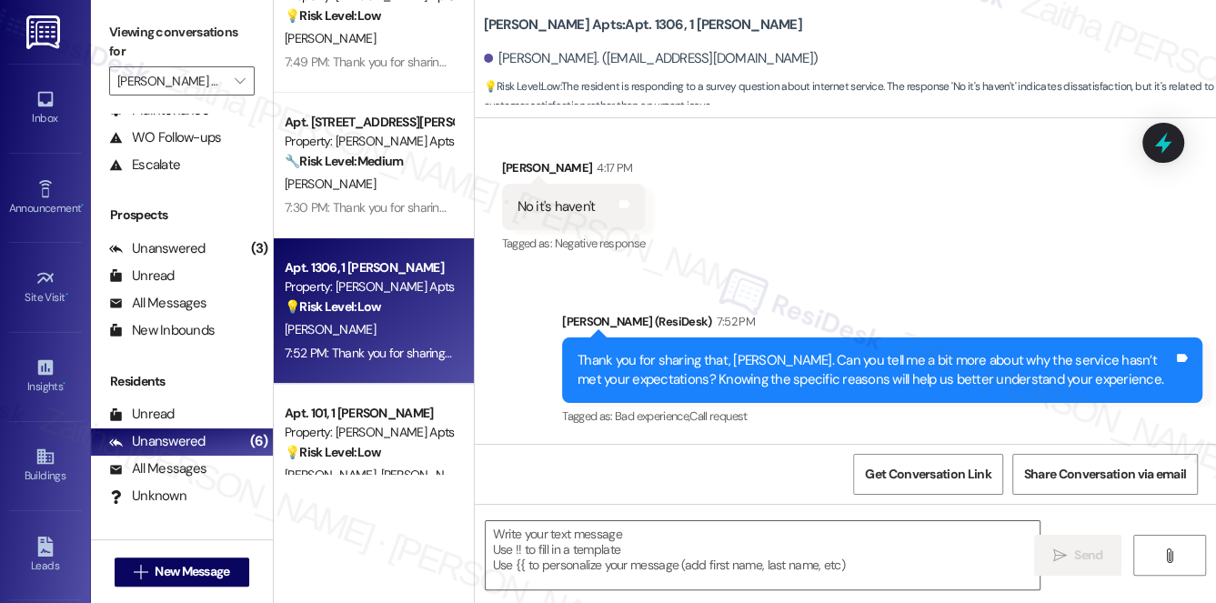
scroll to position [82, 0]
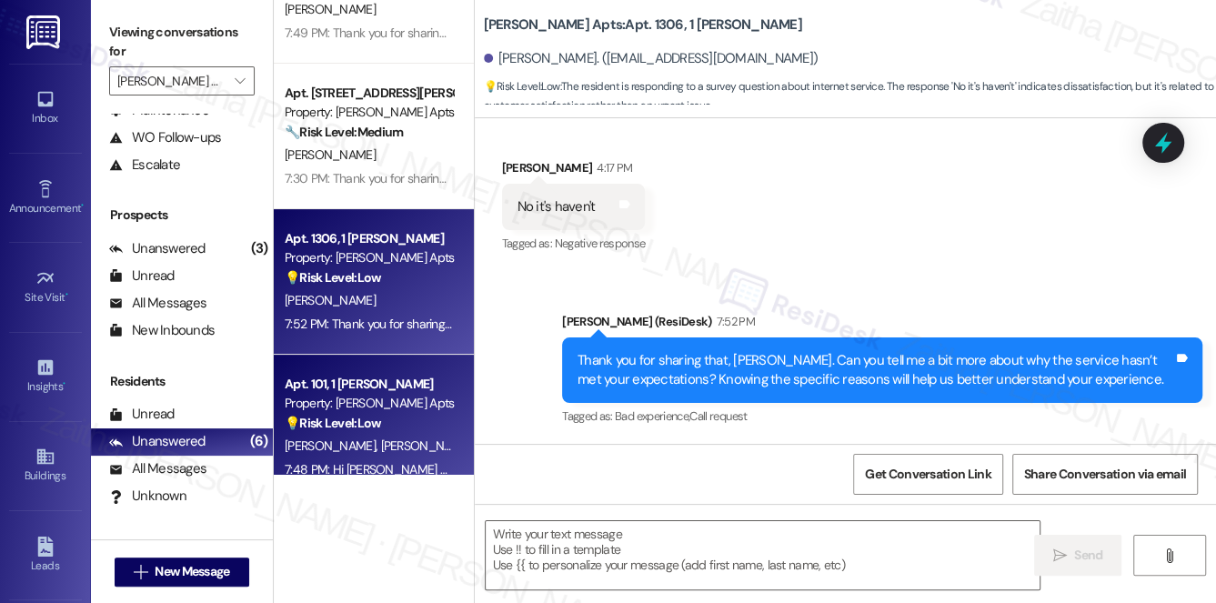
click at [414, 435] on div "A. Harmon E. Marrero" at bounding box center [369, 446] width 172 height 23
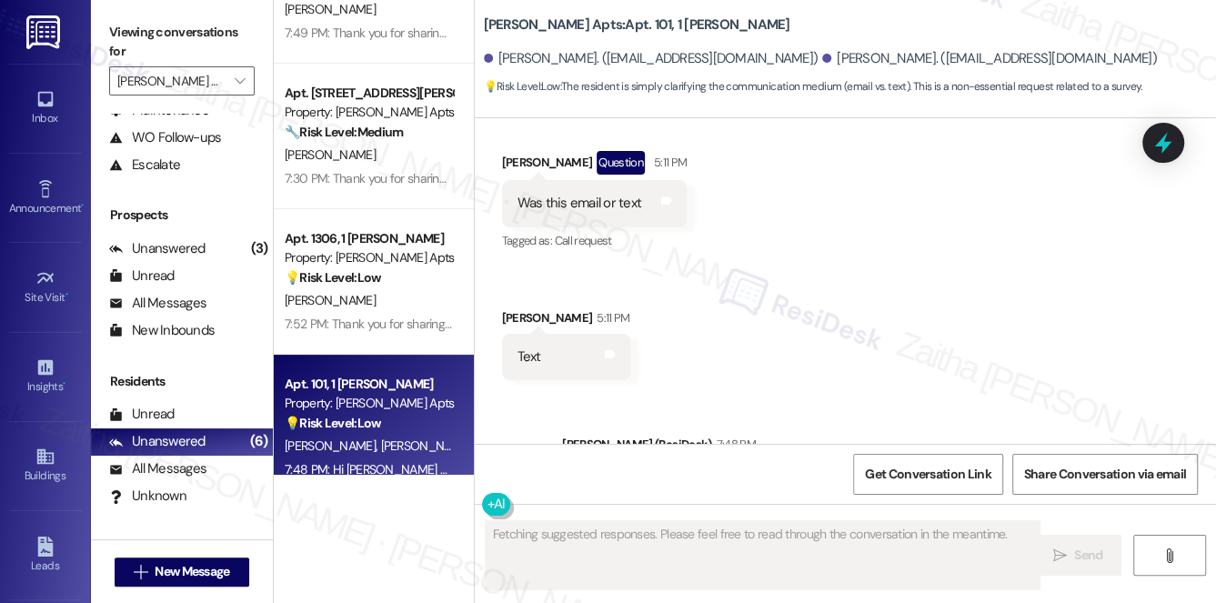
scroll to position [4850, 0]
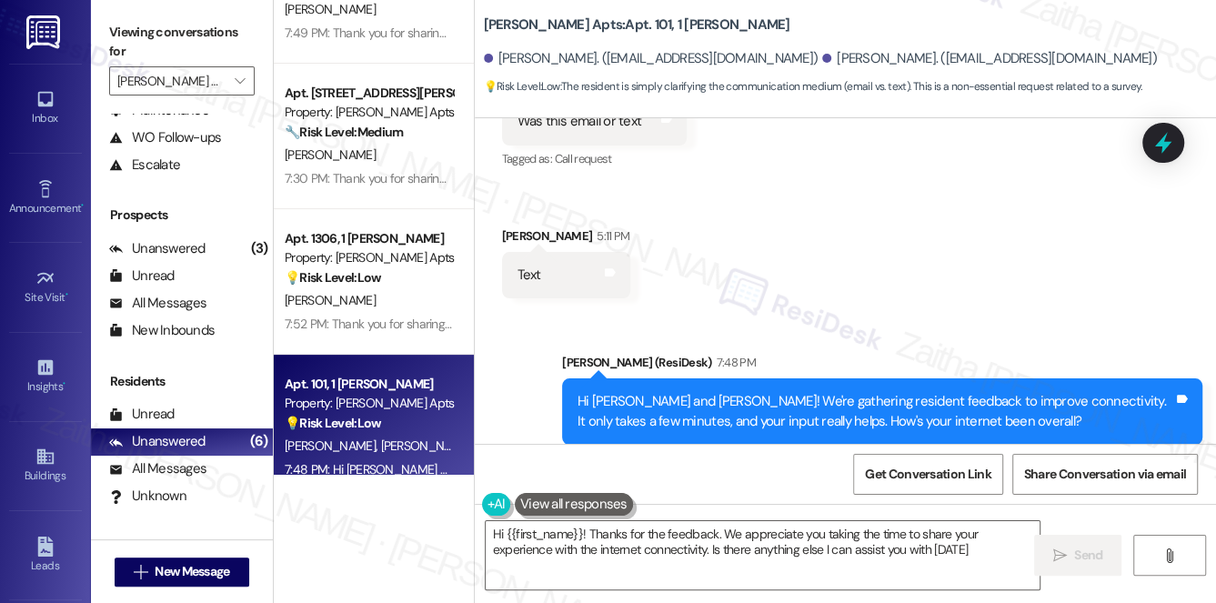
type textarea "Hi {{first_name}}! Thanks for the feedback. We appreciate you taking the time t…"
drag, startPoint x: 482, startPoint y: 20, endPoint x: 570, endPoint y: 27, distance: 88.5
click at [570, 27] on b "Ashberry Apts: Apt. 101, 1 Ashberry" at bounding box center [637, 24] width 306 height 19
copy b "Ashberry Apts"
click at [169, 82] on input "Ashberry Apts" at bounding box center [171, 80] width 108 height 29
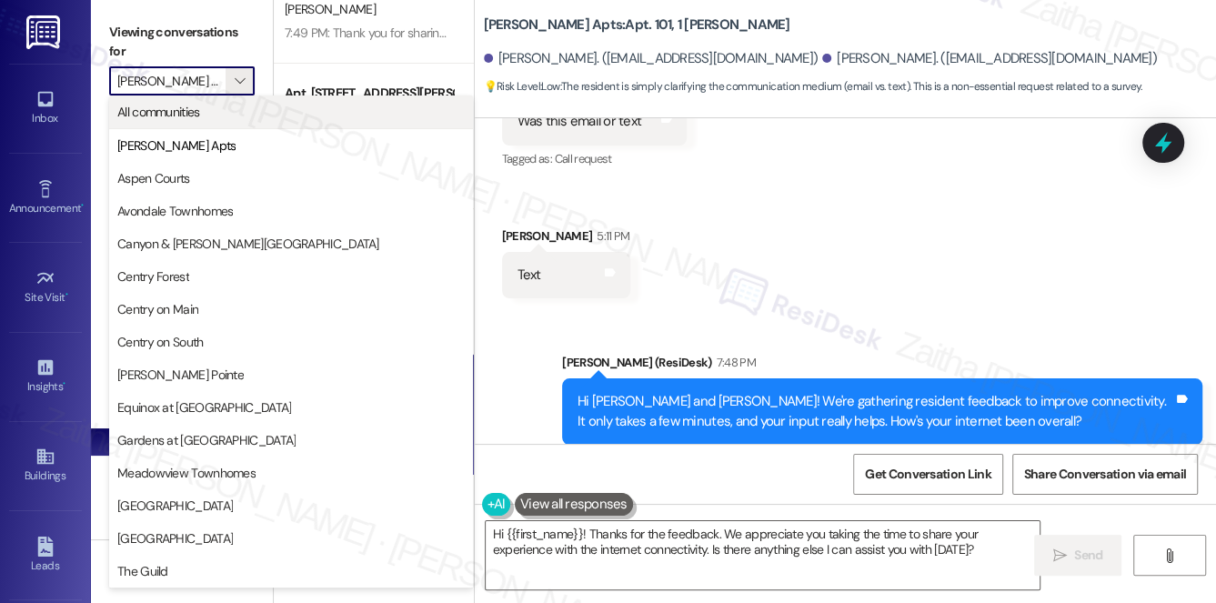
click at [194, 114] on span "All communities" at bounding box center [158, 112] width 83 height 18
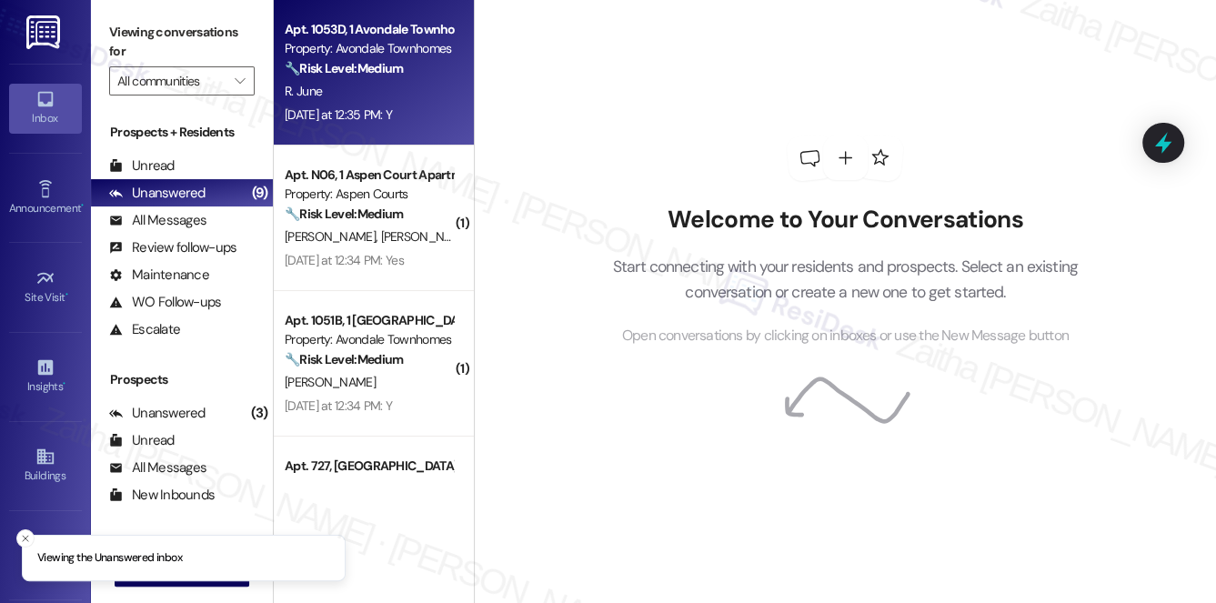
click at [448, 97] on div "Apt. 1053D, 1 Avondale Townhomes Property: Avondale Townhomes 🔧 Risk Level: Med…" at bounding box center [374, 72] width 200 height 145
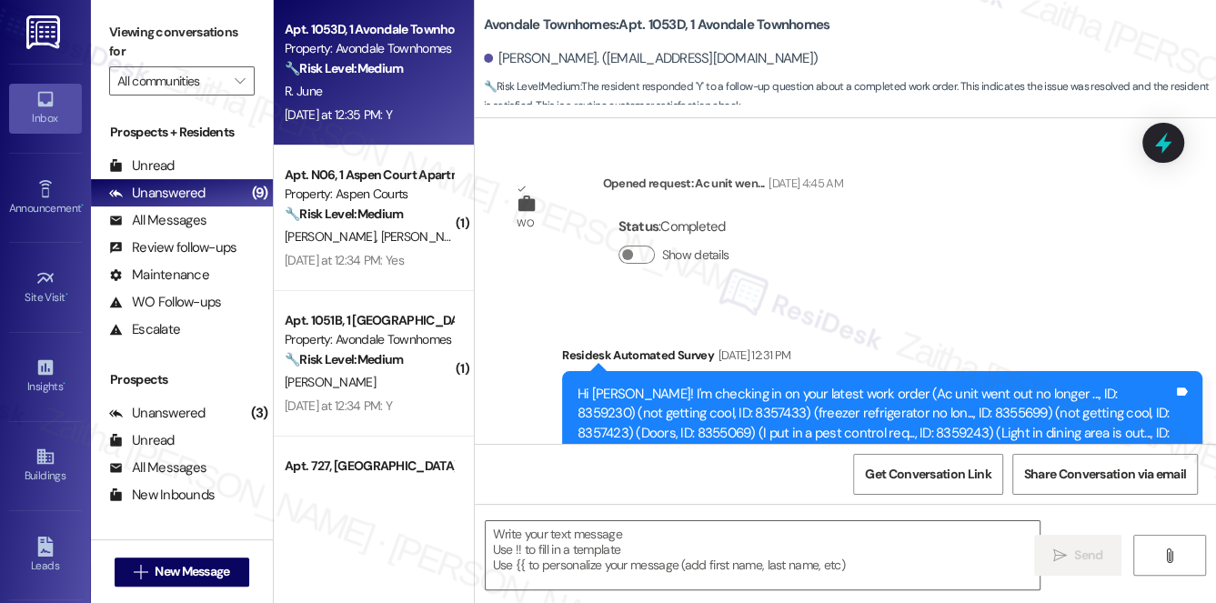
scroll to position [11371, 0]
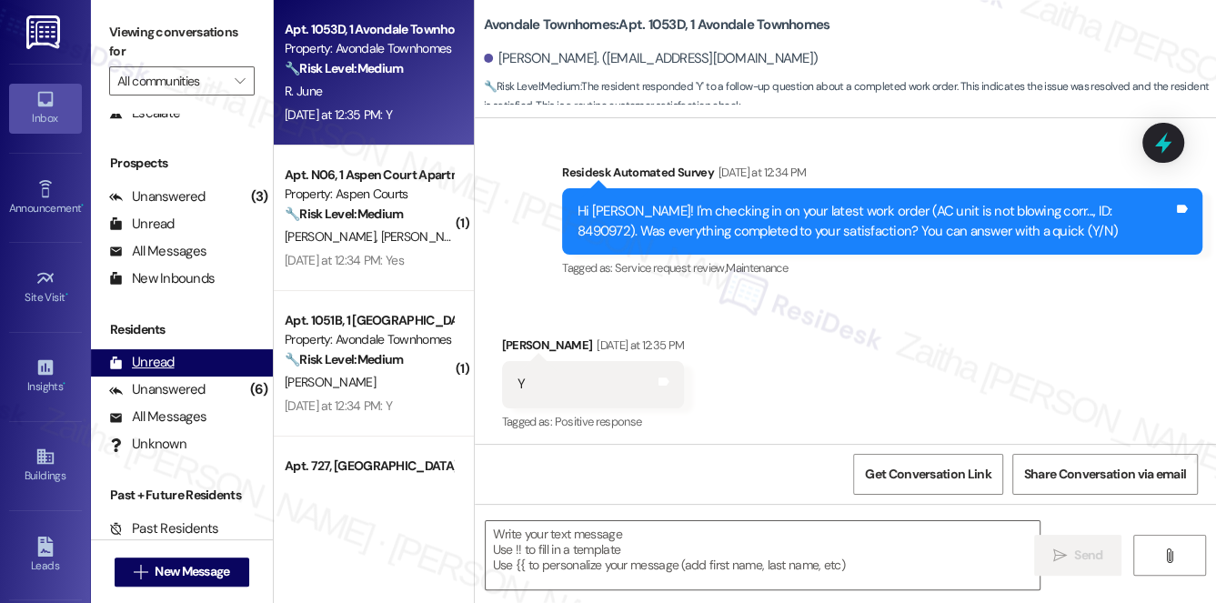
type textarea "Fetching suggested responses. Please feel free to read through the conversation…"
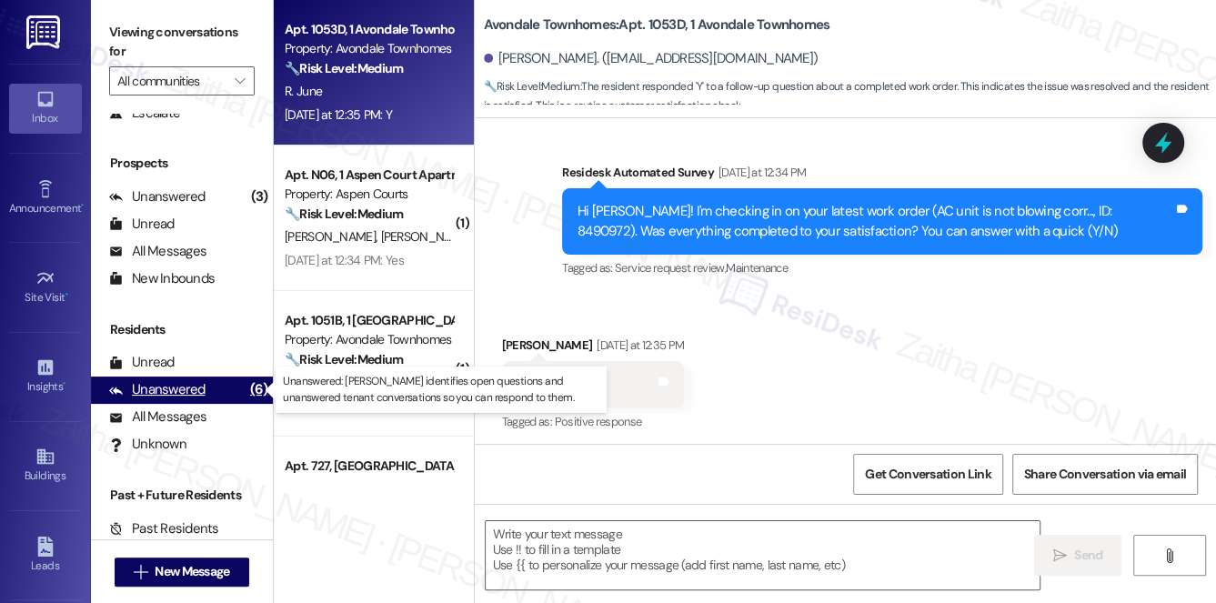
click at [182, 390] on div "Unanswered" at bounding box center [157, 389] width 96 height 19
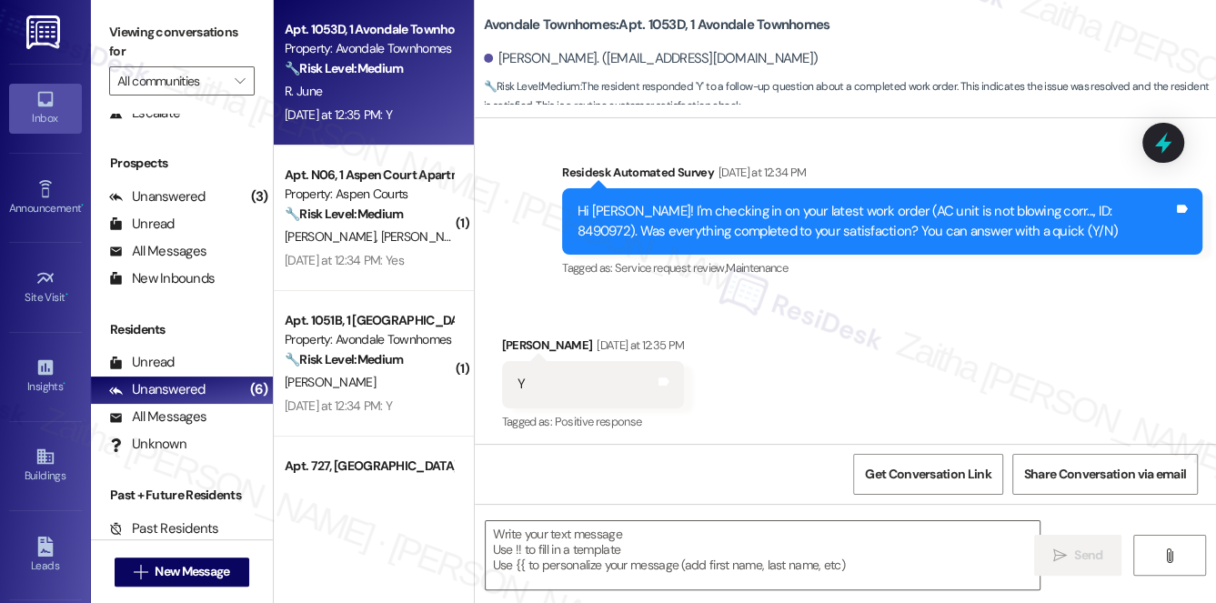
scroll to position [11372, 0]
click at [565, 558] on textarea at bounding box center [763, 555] width 555 height 68
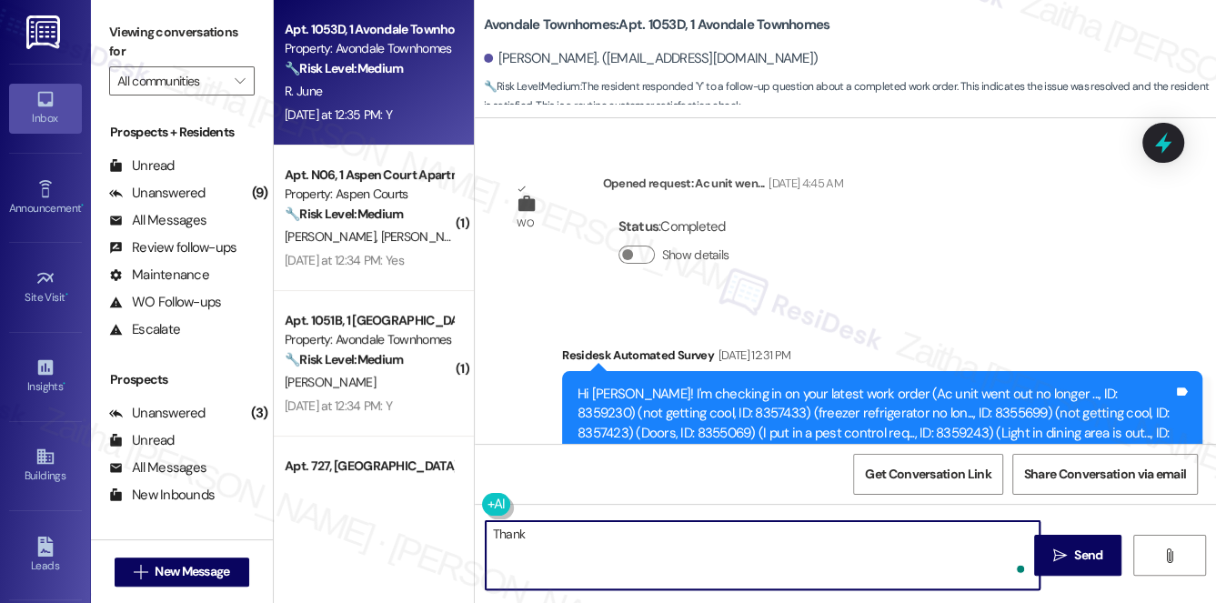
scroll to position [11372, 0]
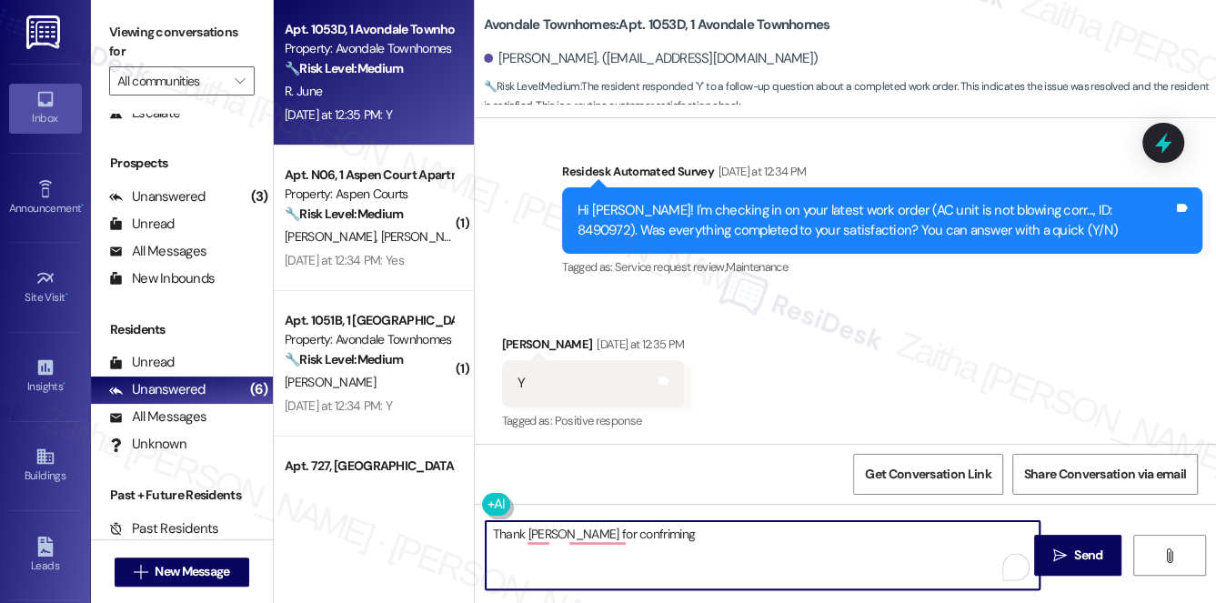
click at [522, 339] on div "Ruthanne June Yesterday at 12:35 PM" at bounding box center [593, 347] width 183 height 25
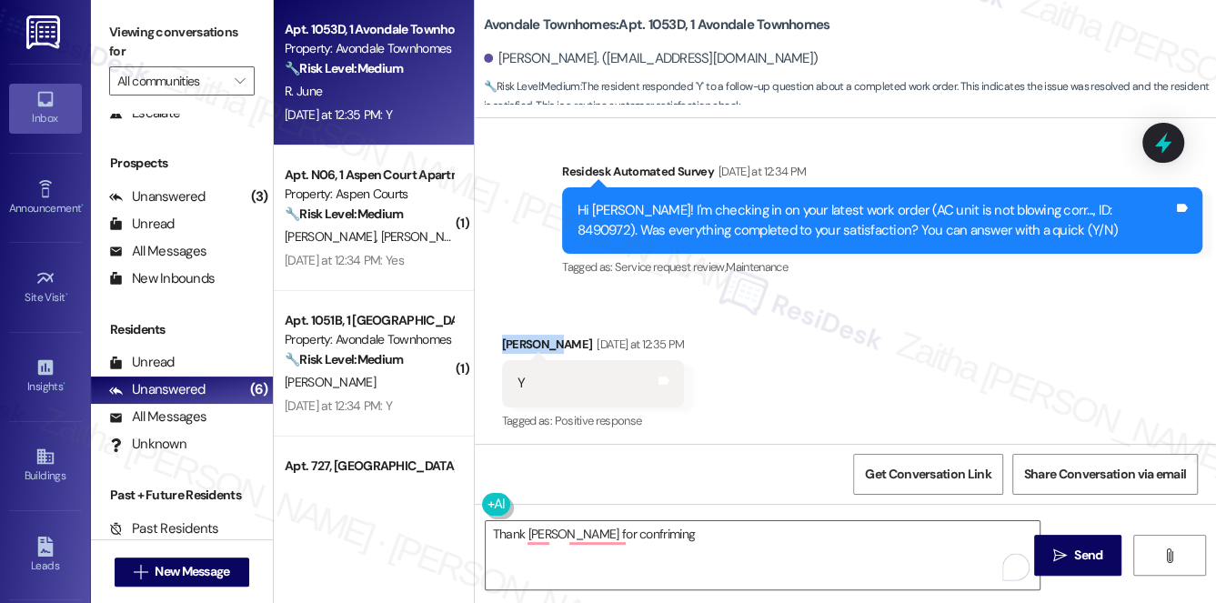
click at [522, 339] on div "Ruthanne June Yesterday at 12:35 PM" at bounding box center [593, 347] width 183 height 25
copy div "Ruthanne"
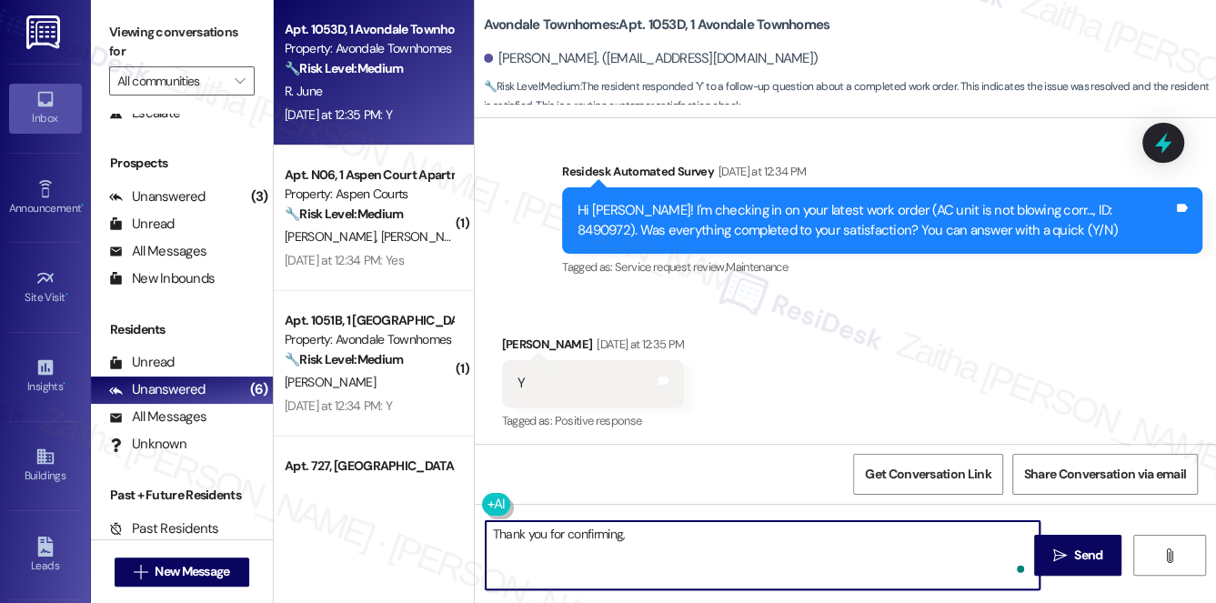
paste textarea "Ruthanne"
paste textarea "I'm happy the work order was completed to your satisfaction! We'd also love to …"
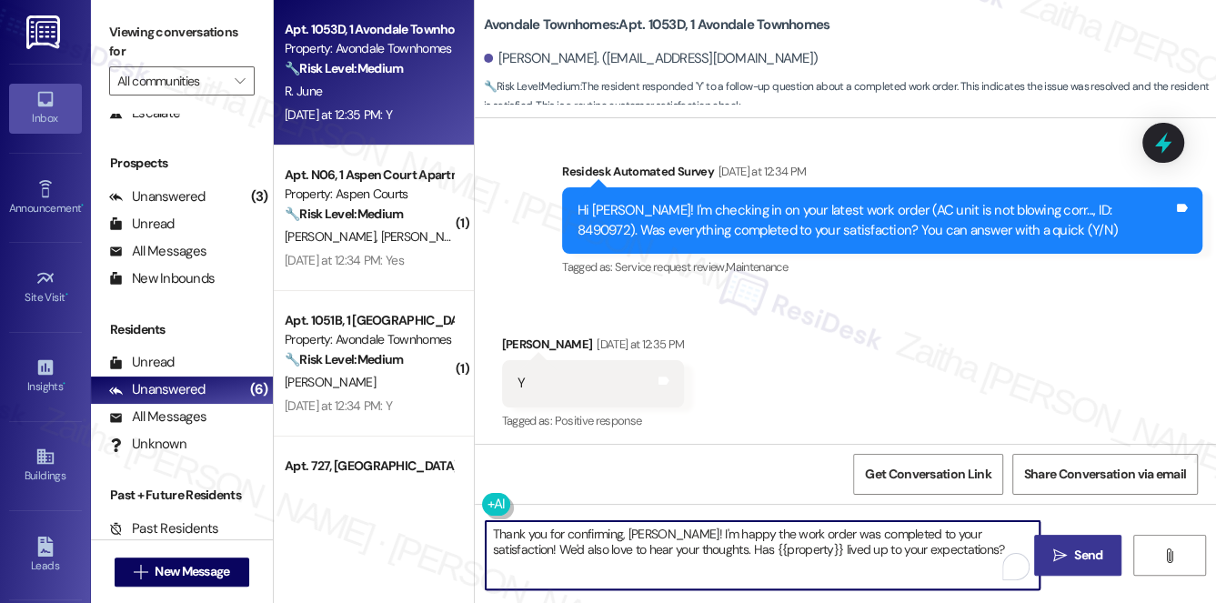
type textarea "Thank you for confirming, Ruthanne! I'm happy the work order was completed to y…"
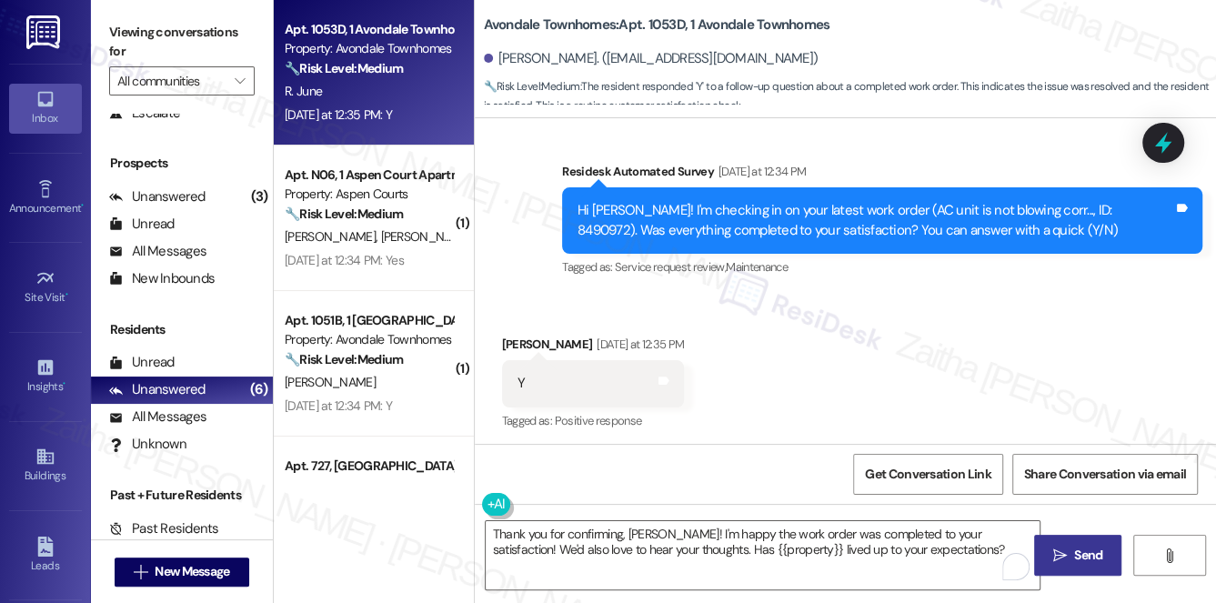
click at [1091, 550] on span "Send" at bounding box center [1088, 555] width 28 height 19
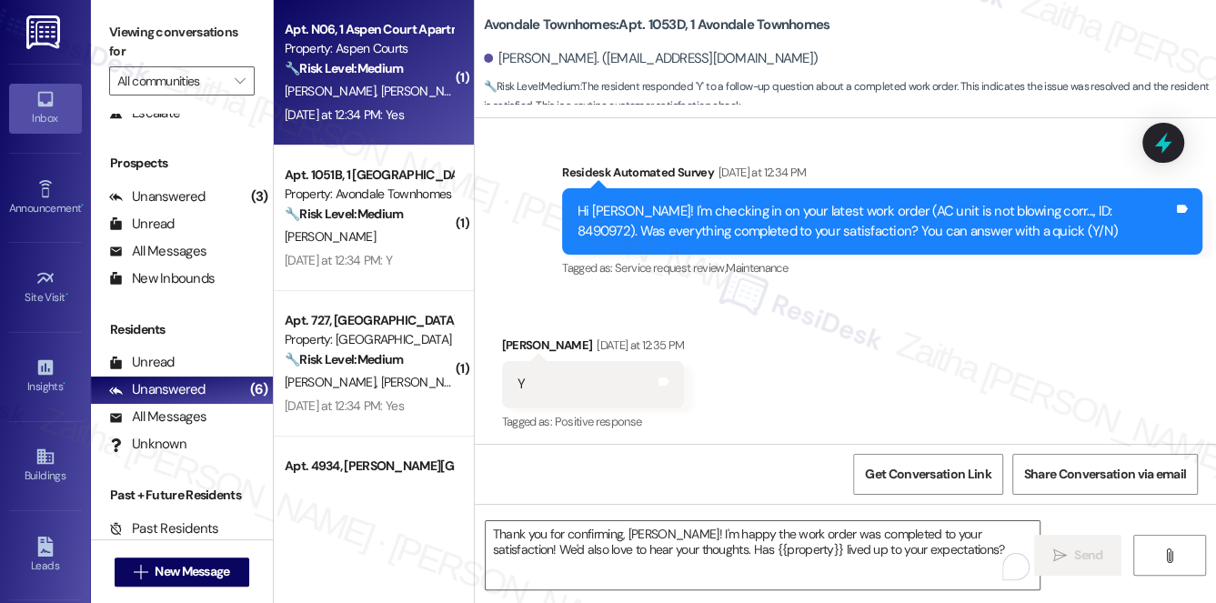
click at [415, 88] on div "A. Jones A. Owens" at bounding box center [369, 91] width 172 height 23
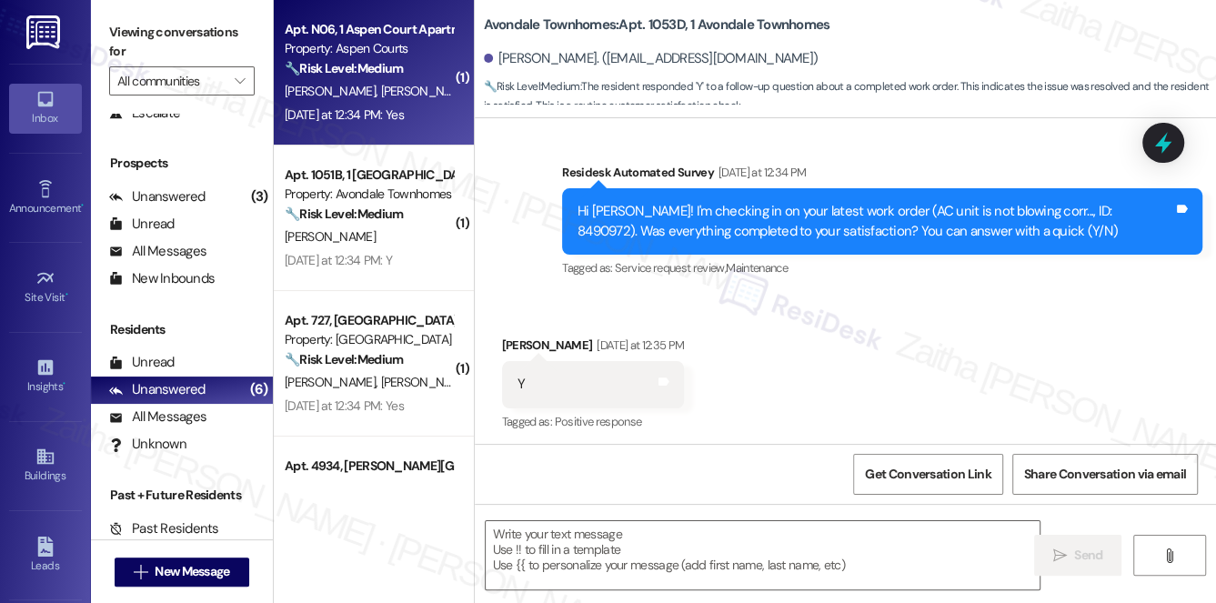
type textarea "Fetching suggested responses. Please feel free to read through the conversation…"
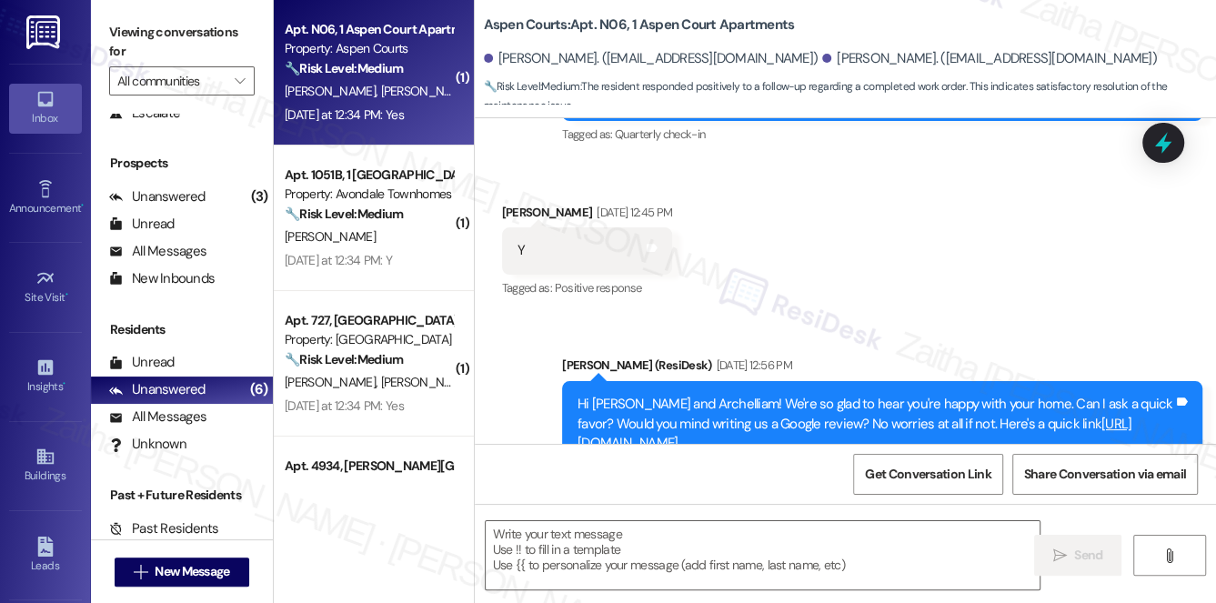
type textarea "Fetching suggested responses. Please feel free to read through the conversation…"
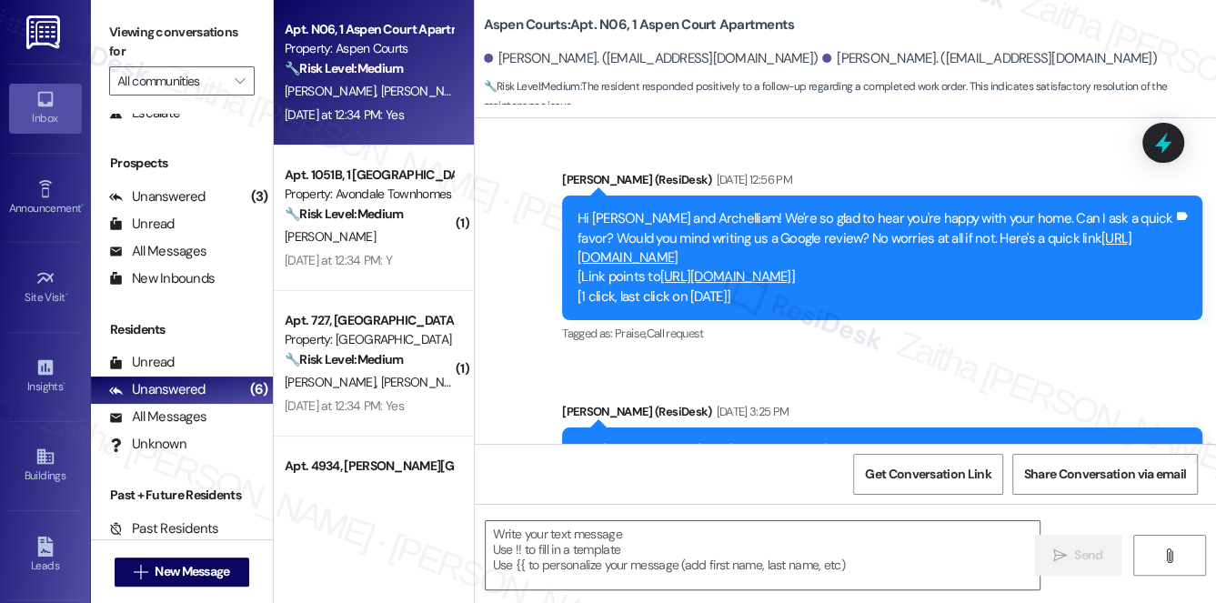
scroll to position [466, 0]
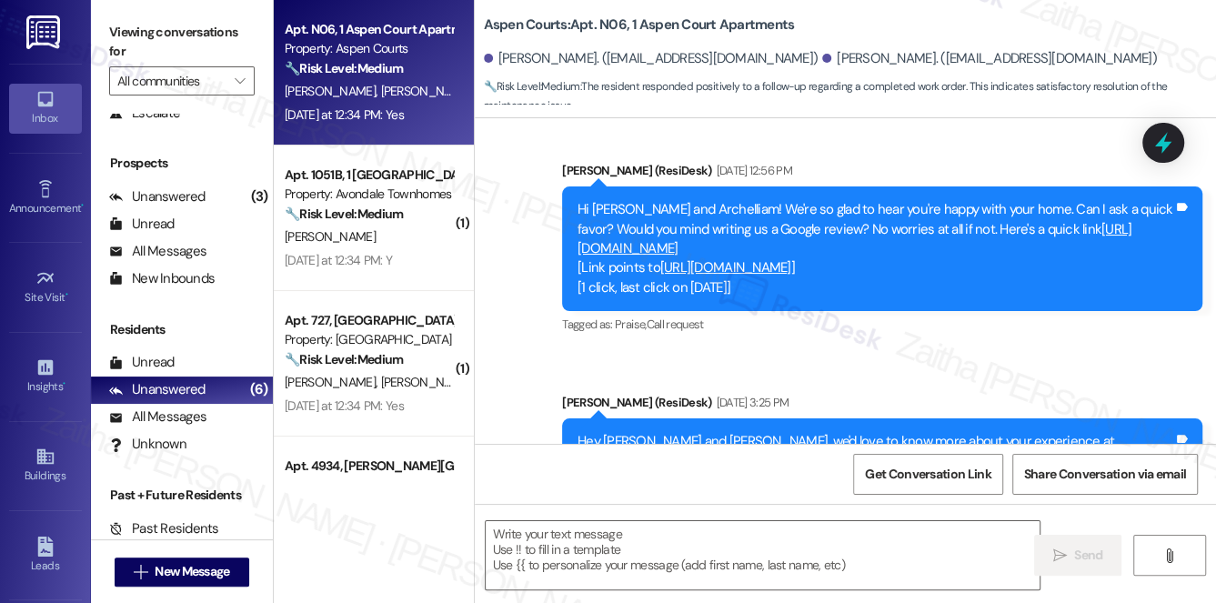
click at [732, 258] on link "https://search.google.com/local/writereview?placeid=ChIJCcnLsC4d9YgRI3UQKBiE0fs" at bounding box center [725, 267] width 131 height 18
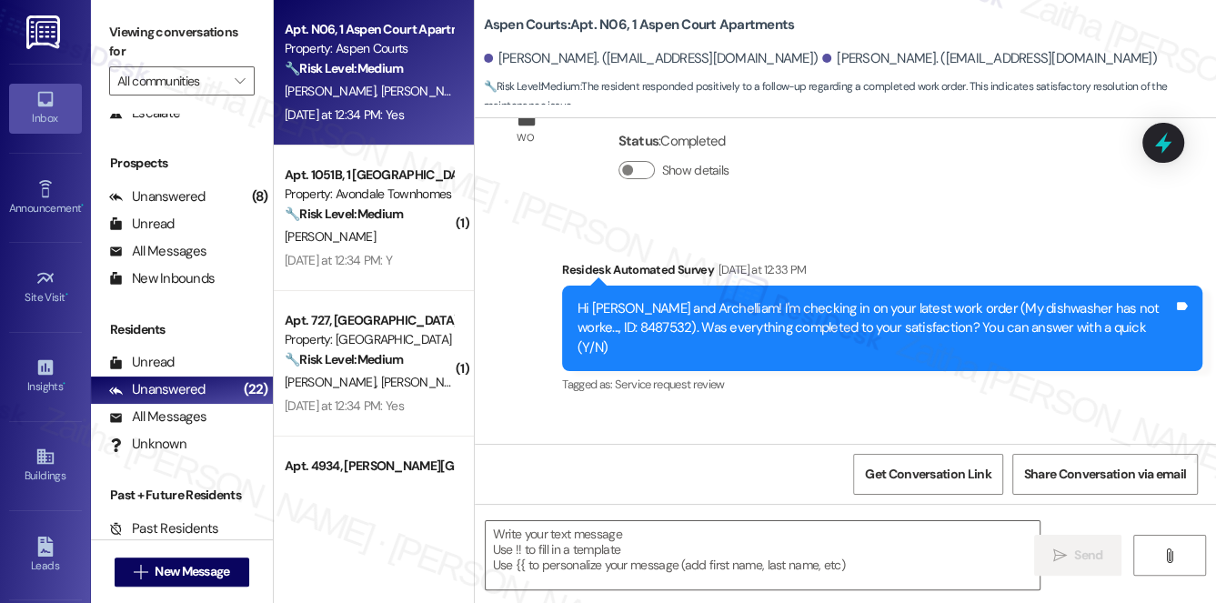
scroll to position [1045, 0]
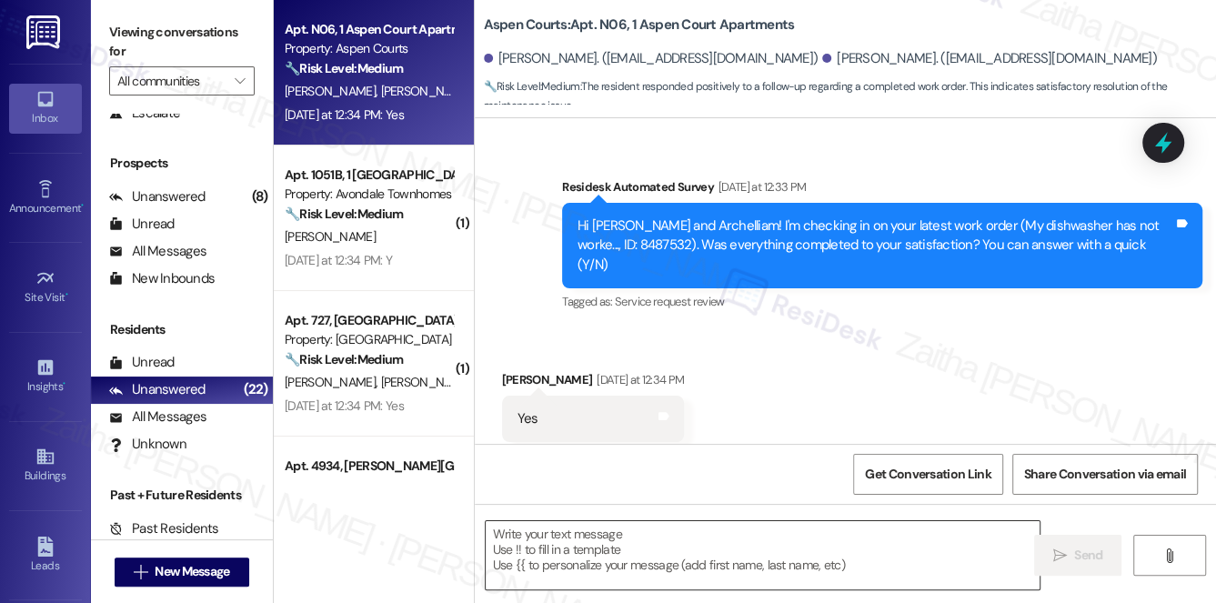
click at [622, 535] on textarea at bounding box center [763, 555] width 555 height 68
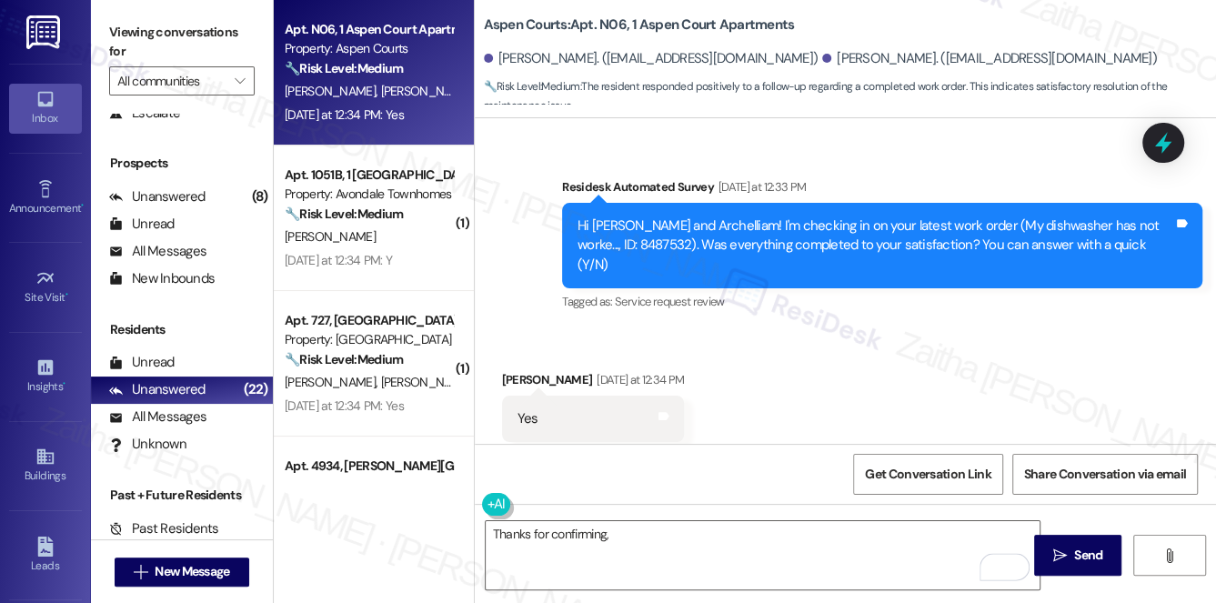
click at [527, 370] on div "Areatha Jones Yesterday at 12:34 PM" at bounding box center [593, 382] width 183 height 25
copy div "Areatha"
click at [646, 534] on textarea "Thanks for confirming," at bounding box center [763, 555] width 555 height 68
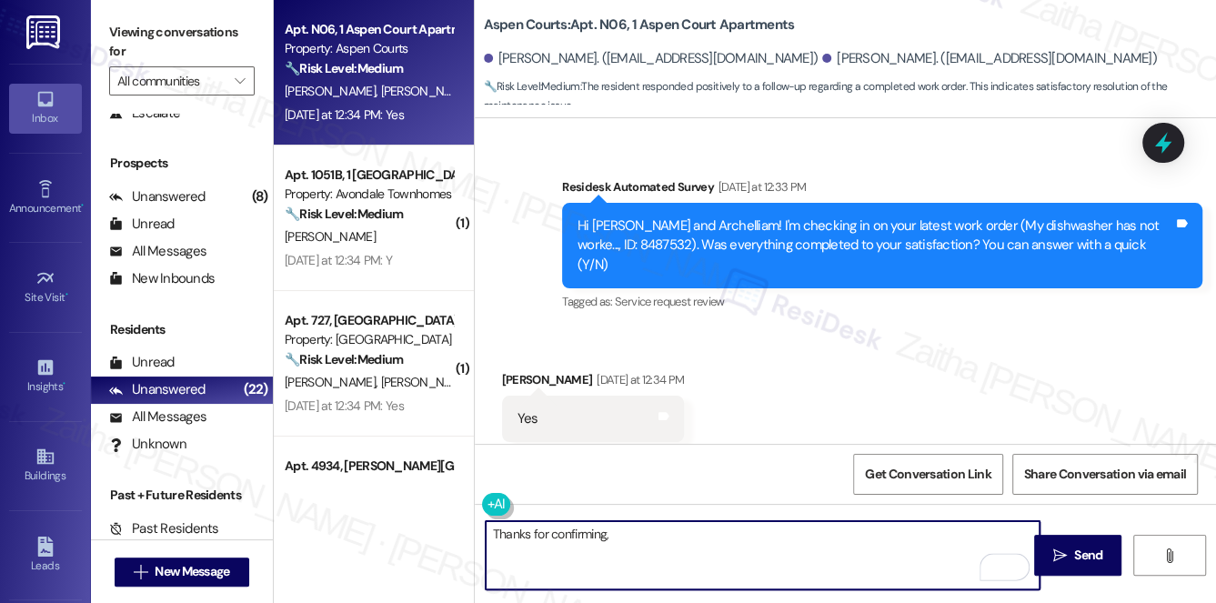
paste textarea "Areatha"
paste textarea "I'm happy the work order was completed to your satisfaction! We'd also love to …"
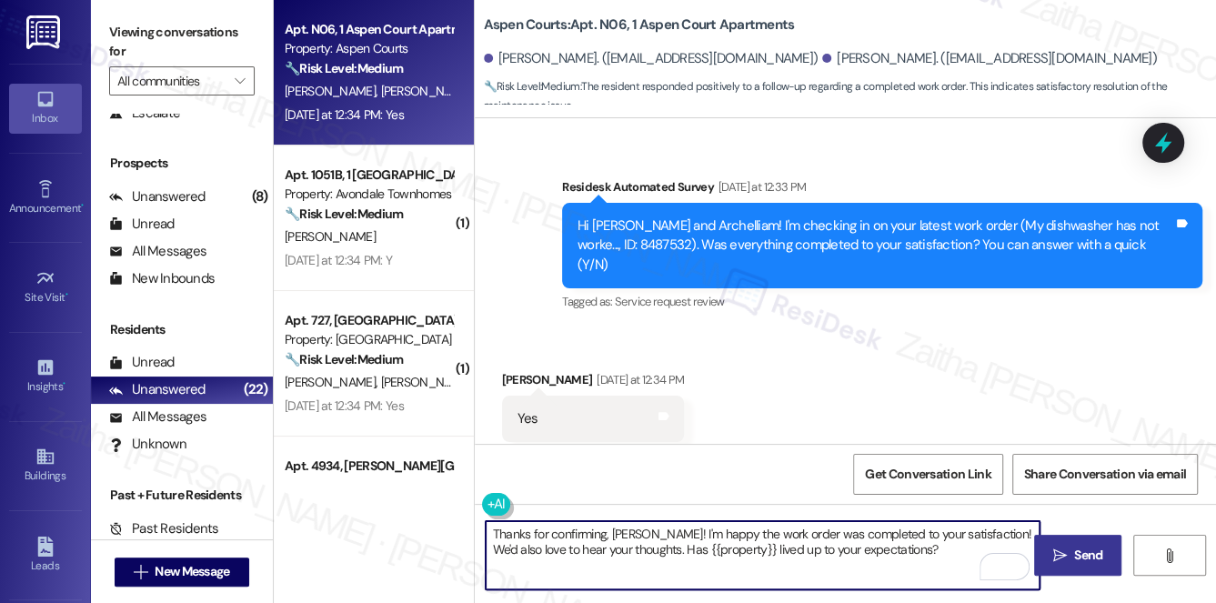
type textarea "Thanks for confirming, Areatha! I'm happy the work order was completed to your …"
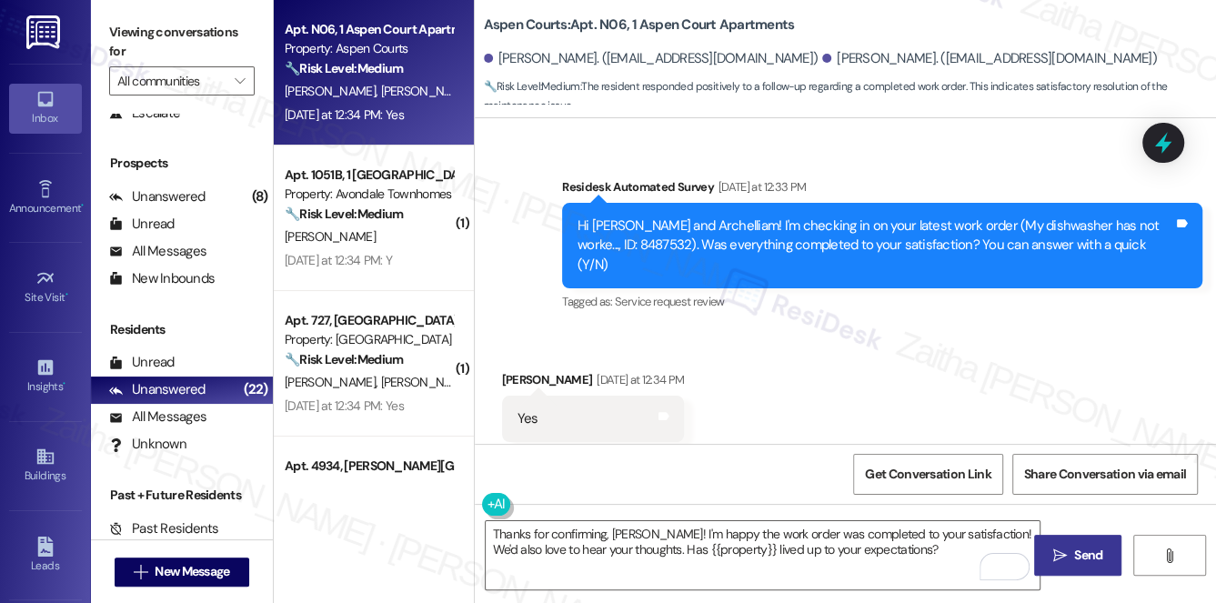
click at [1083, 560] on span "Send" at bounding box center [1088, 555] width 28 height 19
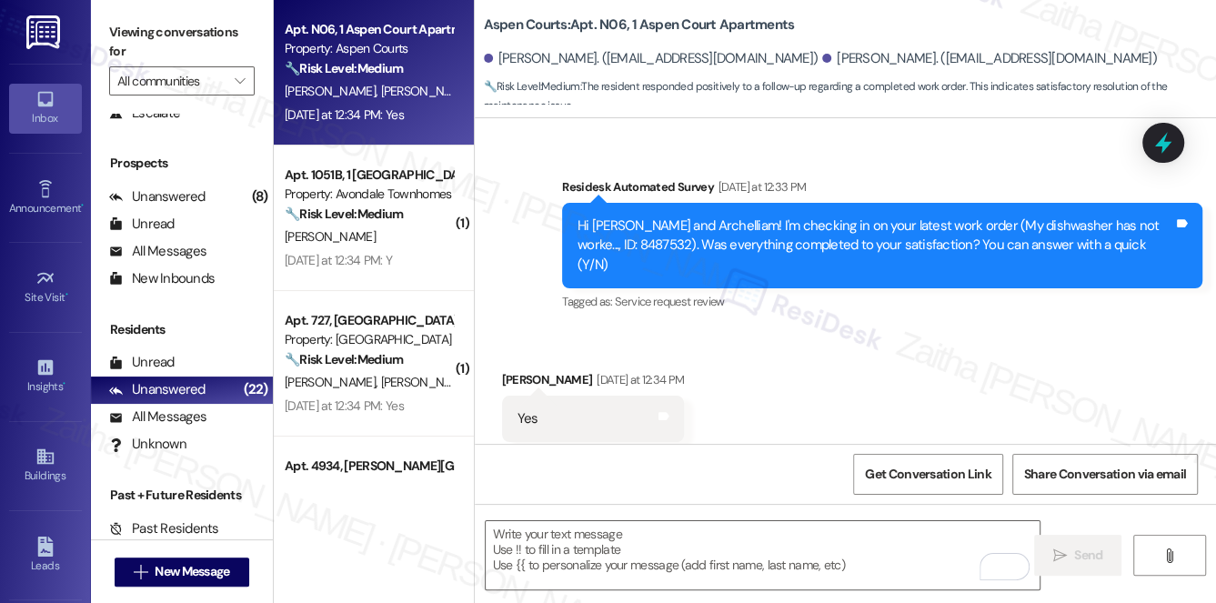
scroll to position [1044, 0]
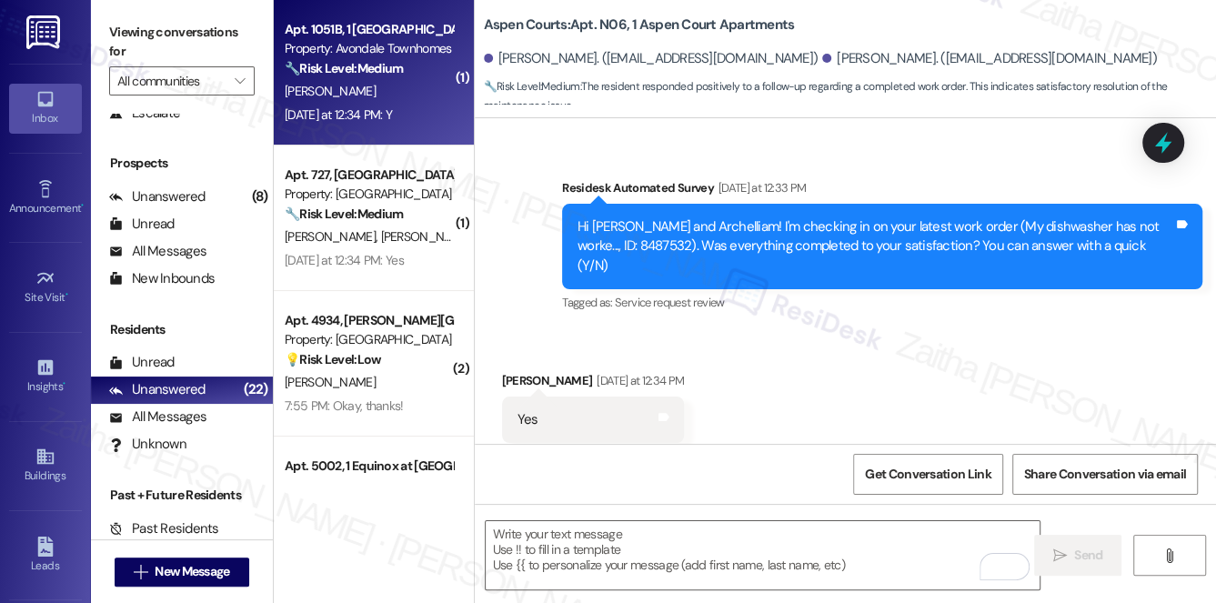
click at [396, 90] on div "T. Syms" at bounding box center [369, 91] width 172 height 23
type textarea "Fetching suggested responses. Please feel free to read through the conversation…"
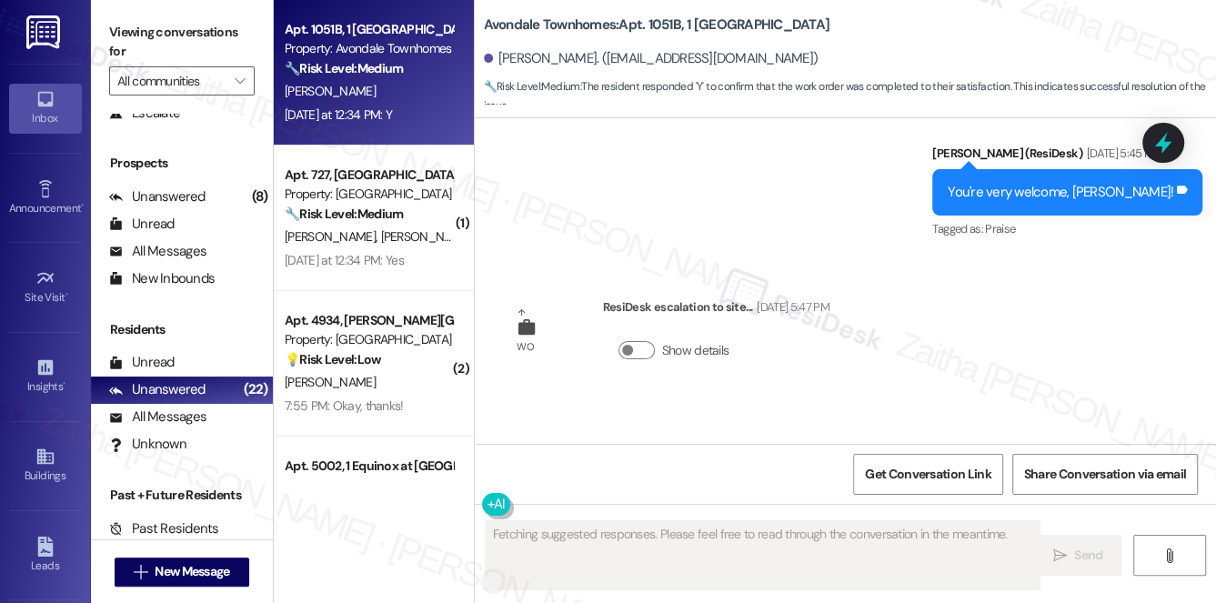
scroll to position [21411, 0]
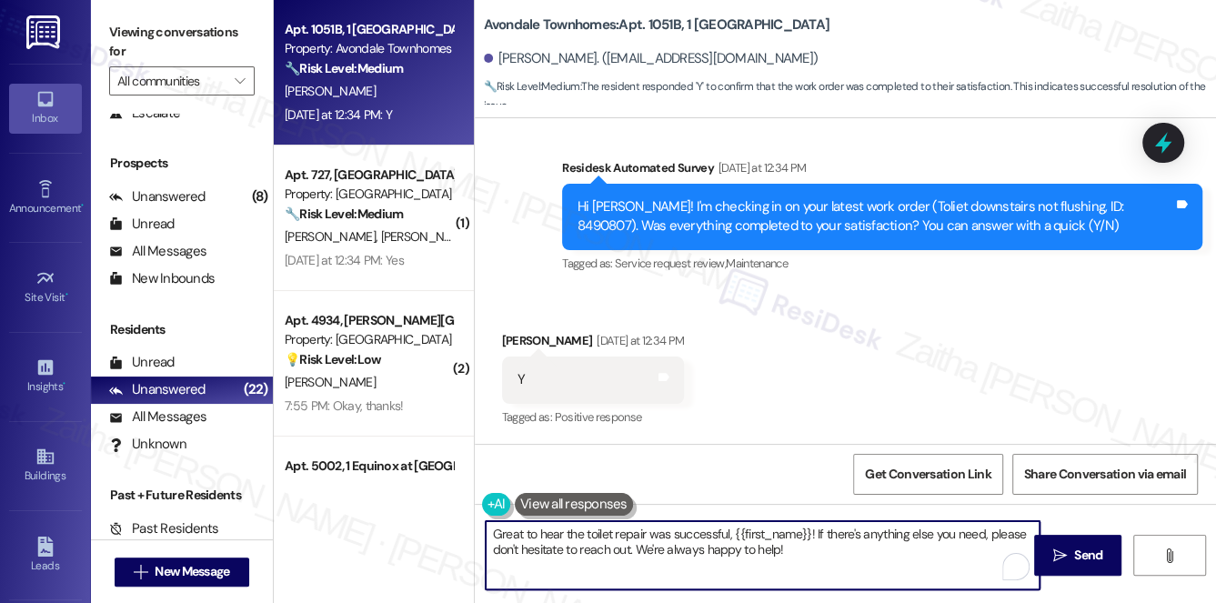
drag, startPoint x: 812, startPoint y: 534, endPoint x: 834, endPoint y: 553, distance: 29.0
click at [831, 557] on textarea "Great to hear the toilet repair was successful, {{first_name}}! If there's anyt…" at bounding box center [763, 555] width 555 height 68
paste textarea "We'd also love to hear your thoughts. Has {{property}} lived up to your expecta…"
type textarea "Great to hear the toilet repair was successful, {{first_name}}! We'd also love …"
click at [1090, 556] on span "Send" at bounding box center [1088, 555] width 28 height 19
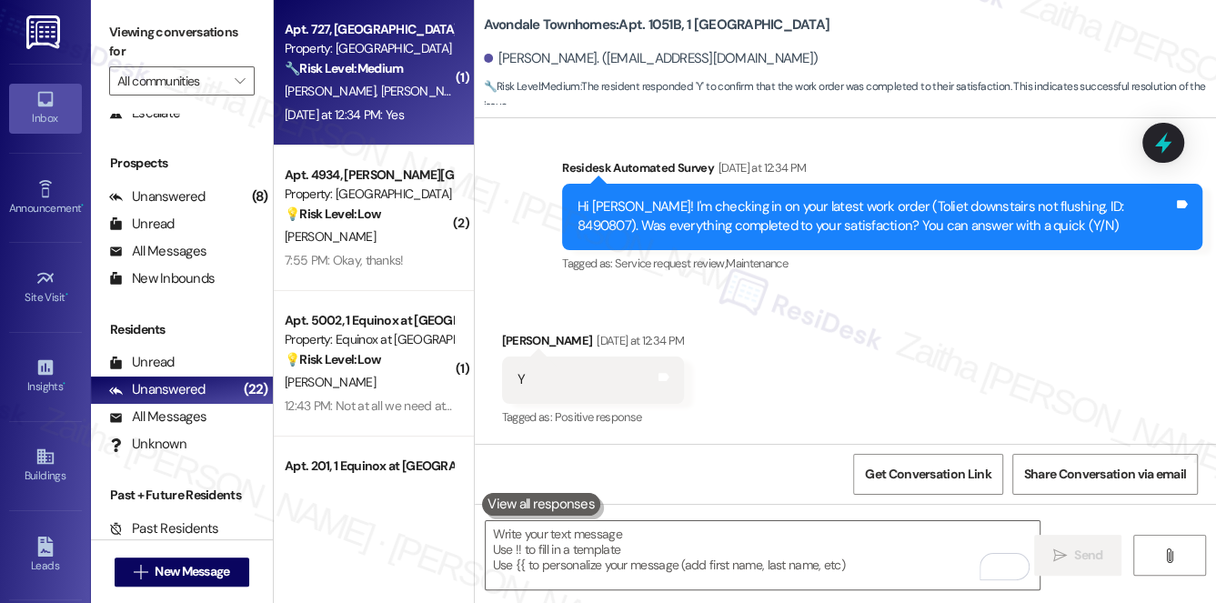
click at [429, 85] on div "H. Starr J. Starr" at bounding box center [369, 91] width 172 height 23
type textarea "Fetching suggested responses. Please feel free to read through the conversation…"
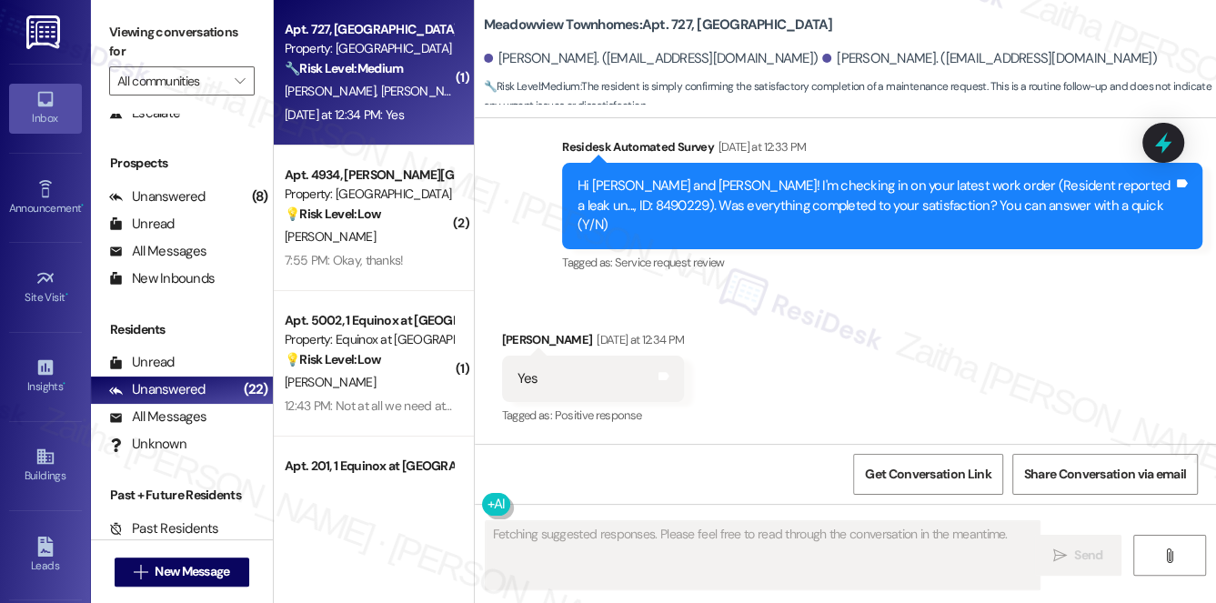
scroll to position [640, 0]
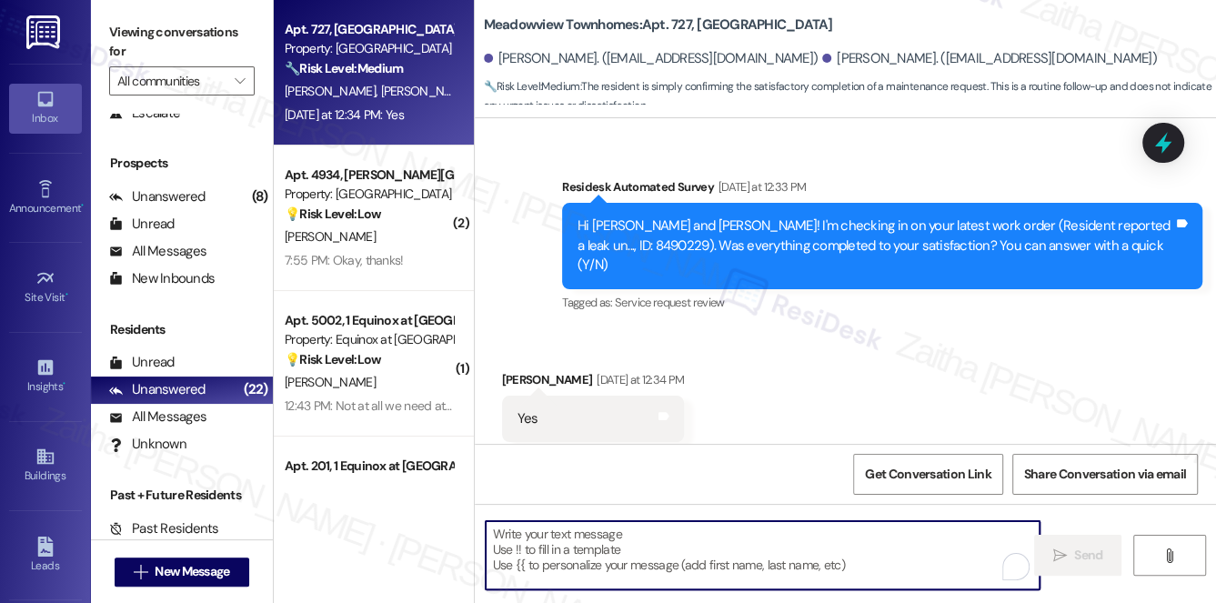
click at [587, 543] on textarea "To enrich screen reader interactions, please activate Accessibility in Grammarl…" at bounding box center [763, 555] width 555 height 68
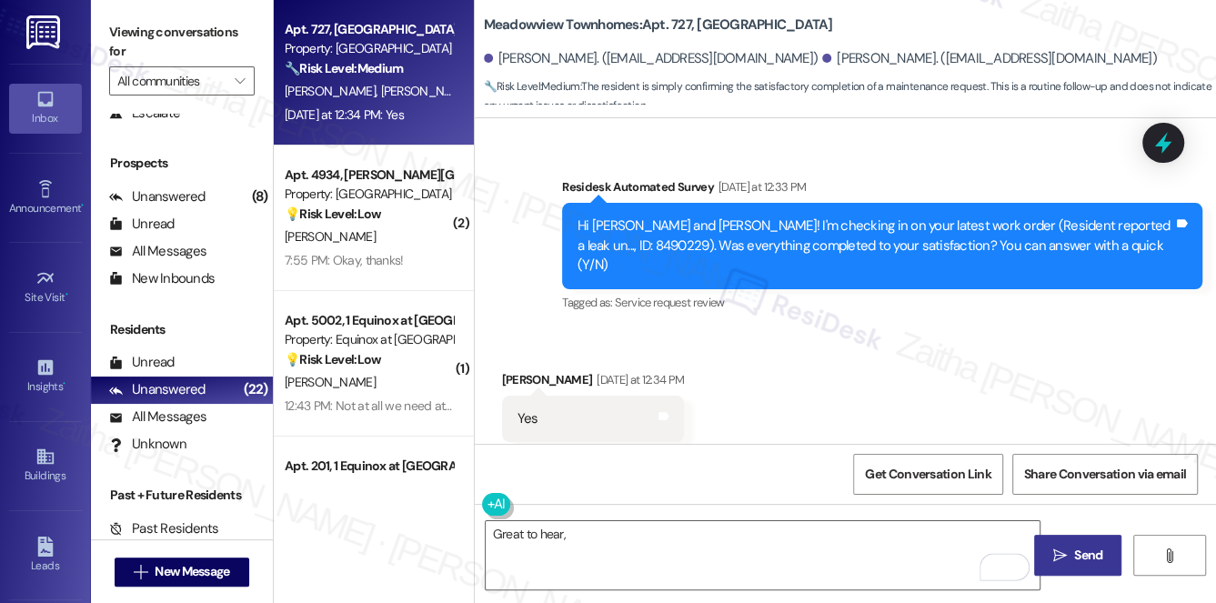
click at [517, 370] on div "Joseph Starr Yesterday at 12:34 PM" at bounding box center [593, 382] width 183 height 25
copy div "Joseph"
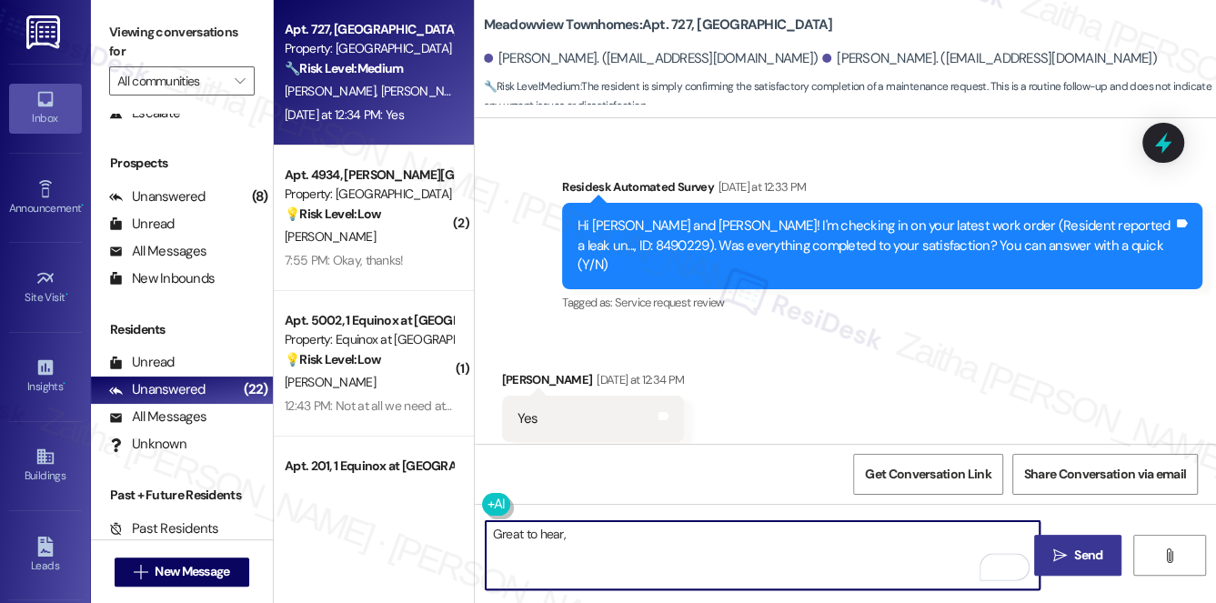
click at [598, 536] on textarea "Great to hear," at bounding box center [763, 555] width 555 height 68
paste textarea "Joseph"
paste textarea "I'm happy the work order was completed to your satisfaction! We'd also love to …"
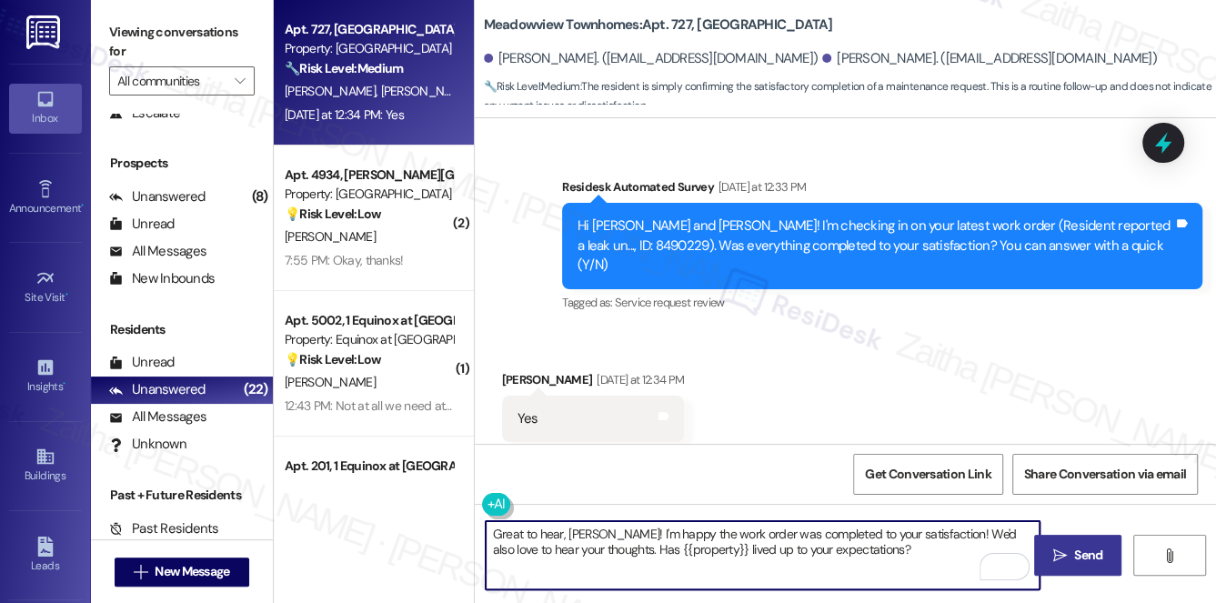
type textarea "Great to hear, Joseph! I'm happy the work order was completed to your satisfact…"
click at [1079, 552] on span "Send" at bounding box center [1088, 555] width 28 height 19
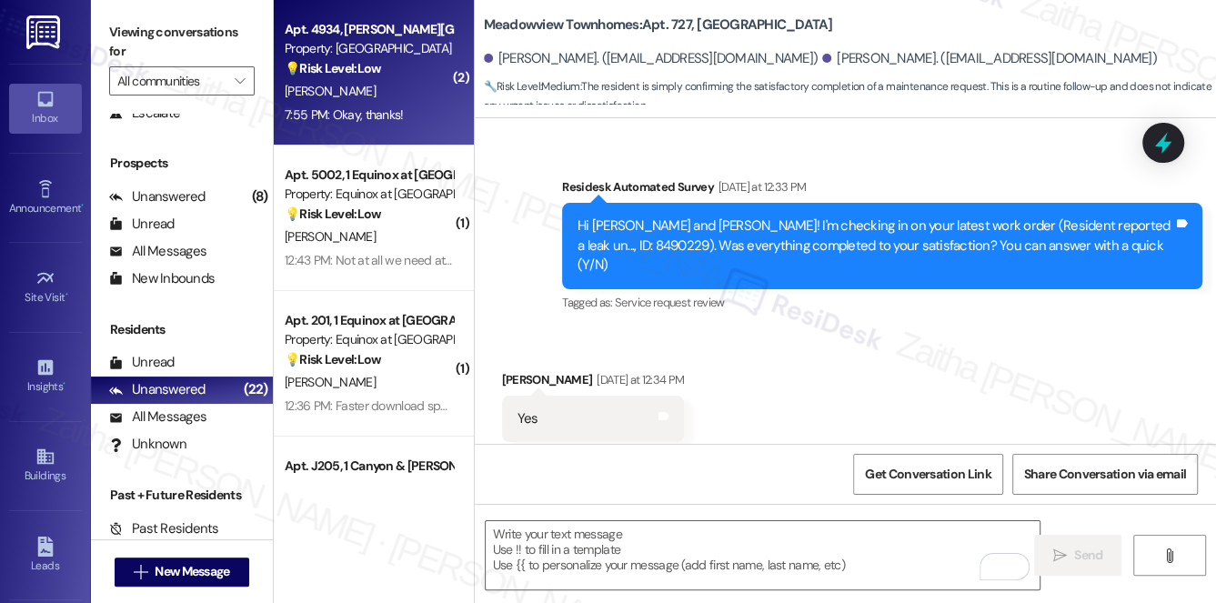
click at [422, 95] on div "D. Guidry" at bounding box center [369, 91] width 172 height 23
type textarea "Fetching suggested responses. Please feel free to read through the conversation…"
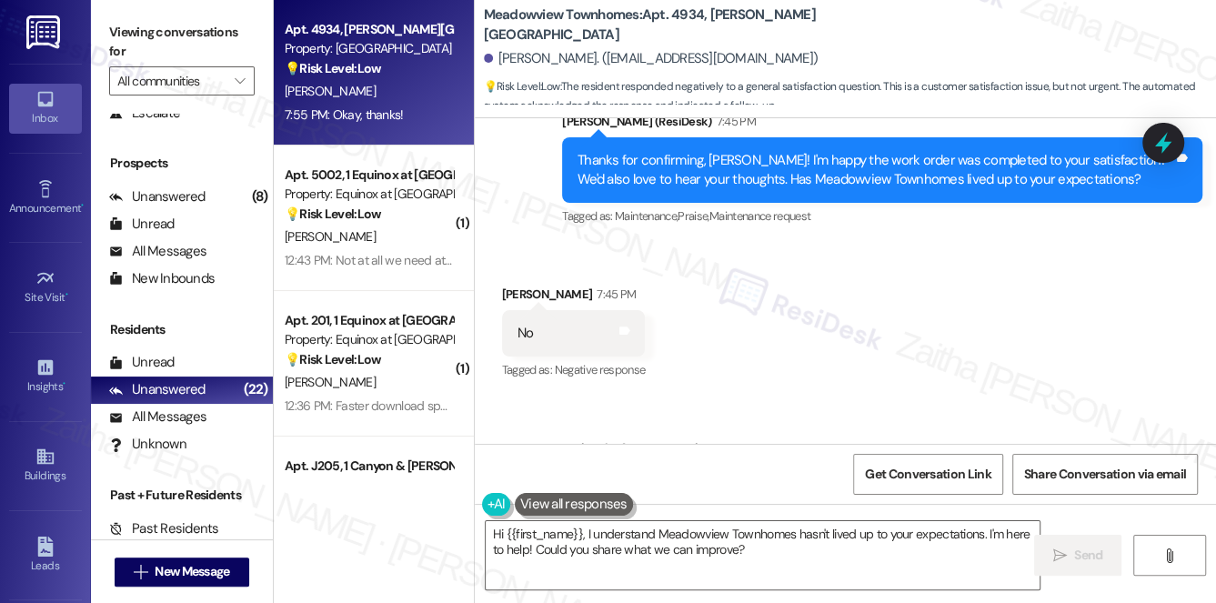
scroll to position [2451, 0]
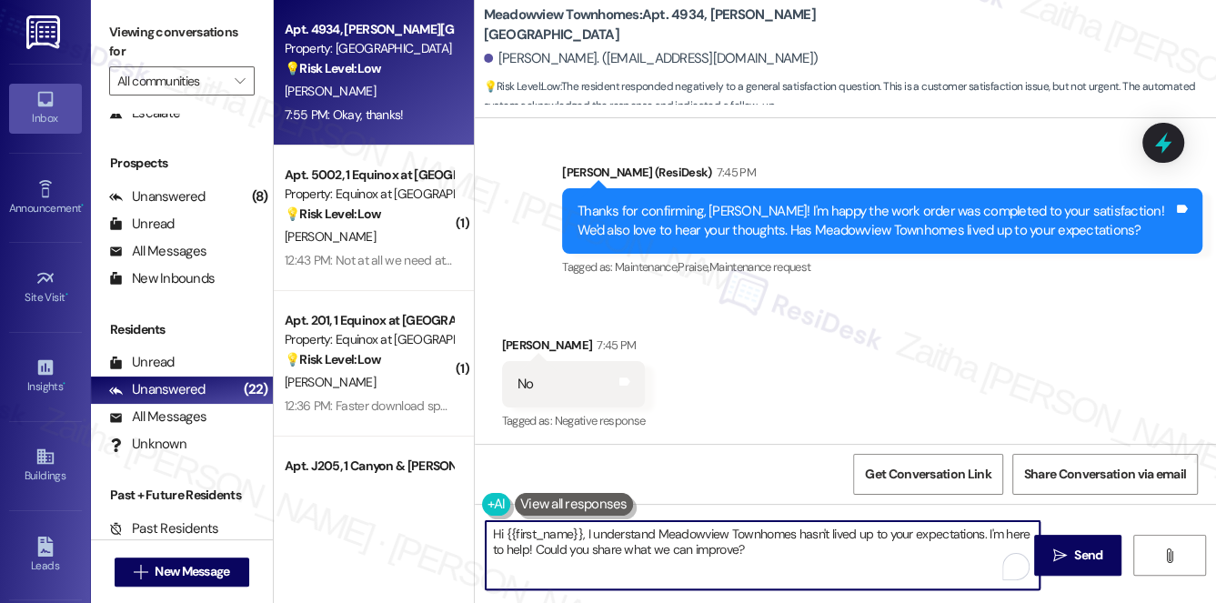
drag, startPoint x: 583, startPoint y: 534, endPoint x: 462, endPoint y: 534, distance: 120.9
click at [461, 534] on div "Apt. 4934, Marsh Meadowview Apartments Property: Meadowview Townhomes 💡 Risk Le…" at bounding box center [745, 301] width 942 height 603
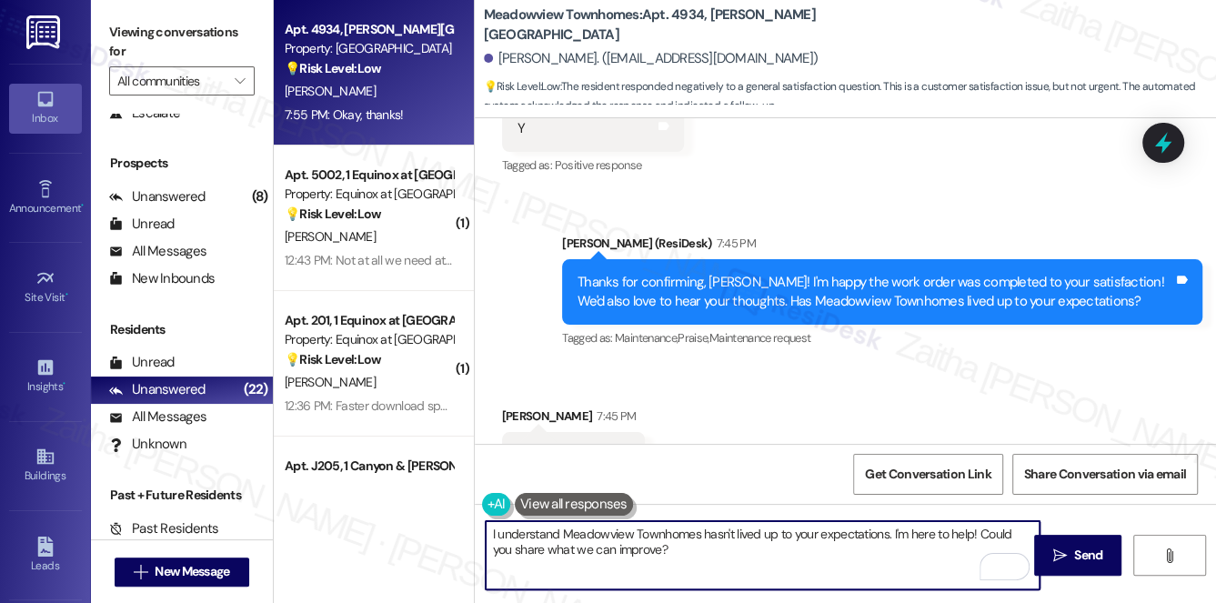
scroll to position [2369, 0]
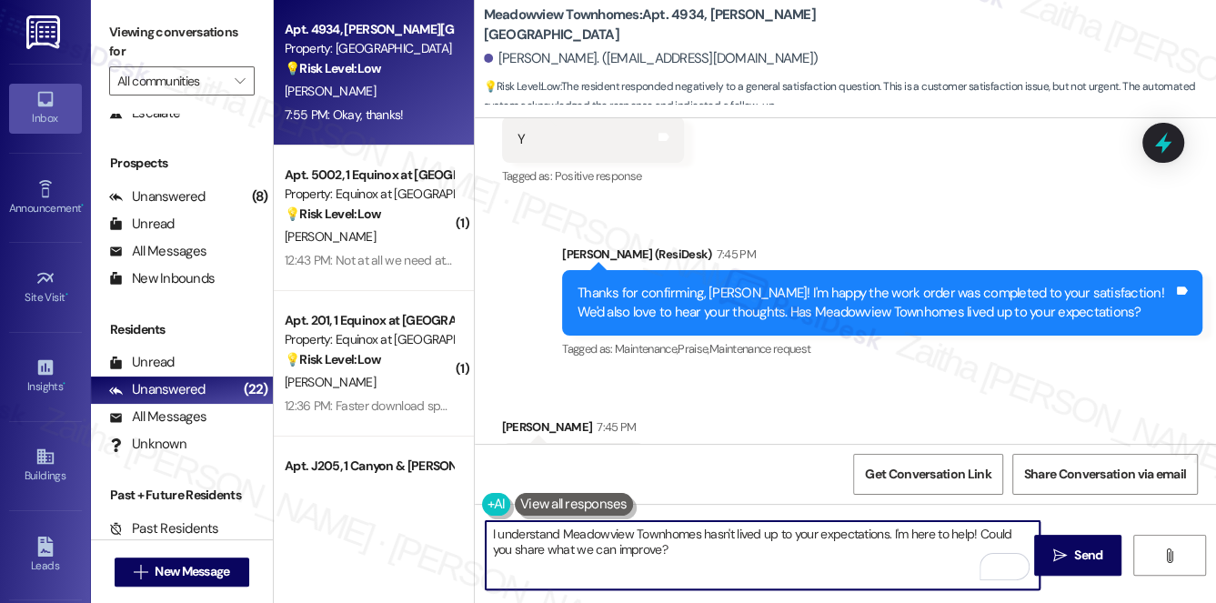
drag, startPoint x: 490, startPoint y: 534, endPoint x: 535, endPoint y: 541, distance: 45.1
click at [490, 534] on textarea "I understand Meadowview Townhomes hasn't lived up to your expectations. I'm her…" at bounding box center [763, 555] width 555 height 68
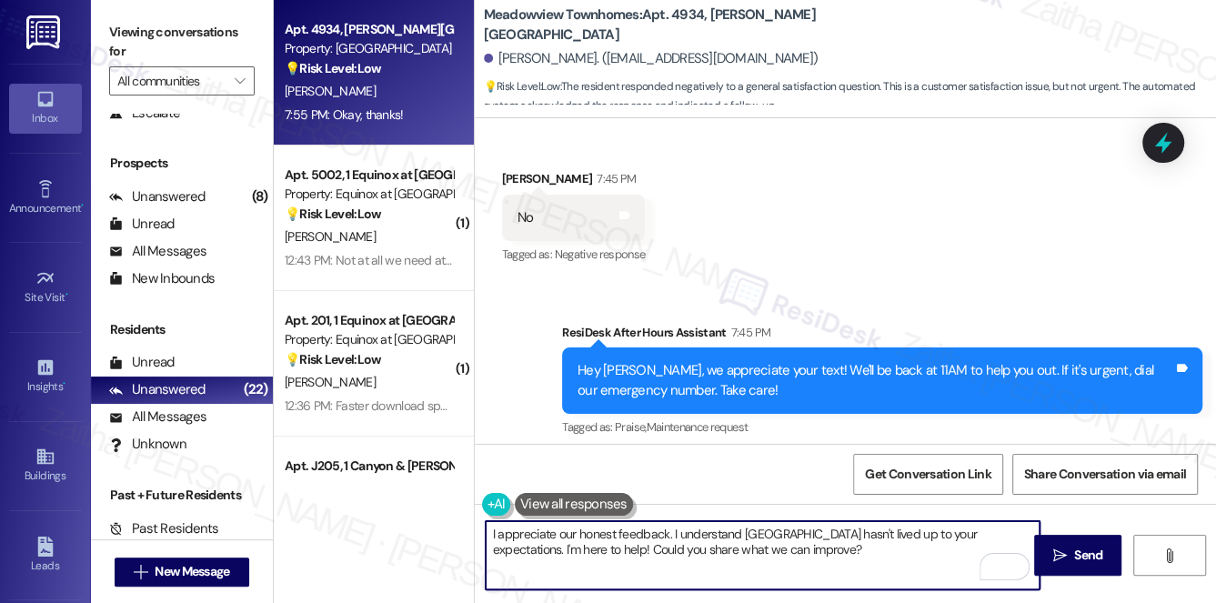
scroll to position [2782, 0]
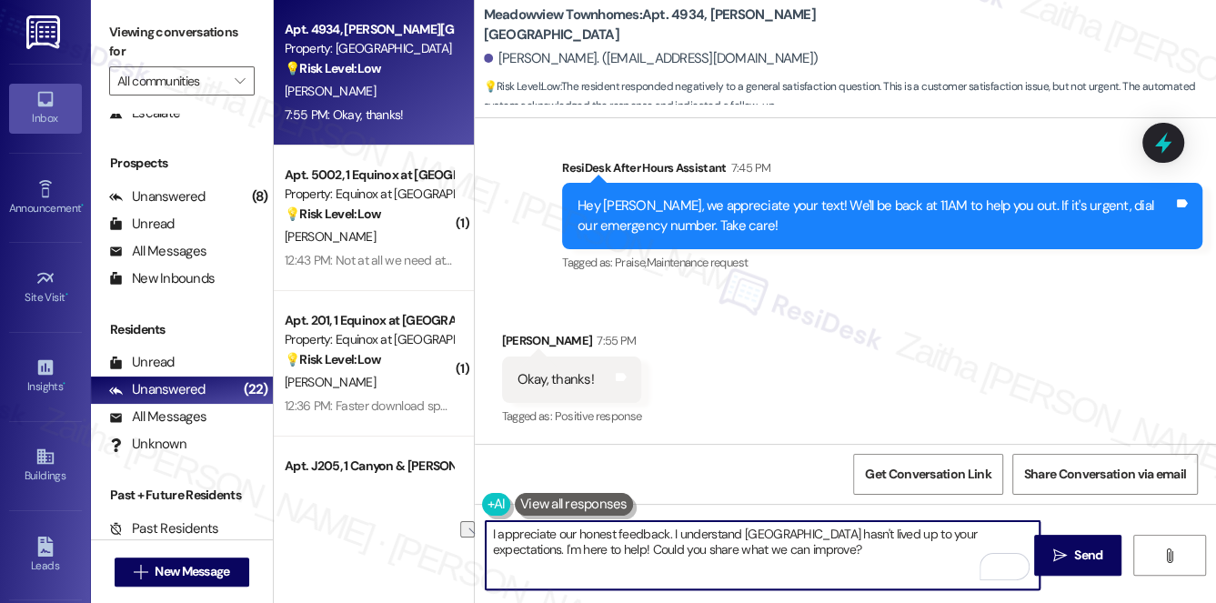
drag, startPoint x: 565, startPoint y: 545, endPoint x: 643, endPoint y: 546, distance: 78.2
click at [643, 546] on textarea "I appreciate our honest feedback. I understand Meadowview Townhomes hasn't live…" at bounding box center [763, 555] width 555 height 68
click at [621, 548] on textarea "I appreciate our honest feedback. I understand Meadowview Townhomes hasn't live…" at bounding box center [763, 555] width 555 height 68
type textarea "I appreciate our honest feedback. I understand Meadowview Townhomes hasn't live…"
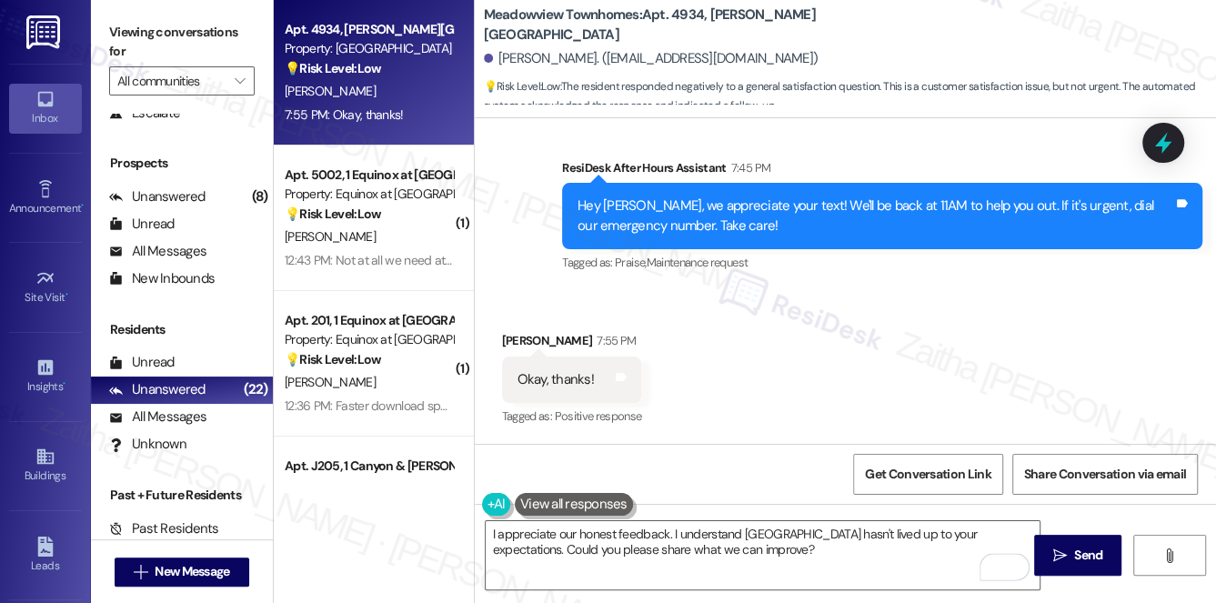
drag, startPoint x: 1085, startPoint y: 550, endPoint x: 1016, endPoint y: 515, distance: 77.7
click at [1085, 550] on span "Send" at bounding box center [1088, 555] width 28 height 19
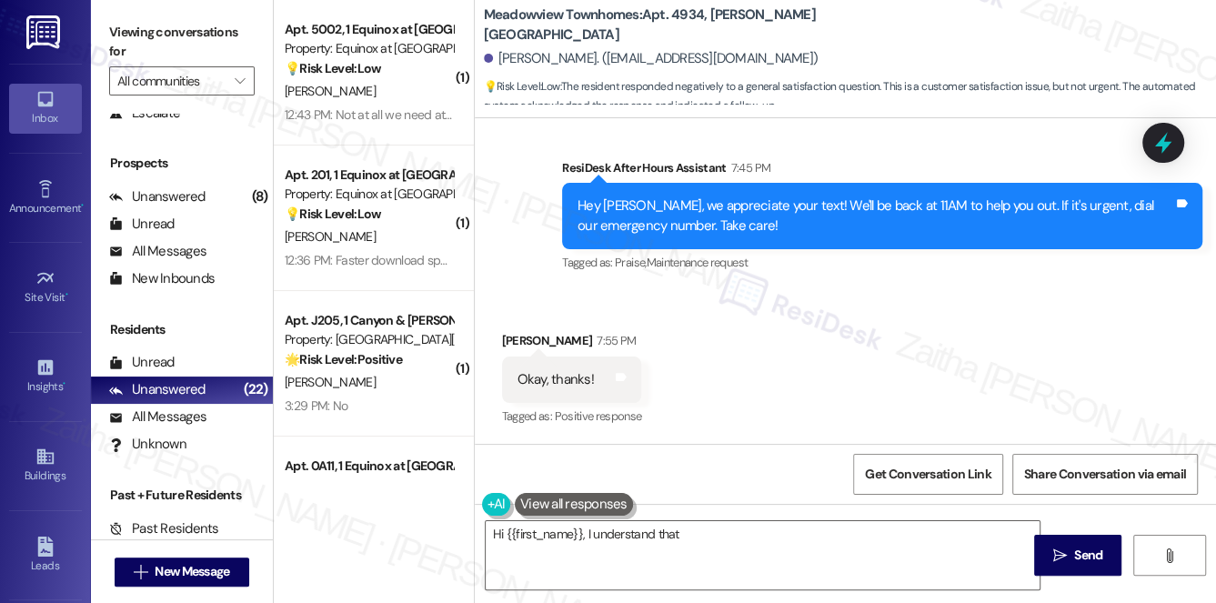
scroll to position [2781, 0]
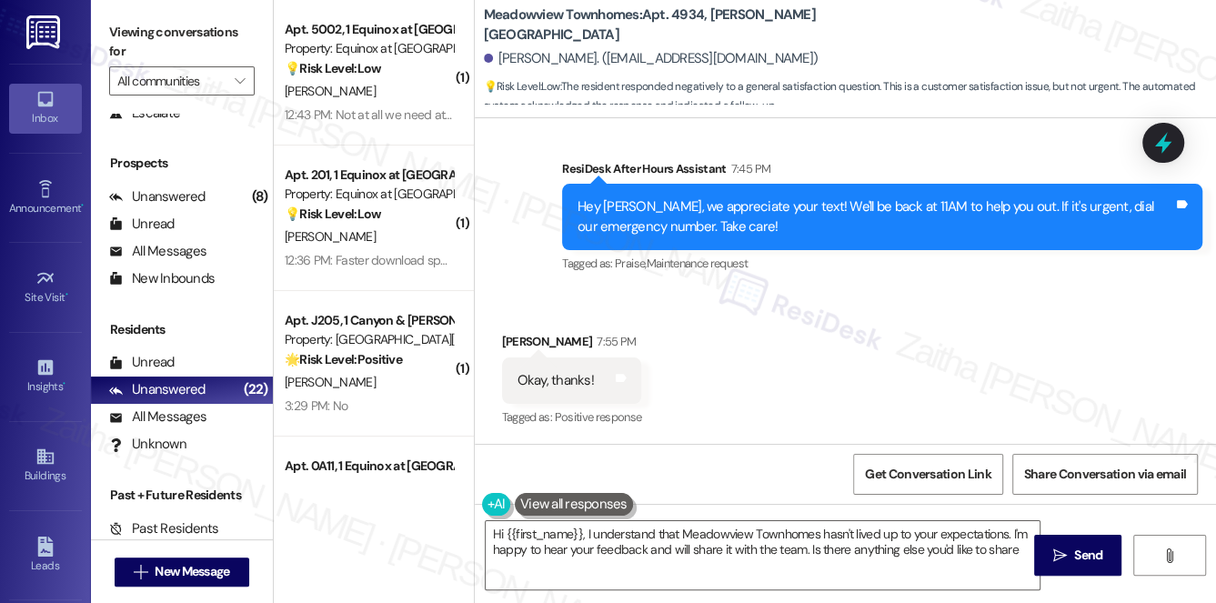
type textarea "Hi {{first_name}}, I understand that Meadowview Townhomes hasn't lived up to yo…"
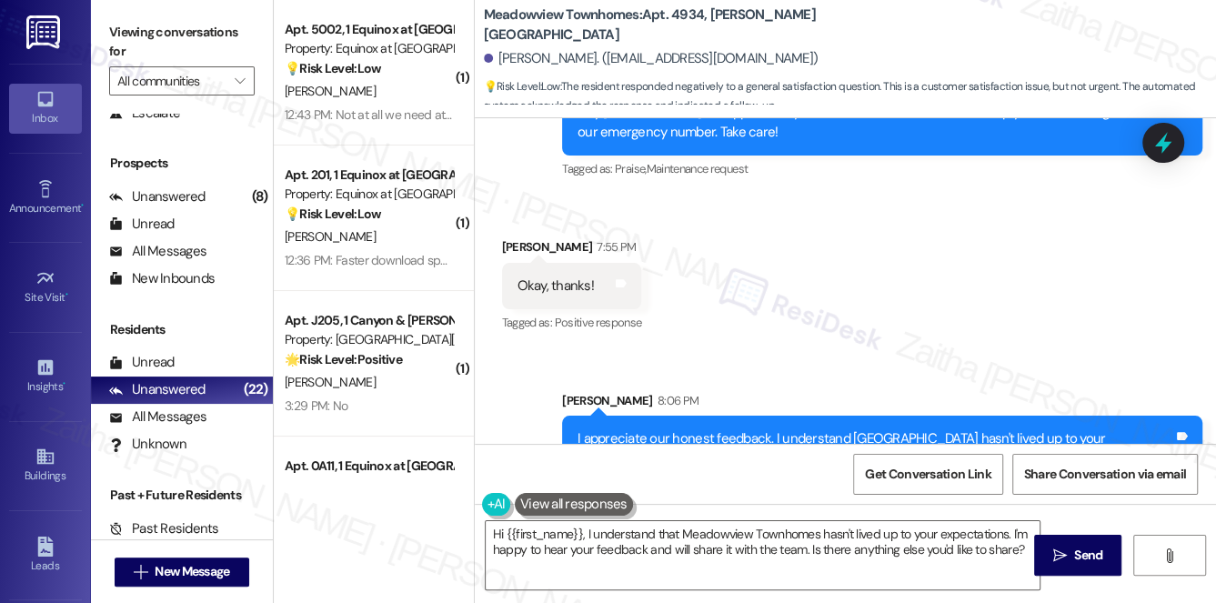
scroll to position [2846, 0]
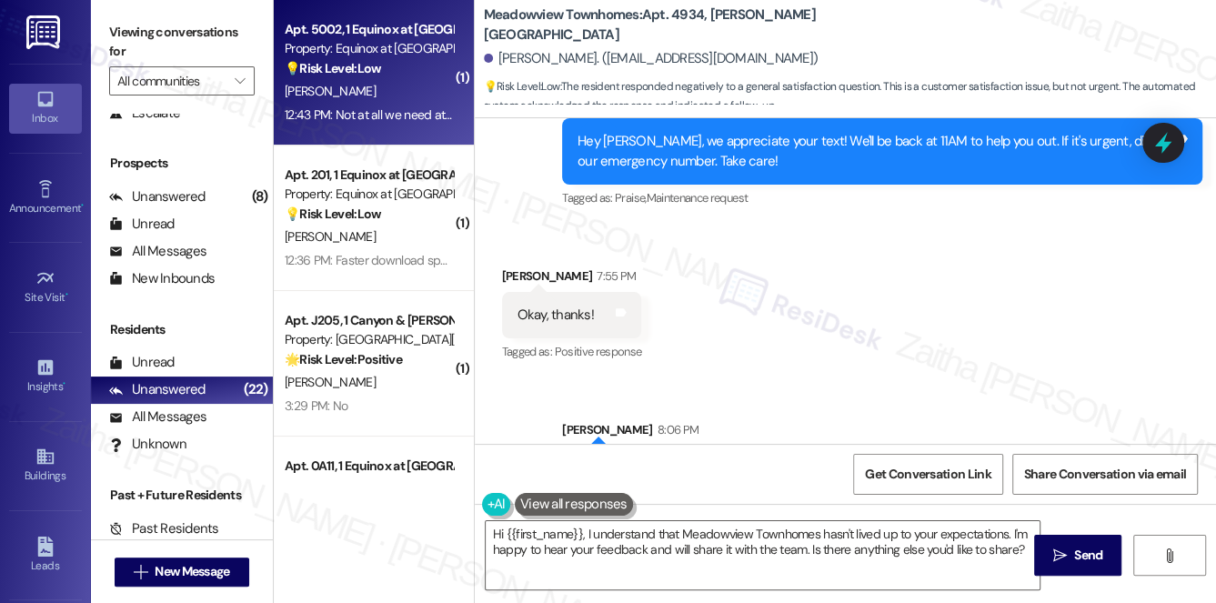
click at [396, 87] on div "M. Beard" at bounding box center [369, 91] width 172 height 23
type textarea "Fetching suggested responses. Please feel free to read through the conversation…"
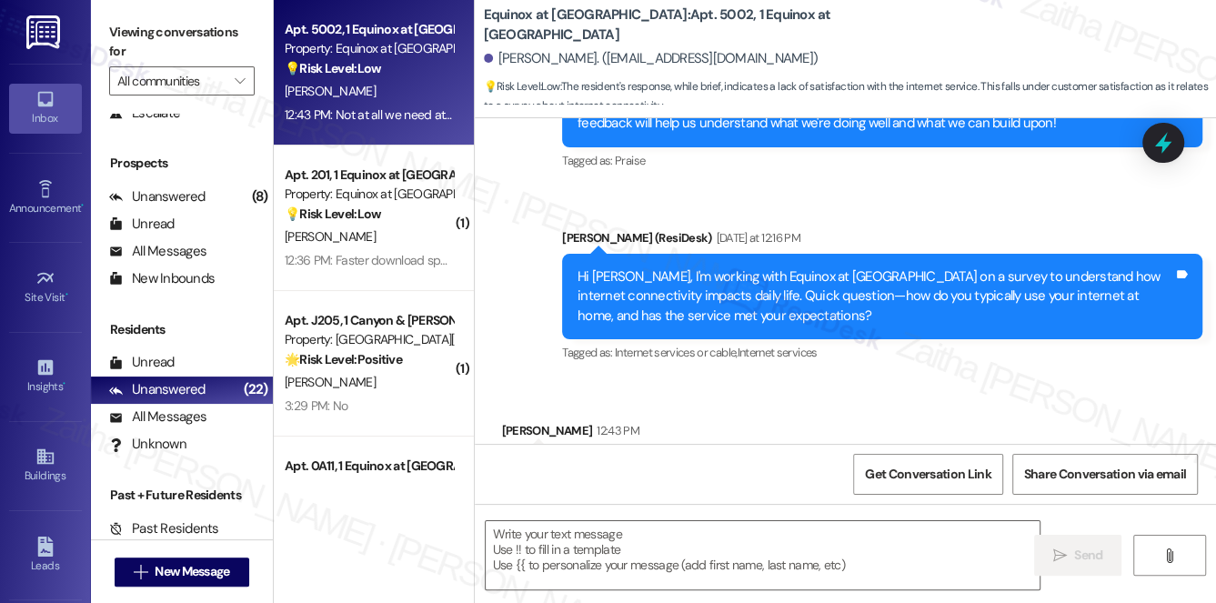
scroll to position [3044, 0]
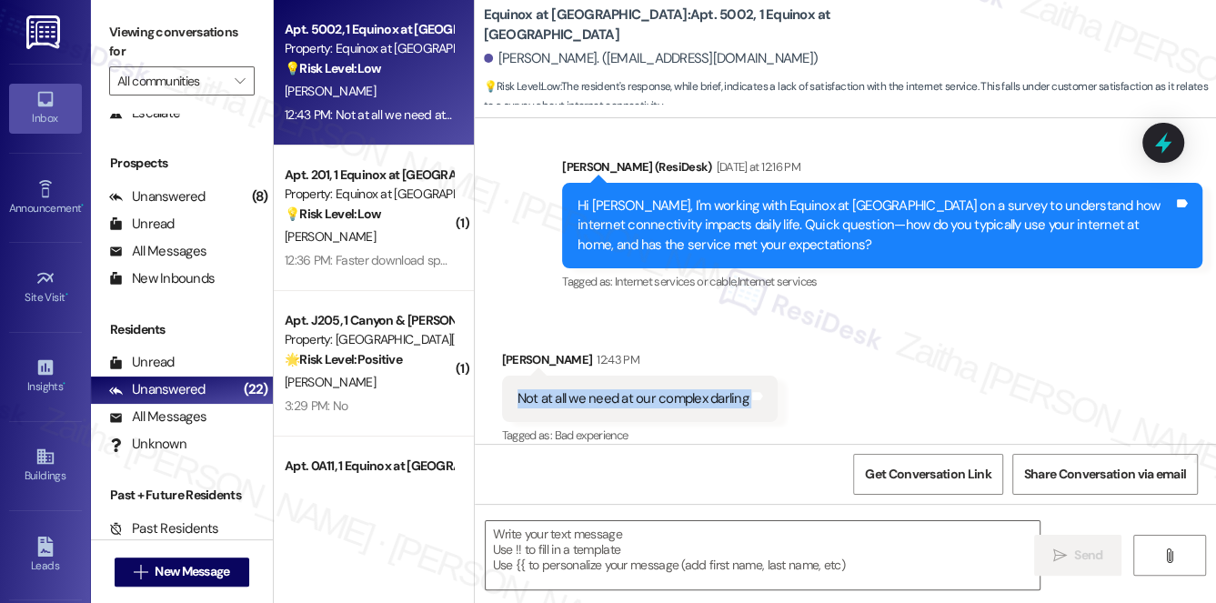
drag, startPoint x: 517, startPoint y: 382, endPoint x: 822, endPoint y: 381, distance: 305.5
click at [822, 381] on div "Received via SMS Monroe Beard 12:43 PM Not at all we need at our complex darlin…" at bounding box center [845, 386] width 741 height 154
copy div "Not at all we need at our complex darling Tags and notes"
click at [895, 321] on div "Received via SMS Monroe Beard 12:43 PM Not at all we need at our complex darlin…" at bounding box center [845, 386] width 741 height 154
click at [583, 557] on textarea at bounding box center [763, 555] width 555 height 68
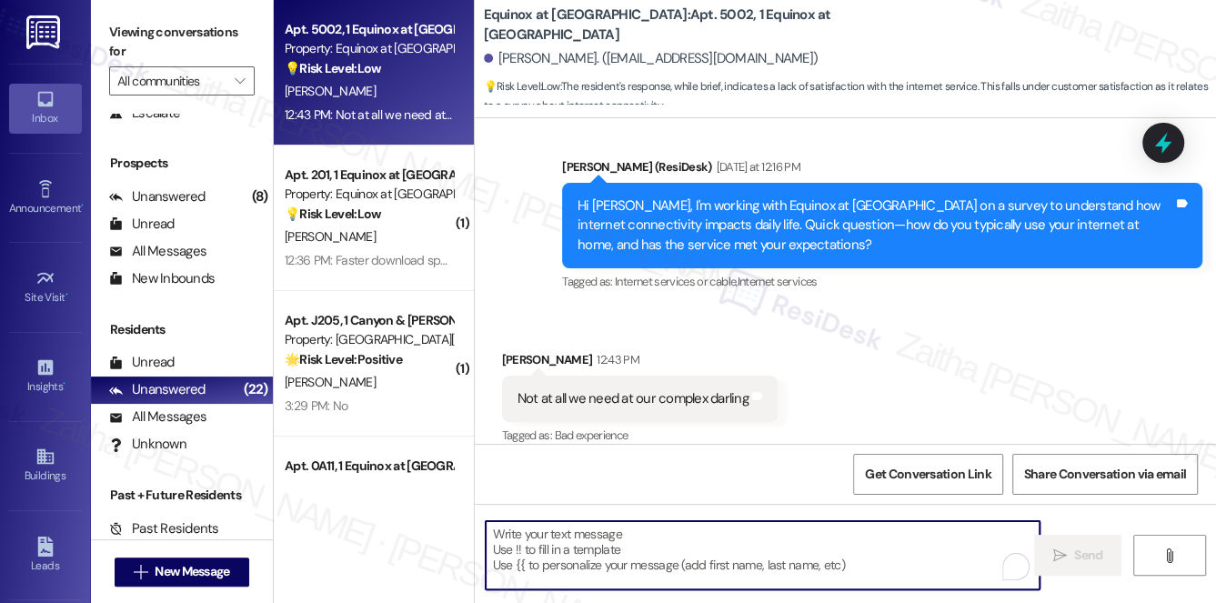
paste textarea "Thank you for sharing that, {{first_name}}. Just to make sure I understand corr…"
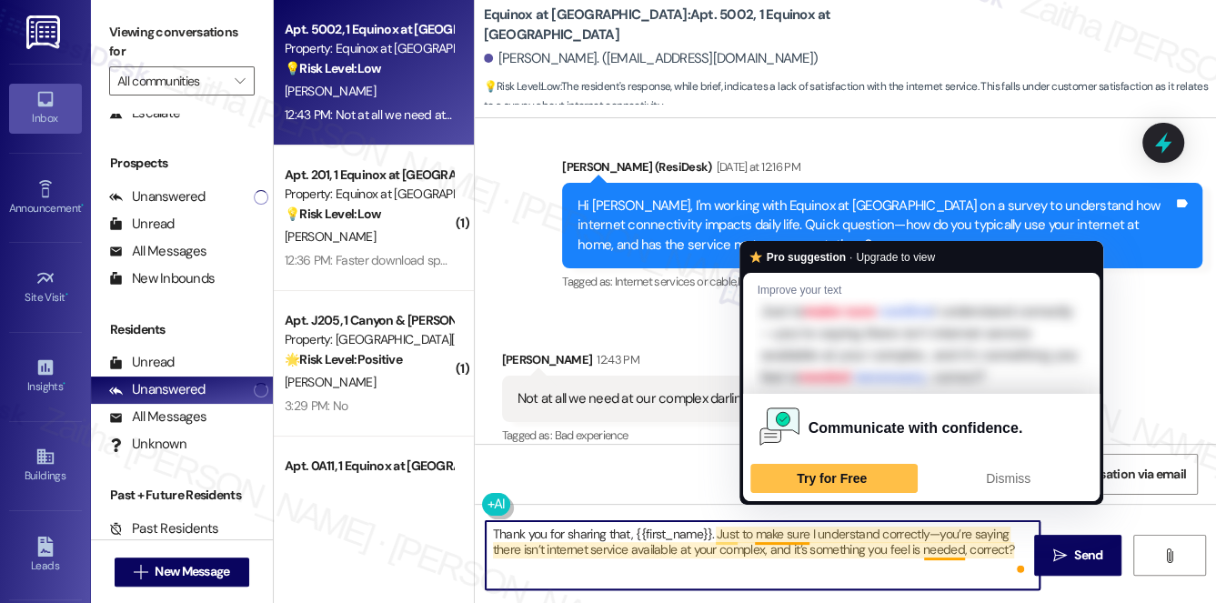
click at [782, 531] on textarea "Thank you for sharing that, {{first_name}}. Just to make sure I understand corr…" at bounding box center [763, 555] width 555 height 68
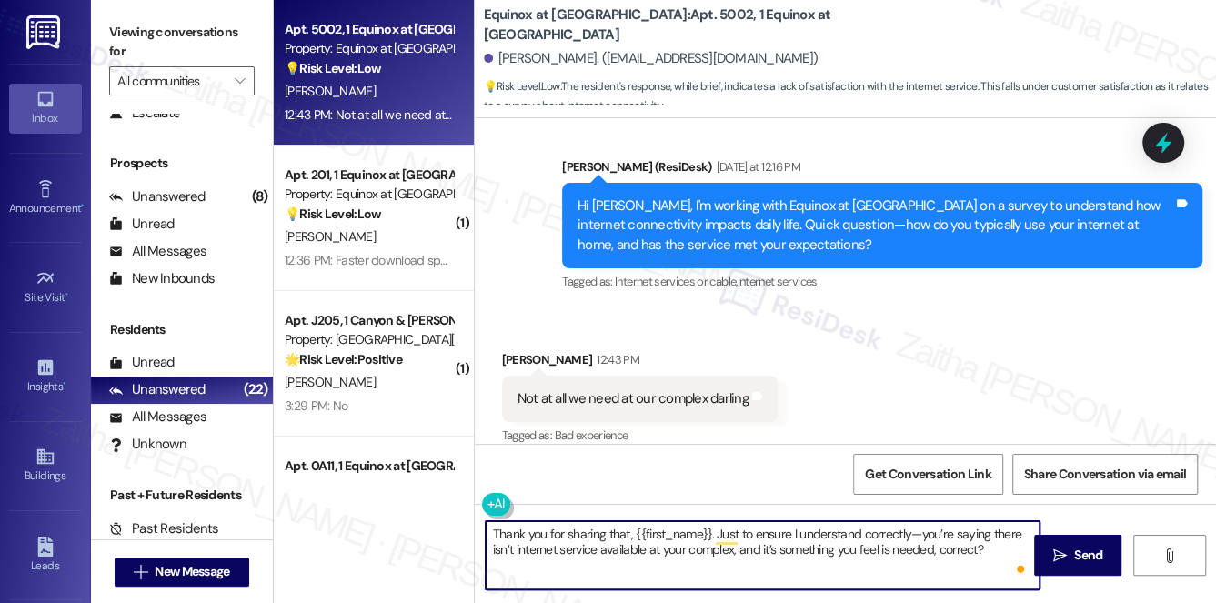
click at [647, 557] on textarea "Thank you for sharing that, {{first_name}}. Just to ensure I understand correct…" at bounding box center [763, 555] width 555 height 68
type textarea "Thank you for sharing that, {{first_name}}. Just to ensure I understand correct…"
click at [1071, 553] on span "Send" at bounding box center [1087, 555] width 35 height 19
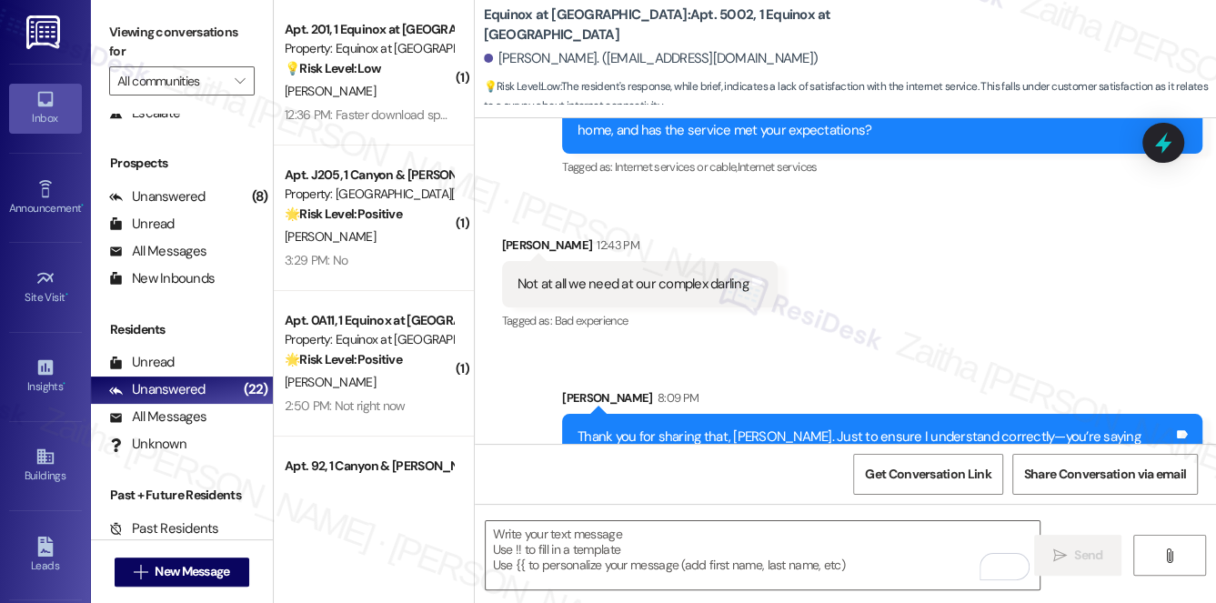
scroll to position [3190, 0]
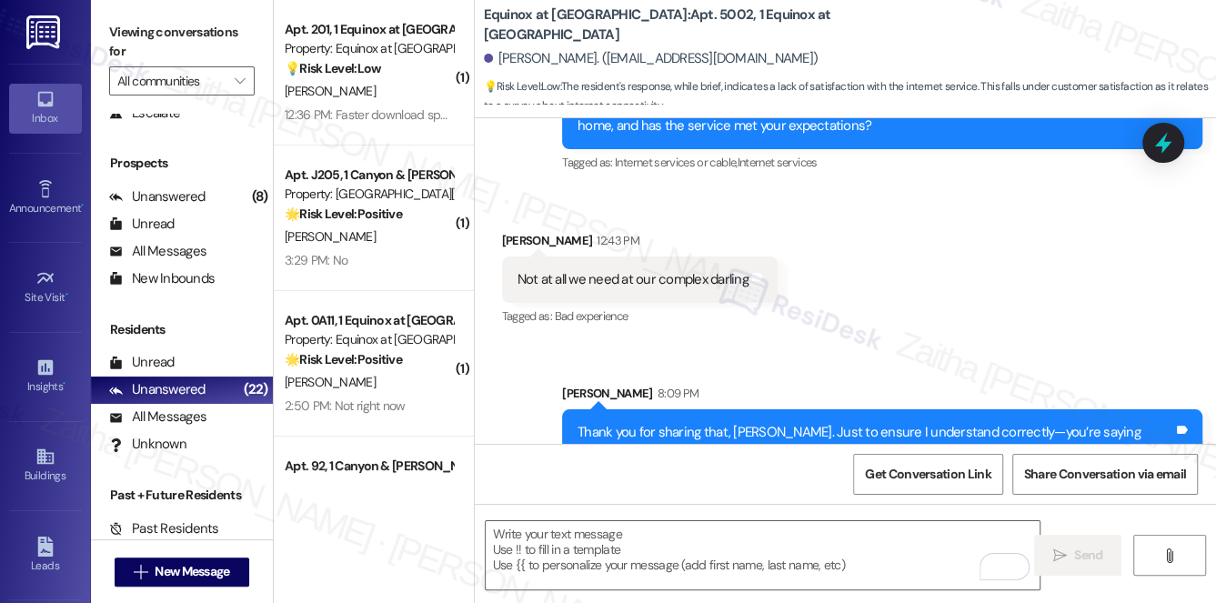
scroll to position [3190, 0]
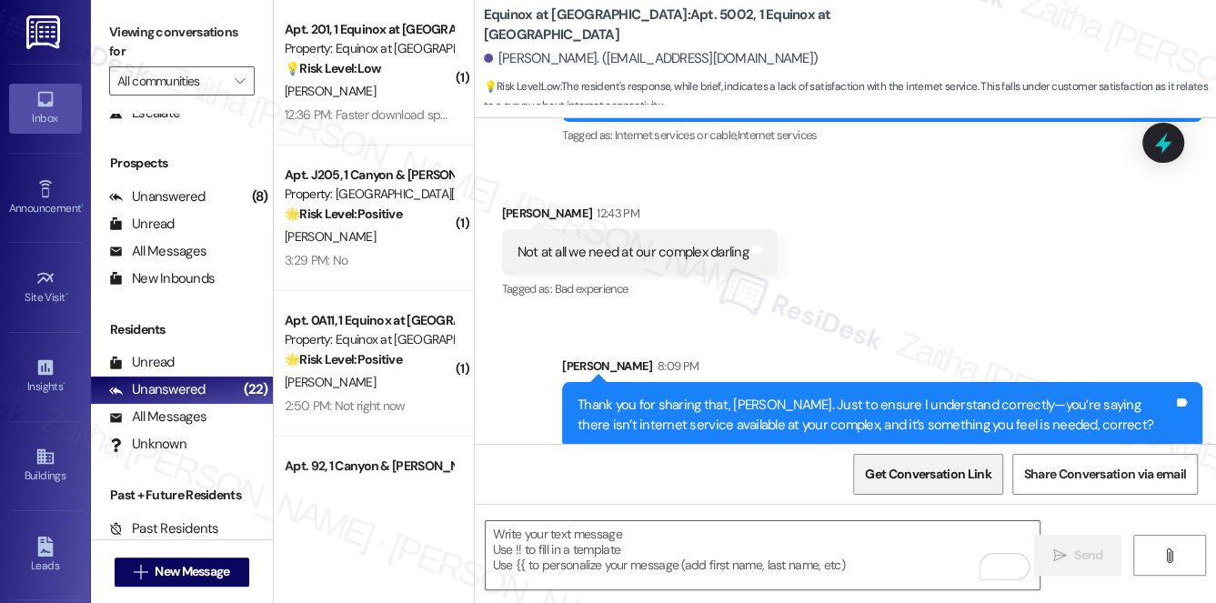
click at [911, 479] on span "Get Conversation Link" at bounding box center [927, 474] width 125 height 19
drag, startPoint x: 497, startPoint y: 57, endPoint x: 575, endPoint y: 53, distance: 78.3
click at [575, 53] on div "[PERSON_NAME]. ([EMAIL_ADDRESS][DOMAIN_NAME])" at bounding box center [651, 58] width 335 height 19
copy div "[PERSON_NAME]"
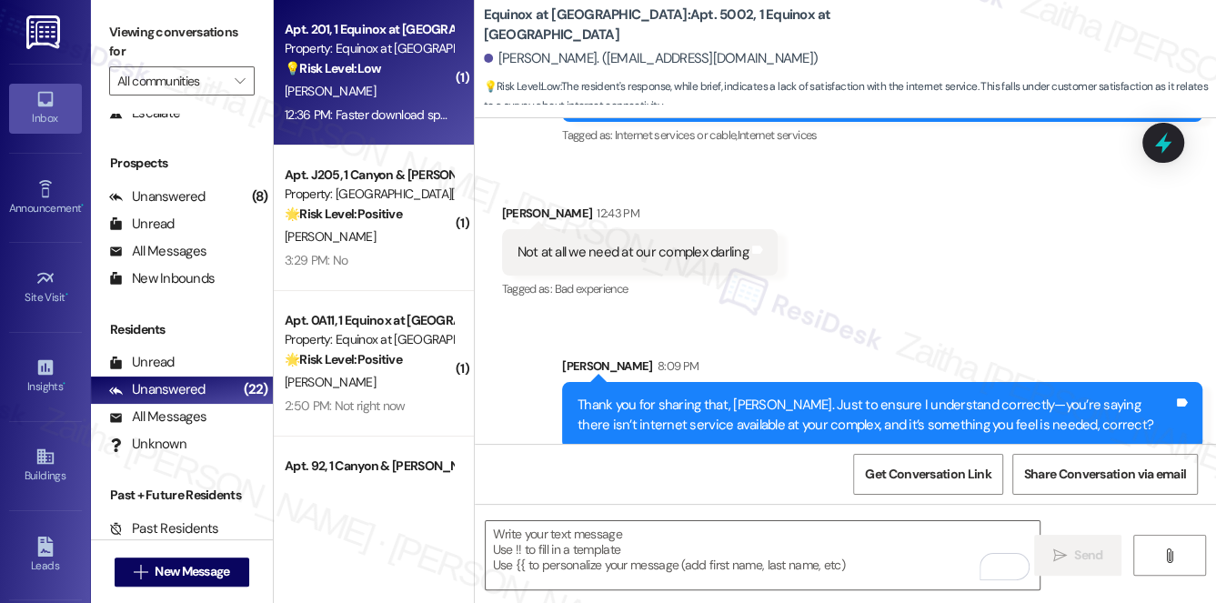
click at [400, 104] on div "12:36 PM: Faster download speeds 12:36 PM: Faster download speeds" at bounding box center [369, 115] width 172 height 23
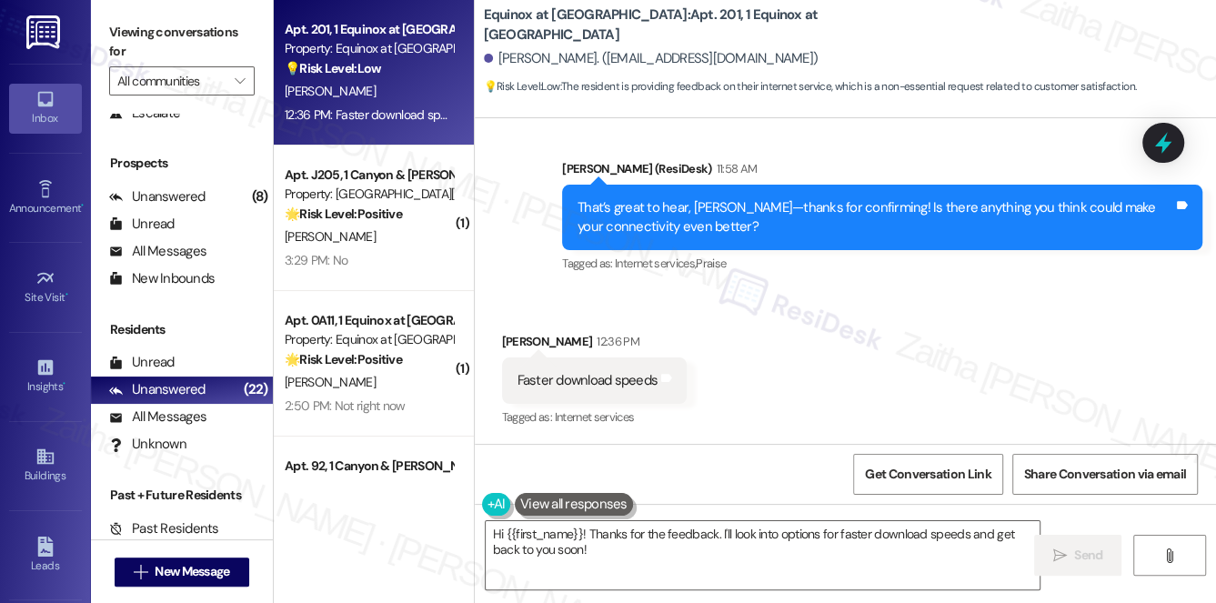
scroll to position [2488, 0]
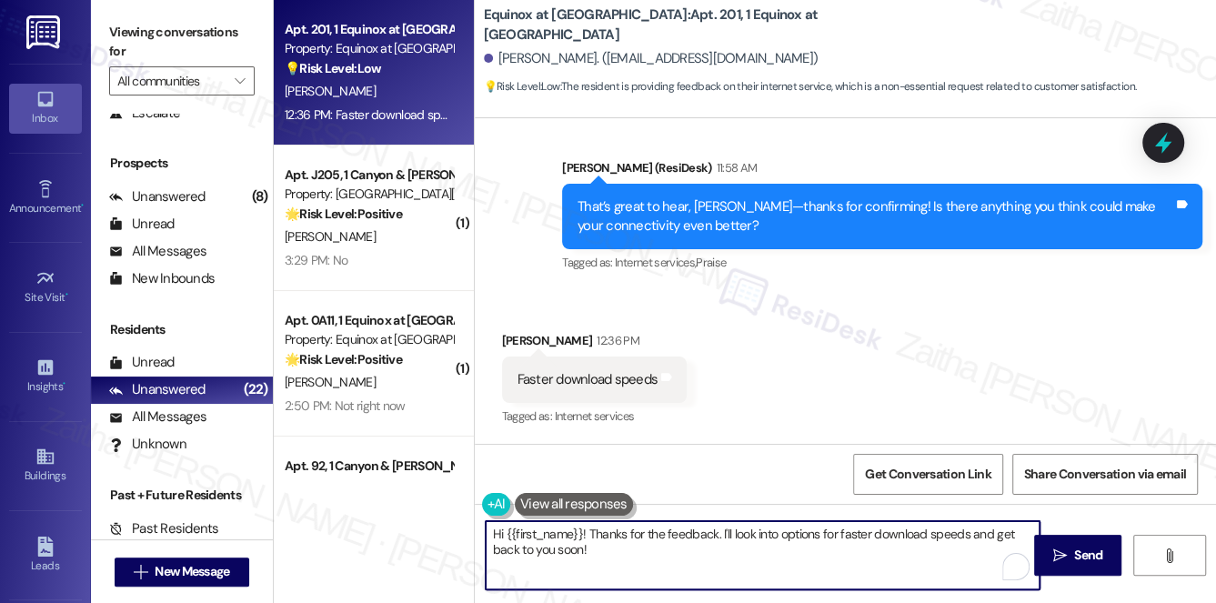
drag, startPoint x: 591, startPoint y: 532, endPoint x: 457, endPoint y: 530, distance: 133.7
click at [457, 530] on div "Apt. 201, 1 Equinox at [GEOGRAPHIC_DATA] Property: Equinox at [GEOGRAPHIC_DATA]…" at bounding box center [745, 301] width 942 height 603
drag, startPoint x: 624, startPoint y: 531, endPoint x: 1007, endPoint y: 529, distance: 382.8
click at [1017, 534] on textarea "Thanks for the feedback. I'll look into options for faster download speeds and …" at bounding box center [763, 555] width 555 height 68
paste textarea "Would you pay more for enhanced features? If yes, which?"
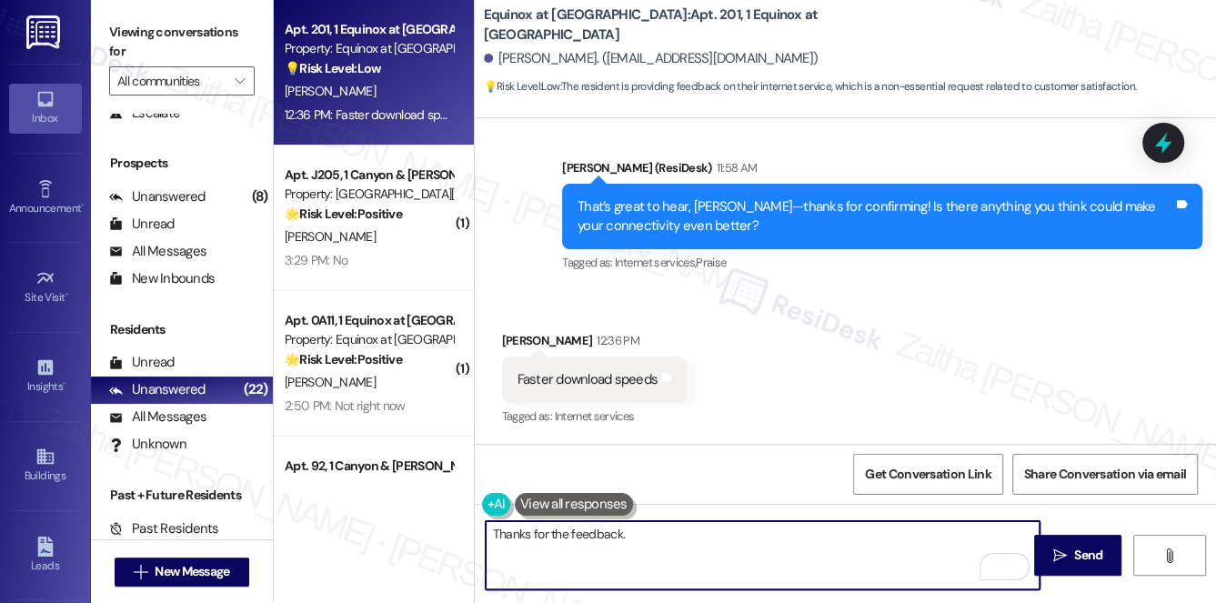
type textarea "Thanks for the feedback. Would you pay more for enhanced features? If yes, whic…"
drag, startPoint x: 485, startPoint y: 534, endPoint x: 930, endPoint y: 534, distance: 445.6
click at [930, 534] on textarea "Thanks for the feedback. Would you pay more for enhanced features? If yes, whic…" at bounding box center [763, 555] width 555 height 68
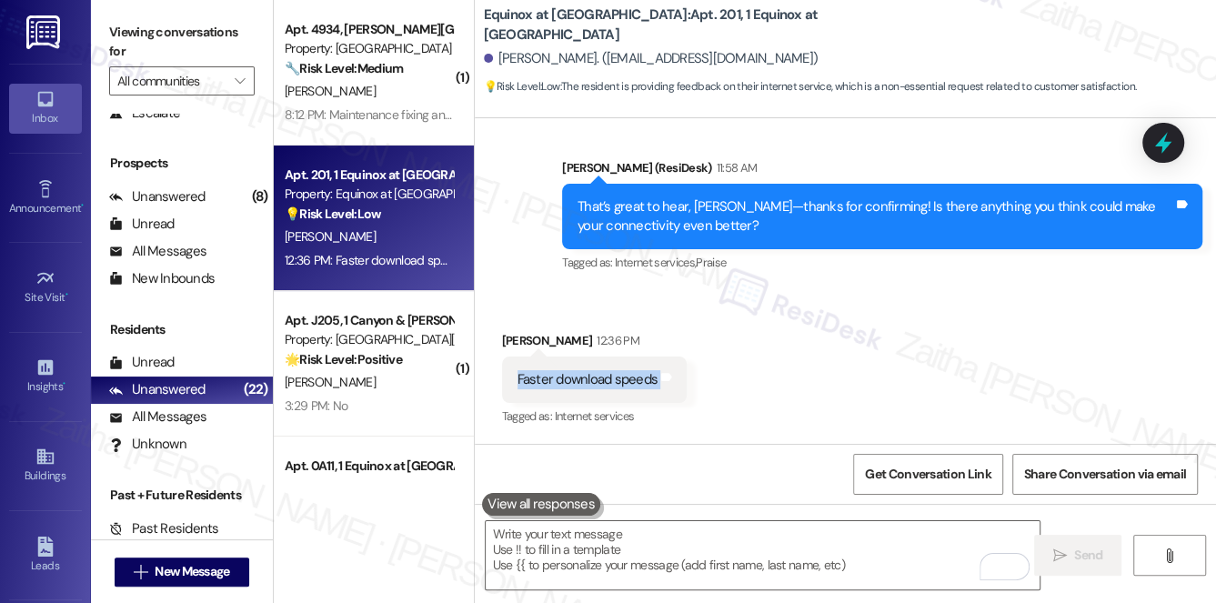
drag, startPoint x: 504, startPoint y: 367, endPoint x: 686, endPoint y: 371, distance: 181.9
click at [686, 371] on div "Received via SMS [PERSON_NAME] 12:36 PM Faster download speeds Tags and notes T…" at bounding box center [594, 380] width 213 height 126
copy div "Faster download speeds Tags and notes"
click at [749, 323] on div "Received via SMS [PERSON_NAME] 12:36 PM Faster download speeds Tags and notes T…" at bounding box center [845, 367] width 741 height 154
click at [686, 578] on textarea "To enrich screen reader interactions, please activate Accessibility in Grammarl…" at bounding box center [763, 555] width 555 height 68
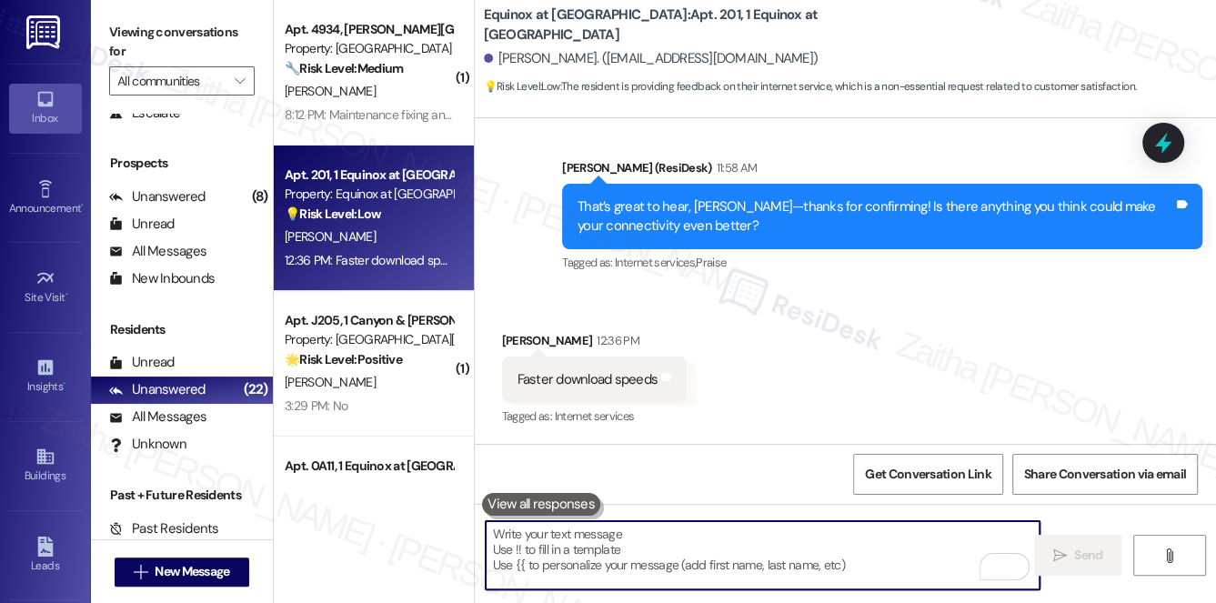
paste textarea "Thank you for sharing that, {{first_name}}. Faster download speeds are definite…"
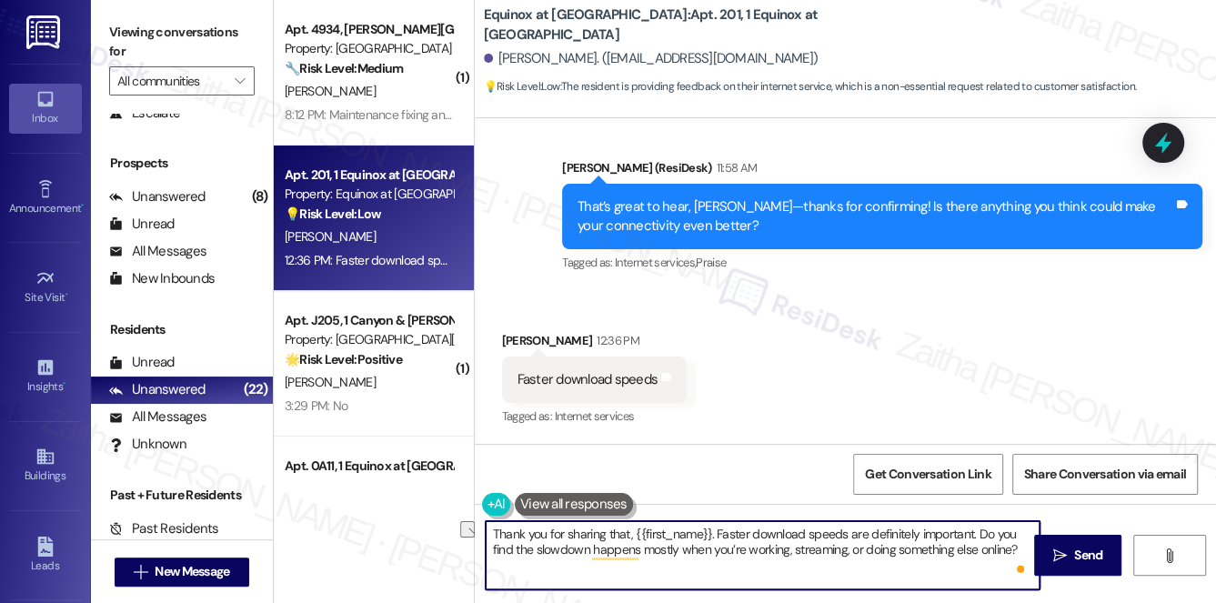
drag, startPoint x: 710, startPoint y: 530, endPoint x: 565, endPoint y: 531, distance: 145.5
click at [565, 531] on textarea "Thank you for sharing that, {{first_name}}. Faster download speeds are definite…" at bounding box center [763, 555] width 555 height 68
click at [706, 528] on textarea "Thank you for sharing that, {{first_name}}. Faster download speeds are definite…" at bounding box center [763, 555] width 555 height 68
drag, startPoint x: 707, startPoint y: 533, endPoint x: 480, endPoint y: 538, distance: 227.4
click at [480, 538] on div "Thank you for sharing that, {{first_name}}. Faster download speeds are definite…" at bounding box center [754, 555] width 557 height 70
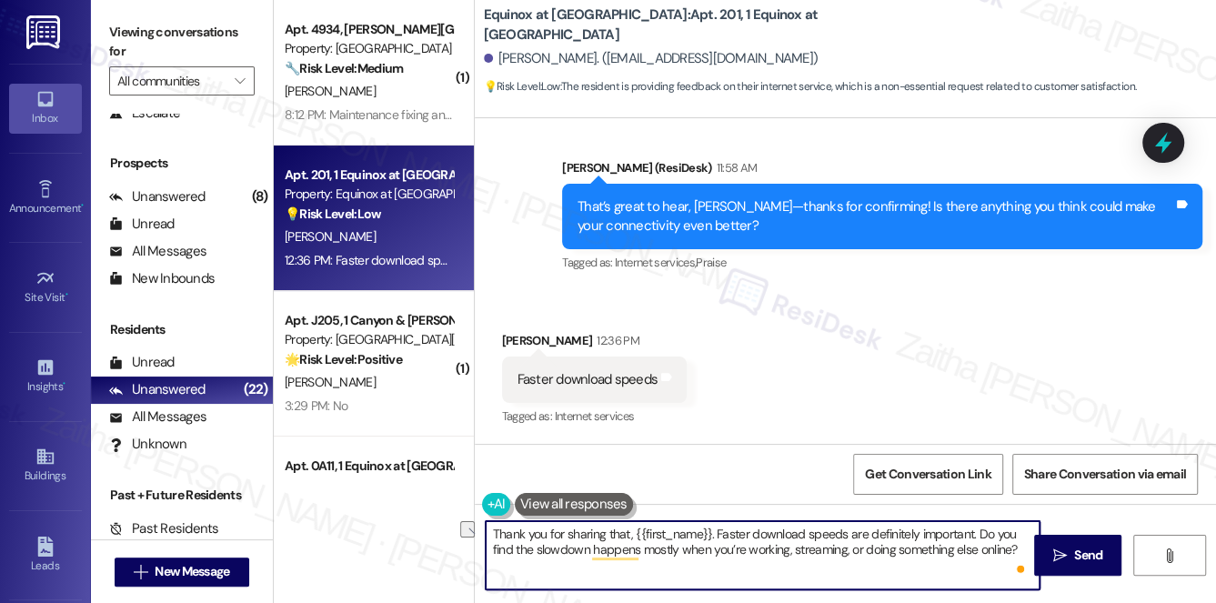
paste textarea "I appreciate your feedback"
type textarea "I appreciate your feedback. Faster download speeds are definitely important. Do…"
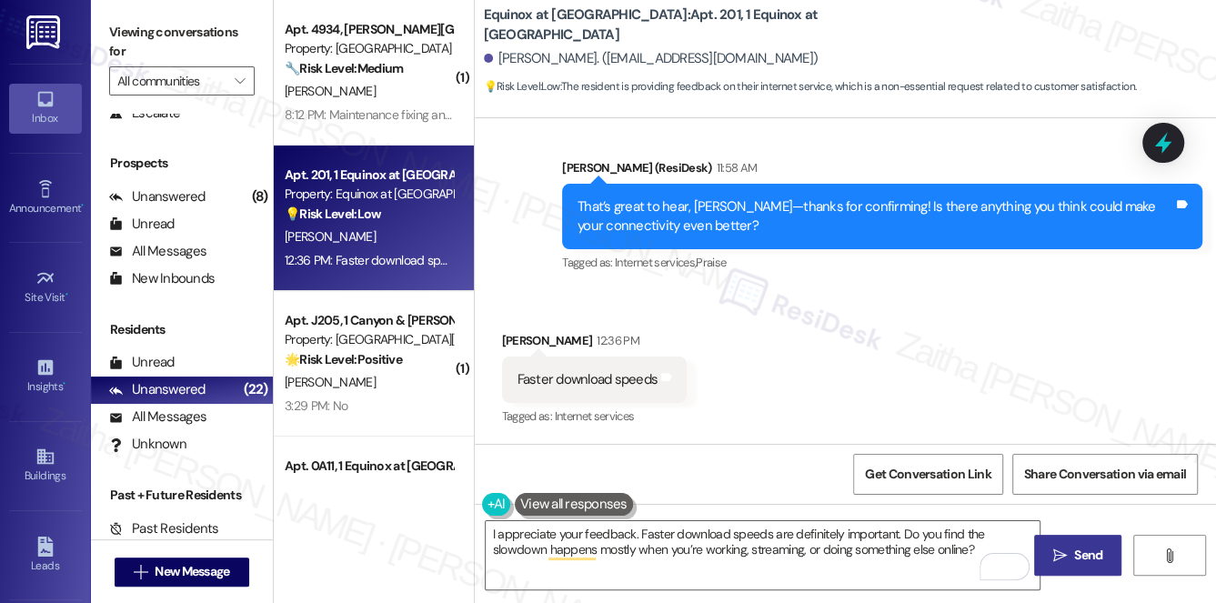
click at [1096, 542] on button " Send" at bounding box center [1078, 555] width 88 height 41
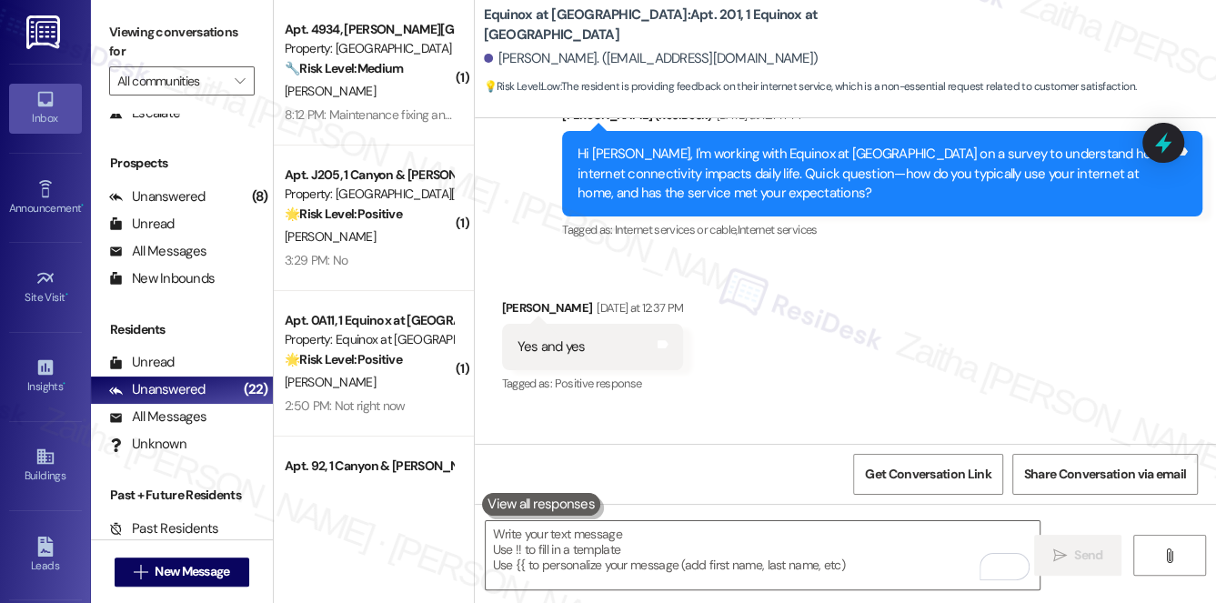
scroll to position [2221, 0]
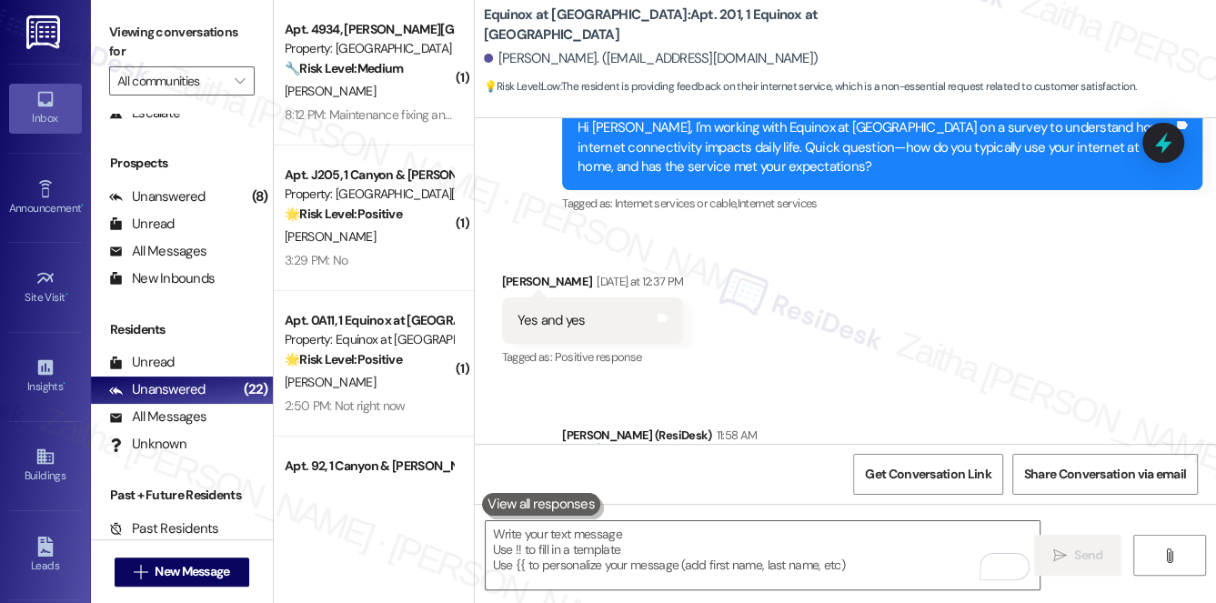
click at [495, 60] on div "[PERSON_NAME]. ([EMAIL_ADDRESS][DOMAIN_NAME])" at bounding box center [651, 58] width 335 height 19
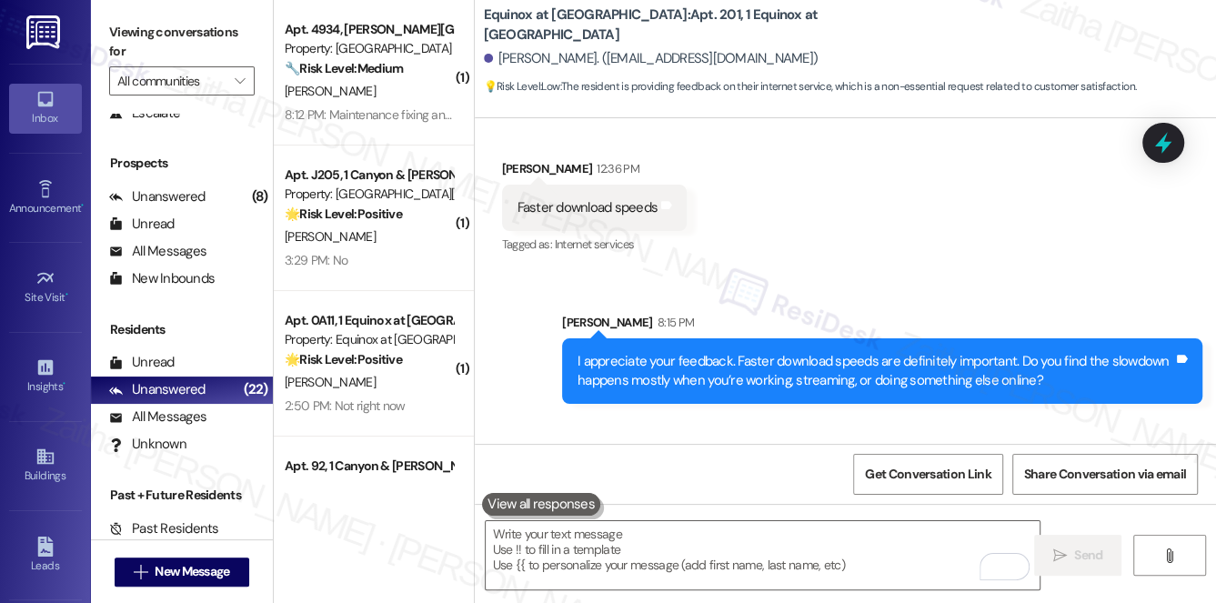
scroll to position [2577, 0]
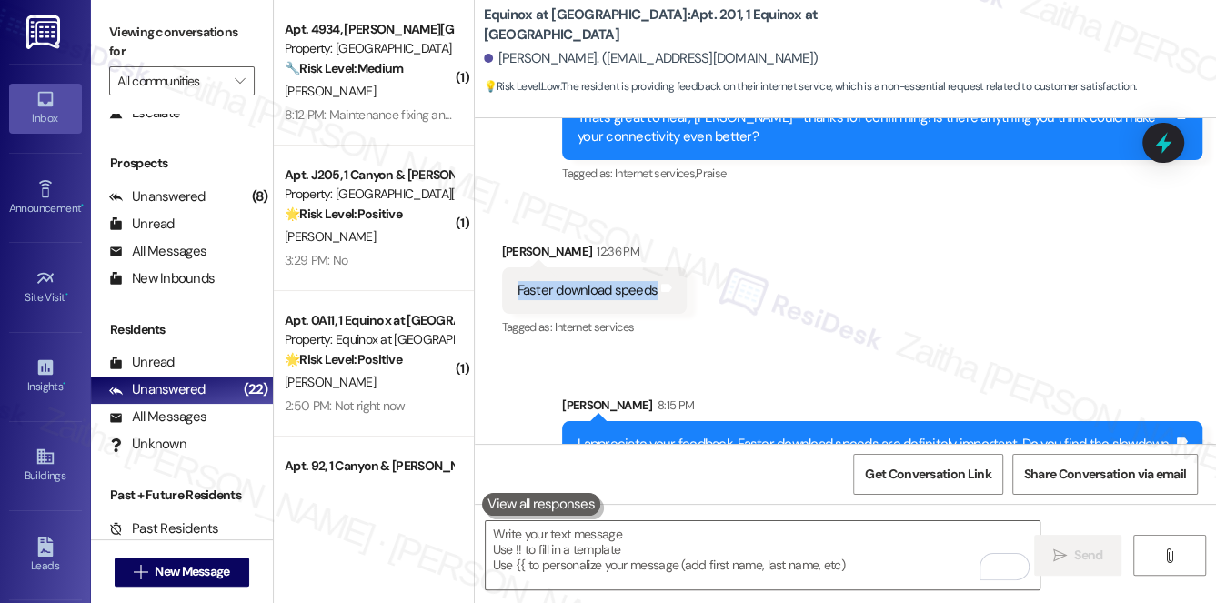
drag, startPoint x: 513, startPoint y: 289, endPoint x: 655, endPoint y: 292, distance: 141.9
click at [655, 292] on div "Faster download speeds Tags and notes" at bounding box center [595, 290] width 186 height 46
copy div "Faster download speeds"
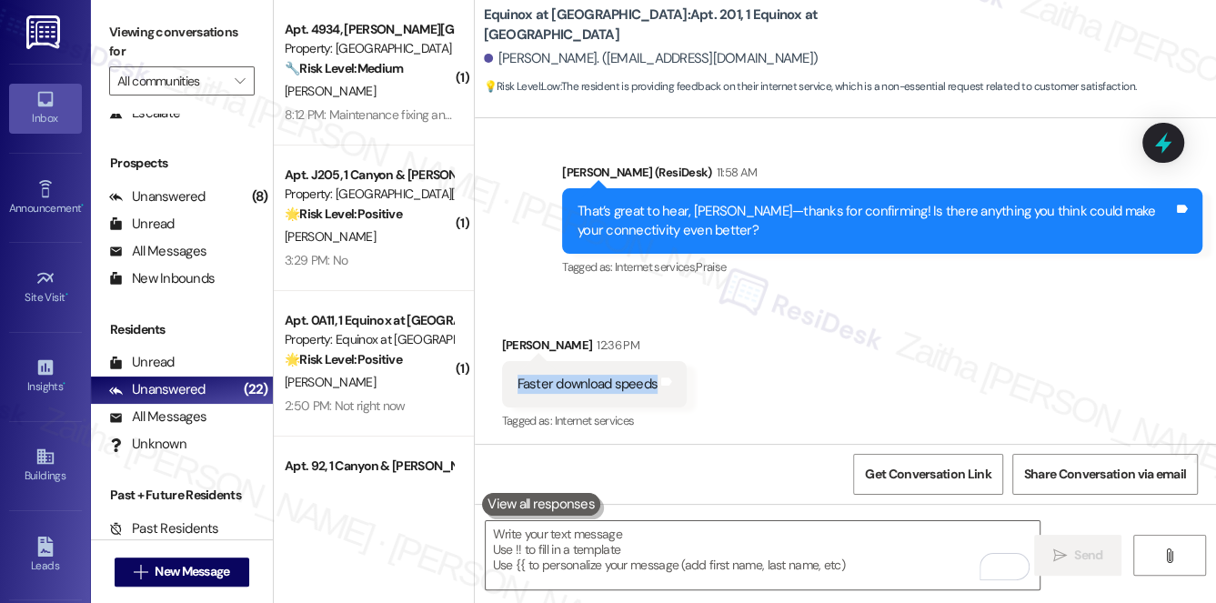
scroll to position [2412, 0]
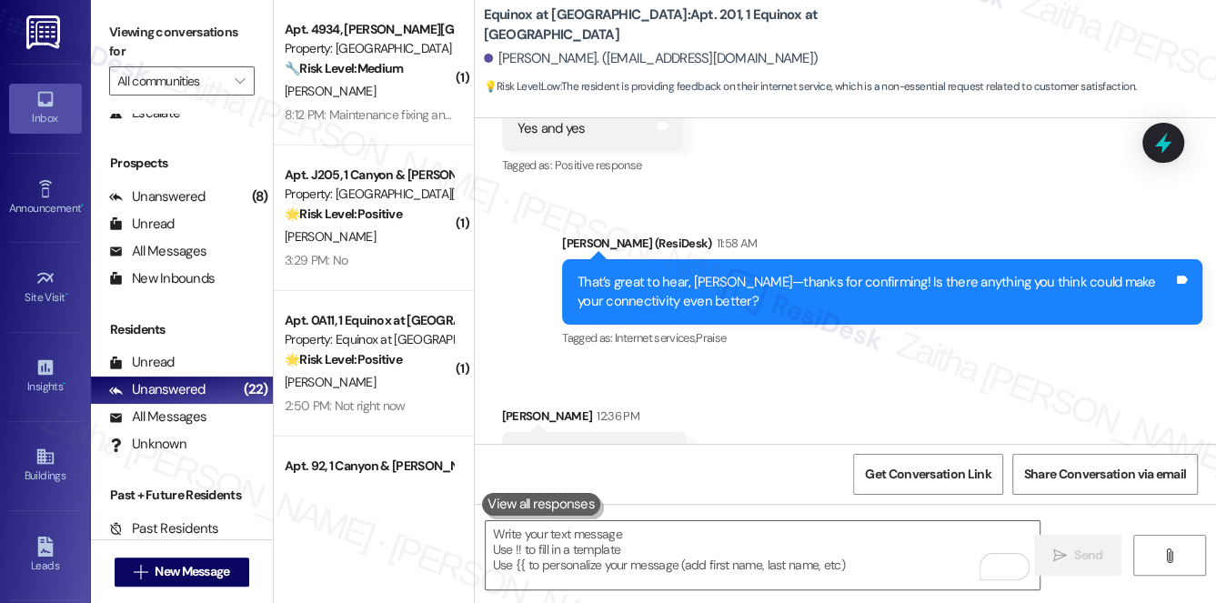
click at [894, 386] on div "Received via SMS [PERSON_NAME] 12:36 PM Faster download speeds Tags and notes T…" at bounding box center [845, 443] width 741 height 154
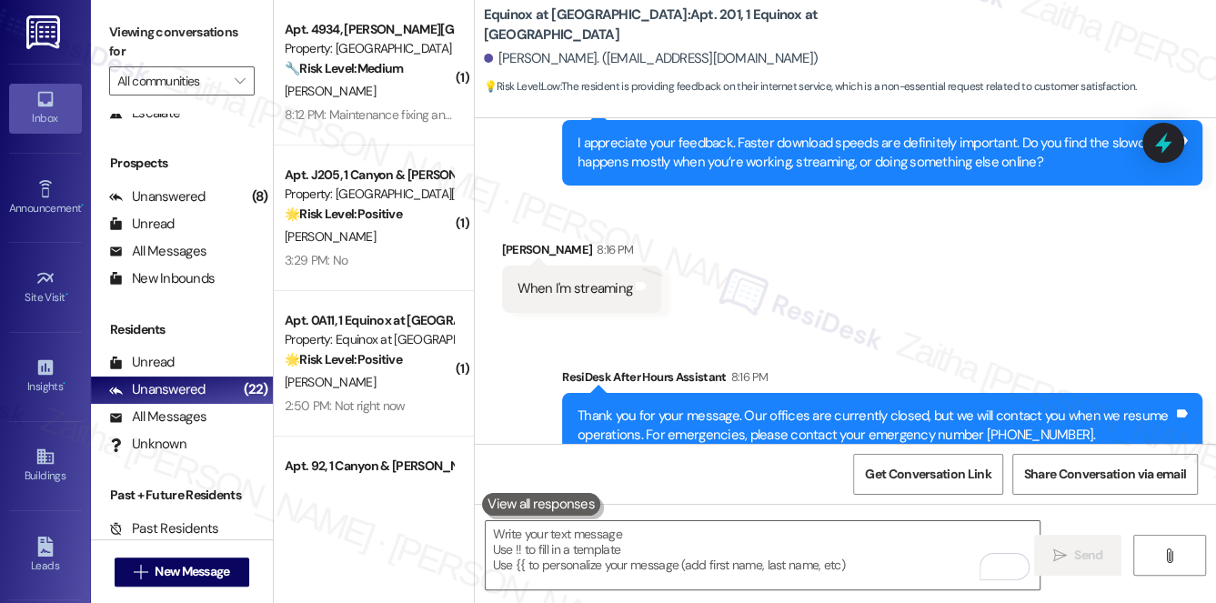
scroll to position [2907, 0]
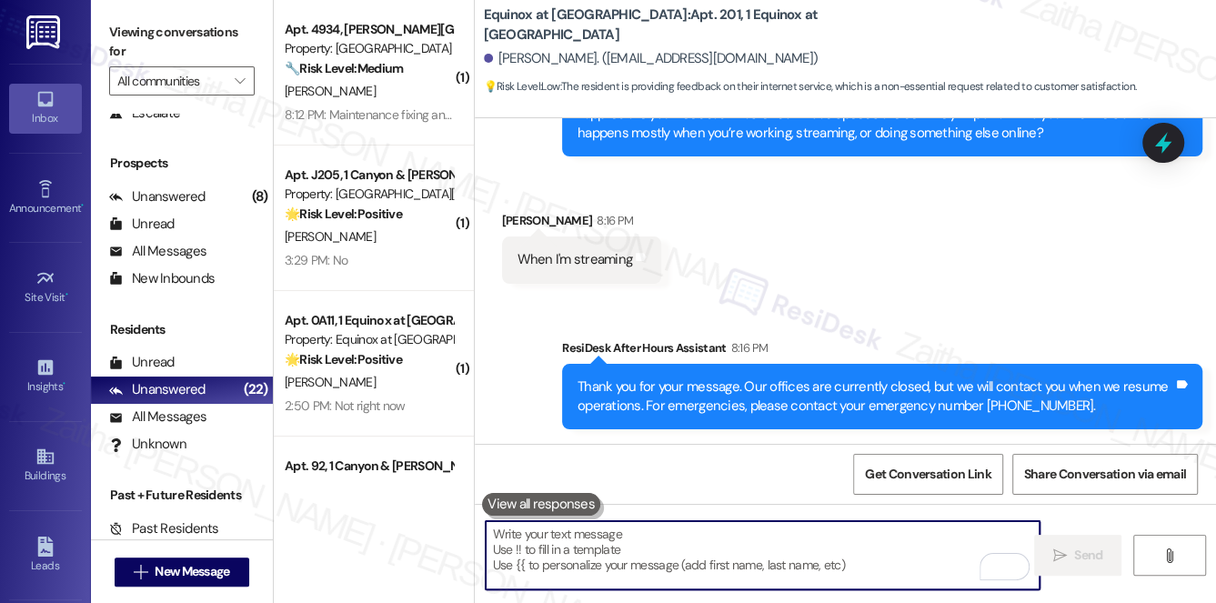
click at [653, 553] on textarea "To enrich screen reader interactions, please activate Accessibility in Grammarl…" at bounding box center [763, 555] width 555 height 68
paste textarea "Thanks so much for sharing your experience—it really helps us understand what m…"
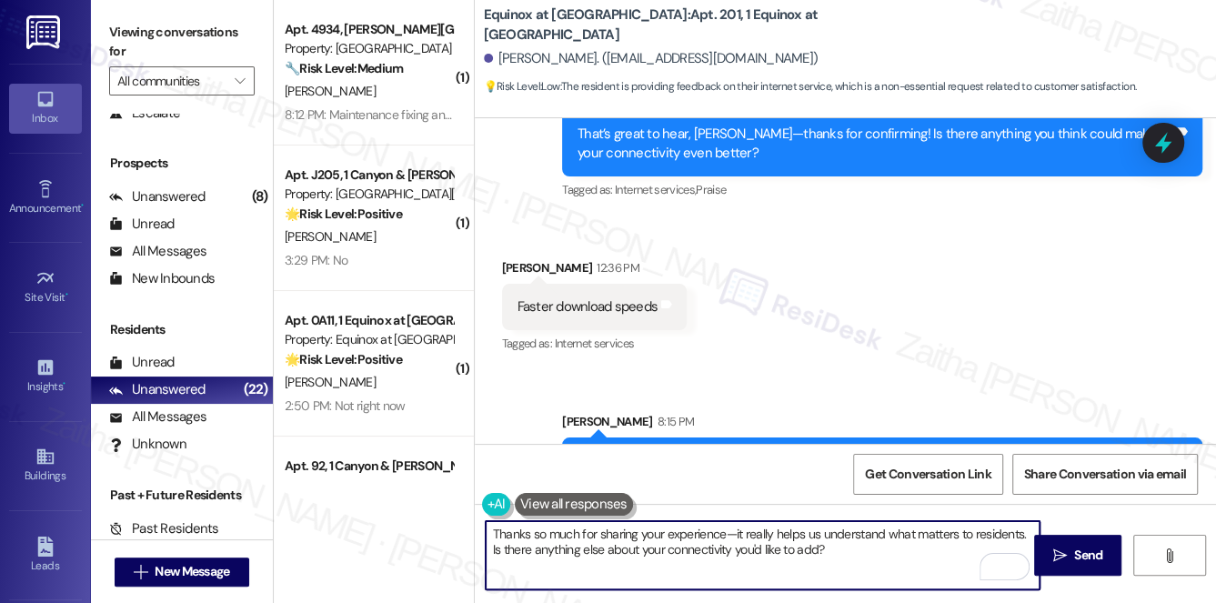
scroll to position [2577, 0]
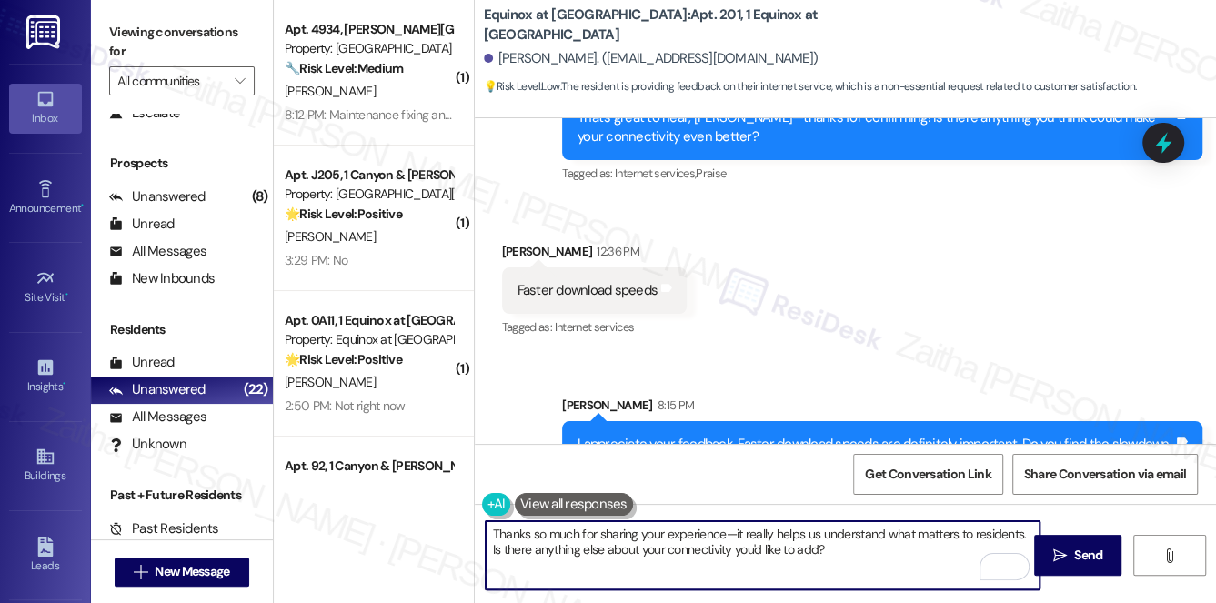
click at [684, 527] on textarea "Thanks so much for sharing your experience—it really helps us understand what m…" at bounding box center [763, 555] width 555 height 68
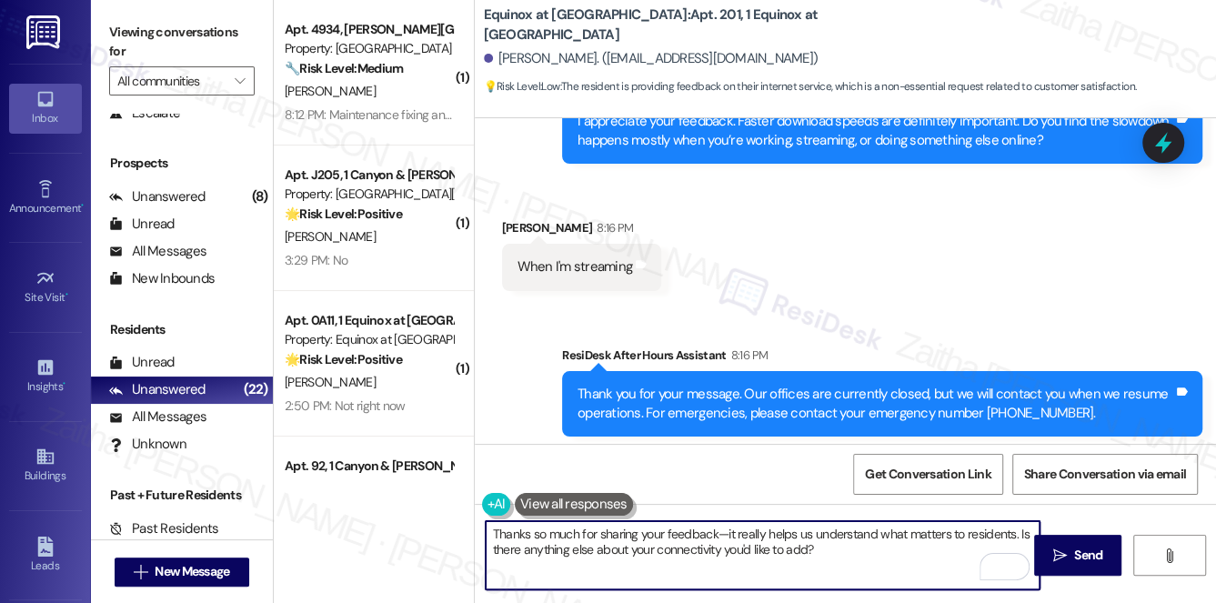
scroll to position [2907, 0]
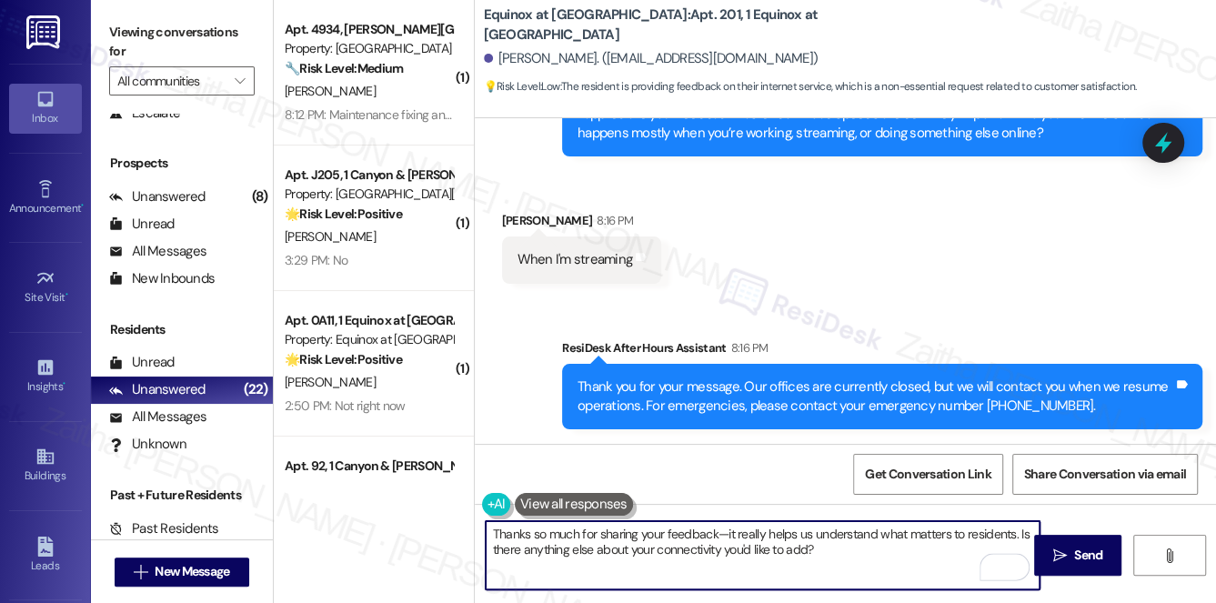
click at [684, 533] on textarea "Thanks so much for sharing your feedback—it really helps us understand what mat…" at bounding box center [763, 555] width 555 height 68
type textarea "Thanks so much for your input—it really helps us understand what matters to res…"
click at [1046, 547] on button " Send" at bounding box center [1078, 555] width 88 height 41
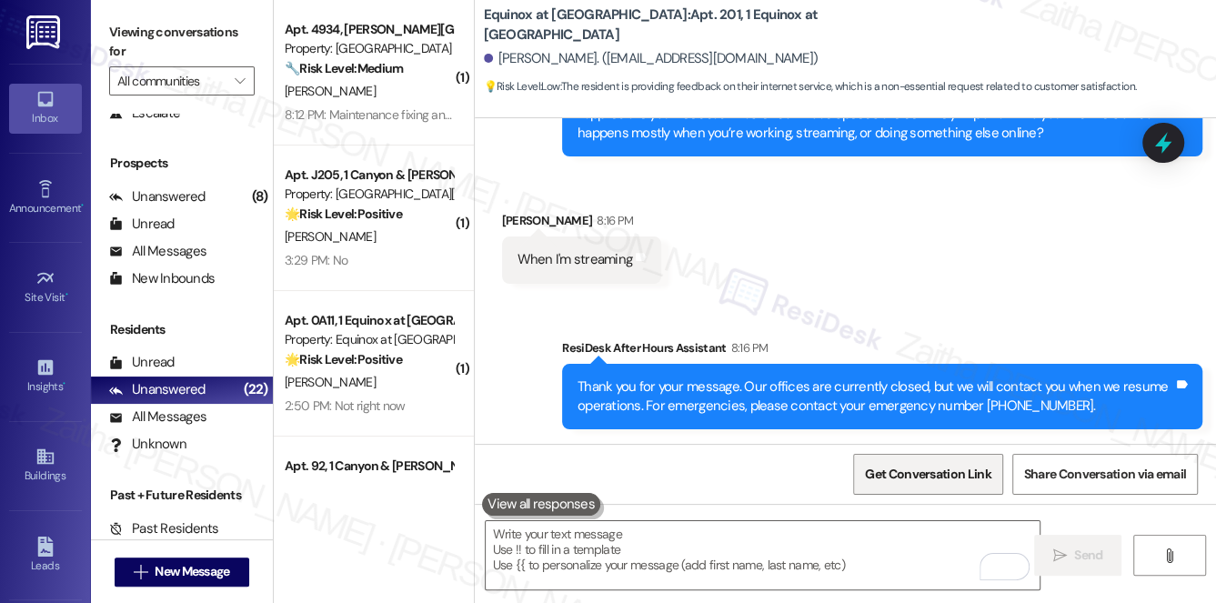
scroll to position [2761, 0]
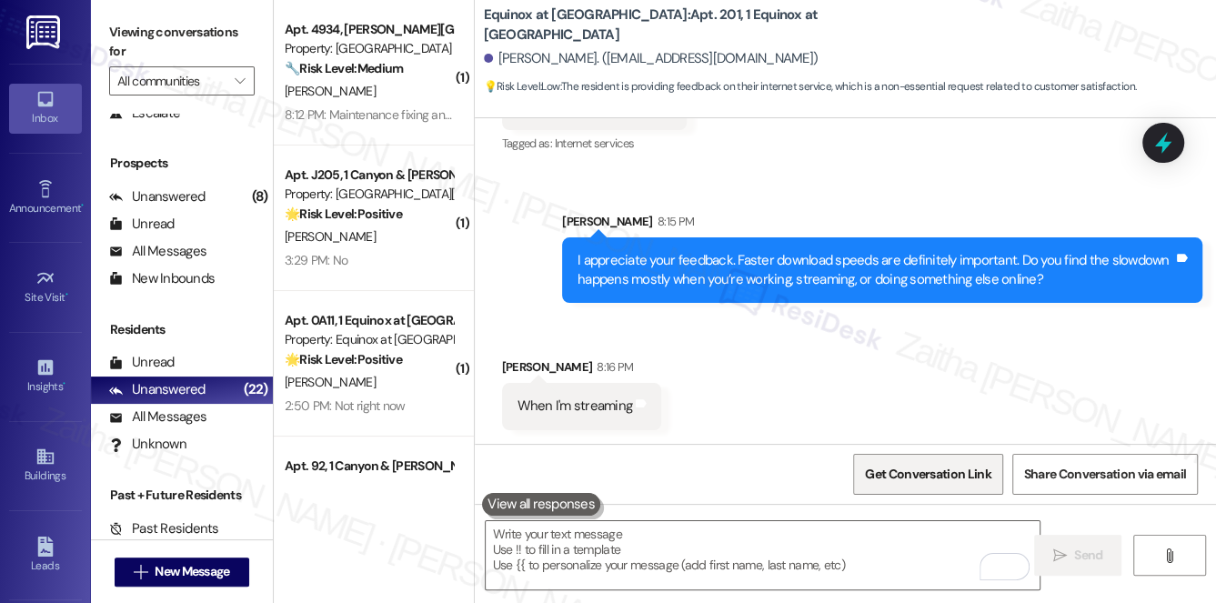
click at [894, 480] on span "Get Conversation Link" at bounding box center [927, 474] width 125 height 19
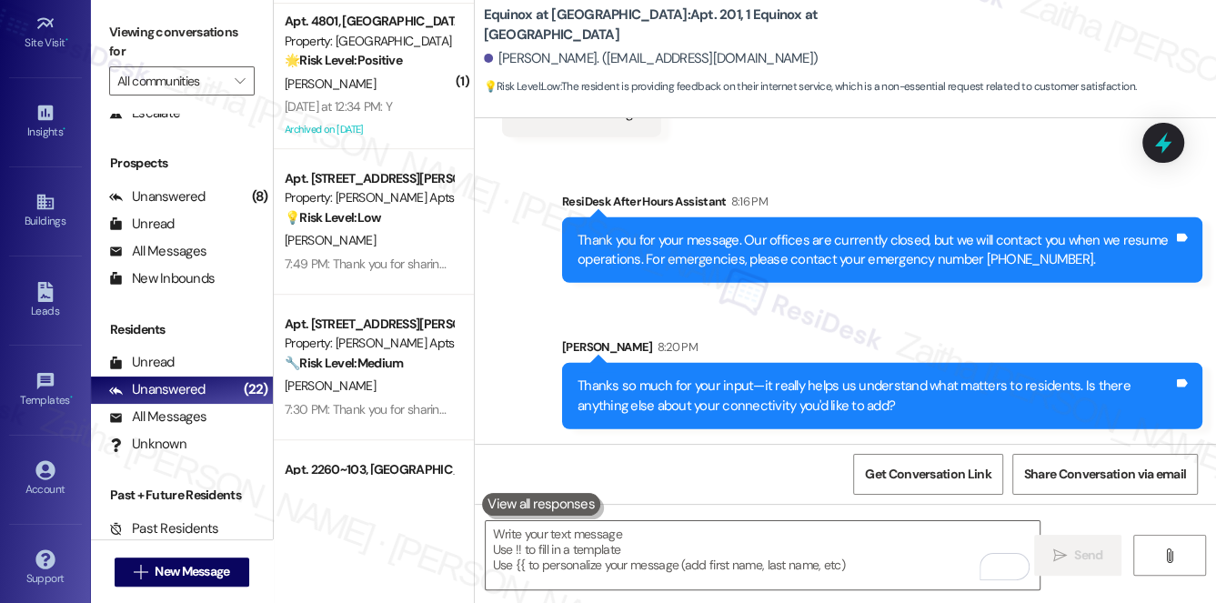
scroll to position [257, 0]
click at [43, 470] on icon at bounding box center [44, 466] width 19 height 19
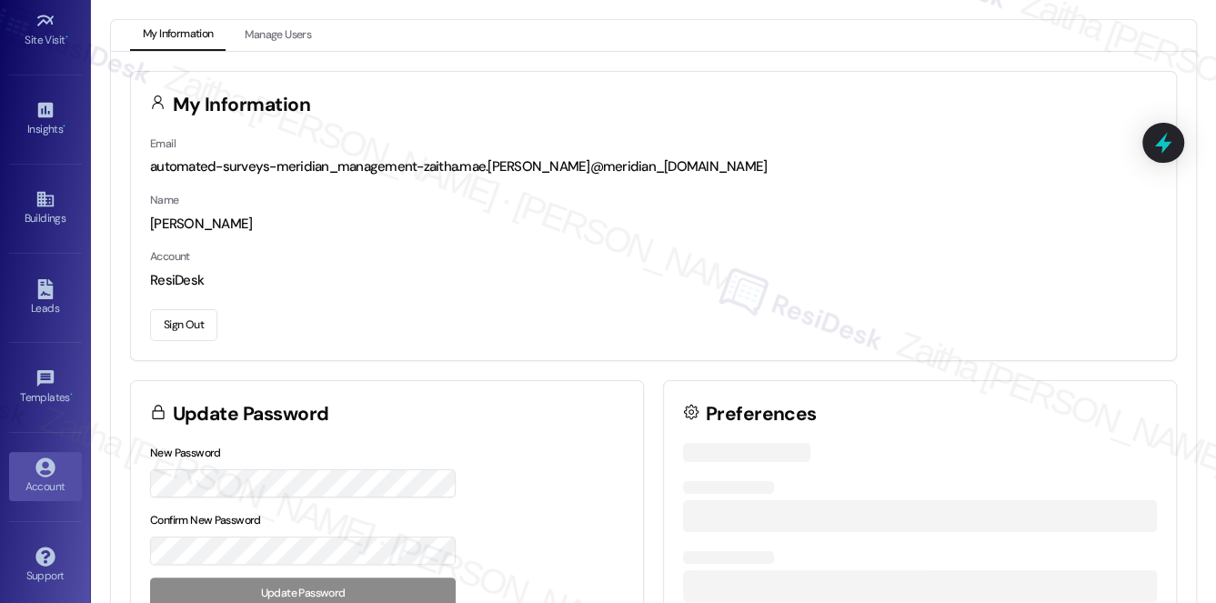
click at [190, 328] on button "Sign Out" at bounding box center [183, 325] width 67 height 32
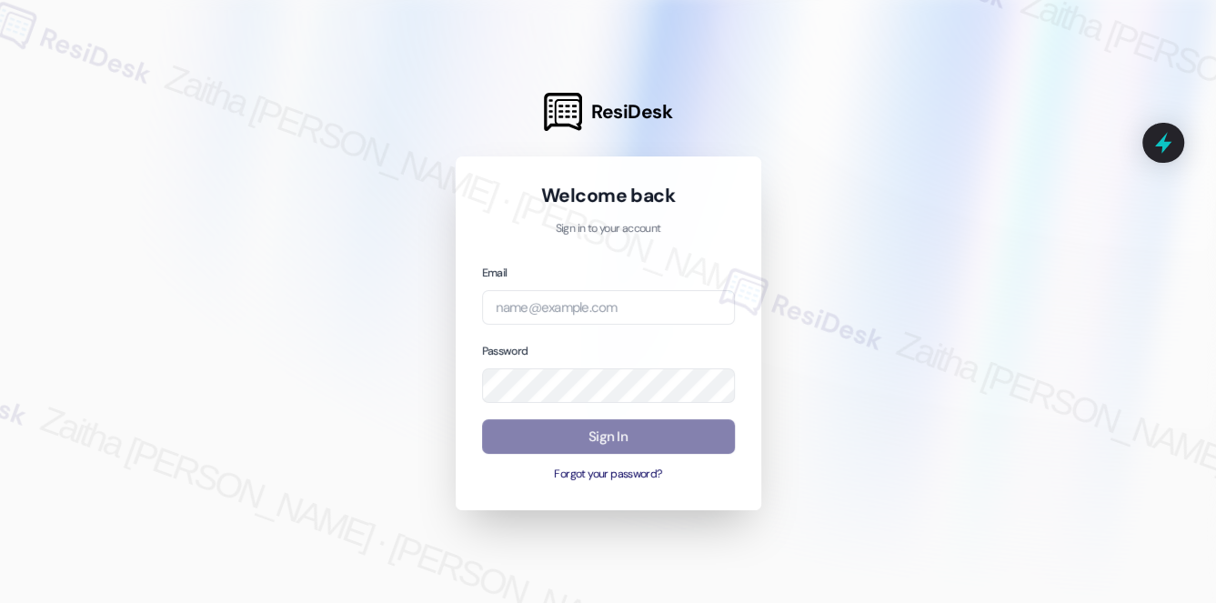
drag, startPoint x: 870, startPoint y: 118, endPoint x: 861, endPoint y: 117, distance: 9.1
click at [870, 118] on div at bounding box center [608, 301] width 1216 height 603
